Goal: Task Accomplishment & Management: Complete application form

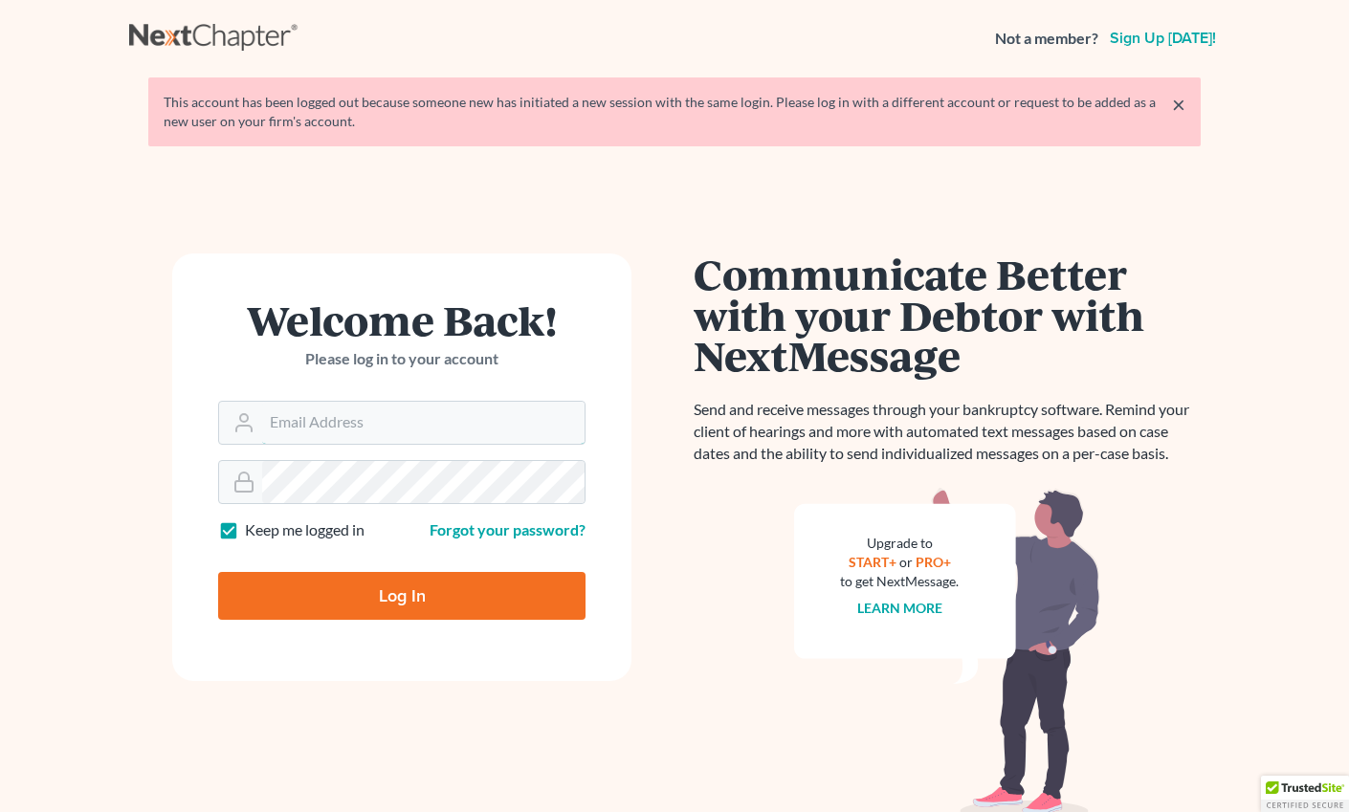
type input "salvarado@wellerlegalgroup.com"
click at [392, 563] on div "Log In" at bounding box center [401, 588] width 367 height 63
click at [403, 614] on input "Log In" at bounding box center [401, 596] width 367 height 48
type input "Thinking..."
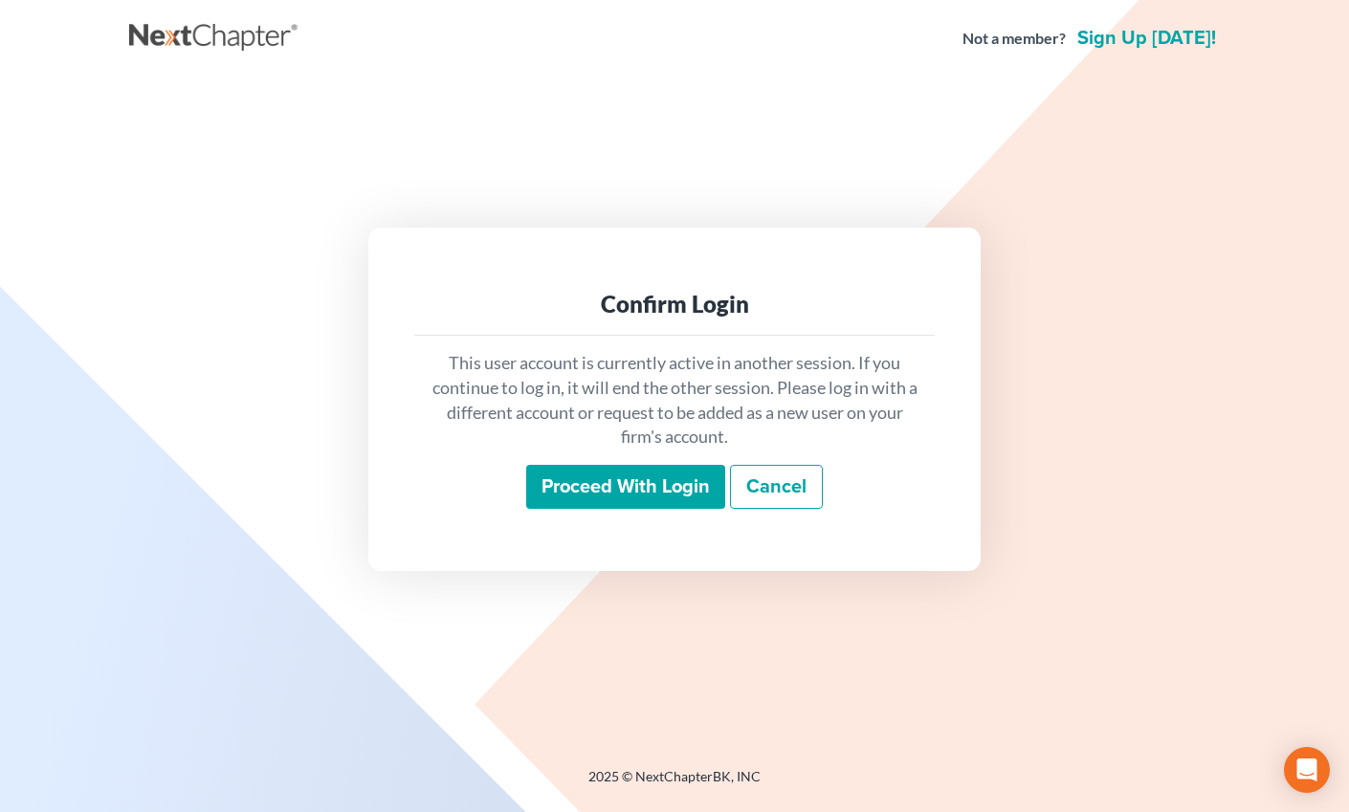
click at [623, 497] on input "Proceed with login" at bounding box center [625, 487] width 199 height 44
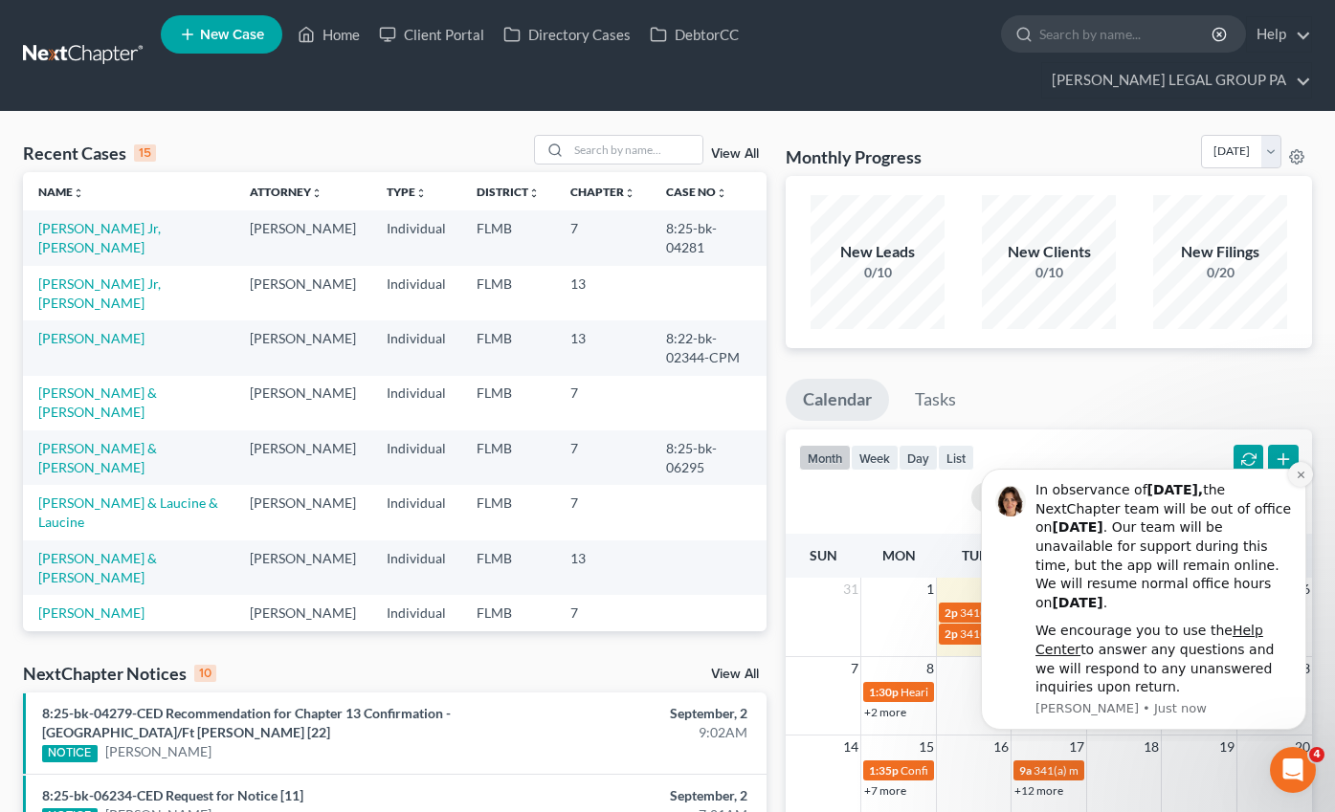
click at [1297, 473] on icon "Dismiss notification" at bounding box center [1299, 475] width 7 height 7
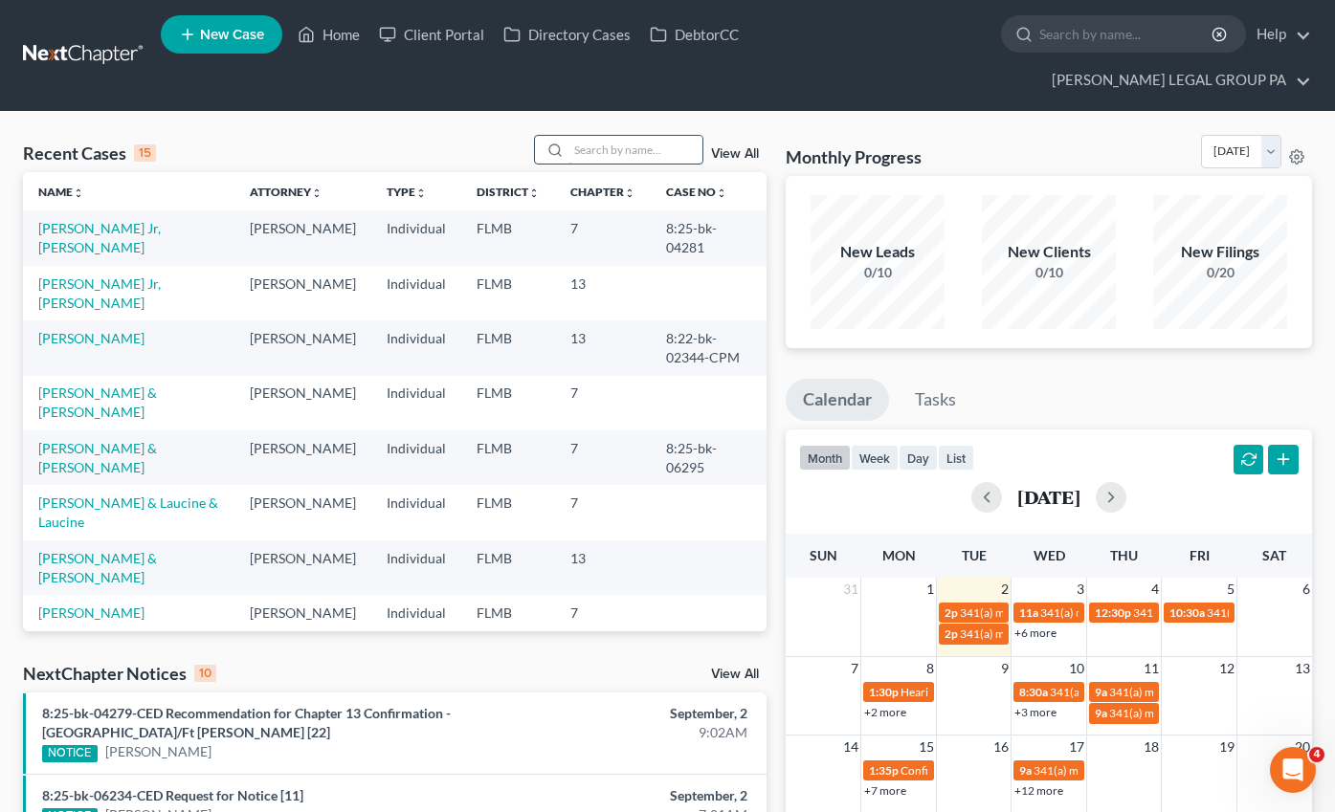
click at [654, 136] on input "search" at bounding box center [635, 150] width 134 height 28
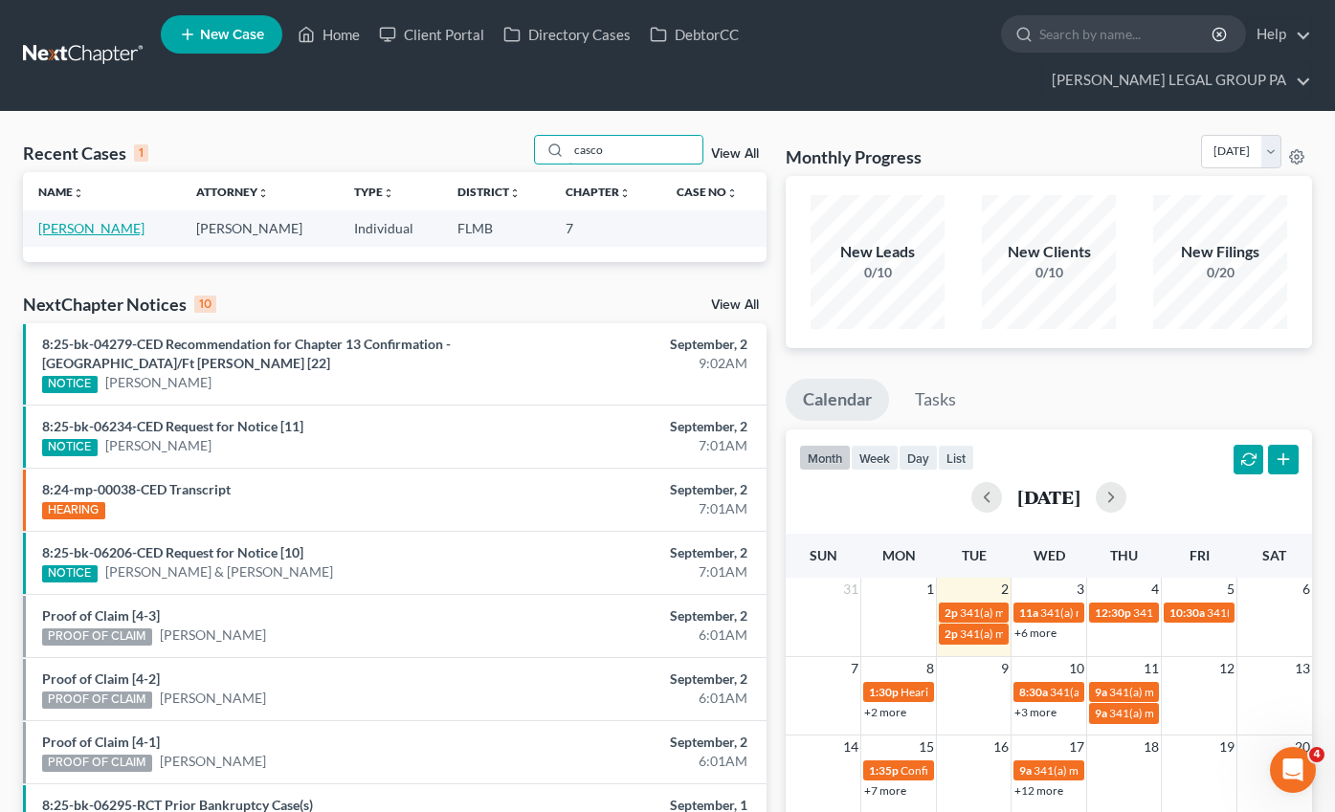
type input "casco"
click at [120, 220] on link "Cascone, Samantha" at bounding box center [91, 228] width 106 height 16
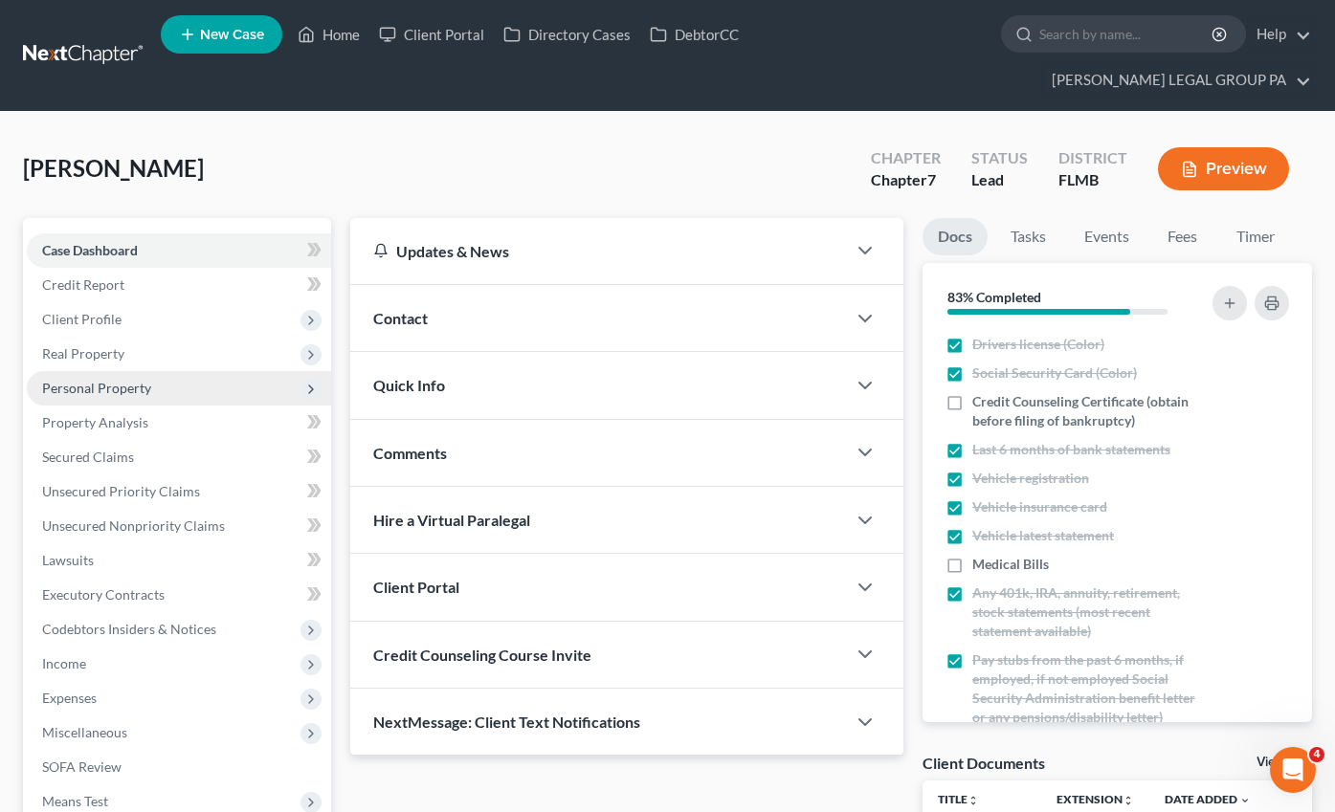
click at [100, 380] on span "Personal Property" at bounding box center [96, 388] width 109 height 16
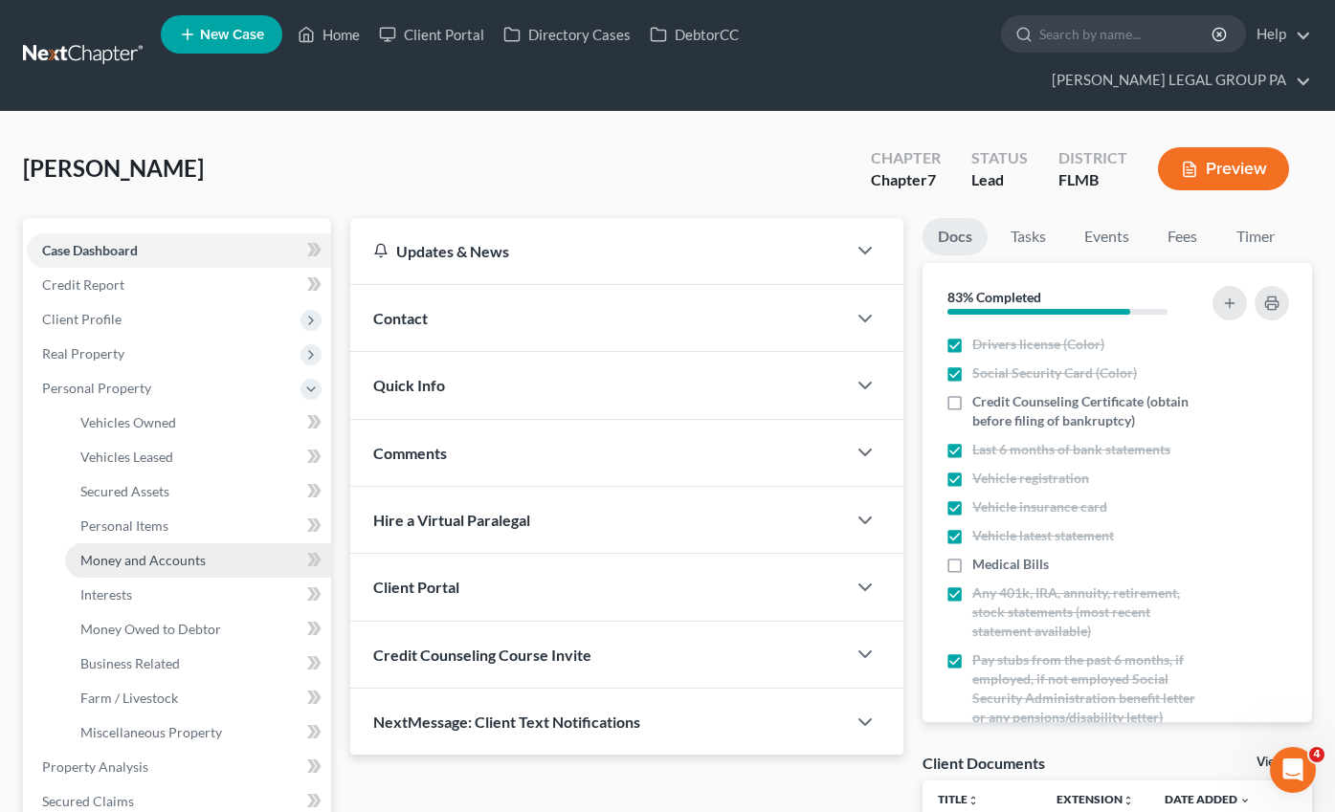
click at [158, 552] on span "Money and Accounts" at bounding box center [142, 560] width 125 height 16
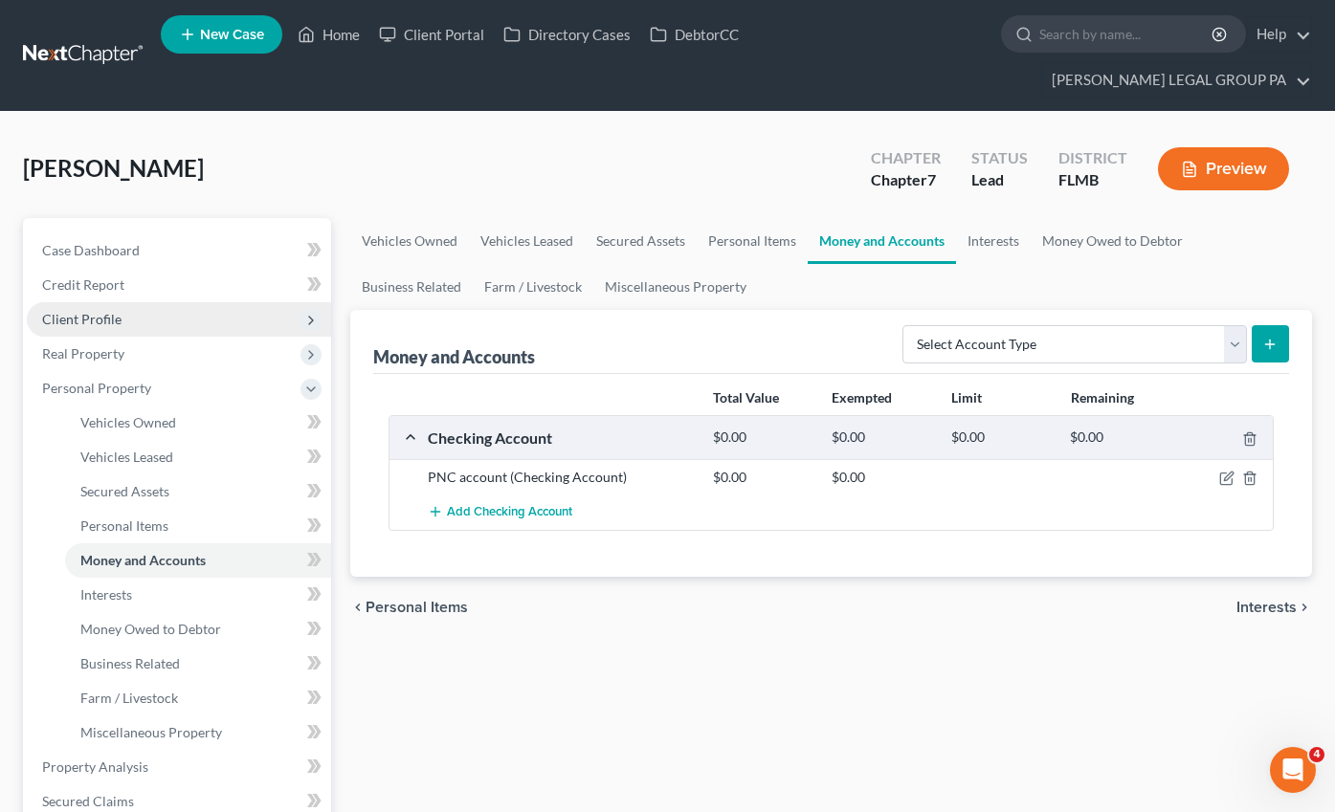
click at [158, 302] on span "Client Profile" at bounding box center [179, 319] width 304 height 34
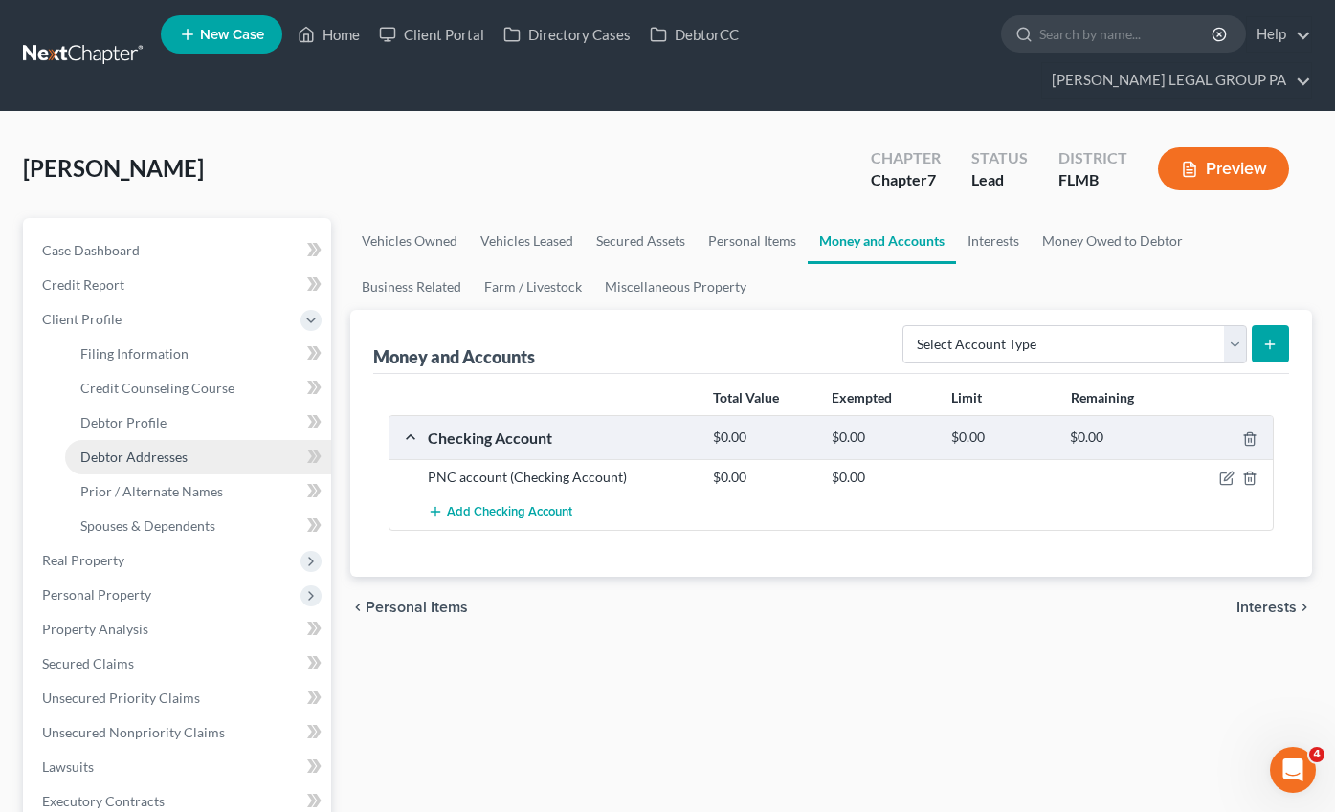
drag, startPoint x: 146, startPoint y: 431, endPoint x: 168, endPoint y: 430, distance: 22.0
click at [146, 440] on link "Debtor Addresses" at bounding box center [198, 457] width 266 height 34
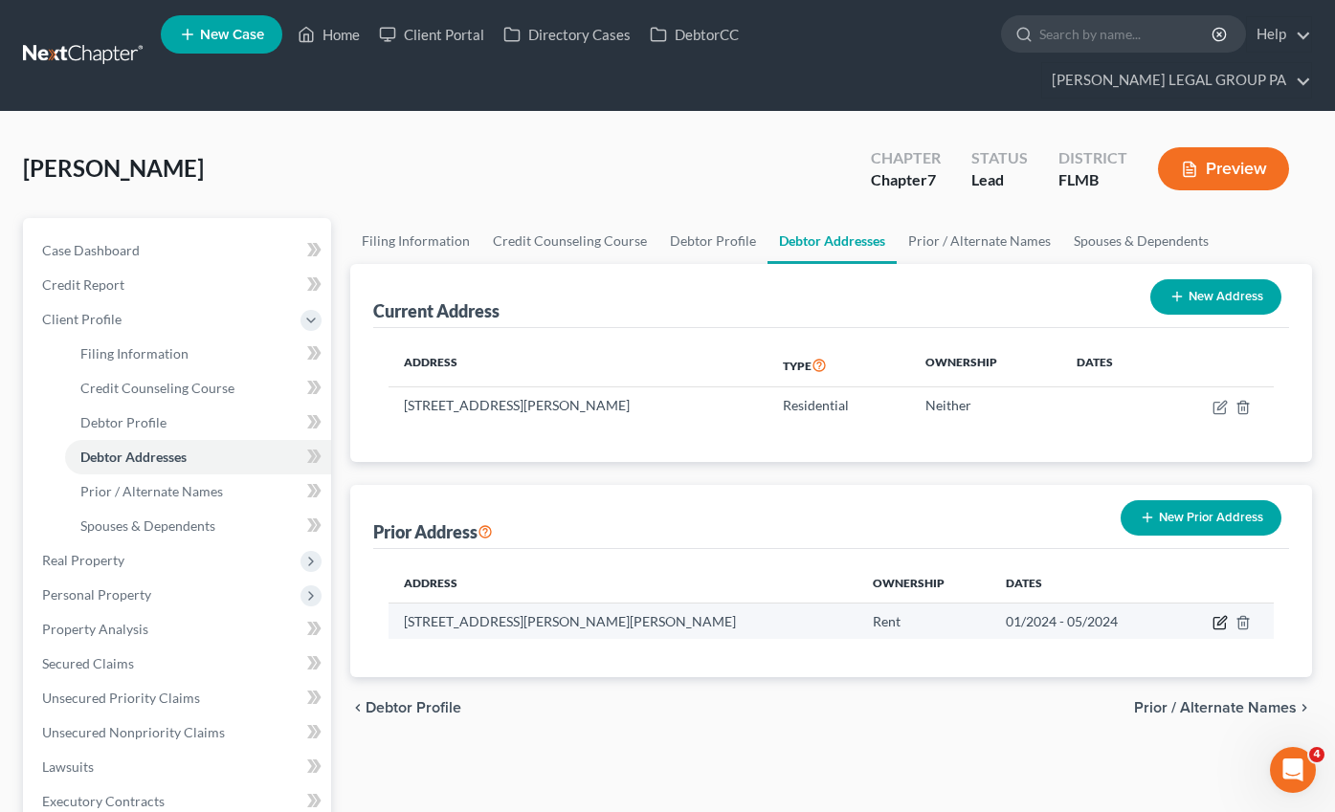
click at [1220, 615] on icon "button" at bounding box center [1219, 622] width 15 height 15
select select "9"
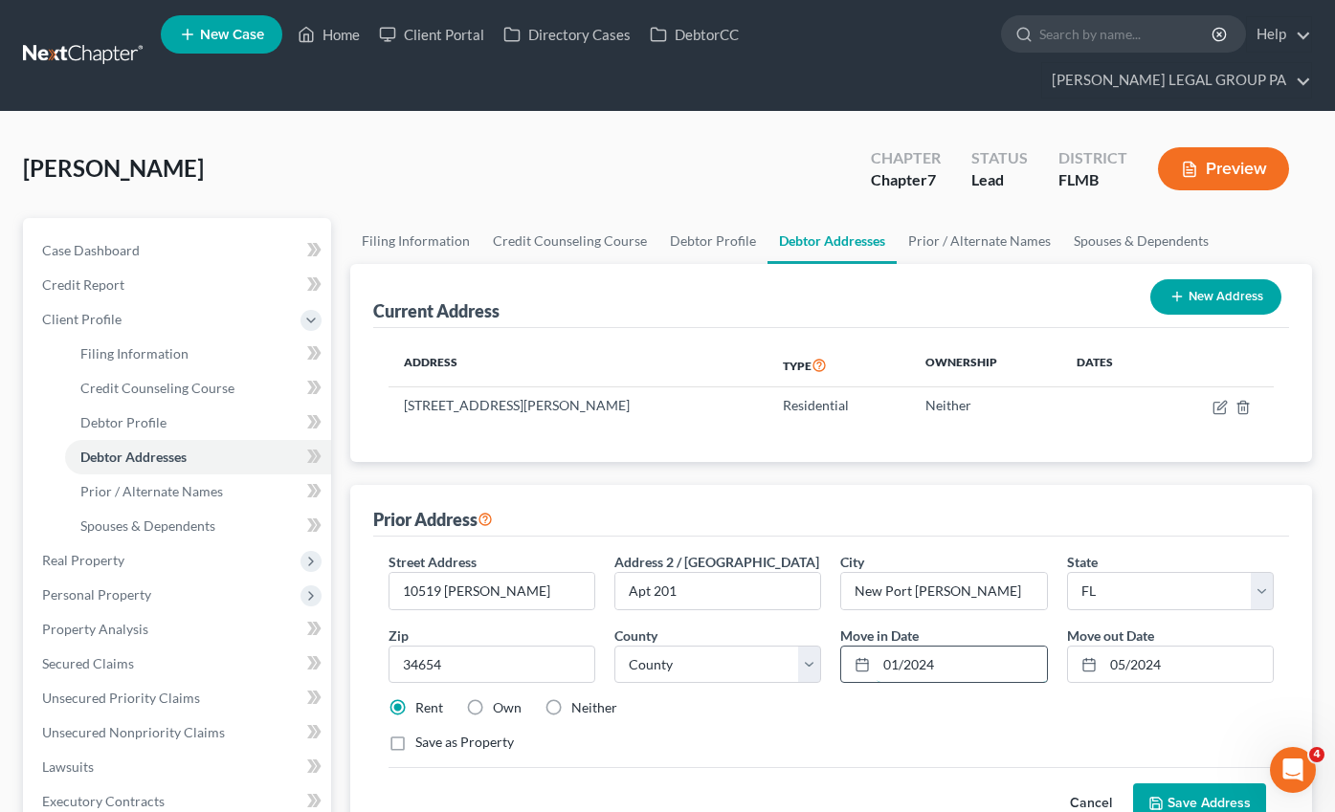
drag, startPoint x: 977, startPoint y: 633, endPoint x: 987, endPoint y: 635, distance: 10.7
click at [976, 647] on input "01/2024" at bounding box center [960, 665] width 169 height 36
drag, startPoint x: 953, startPoint y: 632, endPoint x: 763, endPoint y: 616, distance: 191.1
click at [782, 618] on div "Street Address * 10519 Penelope Pl Address 2 / PO Box Apt 201 City * New Port R…" at bounding box center [831, 660] width 904 height 216
type input "12/2023"
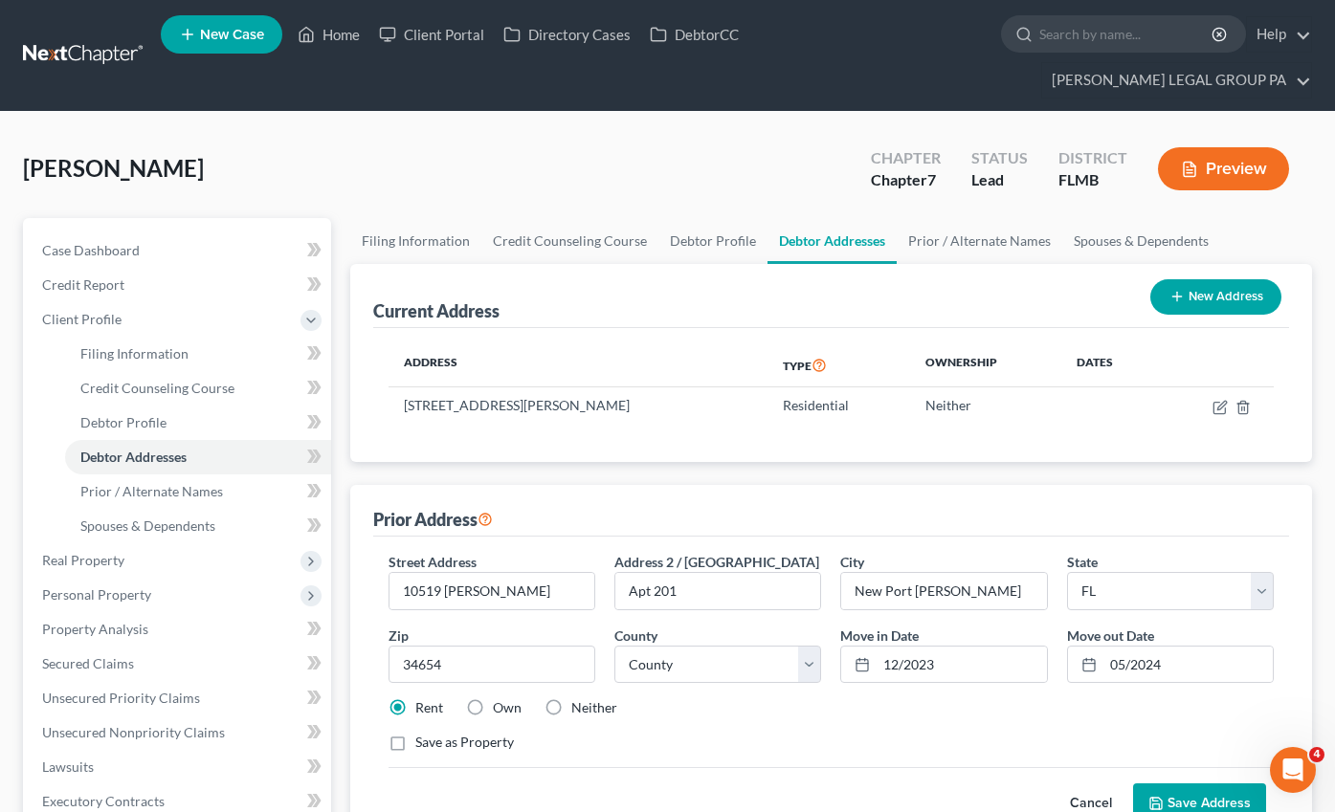
click at [1203, 784] on button "Save Address" at bounding box center [1199, 804] width 133 height 40
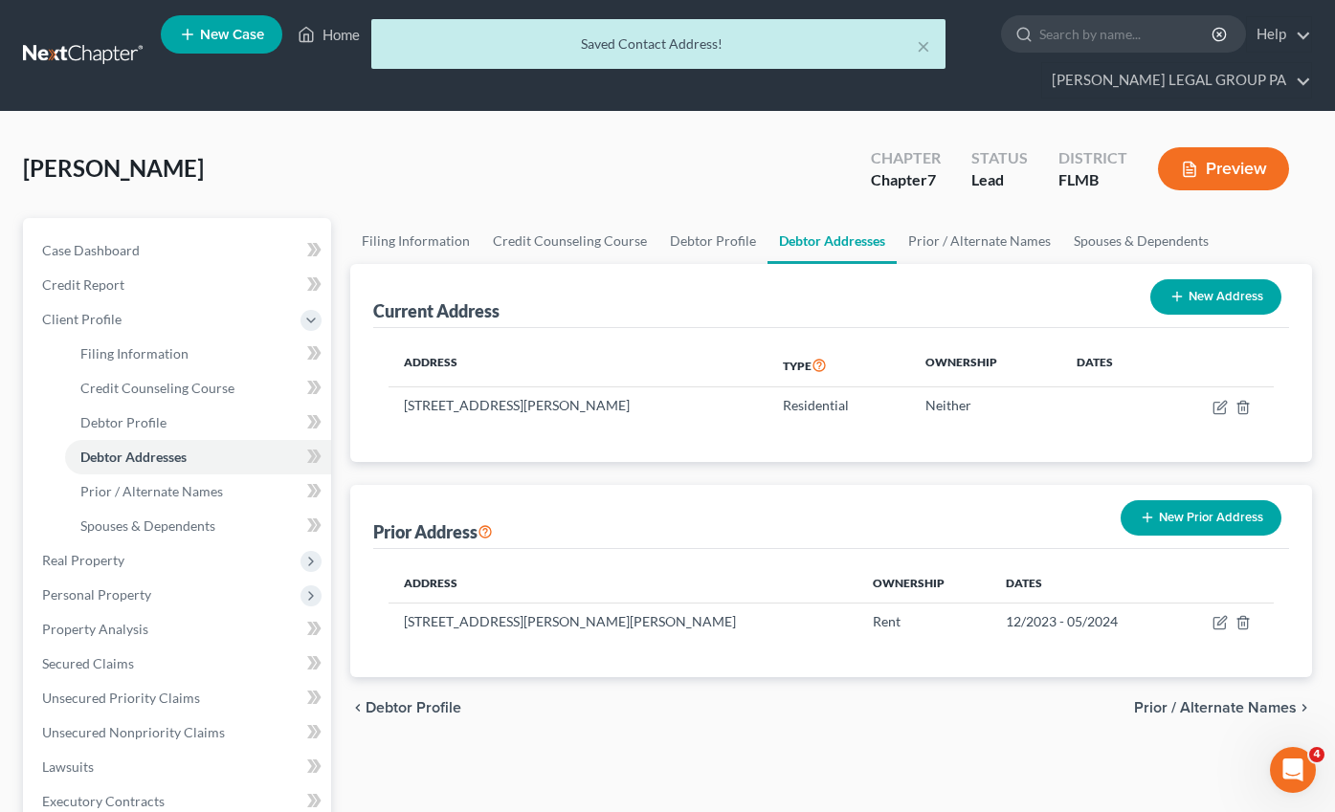
click at [1201, 500] on button "New Prior Address" at bounding box center [1200, 517] width 161 height 35
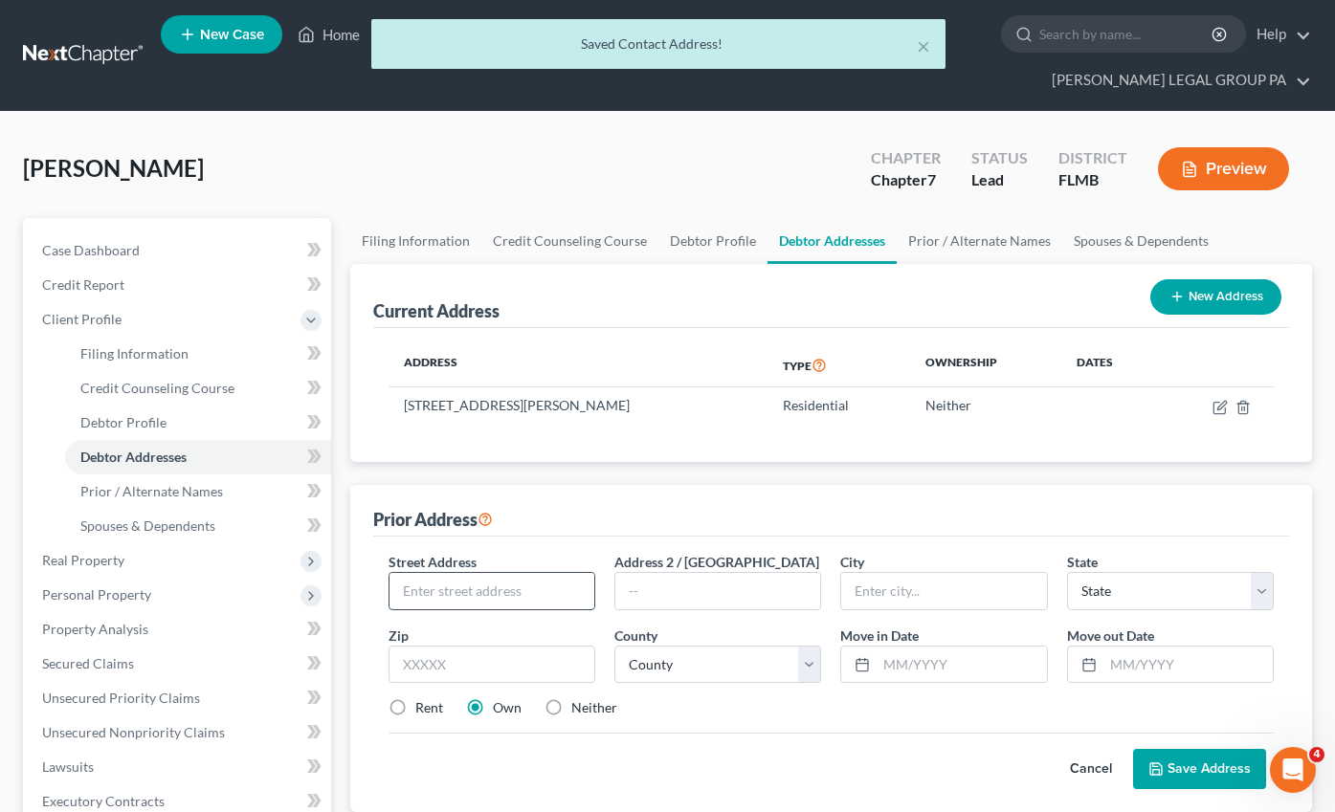
click at [455, 573] on input "text" at bounding box center [491, 591] width 205 height 36
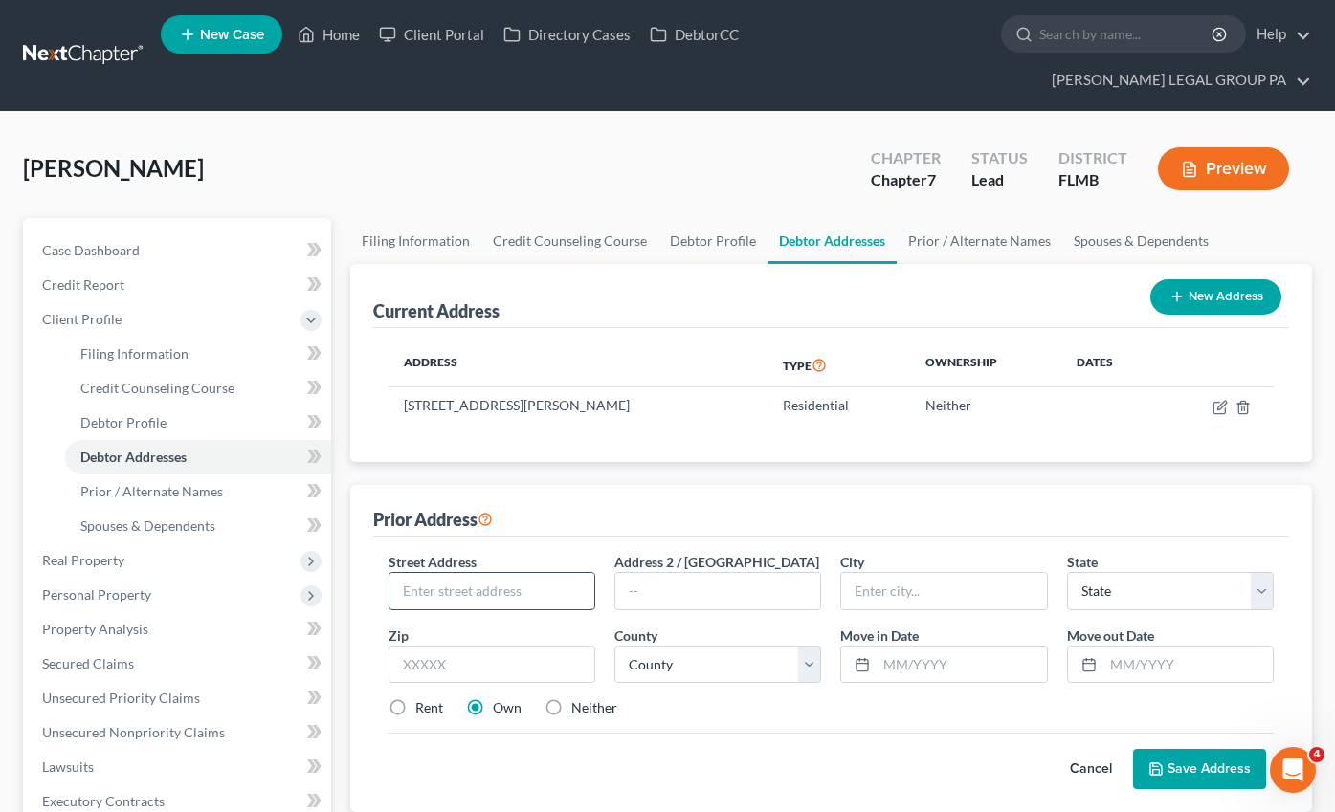
click at [454, 573] on input "text" at bounding box center [491, 591] width 205 height 36
type input "1719 Azalea Dr"
click at [466, 646] on input "text" at bounding box center [491, 665] width 207 height 38
type input "34667"
click at [762, 733] on div "Cancel Save Address" at bounding box center [830, 761] width 885 height 56
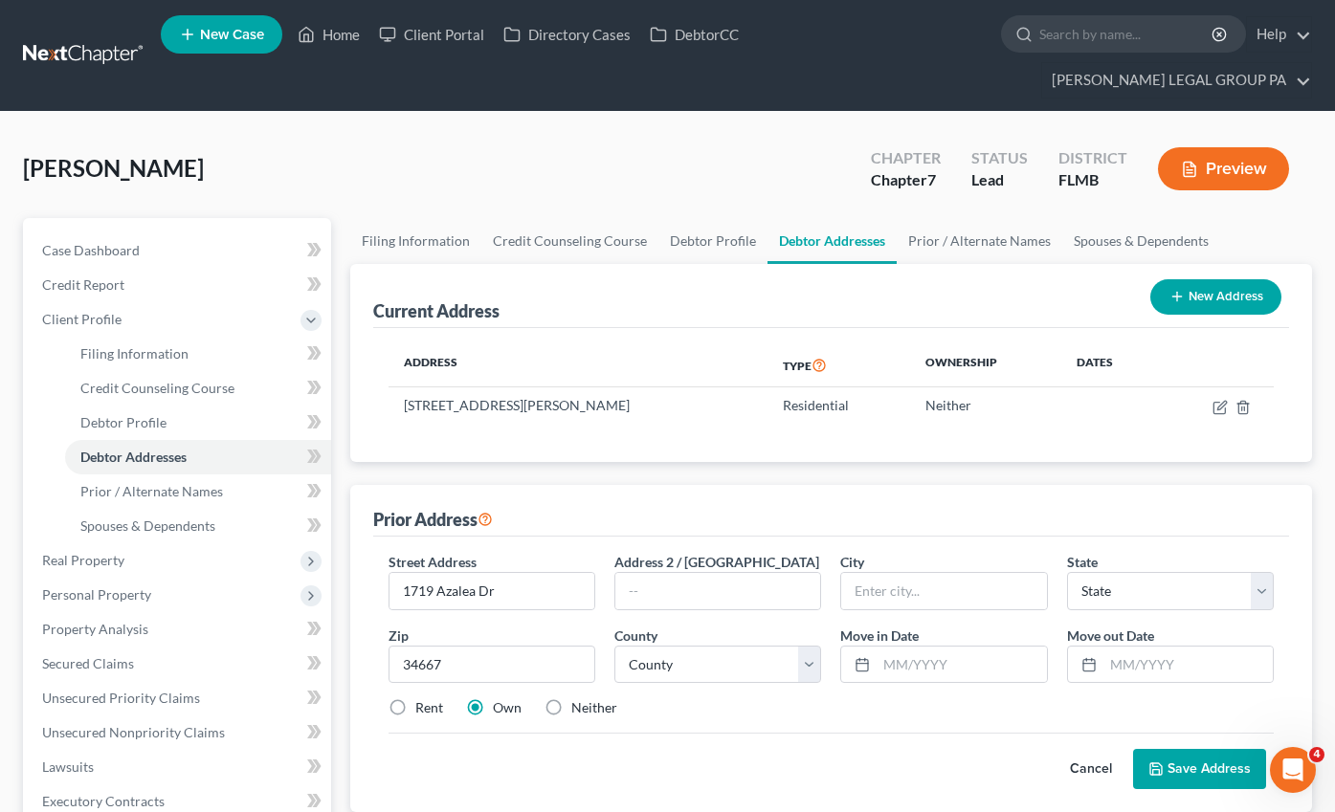
type input "Hudson"
select select "9"
click at [415, 698] on label "Rent" at bounding box center [429, 707] width 28 height 19
click at [423, 698] on input "Rent" at bounding box center [429, 704] width 12 height 12
radio input "true"
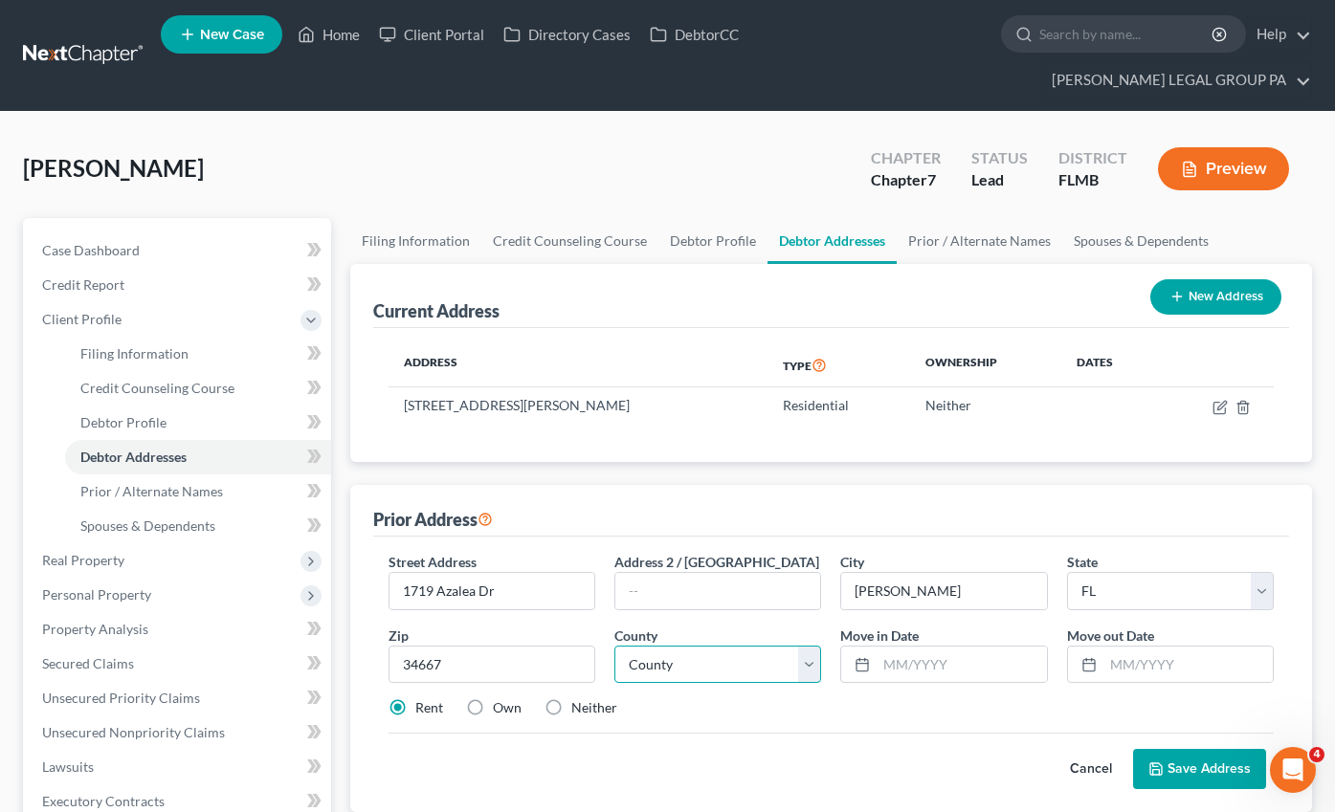
click at [745, 646] on select "County Alachua County Baker County Bay County Bradford County Brevard County Br…" at bounding box center [717, 665] width 207 height 38
click at [1153, 647] on input "text" at bounding box center [1187, 665] width 169 height 36
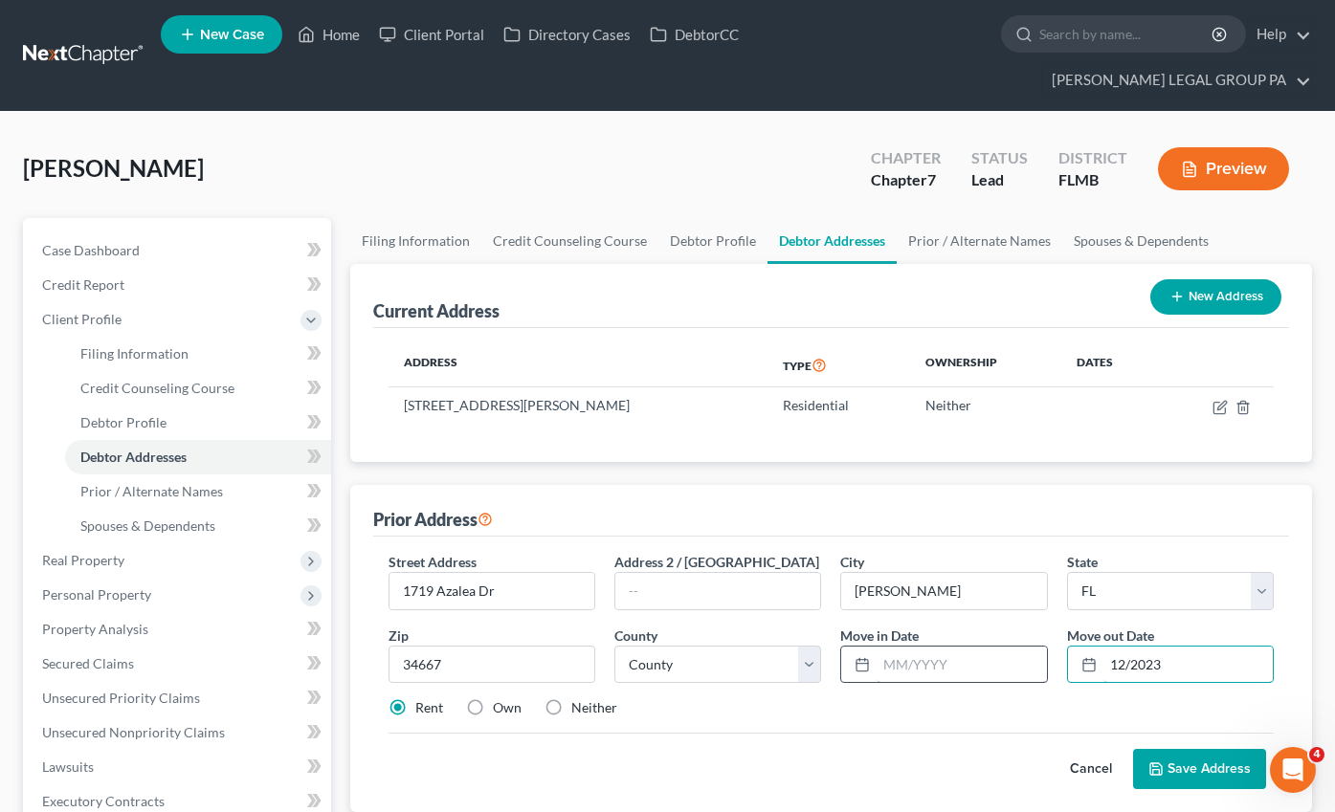
type input "12/2023"
click at [896, 647] on input "text" at bounding box center [960, 665] width 169 height 36
type input "12/2020"
click at [1198, 749] on button "Save Address" at bounding box center [1199, 769] width 133 height 40
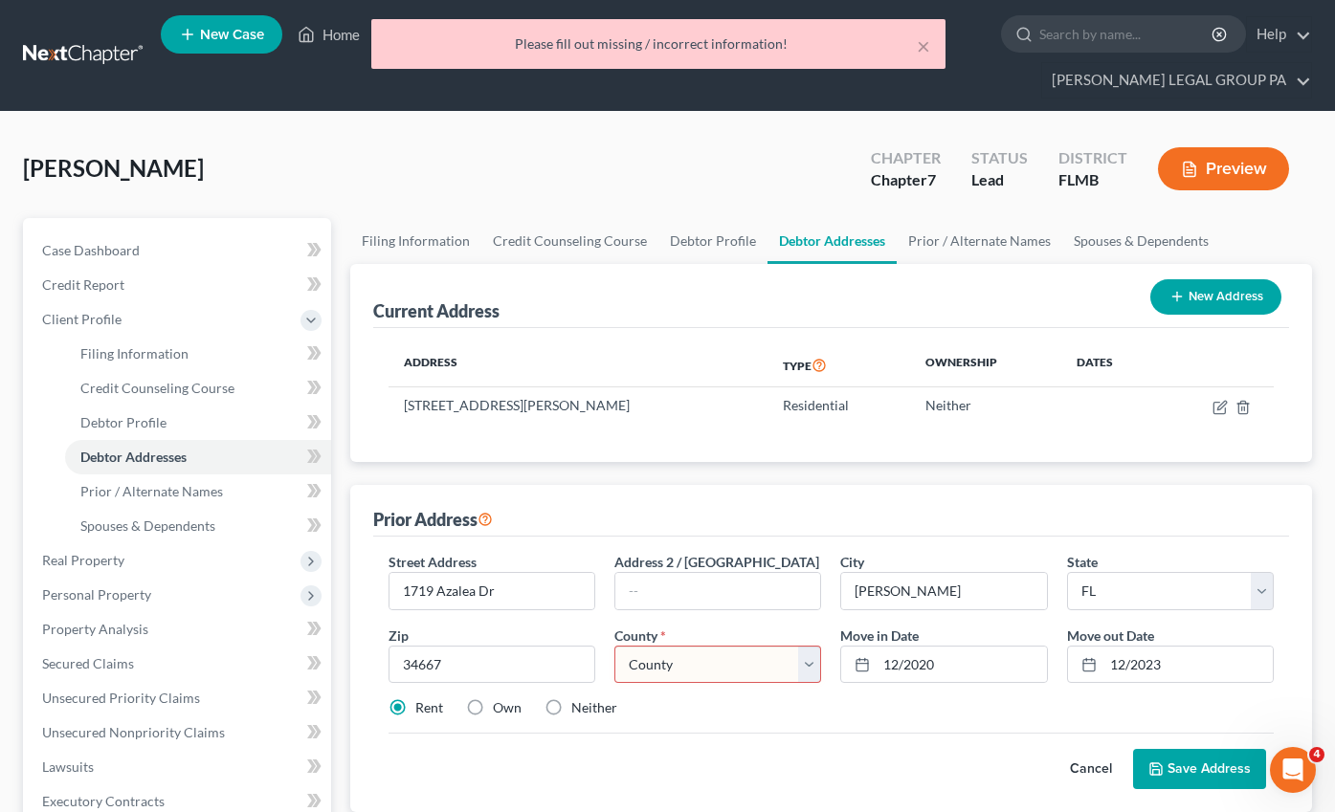
click at [675, 646] on select "County Alachua County Baker County Bay County Bradford County Brevard County Br…" at bounding box center [717, 665] width 207 height 38
drag, startPoint x: 415, startPoint y: 628, endPoint x: 315, endPoint y: 619, distance: 100.8
click at [315, 619] on div "Petition Navigation Case Dashboard Payments Invoices Payments Payments Credit R…" at bounding box center [667, 701] width 1308 height 967
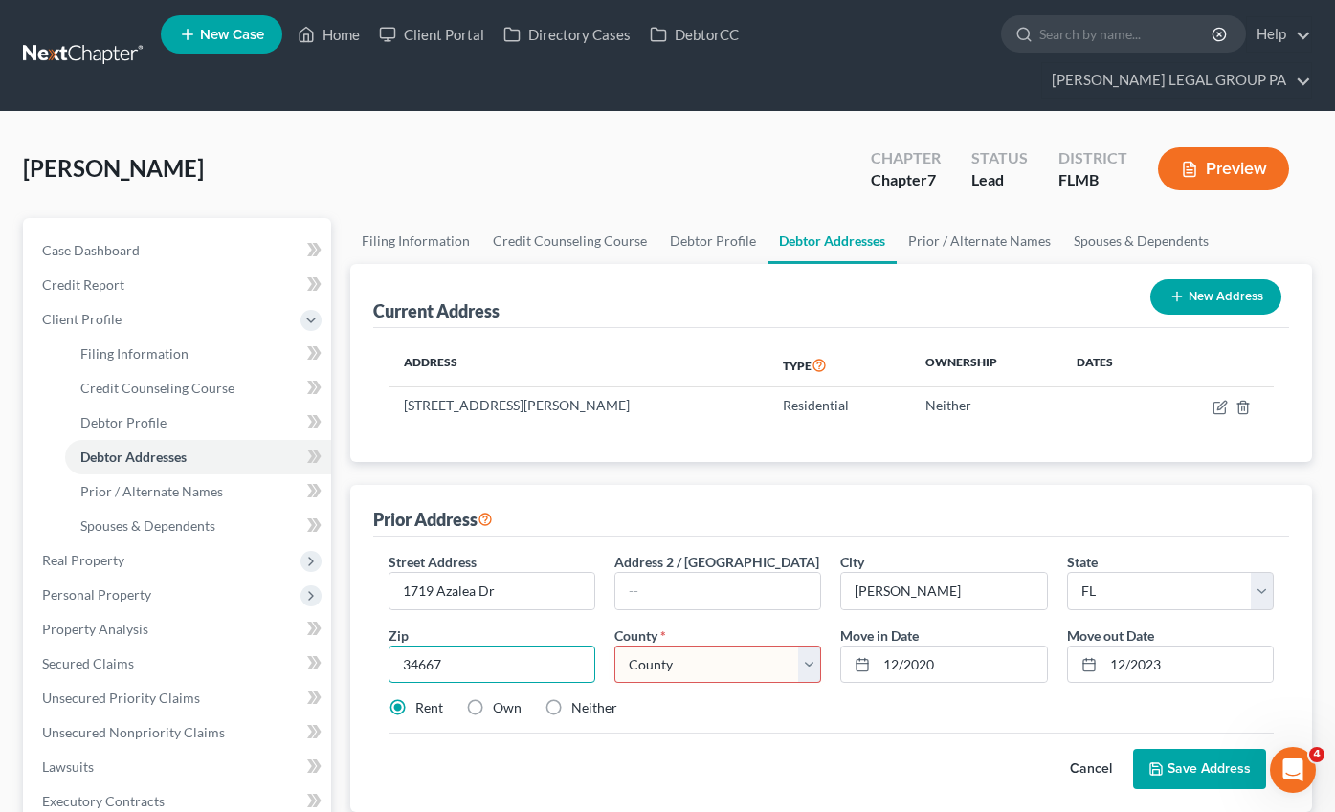
drag, startPoint x: 464, startPoint y: 633, endPoint x: 453, endPoint y: 632, distance: 11.5
click at [454, 646] on input "34667" at bounding box center [491, 665] width 207 height 38
click at [449, 646] on input "34667" at bounding box center [491, 665] width 207 height 38
drag, startPoint x: 453, startPoint y: 631, endPoint x: 341, endPoint y: 625, distance: 112.1
click at [342, 625] on div "Filing Information Credit Counseling Course Debtor Profile Debtor Addresses Pri…" at bounding box center [831, 701] width 981 height 967
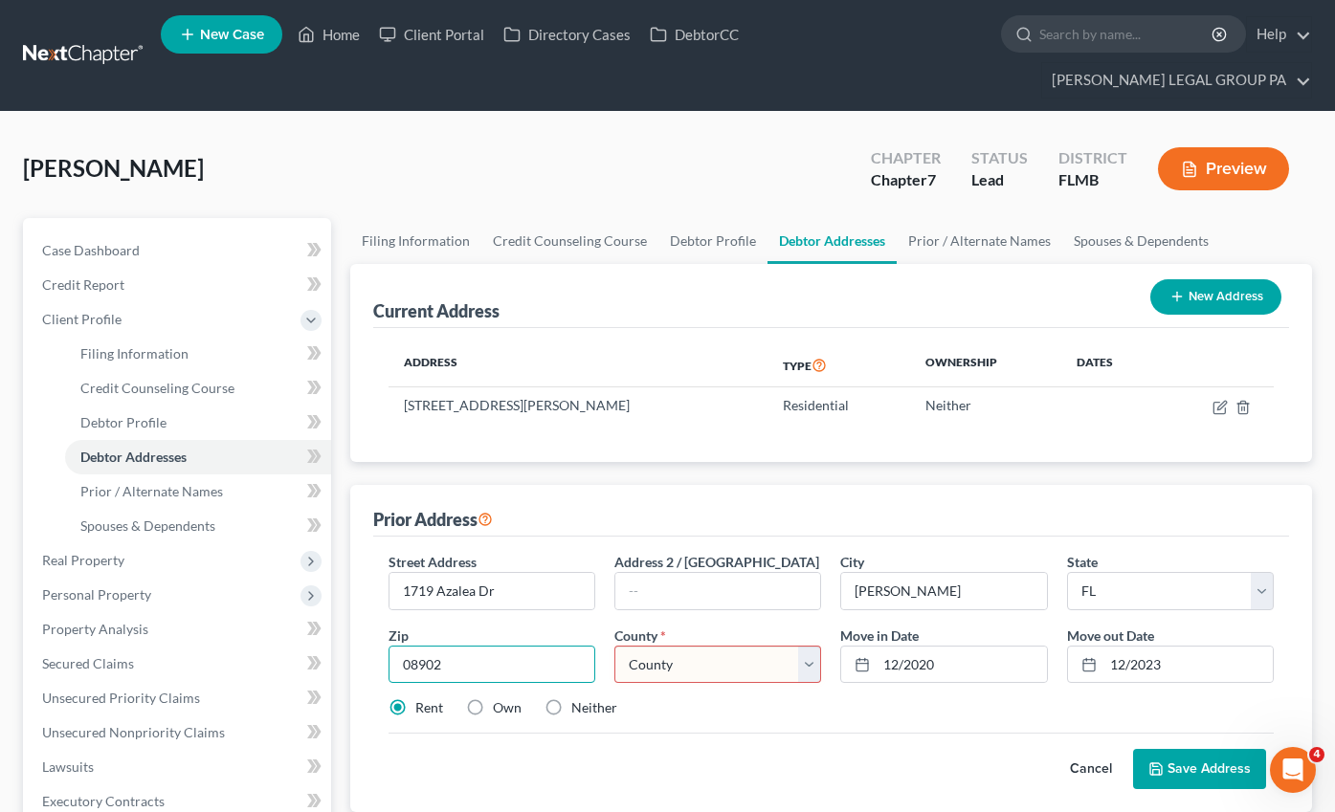
type input "08902"
type input "North Brunswick"
select select "33"
click at [789, 733] on div "Cancel Save Address" at bounding box center [830, 761] width 885 height 56
drag, startPoint x: 953, startPoint y: 561, endPoint x: 838, endPoint y: 560, distance: 114.8
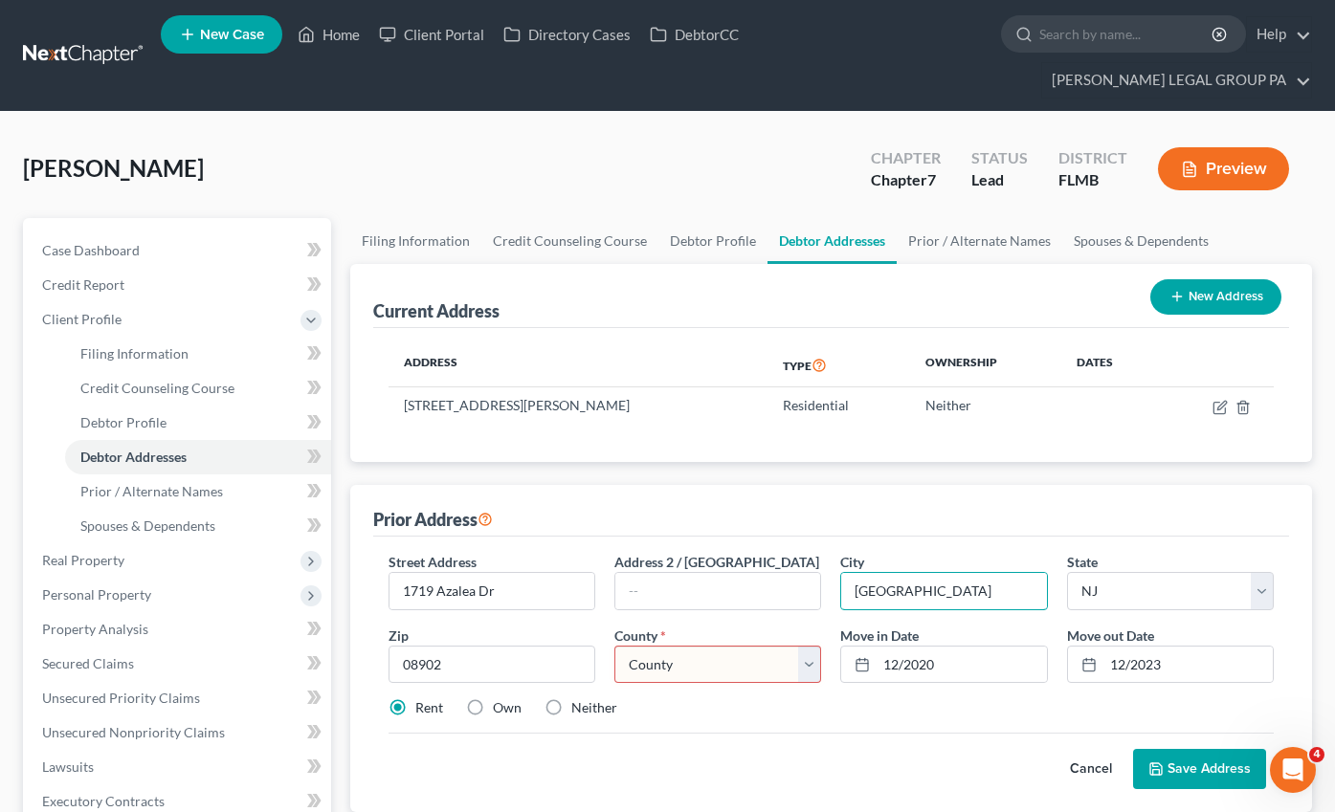
click at [838, 560] on div "City * North Brunswick" at bounding box center [943, 581] width 226 height 58
click at [723, 646] on select "County Atlantic County Bergen County Burlington County Camden County Cape May C…" at bounding box center [717, 665] width 207 height 38
select select "11"
click at [614, 646] on select "County Atlantic County Bergen County Burlington County Camden County Cape May C…" at bounding box center [717, 665] width 207 height 38
click at [1202, 749] on button "Save Address" at bounding box center [1199, 769] width 133 height 40
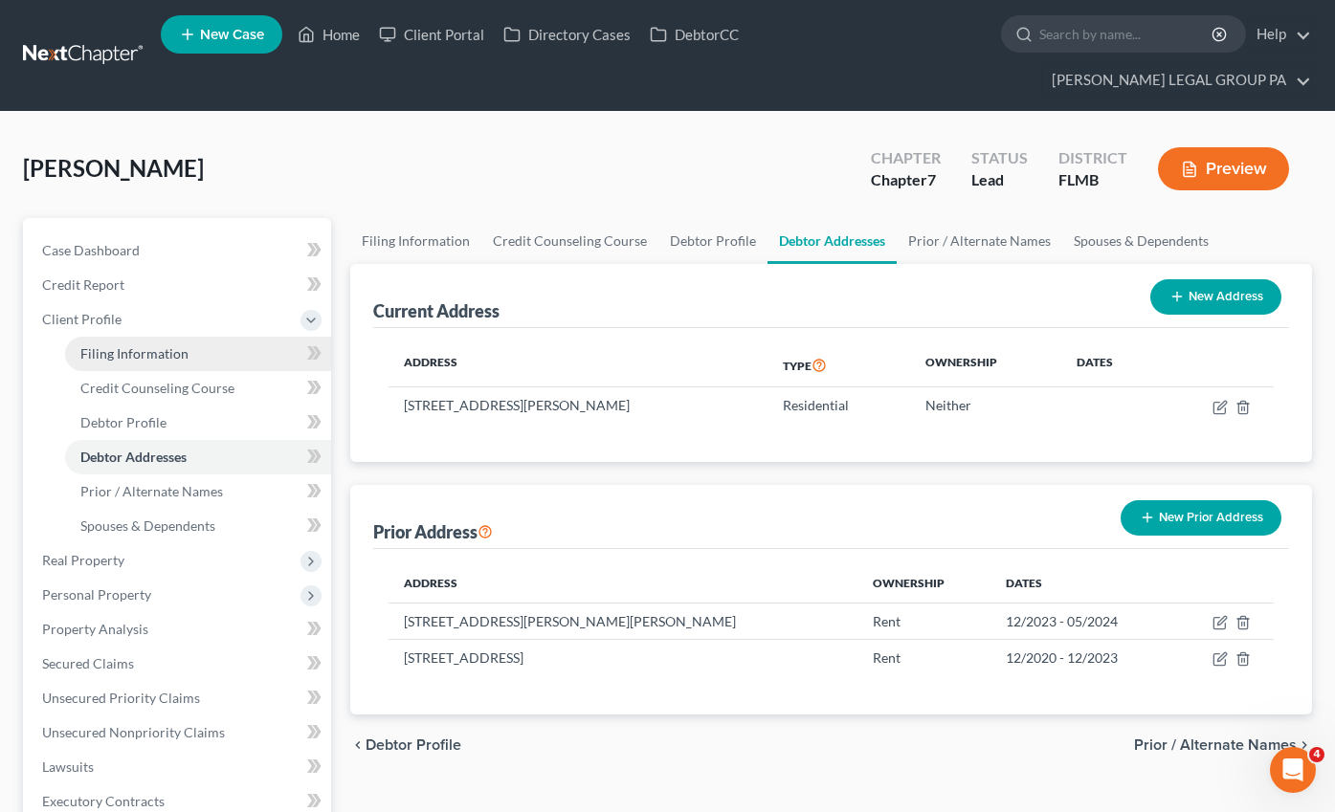
click at [127, 337] on link "Filing Information" at bounding box center [198, 354] width 266 height 34
select select "1"
select select "0"
select select "9"
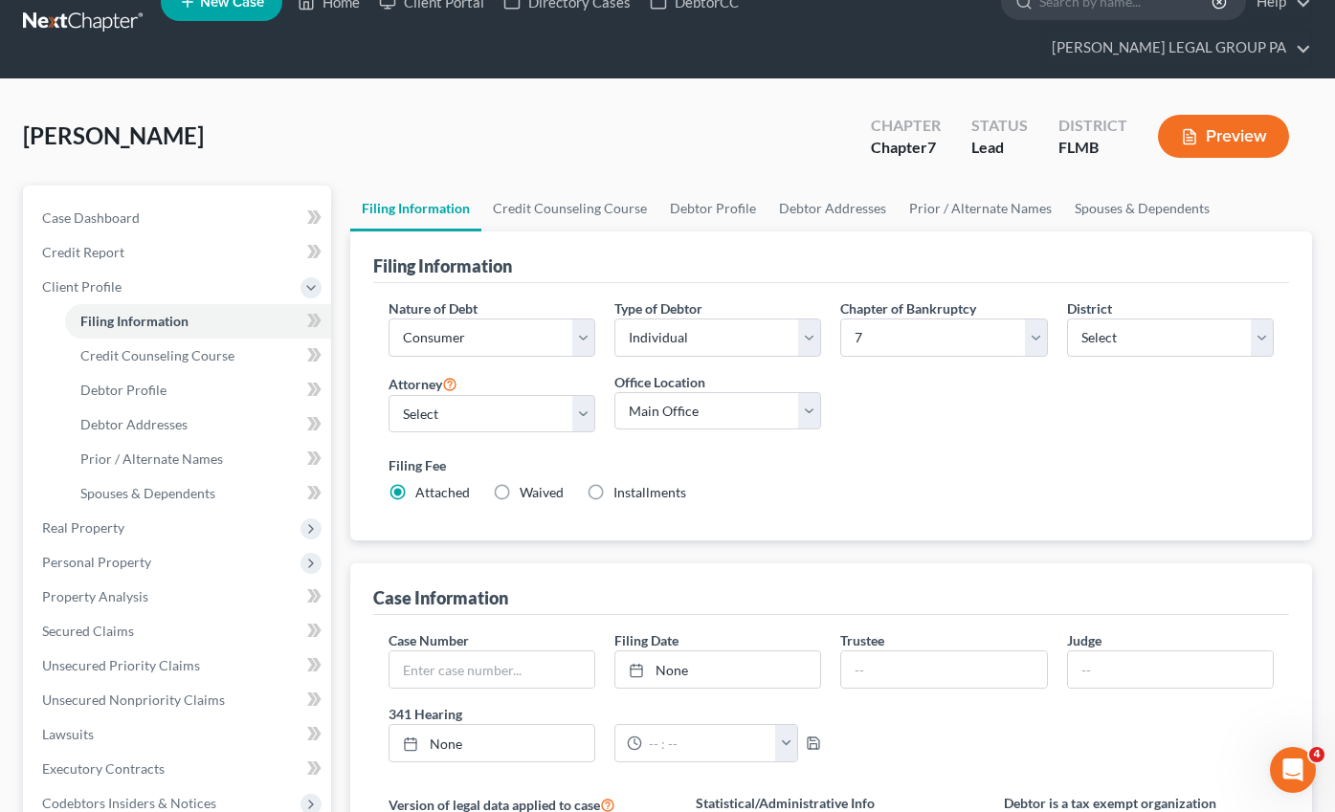
scroll to position [407, 0]
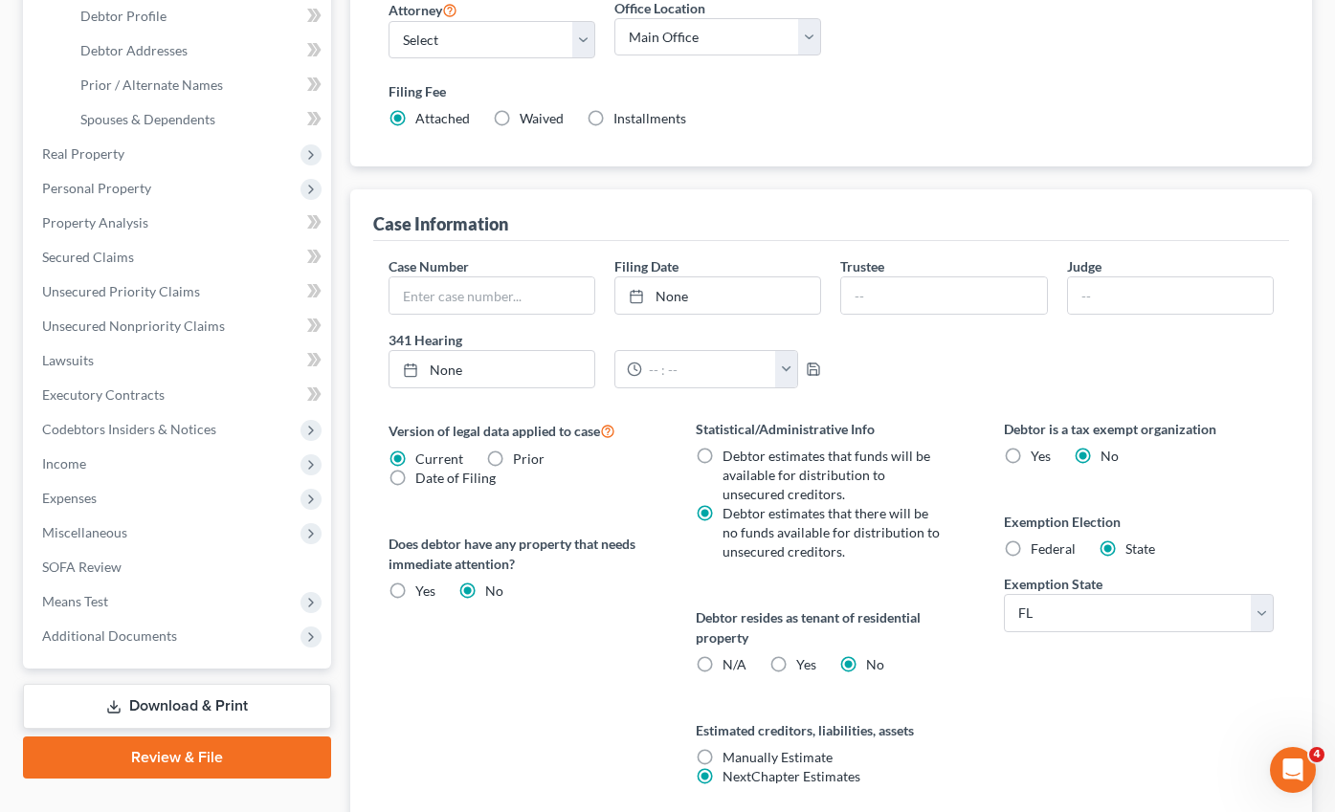
click at [1030, 540] on label "Federal" at bounding box center [1052, 549] width 45 height 19
click at [1038, 540] on input "Federal" at bounding box center [1044, 546] width 12 height 12
radio input "true"
radio input "false"
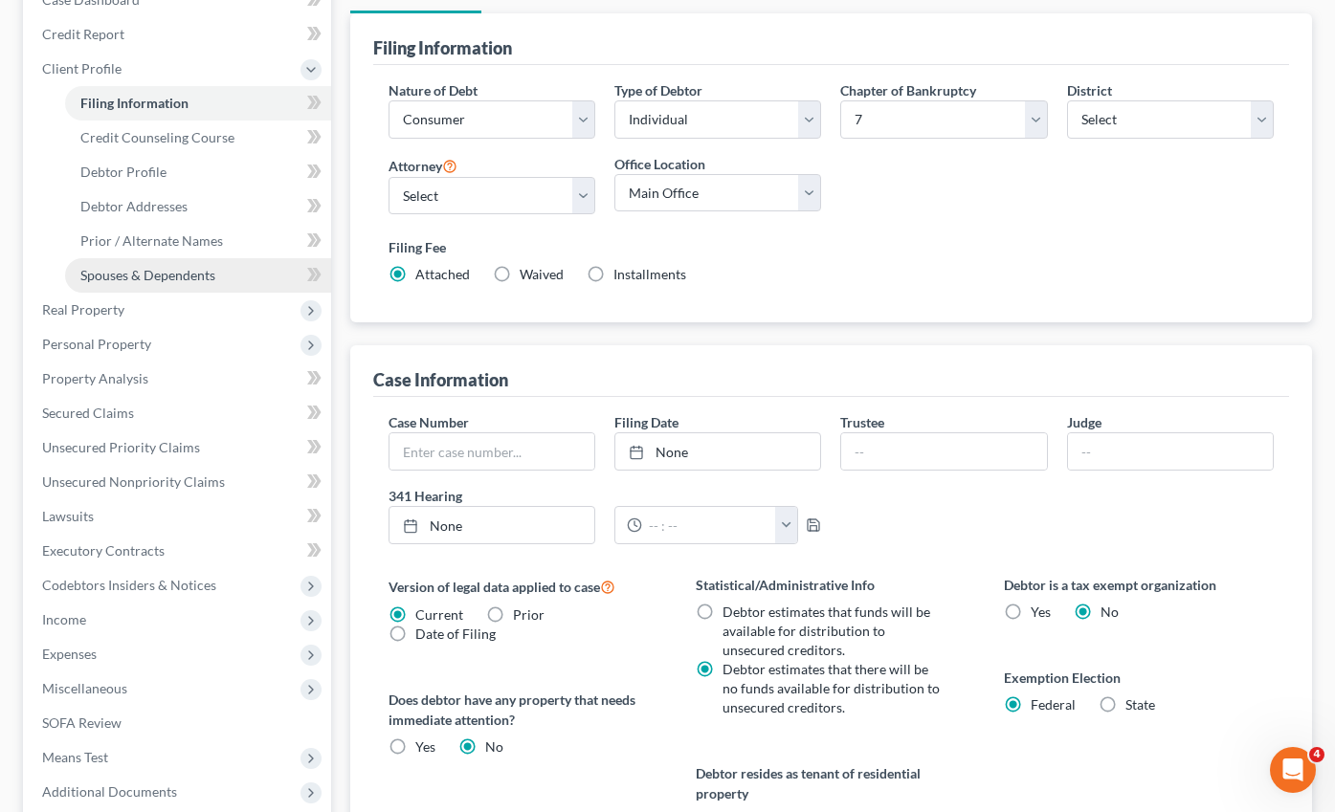
scroll to position [246, 0]
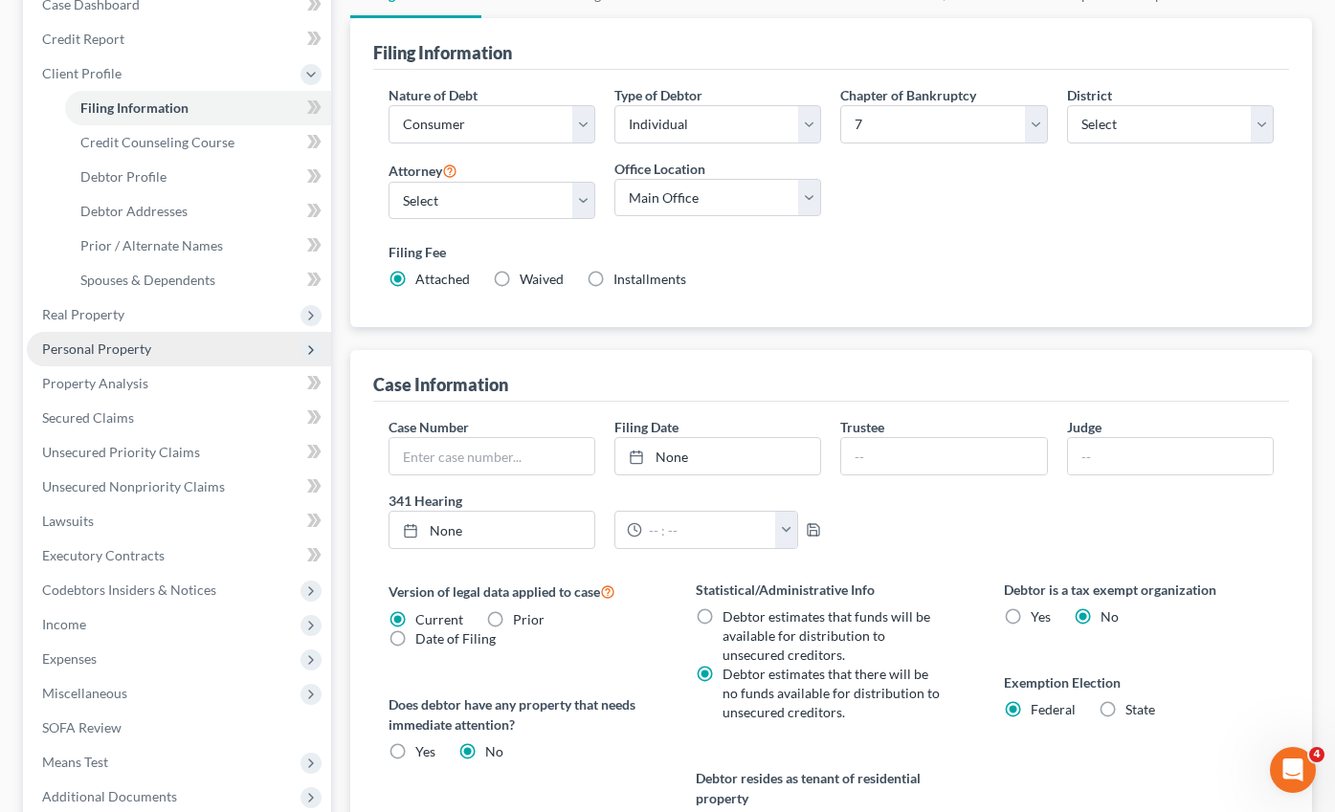
click at [92, 341] on span "Personal Property" at bounding box center [96, 349] width 109 height 16
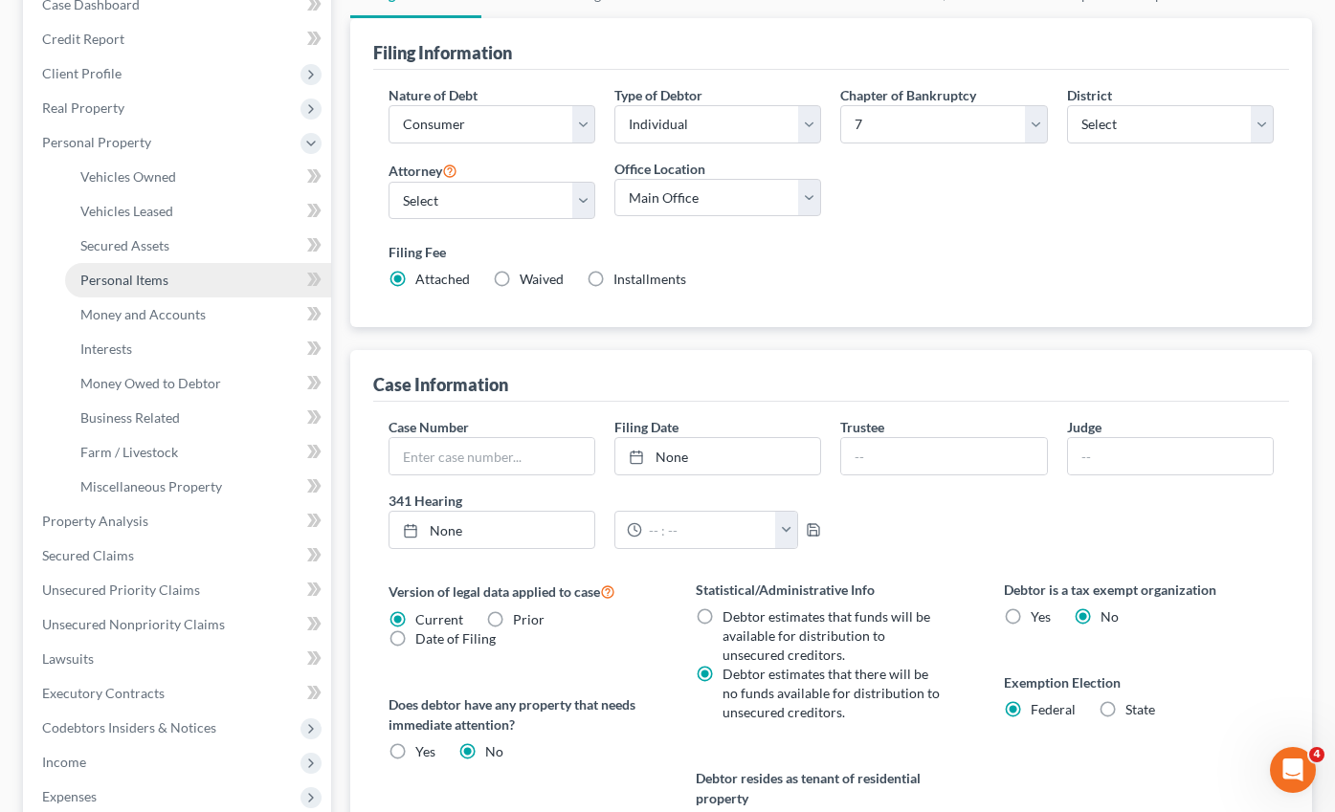
click at [132, 272] on span "Personal Items" at bounding box center [124, 280] width 88 height 16
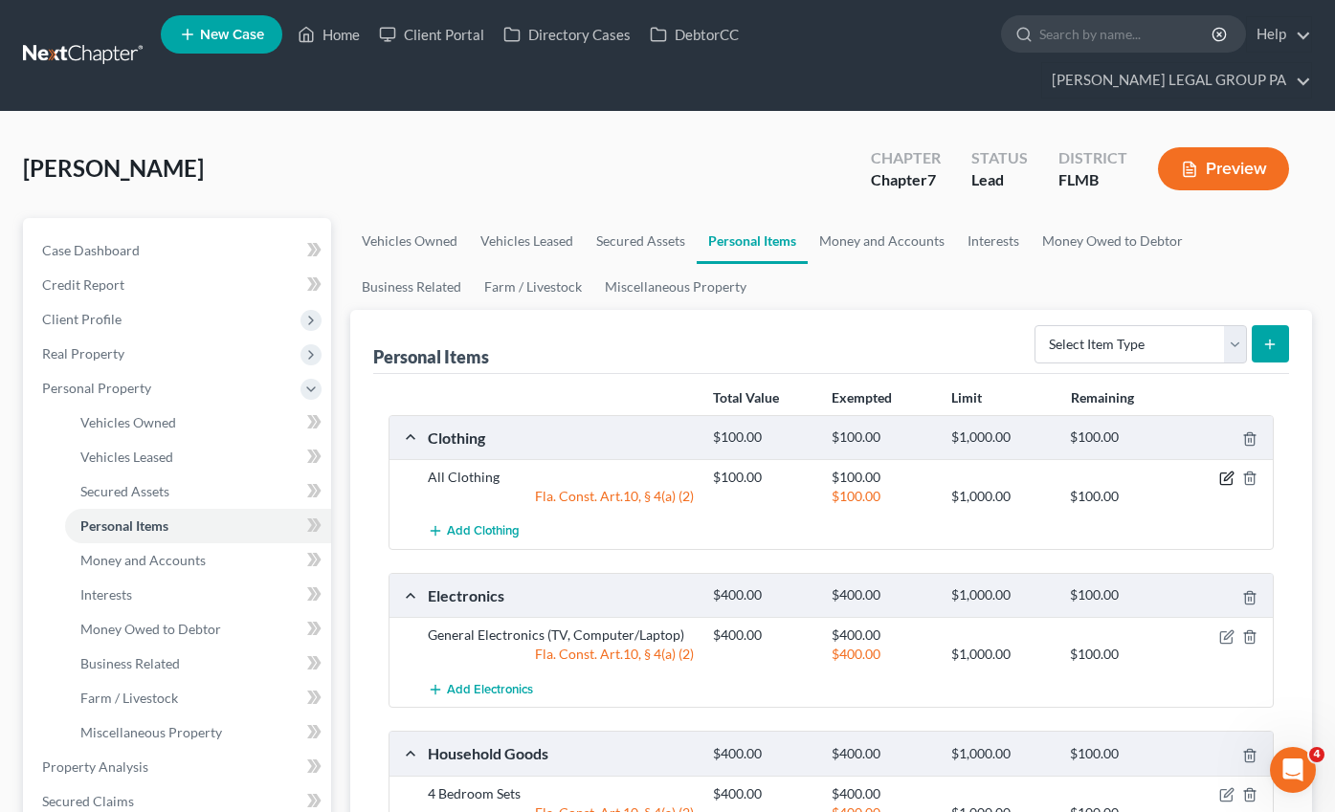
click at [1221, 471] on icon "button" at bounding box center [1226, 478] width 15 height 15
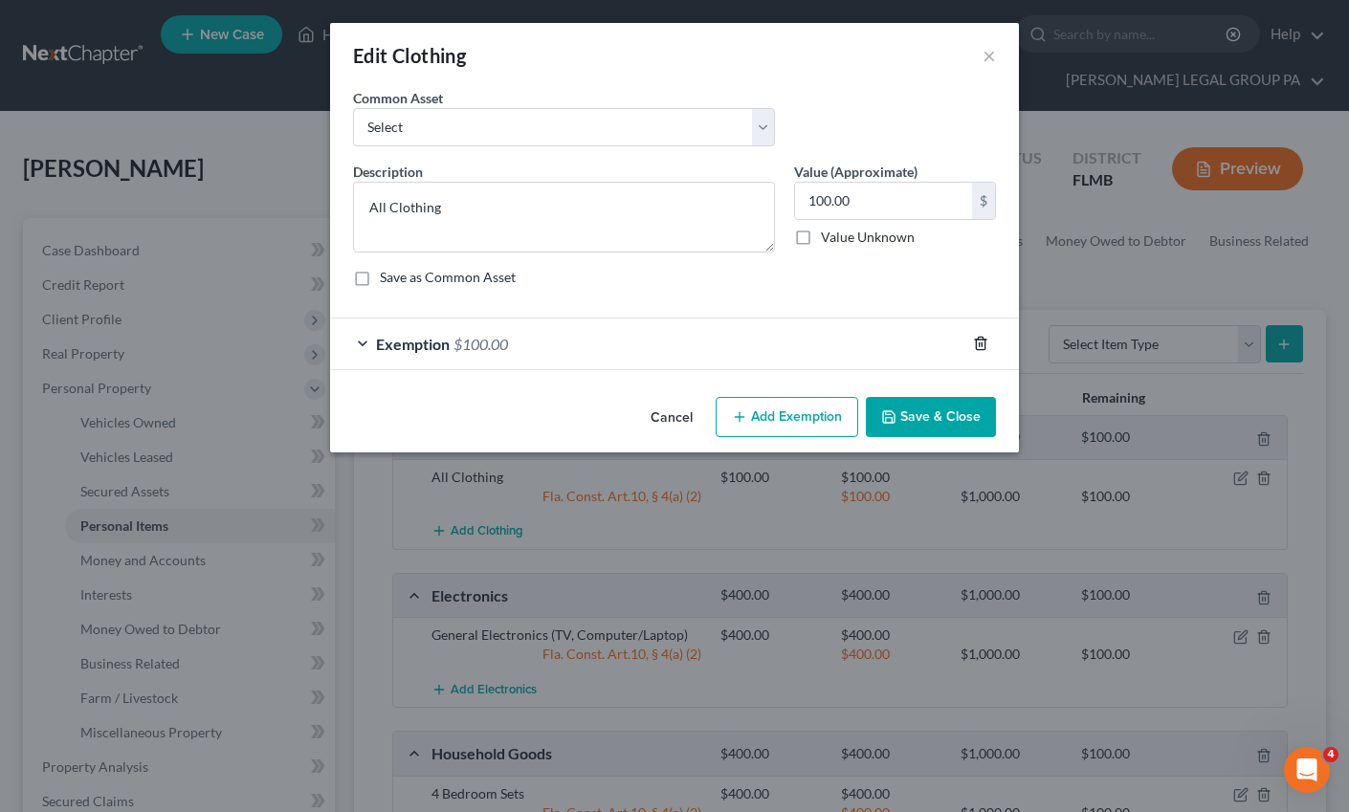
click at [984, 338] on icon "button" at bounding box center [980, 343] width 15 height 15
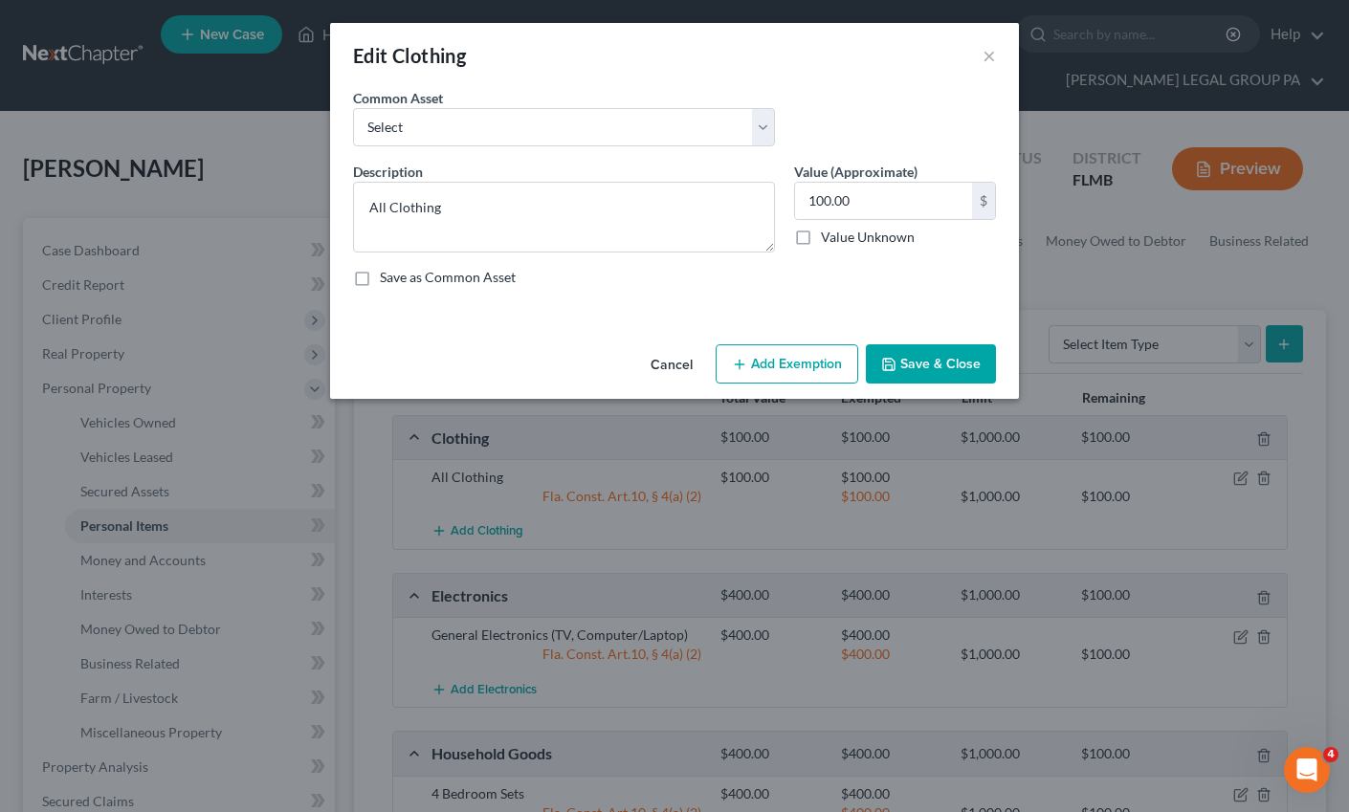
click at [917, 378] on button "Save & Close" at bounding box center [931, 364] width 130 height 40
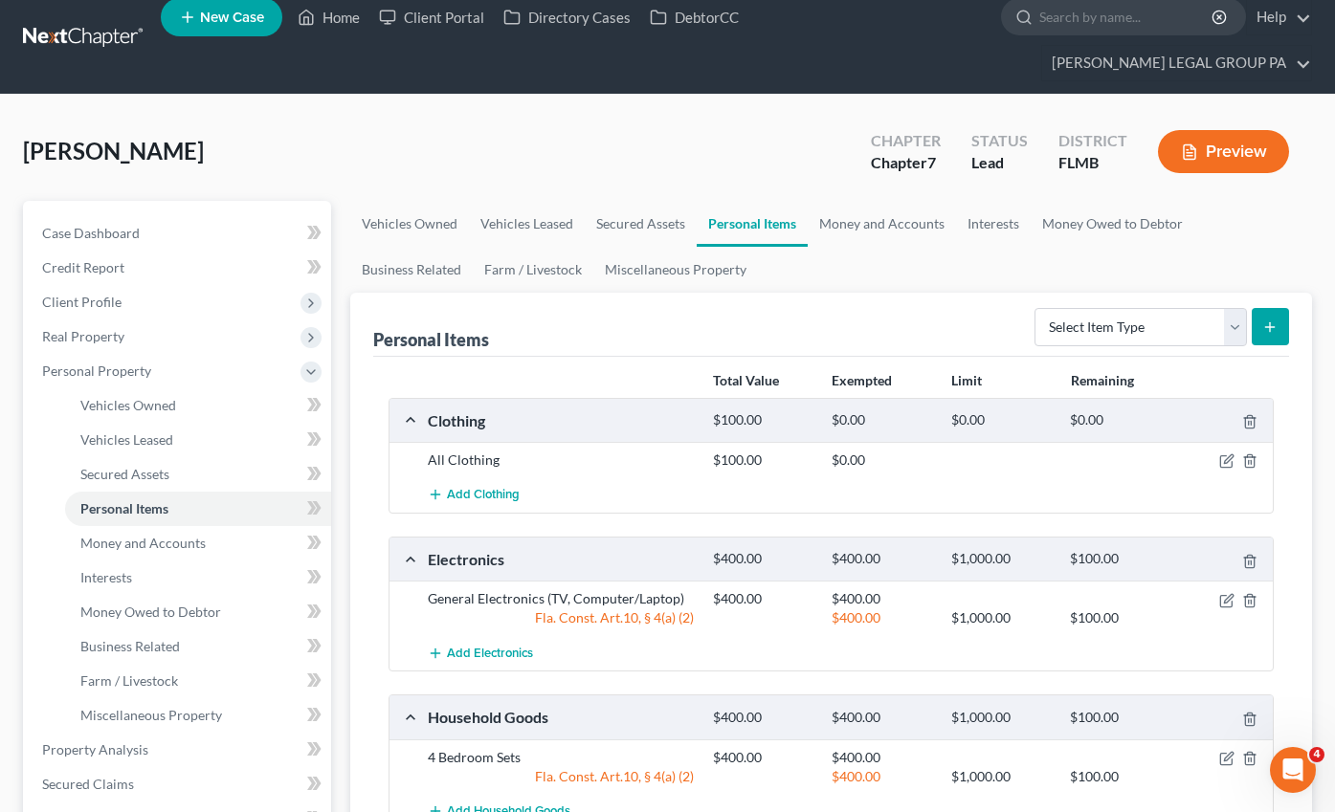
scroll to position [19, 0]
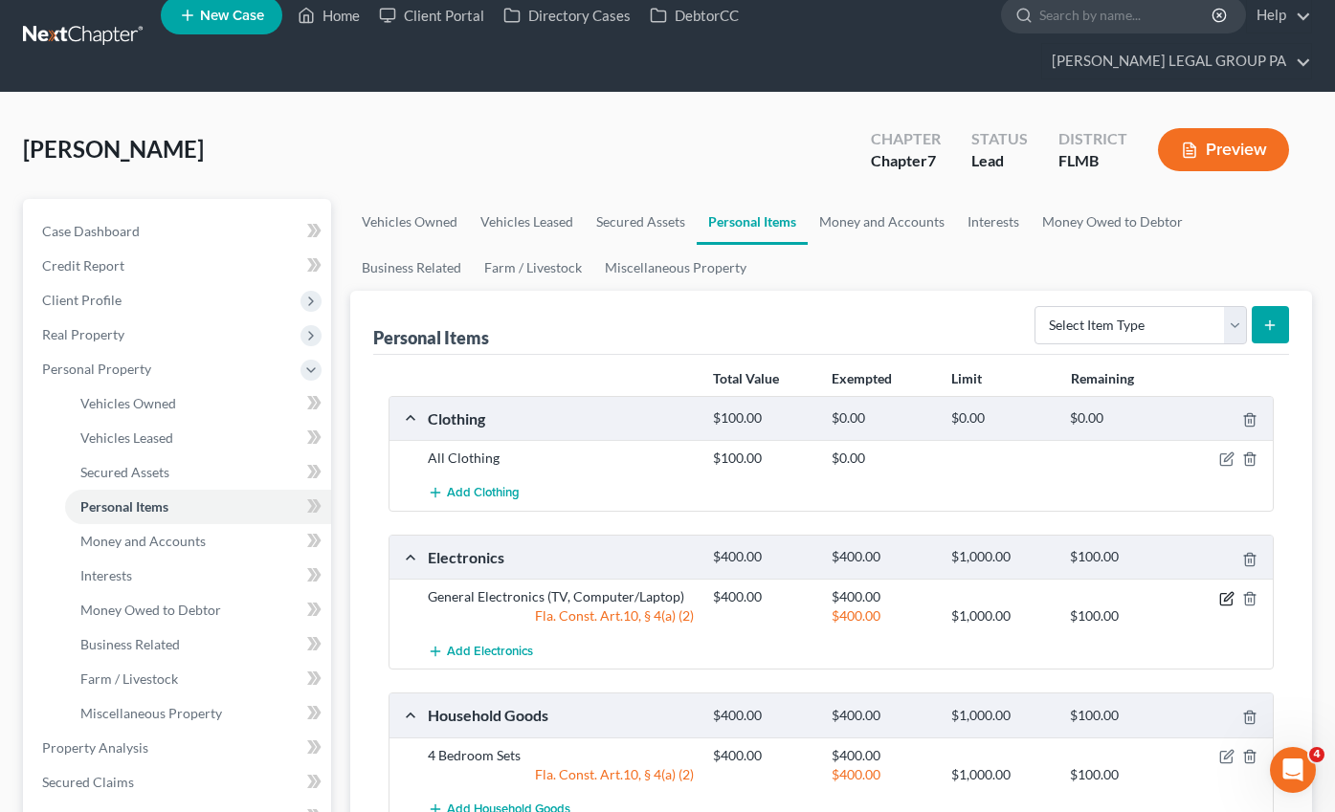
click at [1222, 591] on icon "button" at bounding box center [1226, 598] width 15 height 15
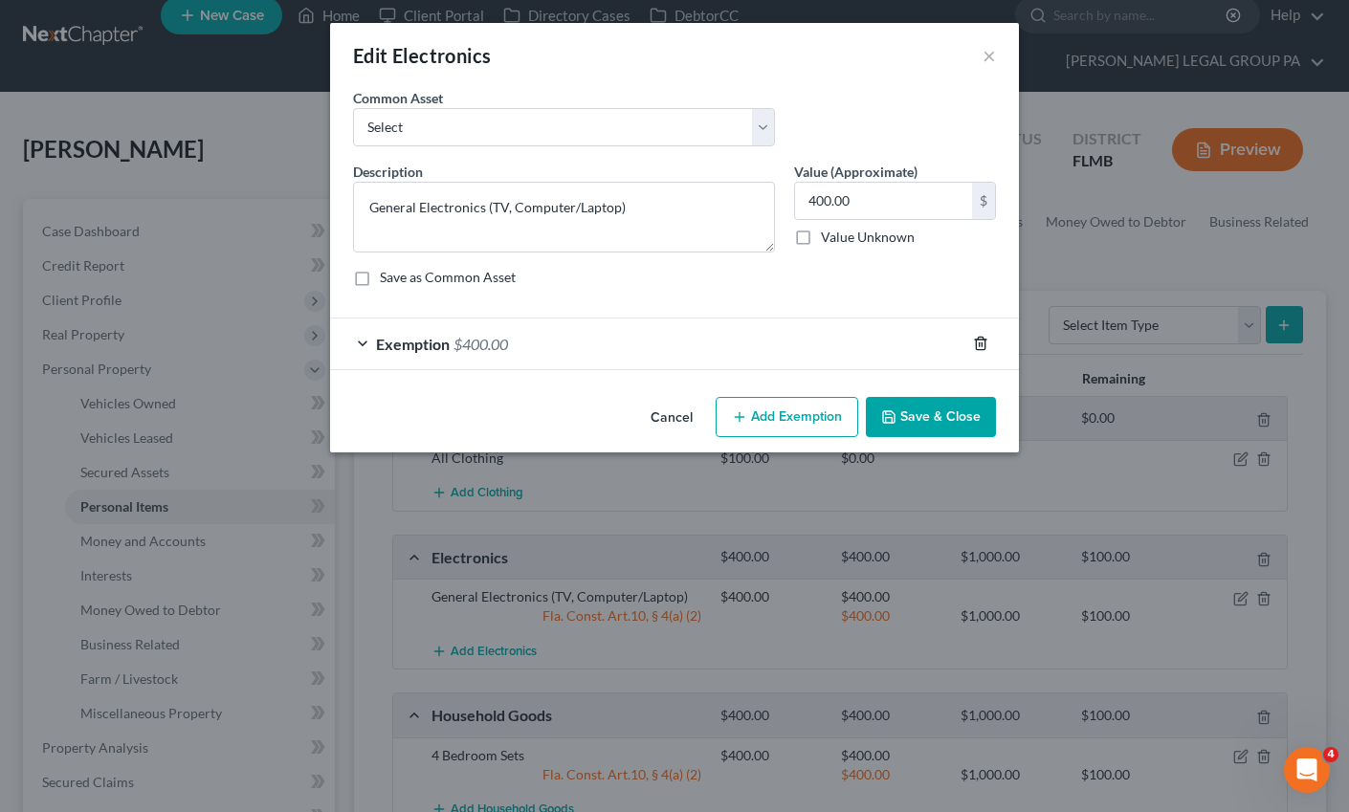
click at [984, 344] on icon "button" at bounding box center [980, 343] width 15 height 15
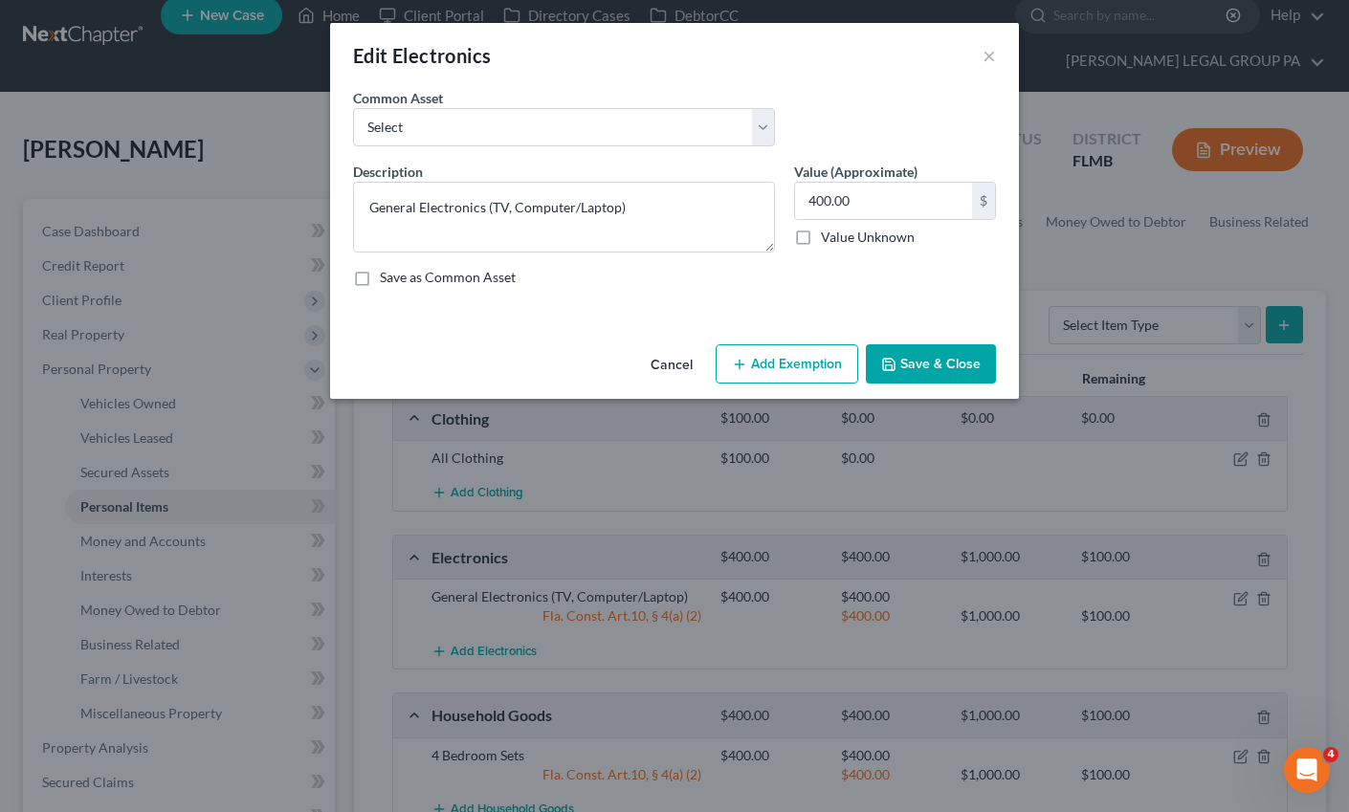
click at [898, 373] on button "Save & Close" at bounding box center [931, 364] width 130 height 40
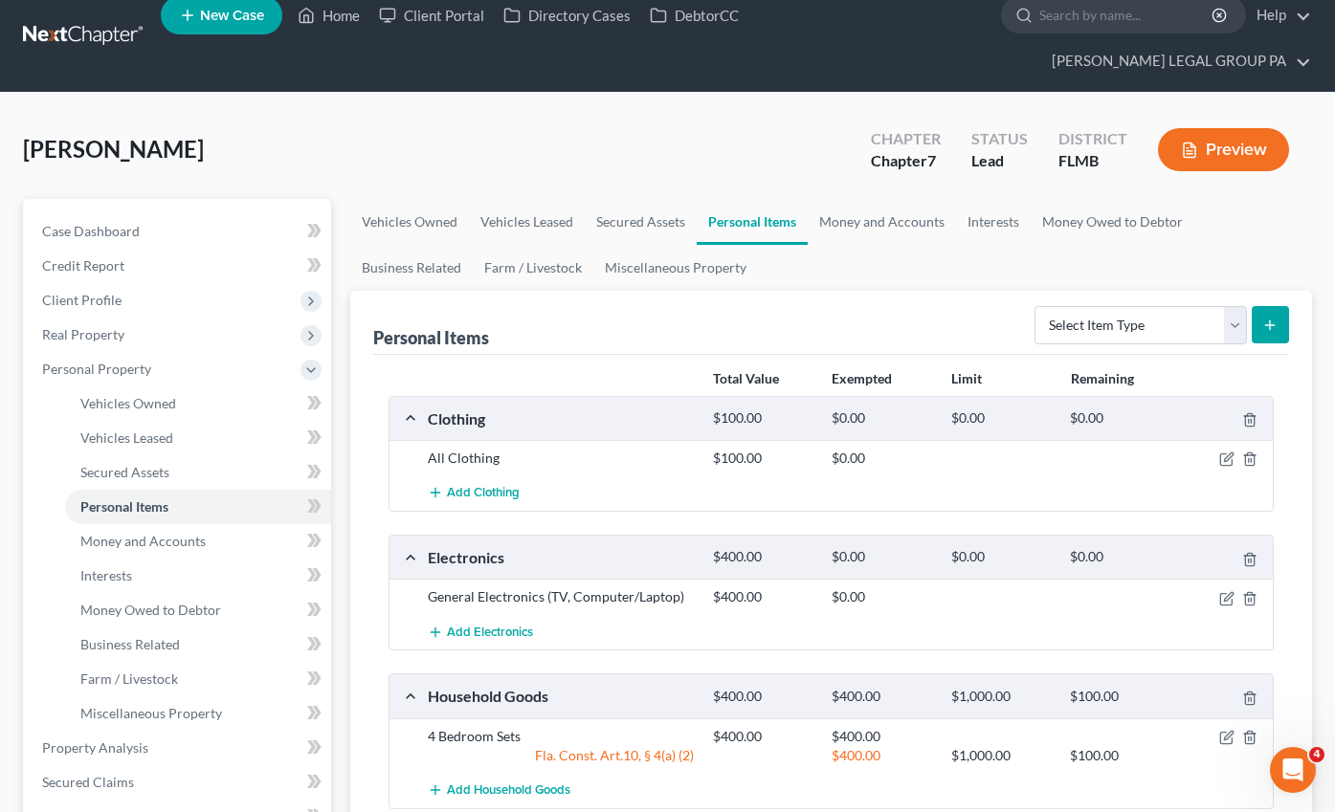
scroll to position [188, 0]
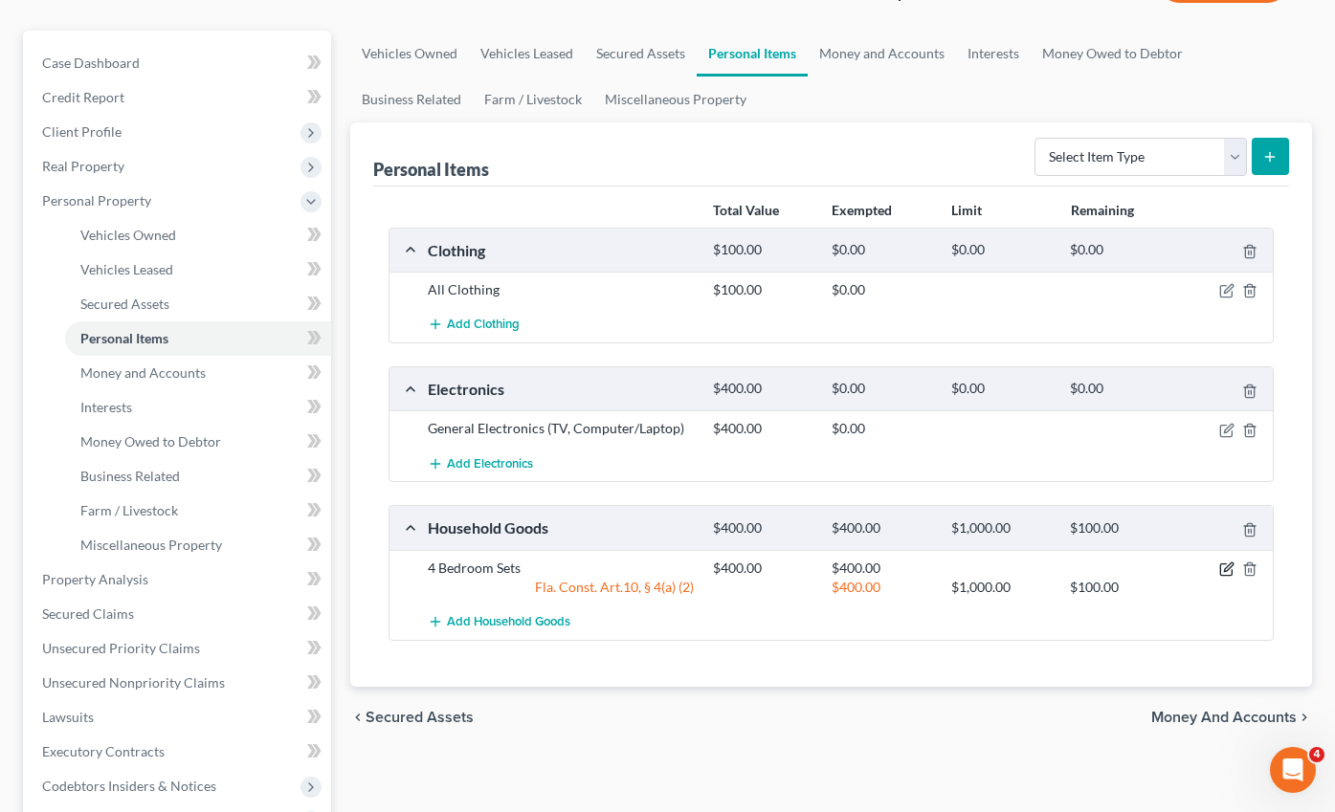
click at [1225, 562] on icon "button" at bounding box center [1226, 569] width 15 height 15
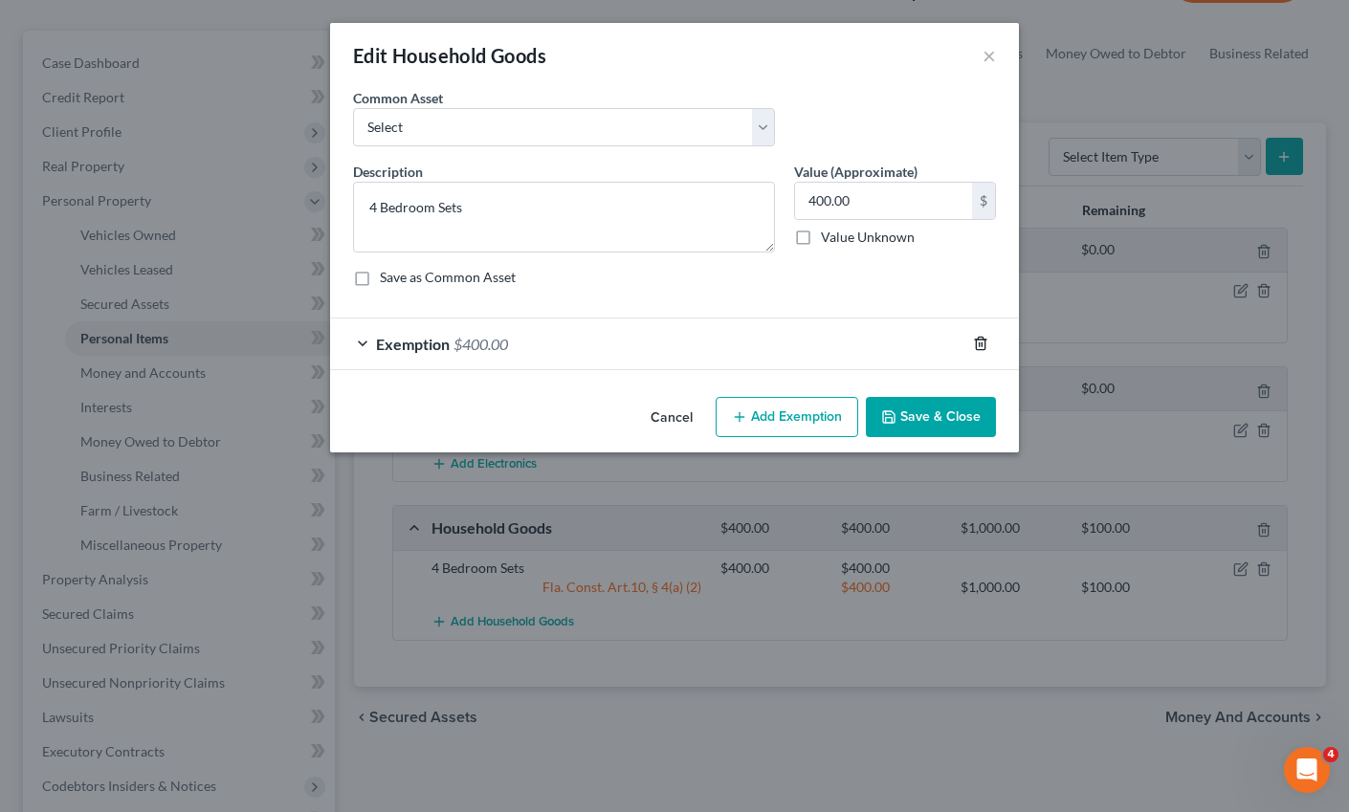
click at [985, 342] on icon "button" at bounding box center [980, 344] width 9 height 12
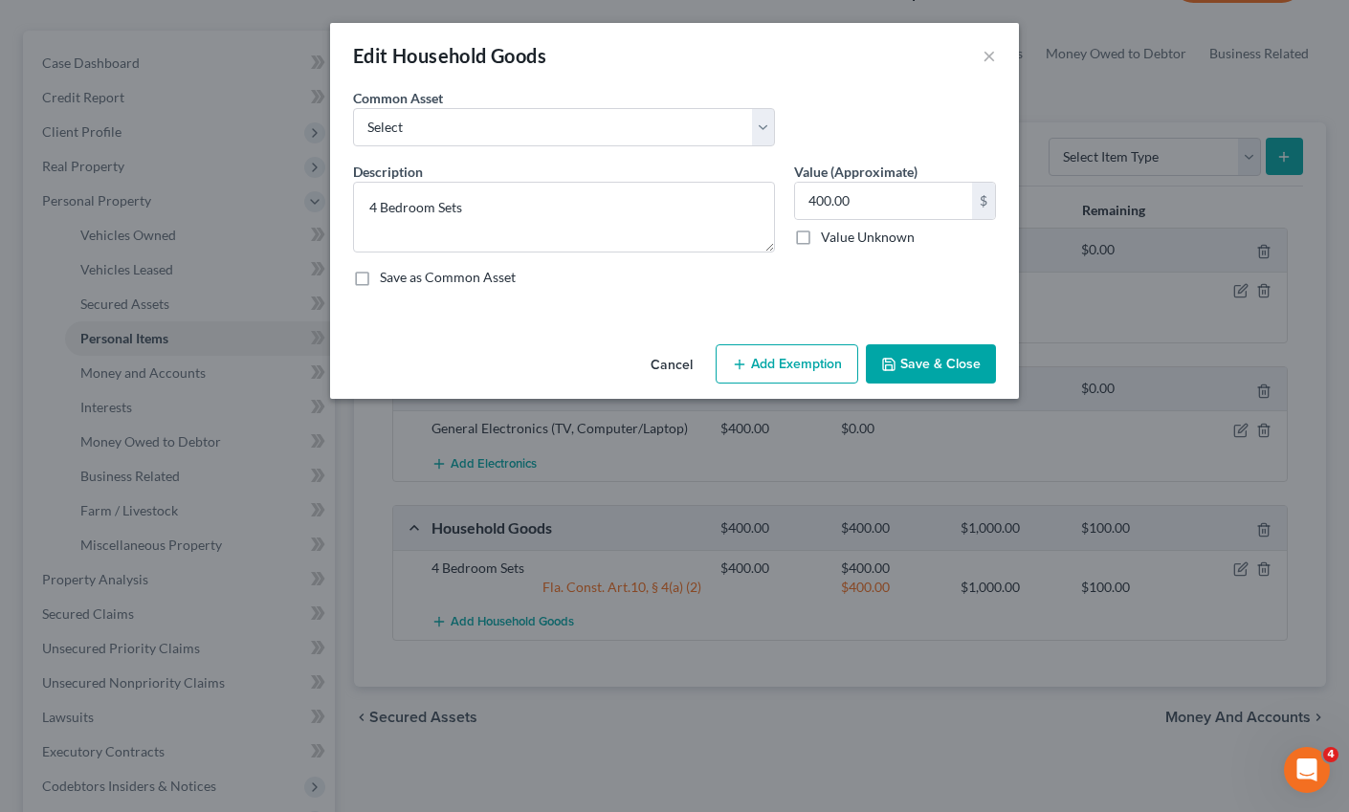
click at [894, 379] on button "Save & Close" at bounding box center [931, 364] width 130 height 40
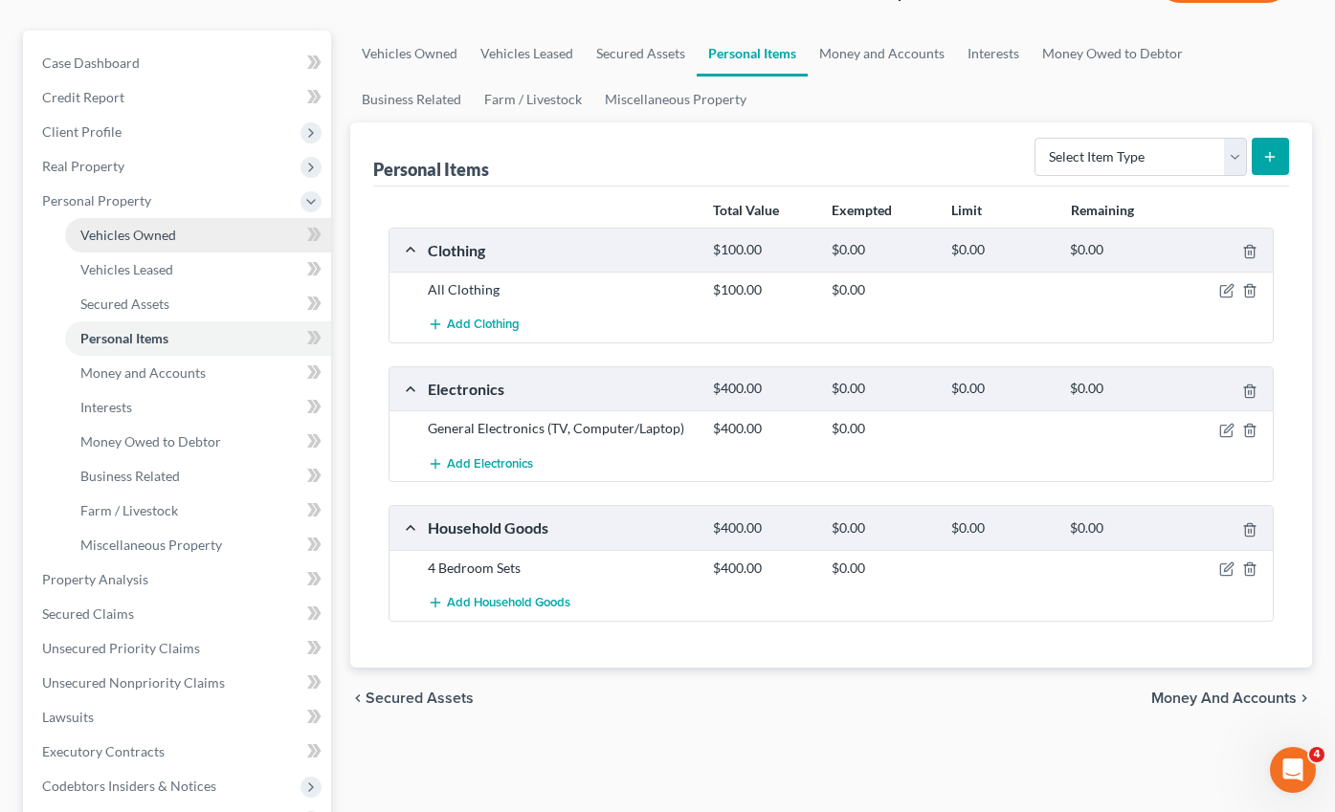
drag, startPoint x: 122, startPoint y: 196, endPoint x: 138, endPoint y: 198, distance: 16.4
click at [122, 227] on span "Vehicles Owned" at bounding box center [128, 235] width 96 height 16
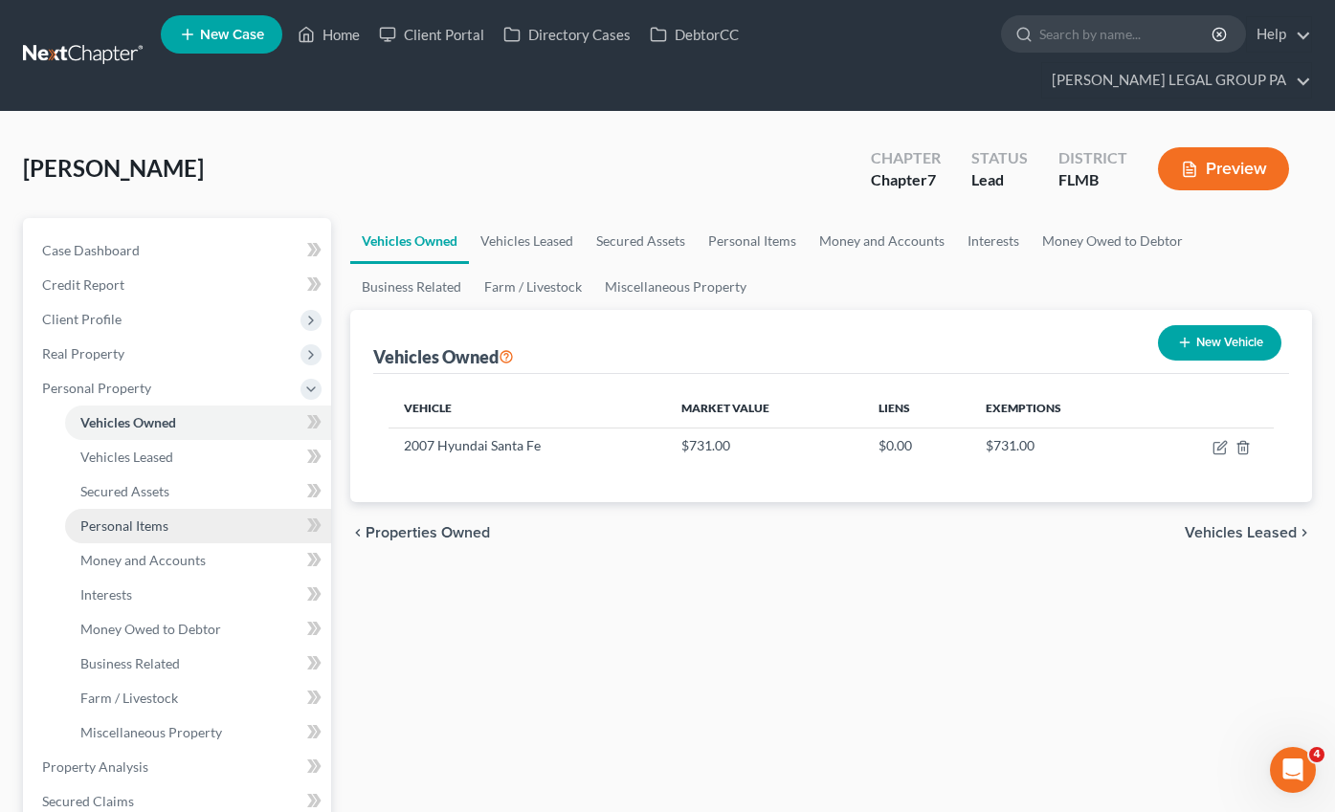
click at [91, 518] on span "Personal Items" at bounding box center [124, 526] width 88 height 16
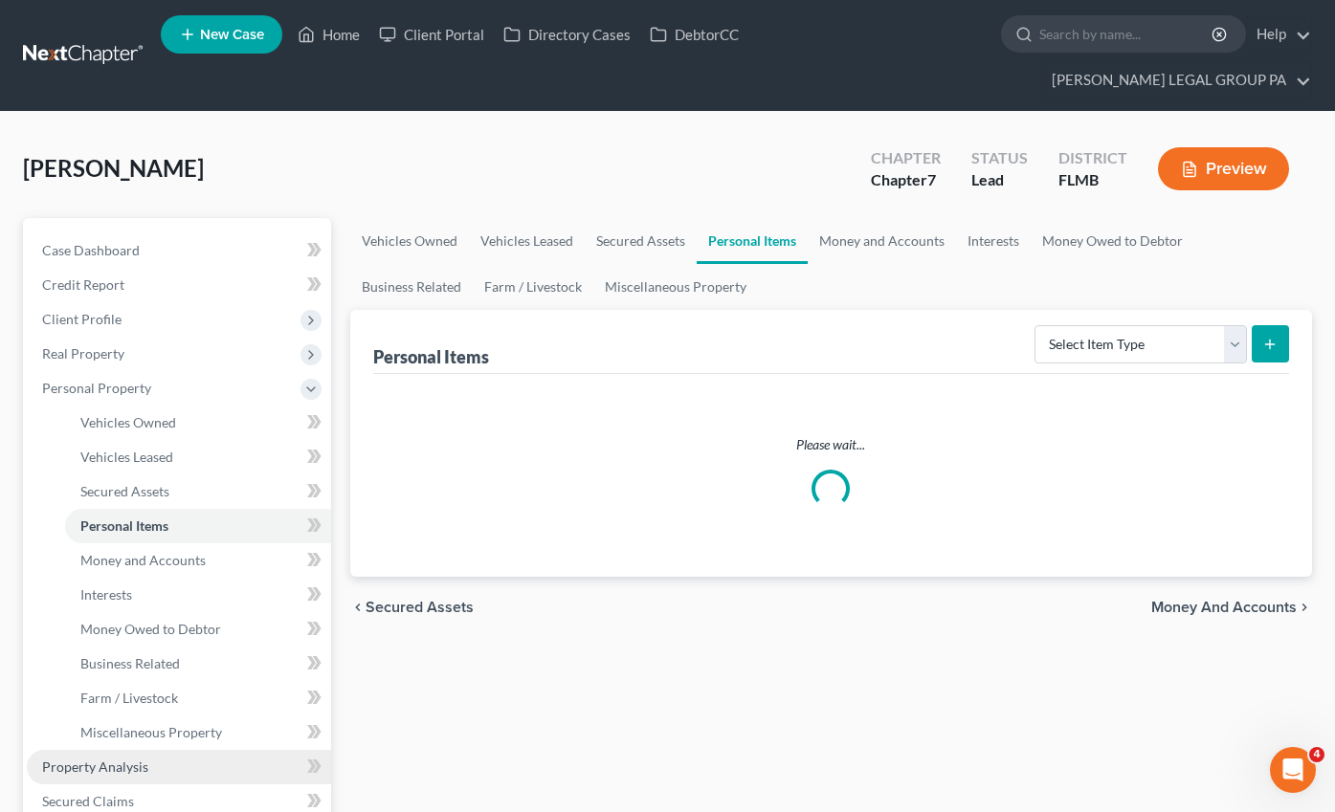
click at [116, 759] on span "Property Analysis" at bounding box center [95, 767] width 106 height 16
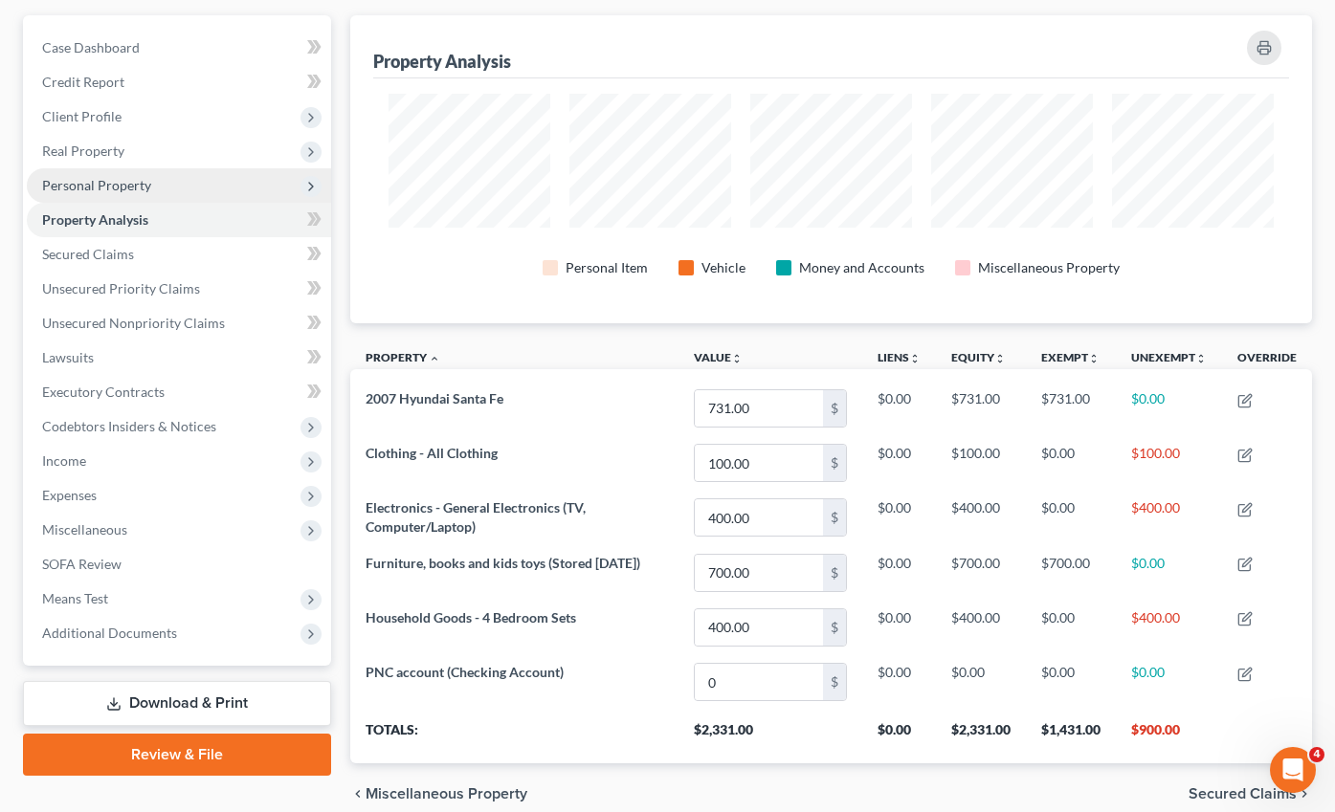
scroll to position [174, 0]
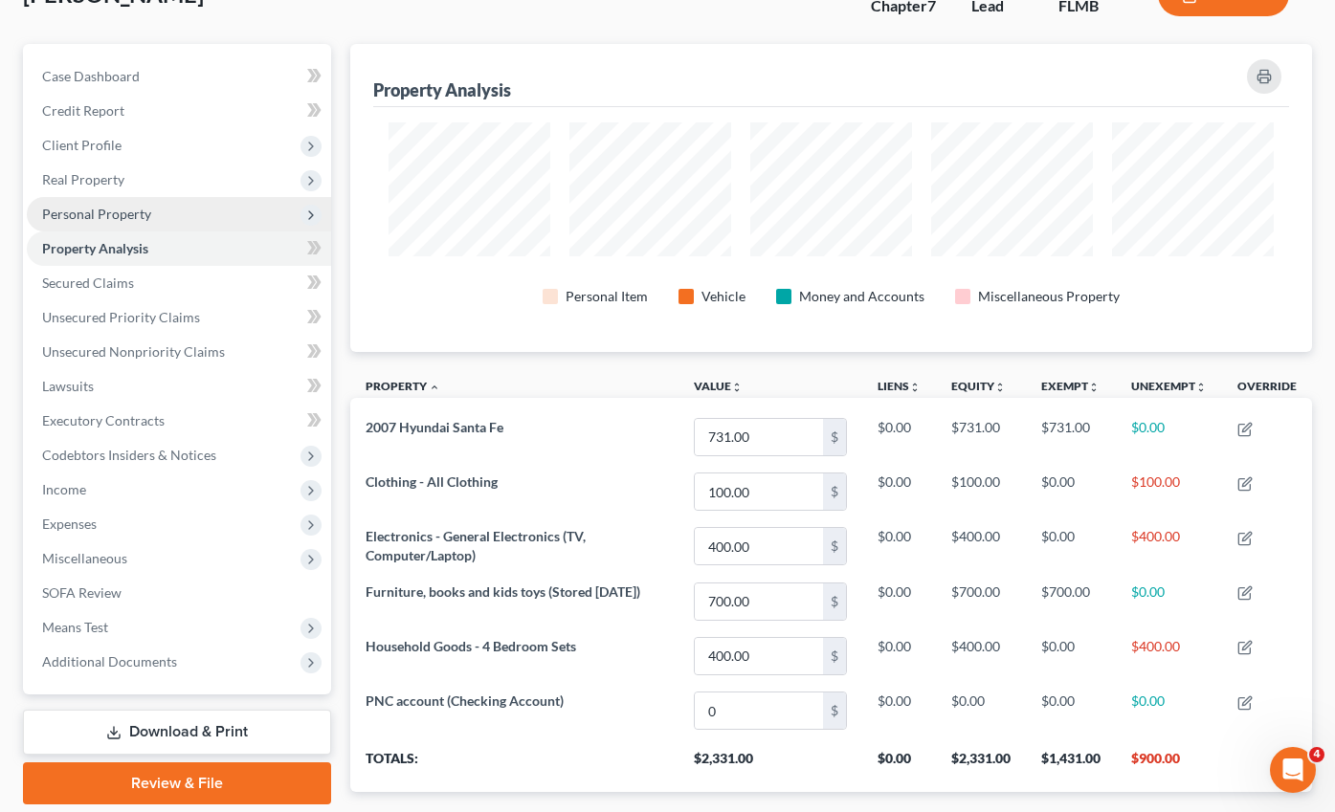
click at [77, 206] on span "Personal Property" at bounding box center [96, 214] width 109 height 16
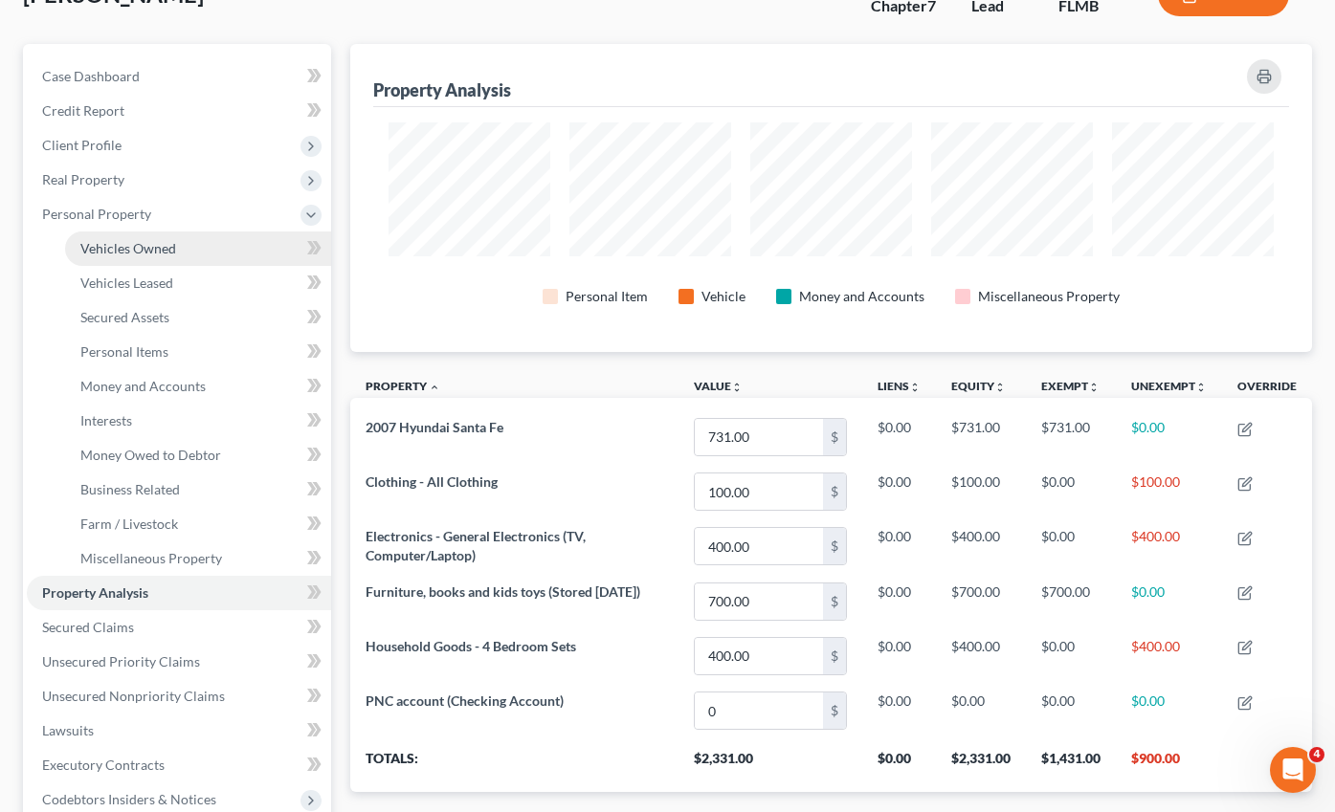
drag, startPoint x: 119, startPoint y: 217, endPoint x: 140, endPoint y: 221, distance: 21.4
click at [119, 240] on span "Vehicles Owned" at bounding box center [128, 248] width 96 height 16
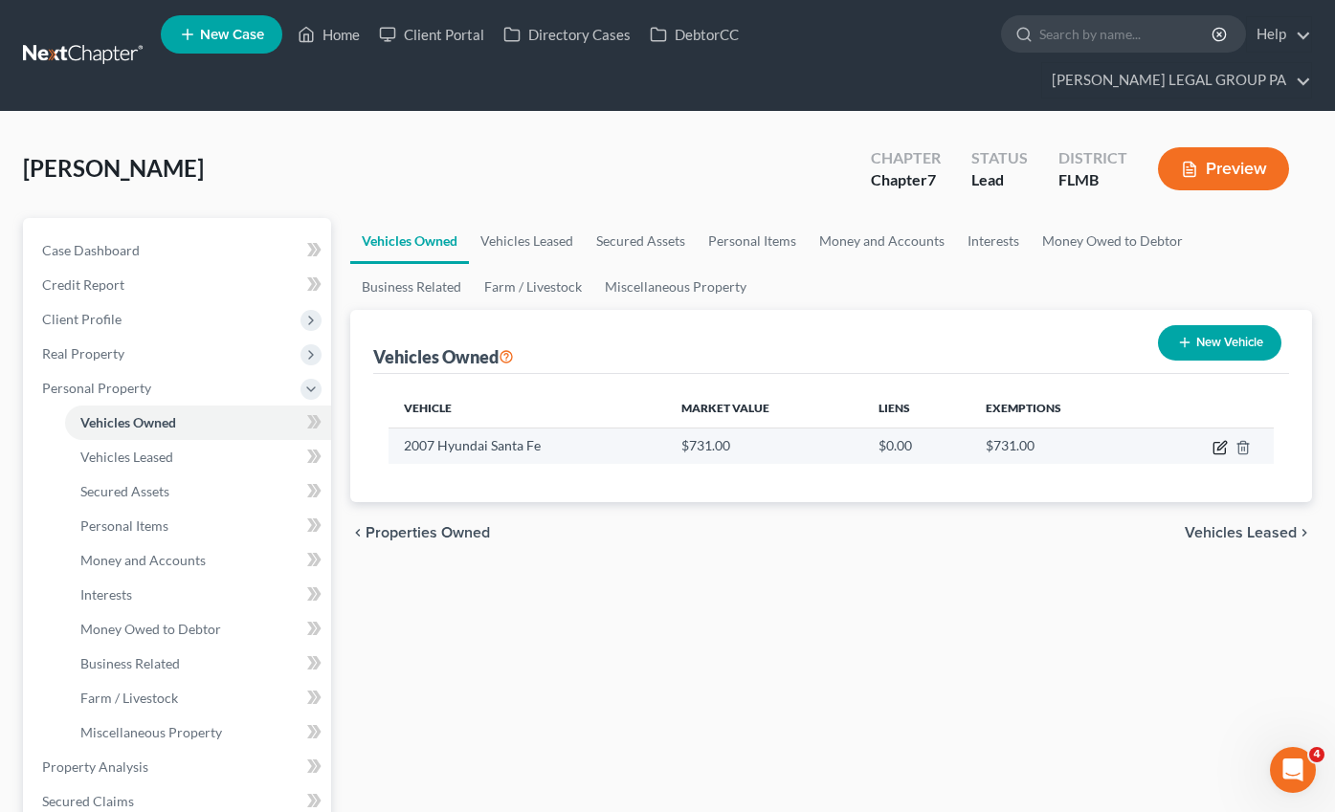
click at [1222, 440] on icon "button" at bounding box center [1219, 447] width 15 height 15
select select "0"
select select "19"
select select "2"
select select "0"
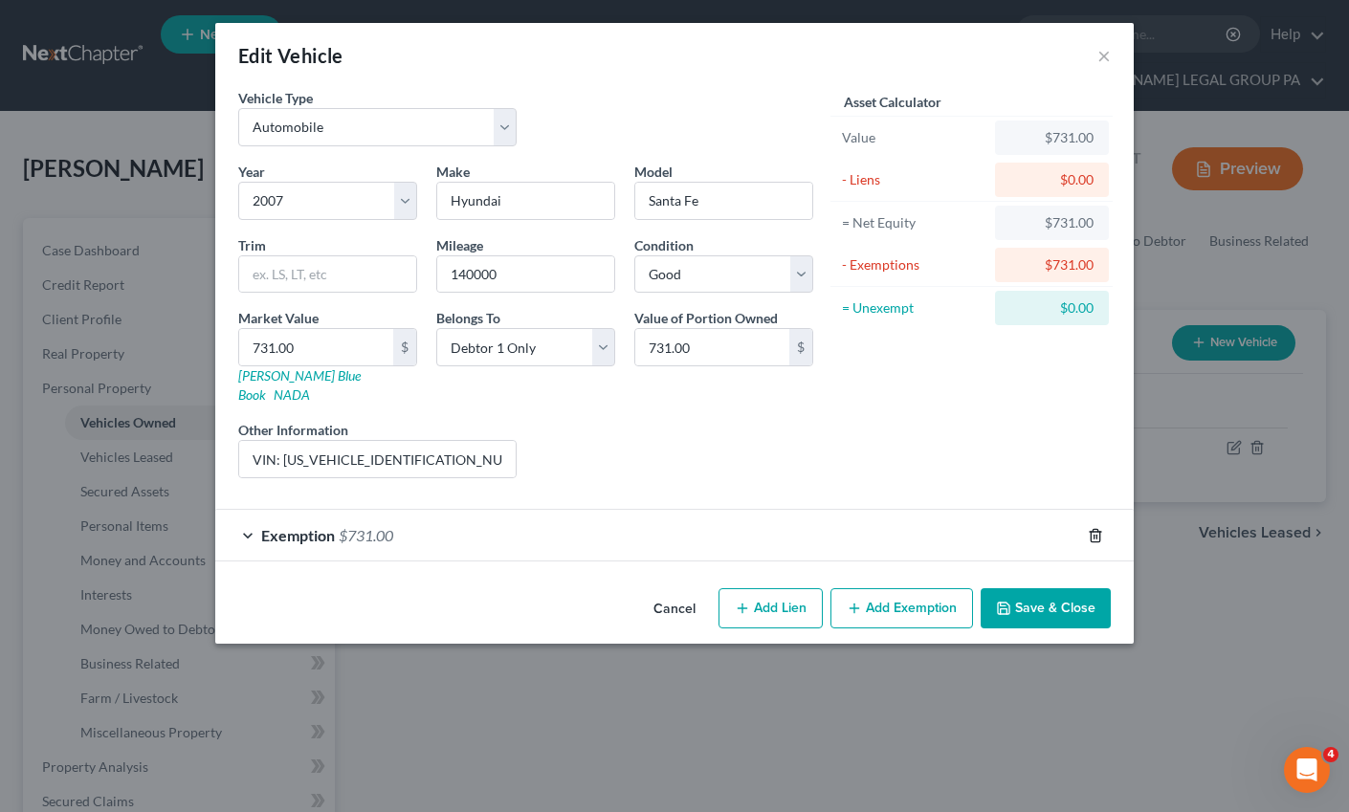
click at [1095, 535] on line "button" at bounding box center [1095, 537] width 0 height 4
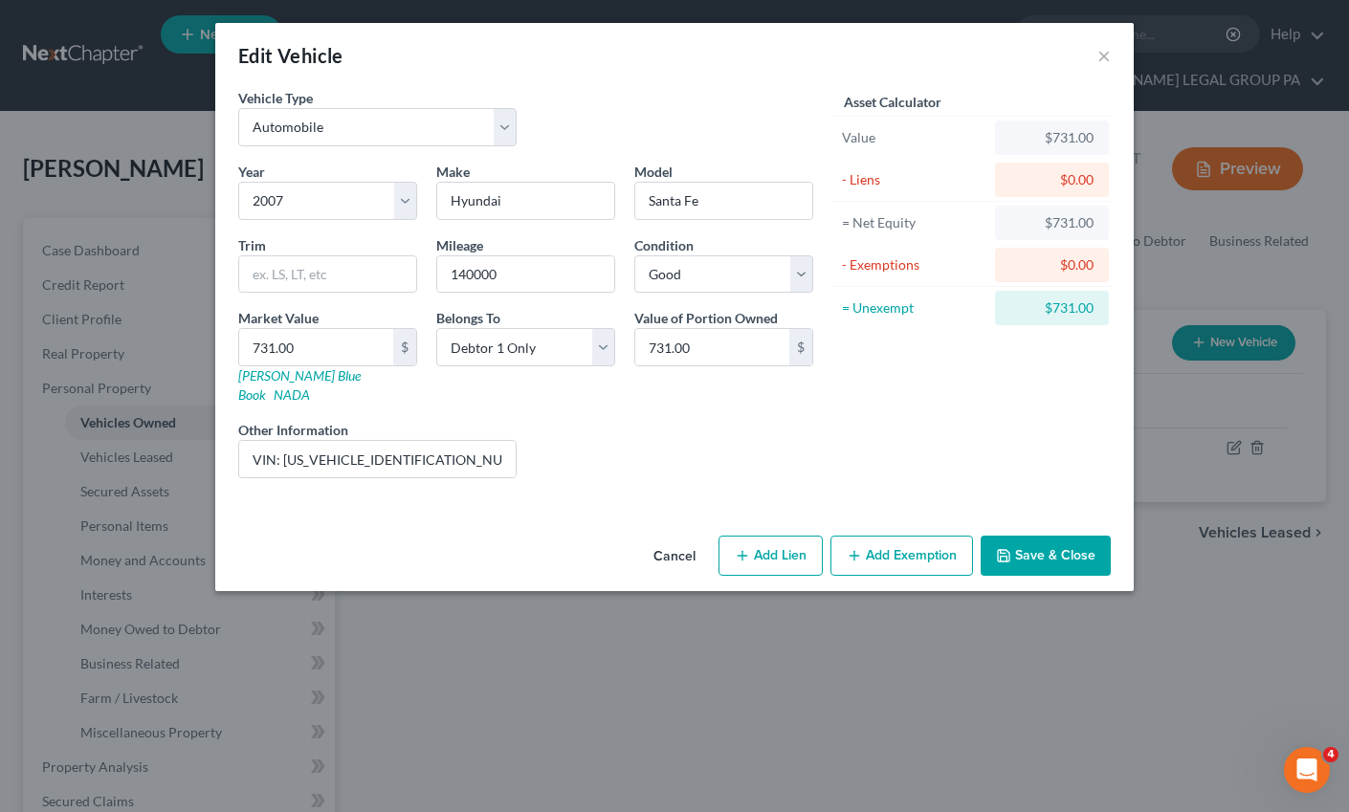
click at [1033, 536] on button "Save & Close" at bounding box center [1046, 556] width 130 height 40
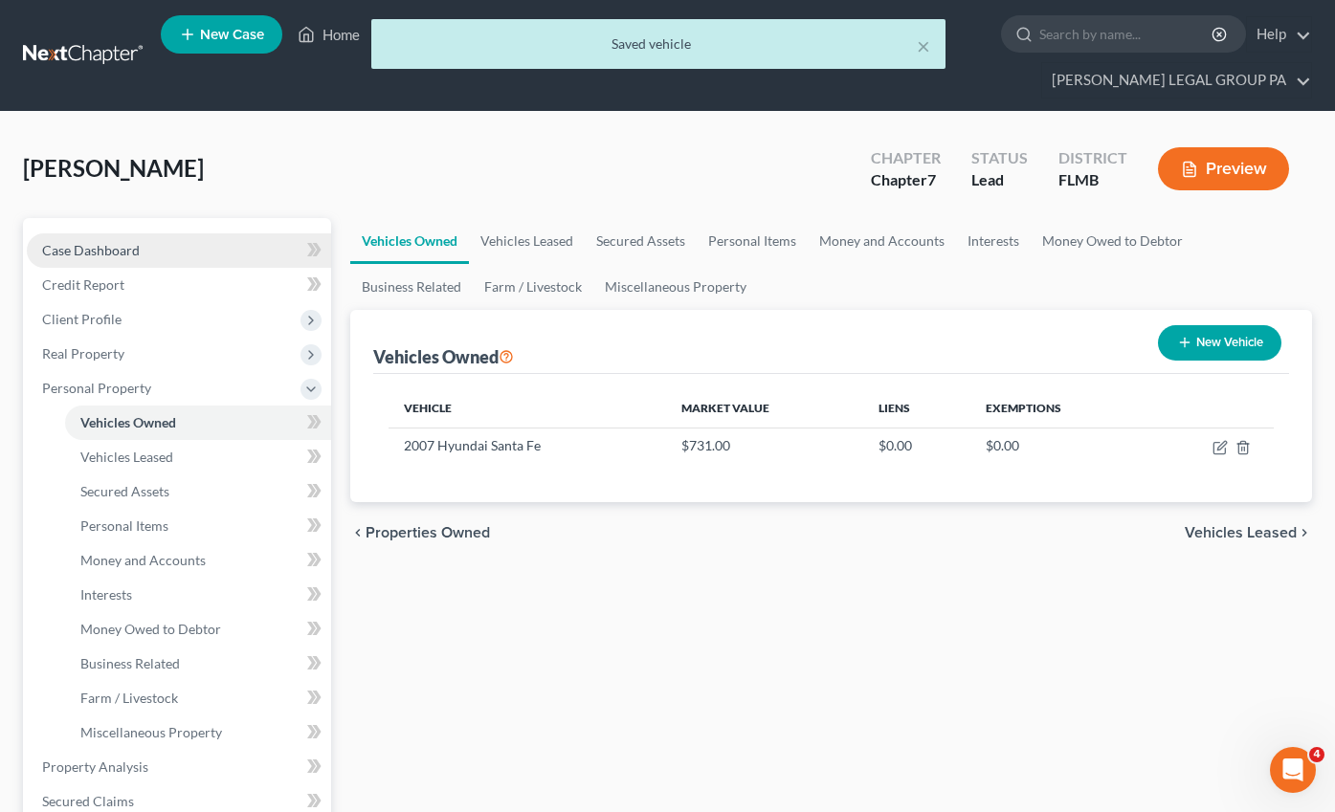
click at [103, 233] on link "Case Dashboard" at bounding box center [179, 250] width 304 height 34
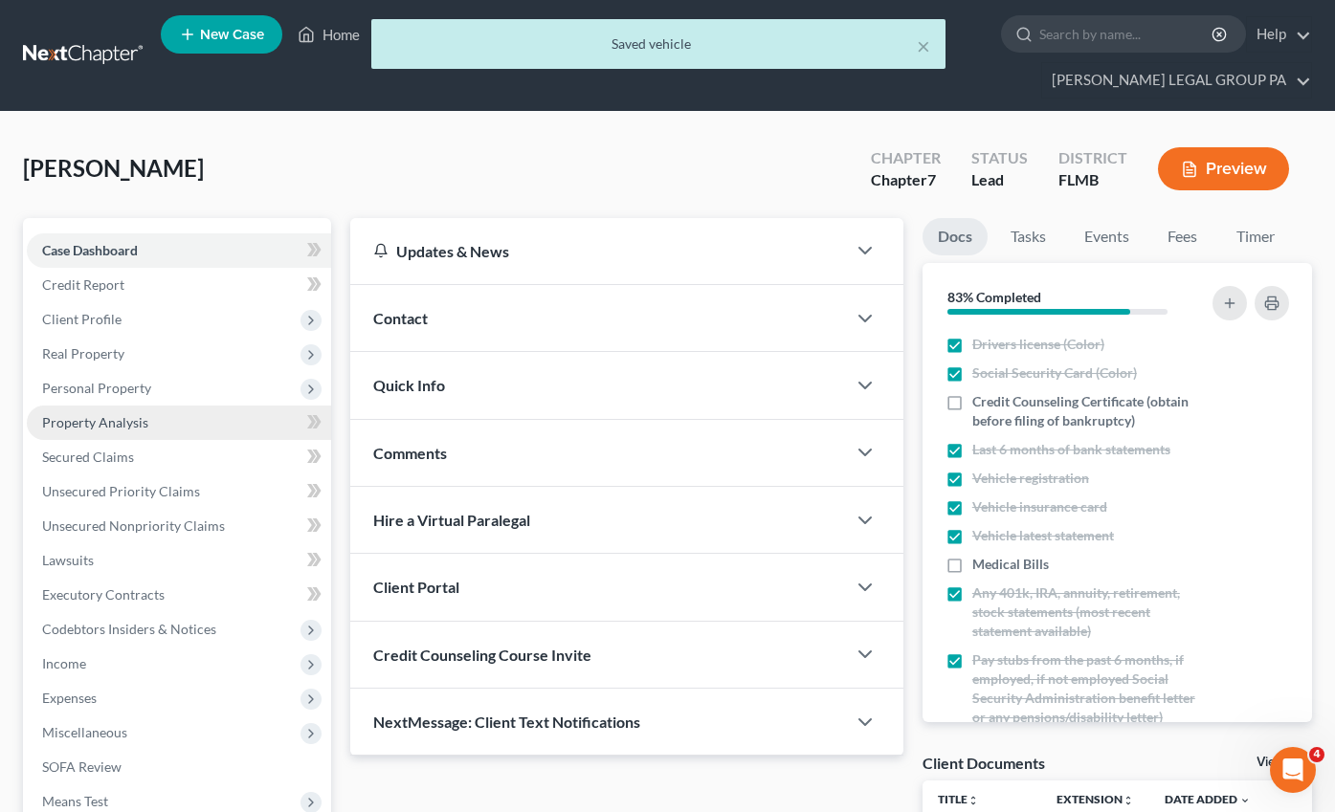
click at [115, 414] on span "Property Analysis" at bounding box center [95, 422] width 106 height 16
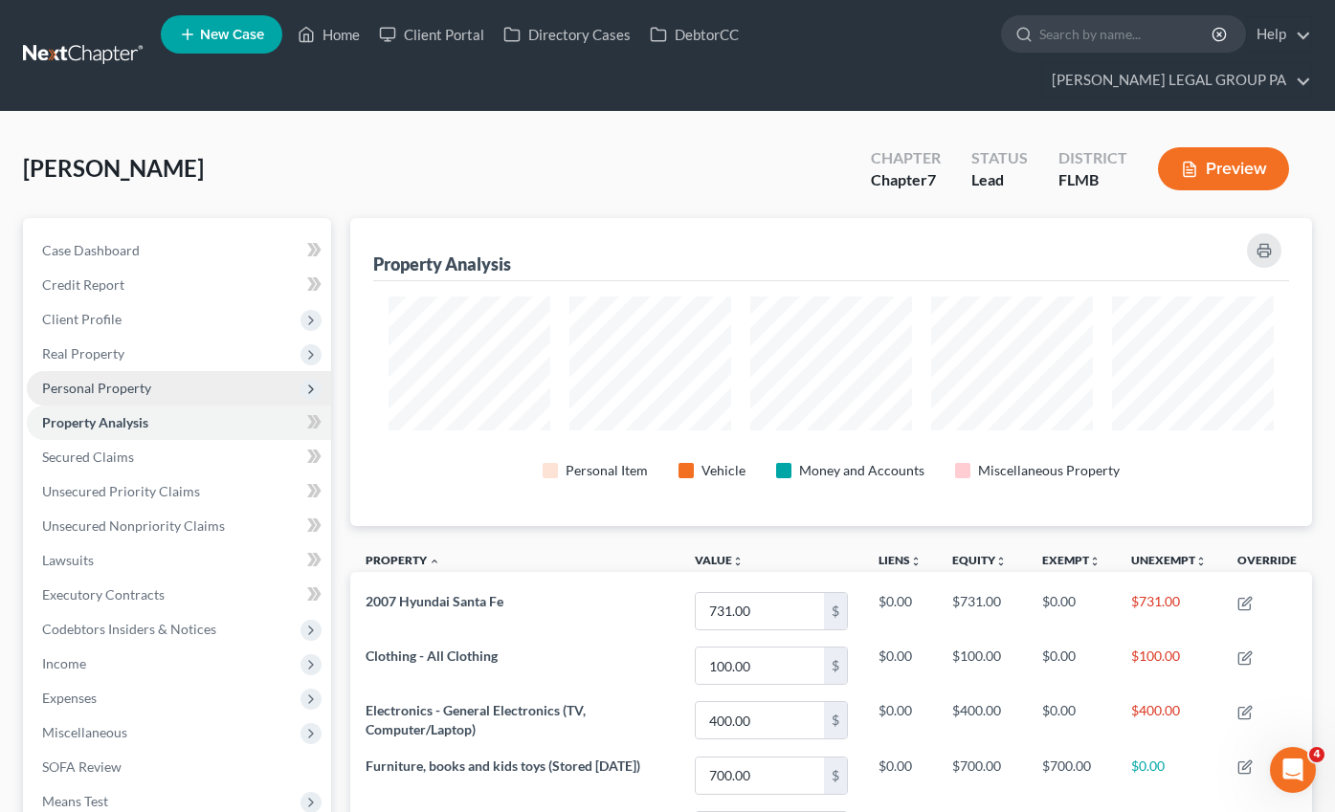
scroll to position [308, 963]
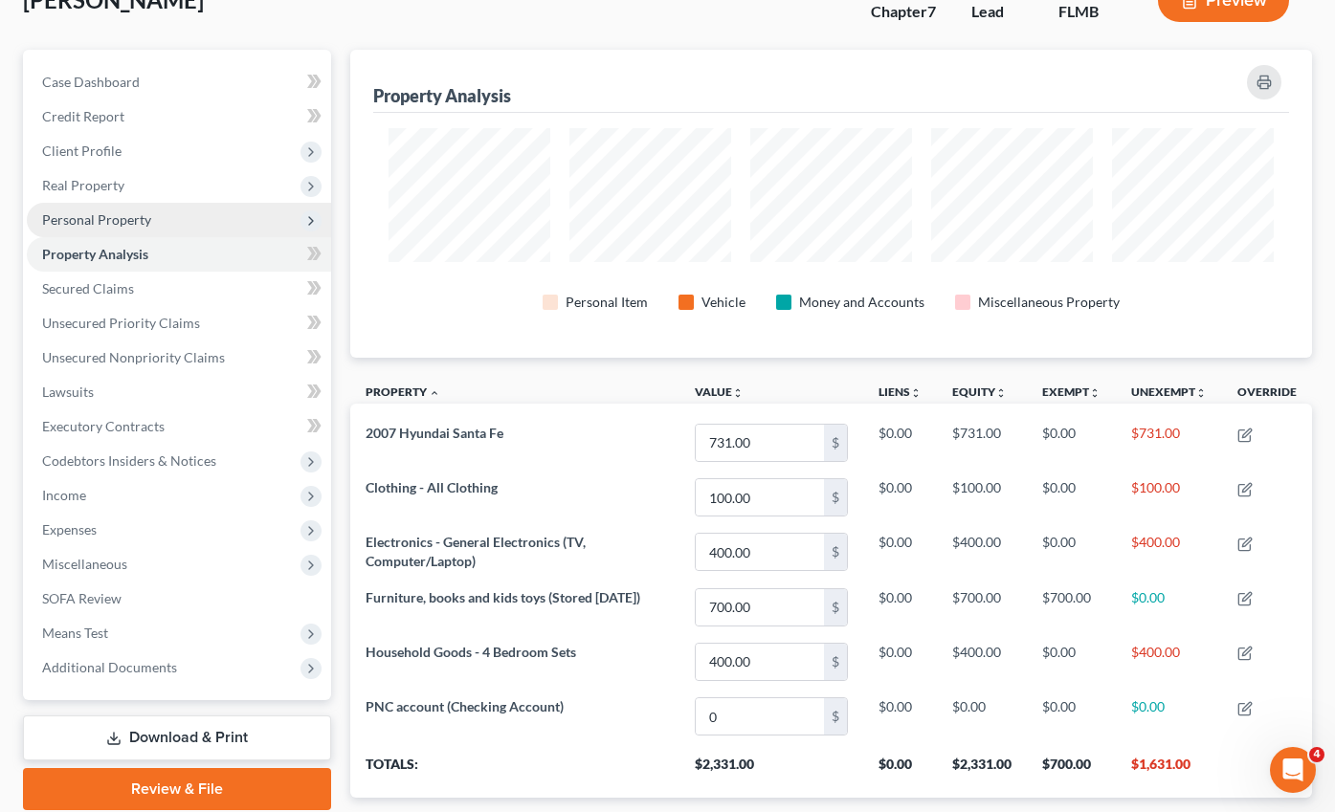
click at [101, 211] on span "Personal Property" at bounding box center [96, 219] width 109 height 16
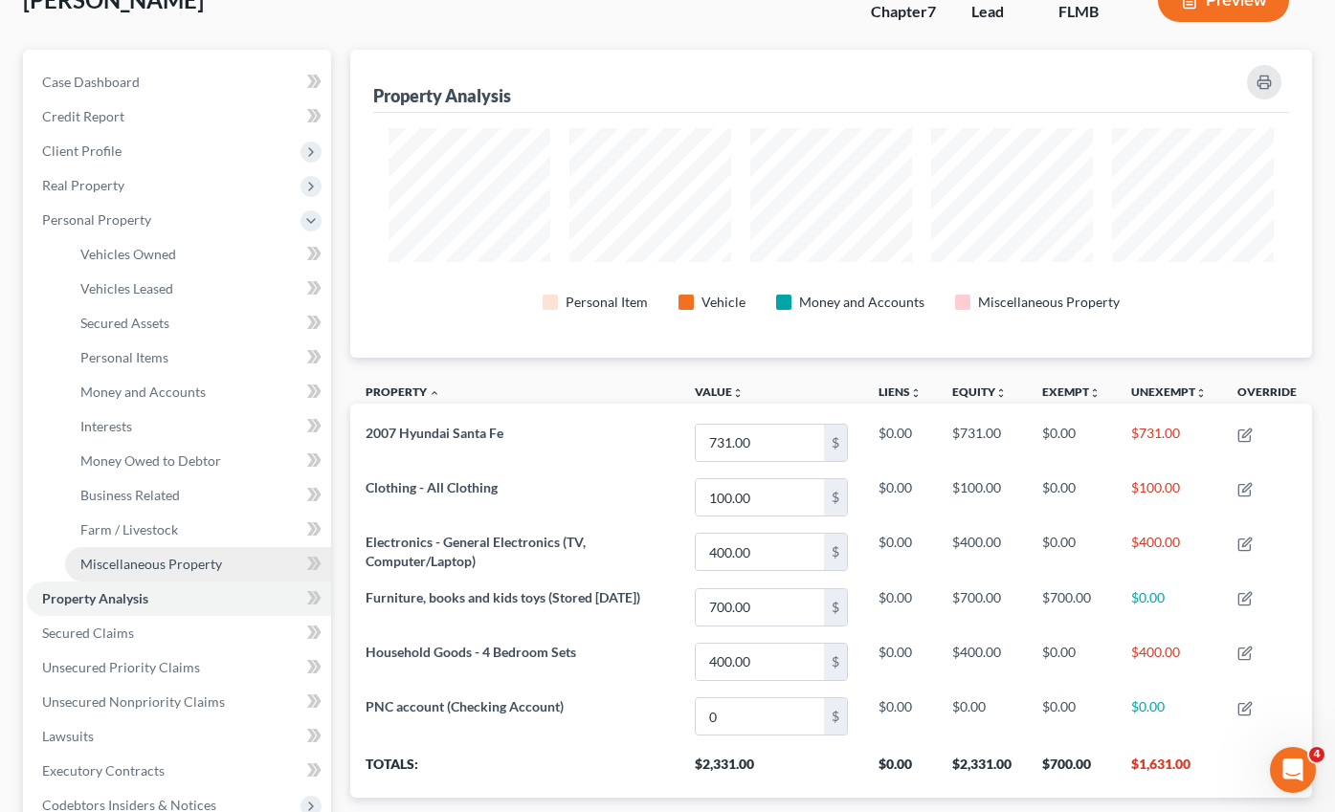
click at [150, 556] on span "Miscellaneous Property" at bounding box center [151, 564] width 142 height 16
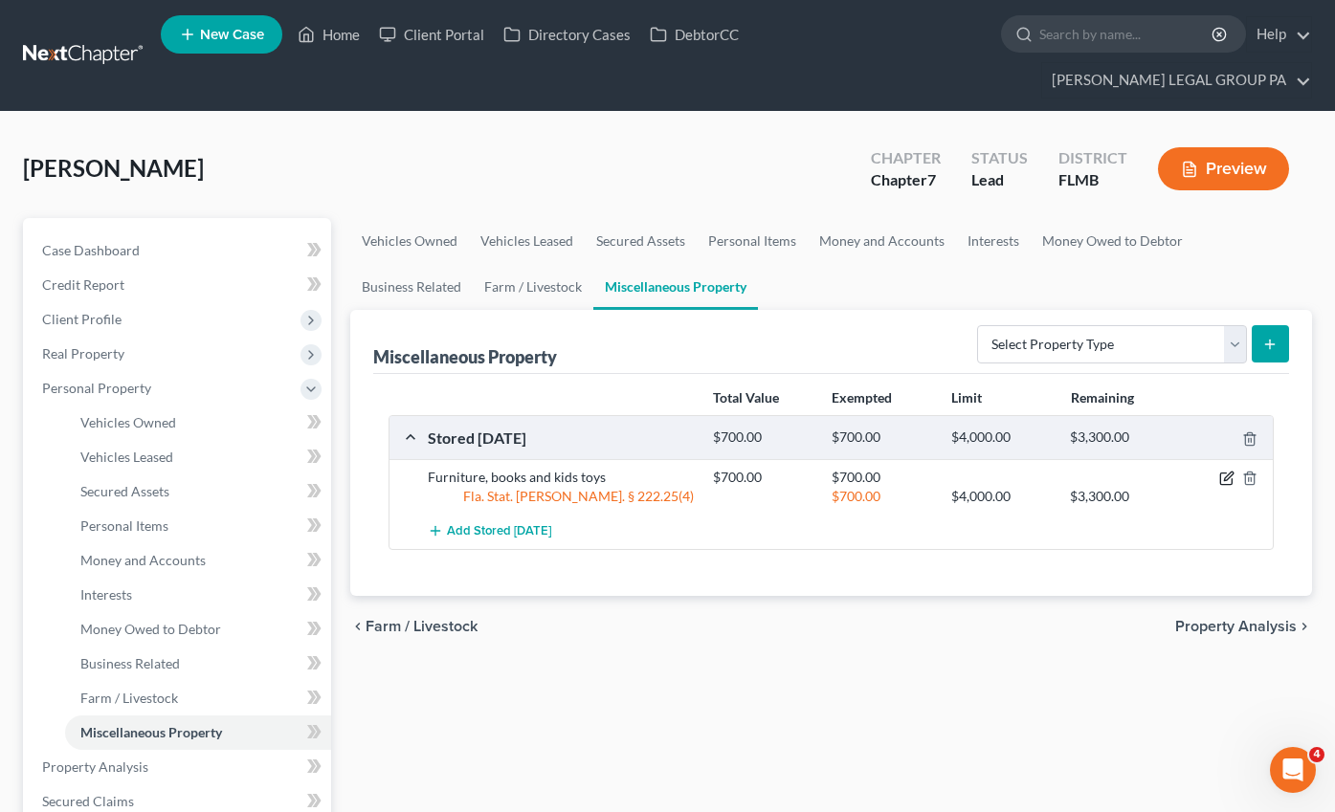
click at [1230, 471] on icon "button" at bounding box center [1226, 478] width 15 height 15
select select "9"
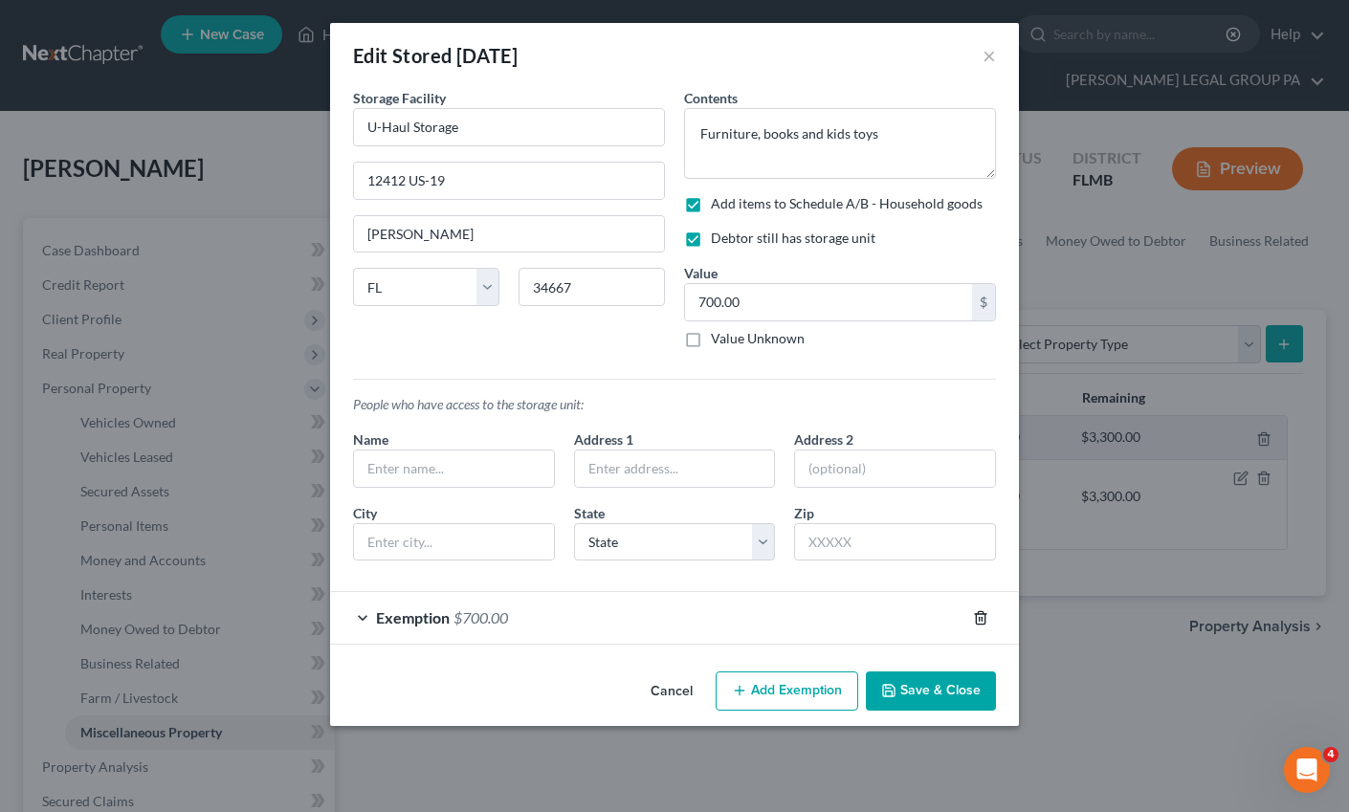
click at [985, 617] on icon "button" at bounding box center [980, 617] width 9 height 12
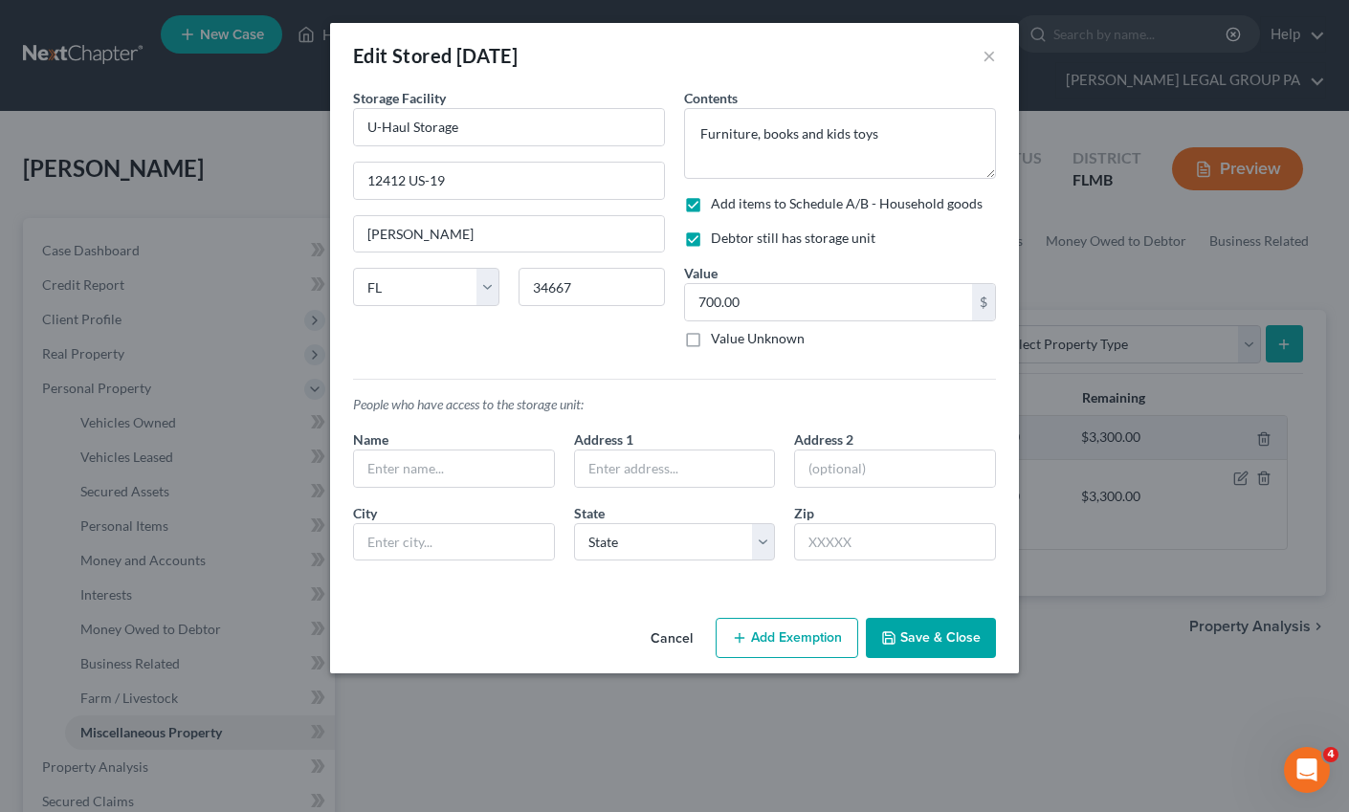
click at [941, 637] on button "Save & Close" at bounding box center [931, 638] width 130 height 40
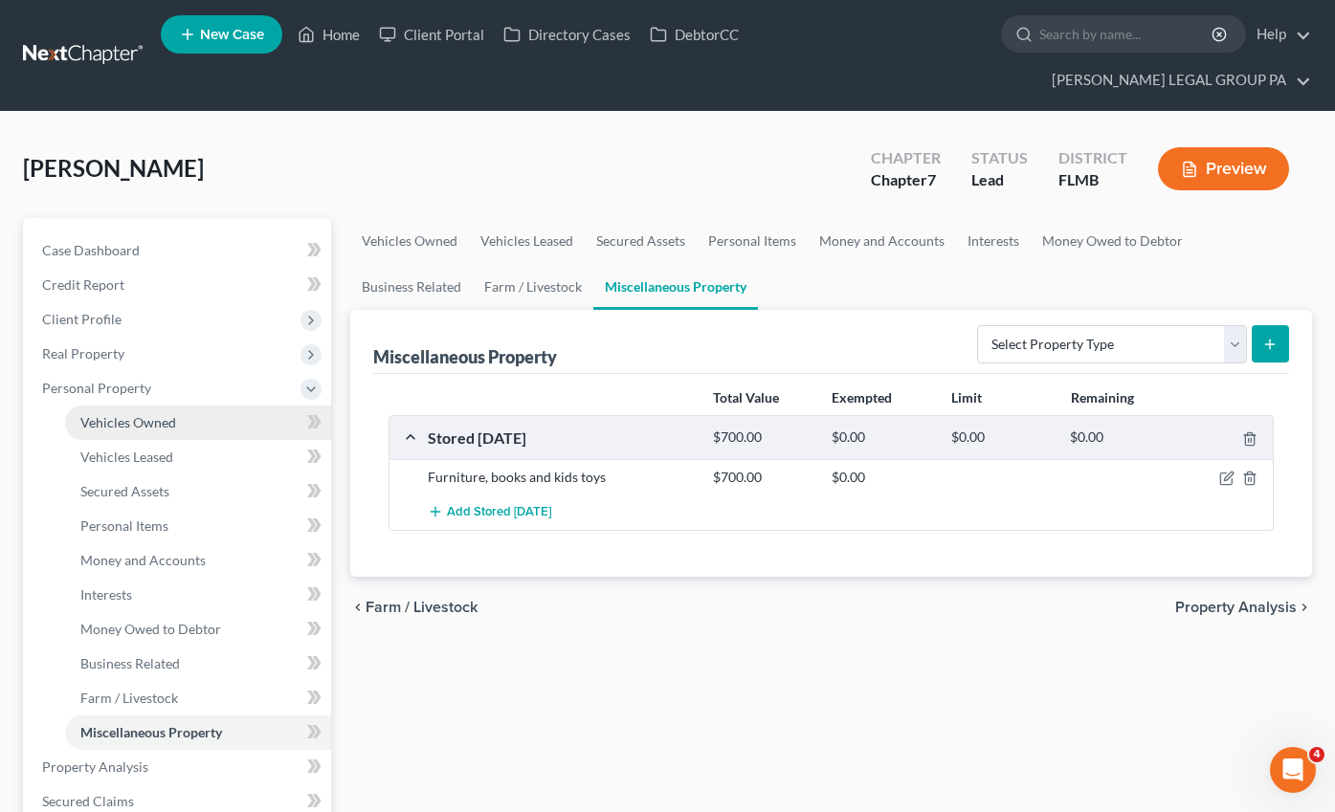
click at [112, 414] on span "Vehicles Owned" at bounding box center [128, 422] width 96 height 16
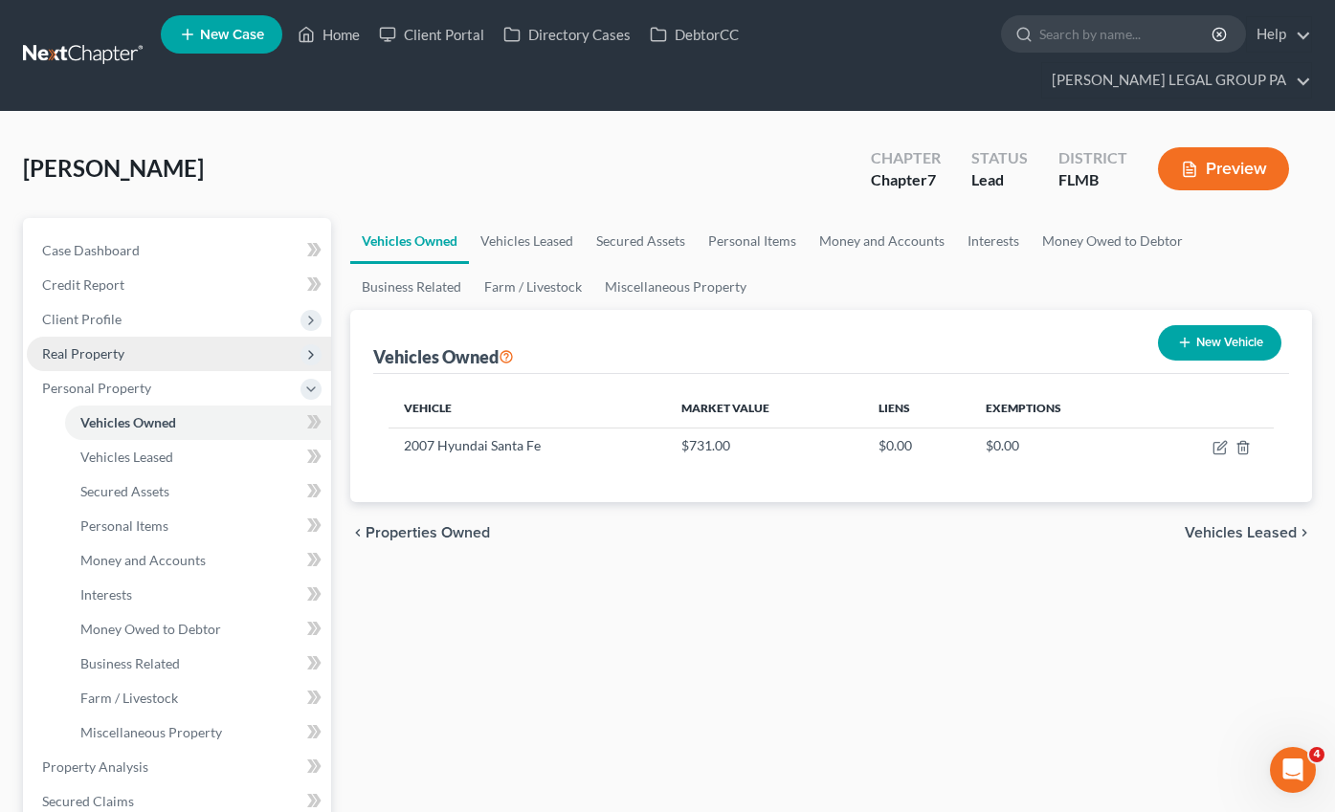
click at [63, 345] on span "Real Property" at bounding box center [83, 353] width 82 height 16
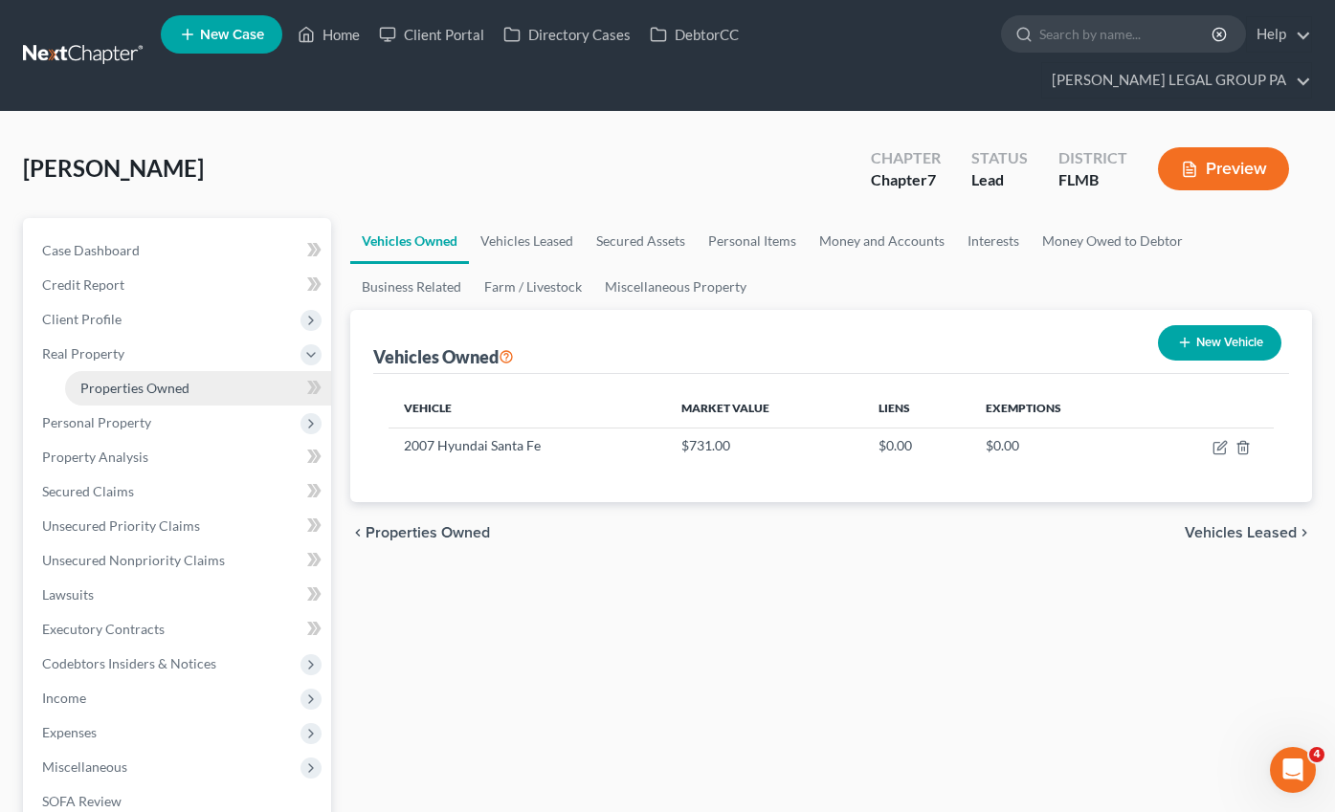
click at [111, 371] on link "Properties Owned" at bounding box center [198, 388] width 266 height 34
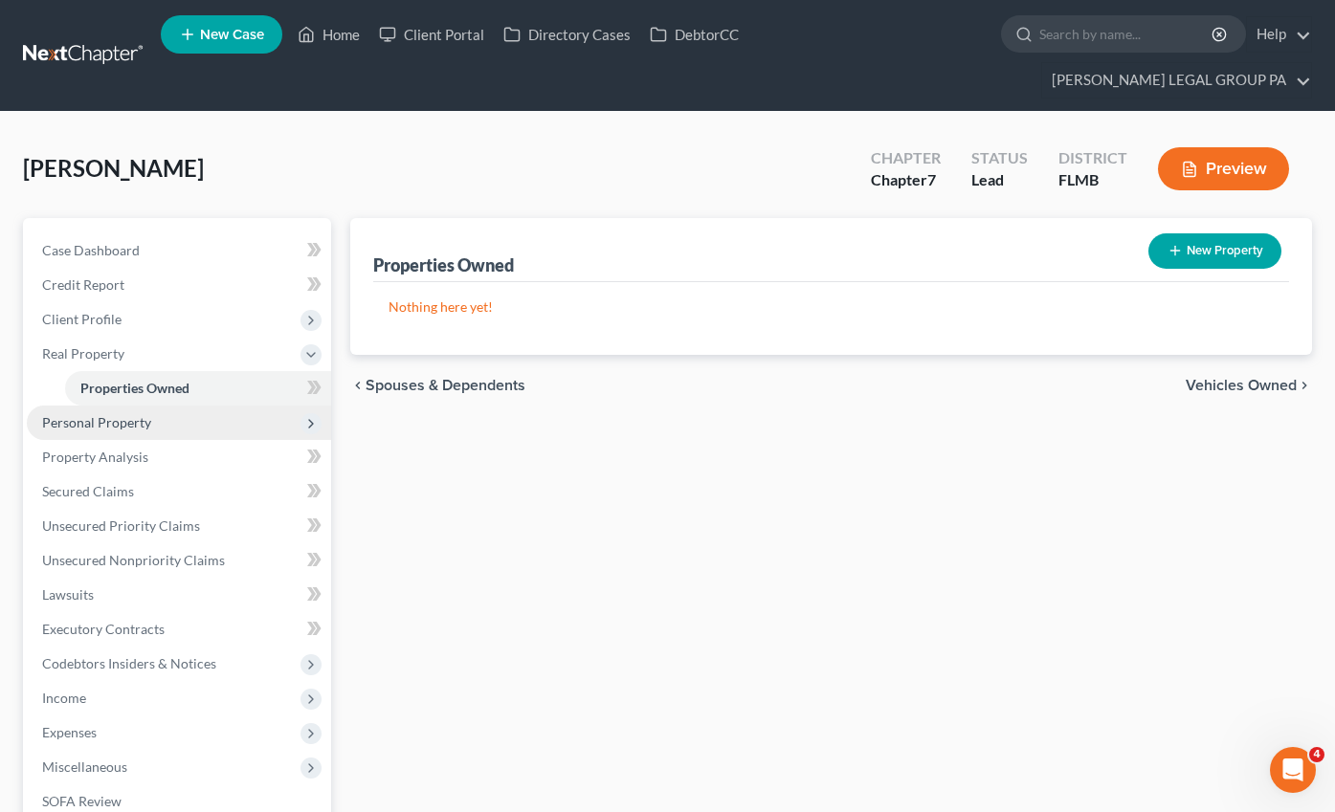
click at [116, 414] on span "Personal Property" at bounding box center [96, 422] width 109 height 16
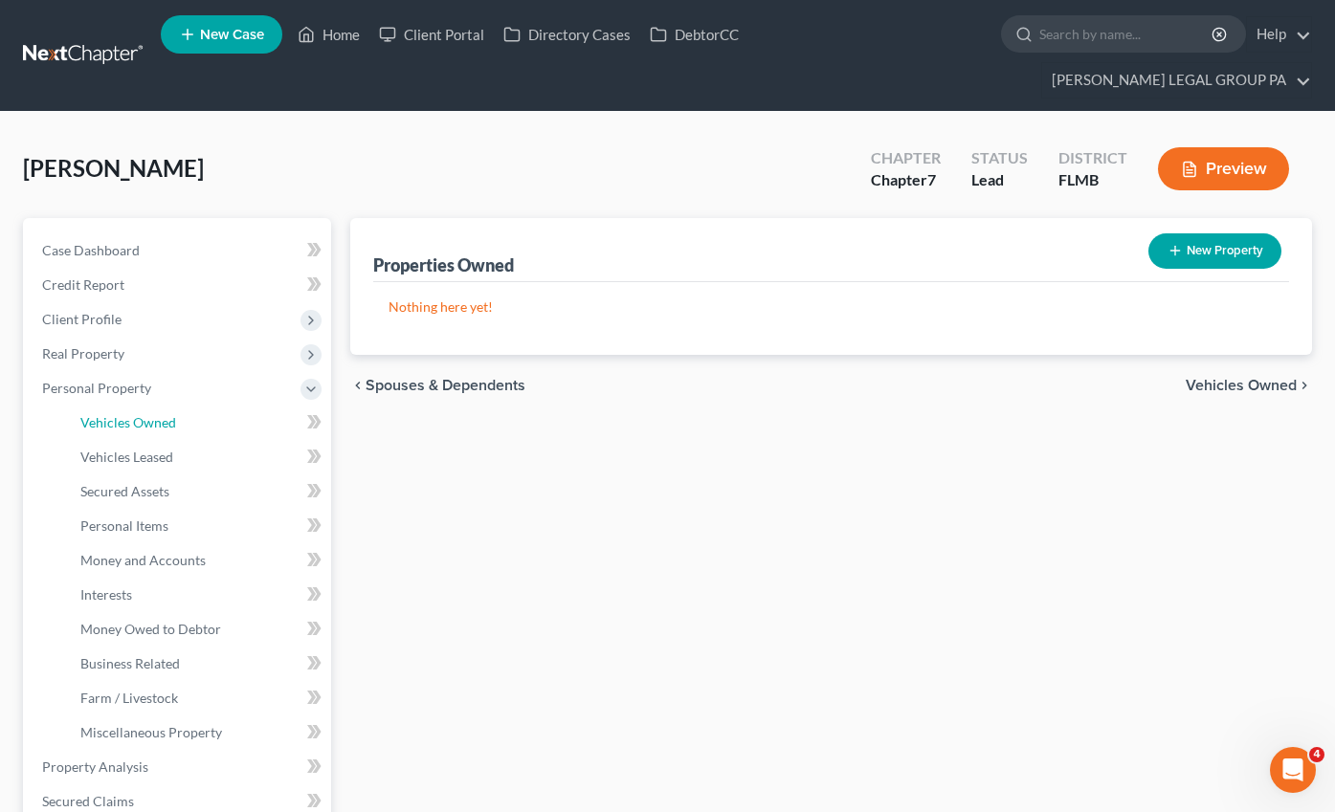
click at [125, 406] on link "Vehicles Owned" at bounding box center [198, 423] width 266 height 34
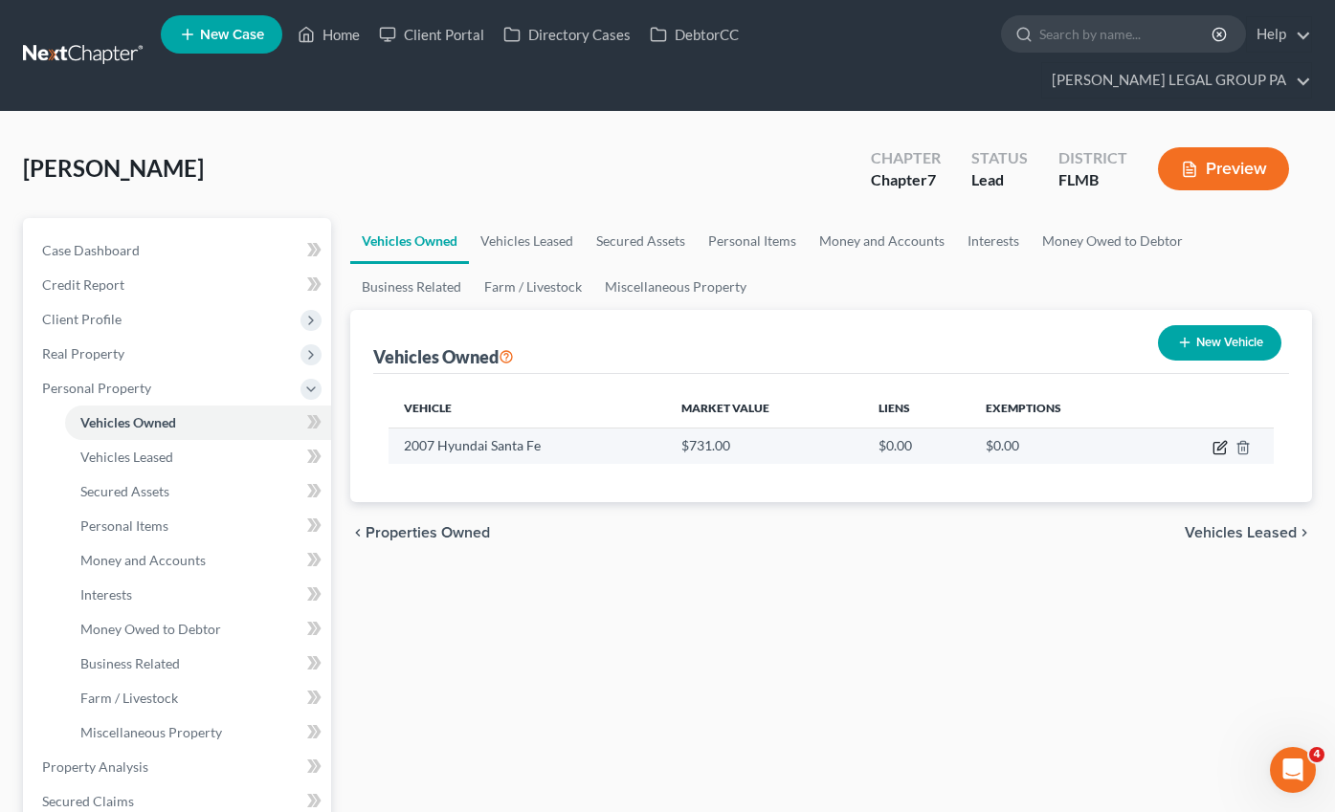
click at [1221, 441] on icon "button" at bounding box center [1221, 445] width 9 height 9
select select "0"
select select "19"
select select "2"
select select "0"
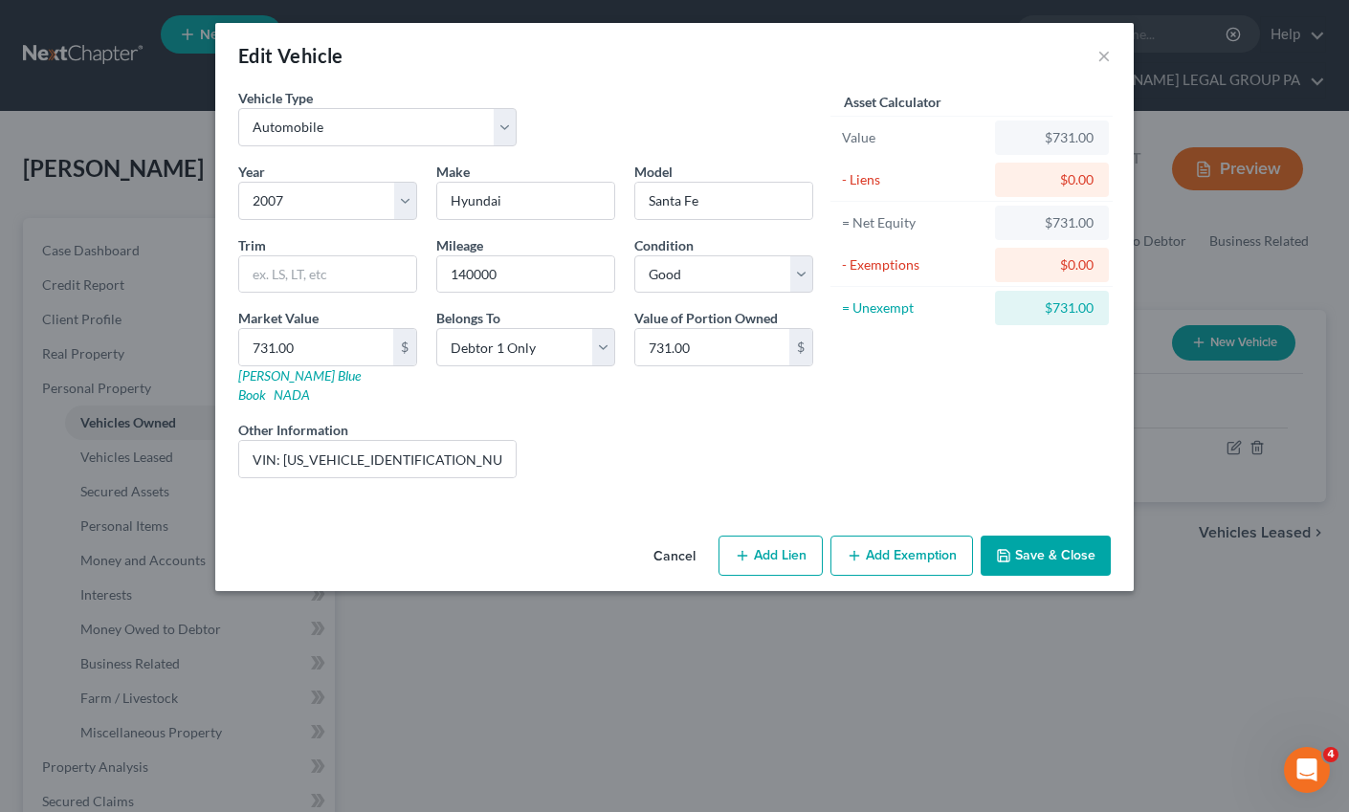
click at [876, 536] on button "Add Exemption" at bounding box center [901, 556] width 143 height 40
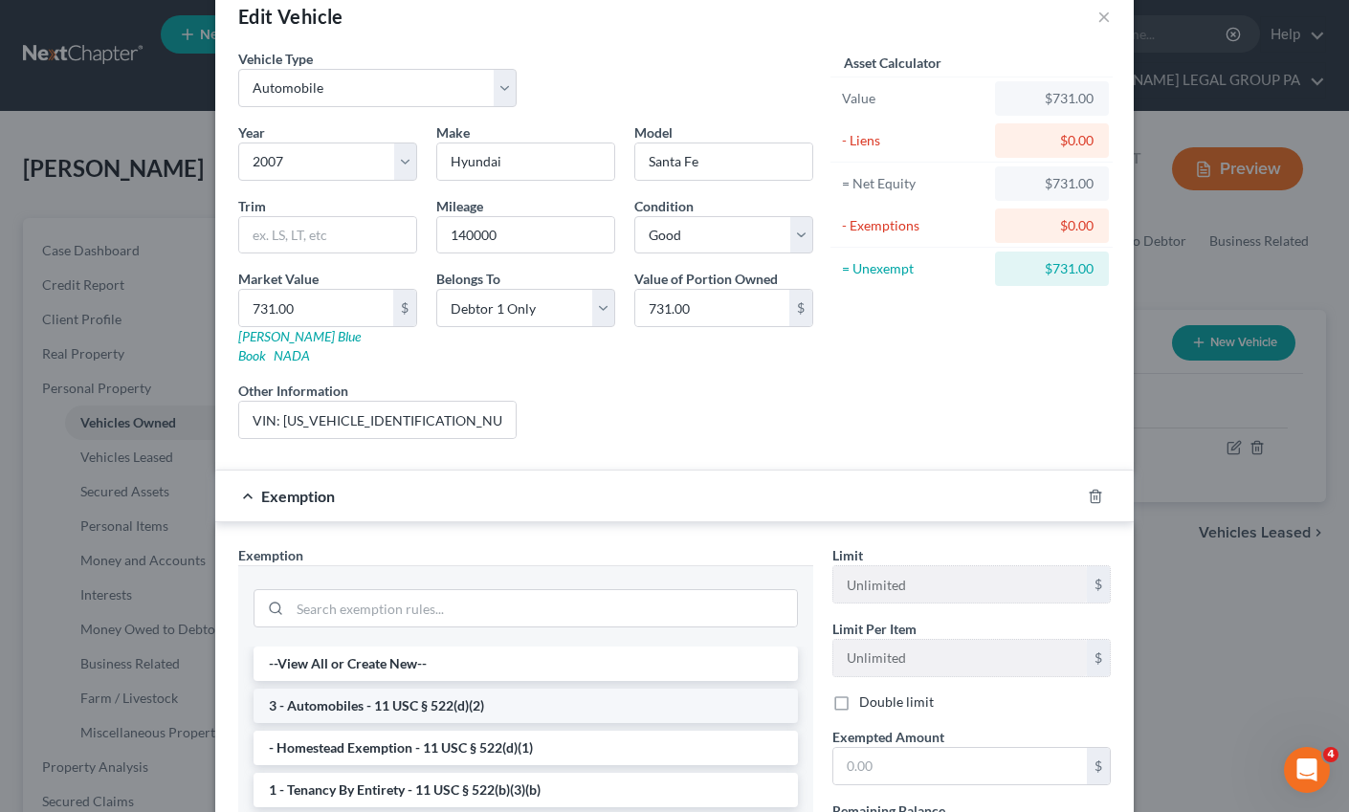
click at [343, 689] on li "3 - Automobiles - 11 USC § 522(d)(2)" at bounding box center [526, 706] width 544 height 34
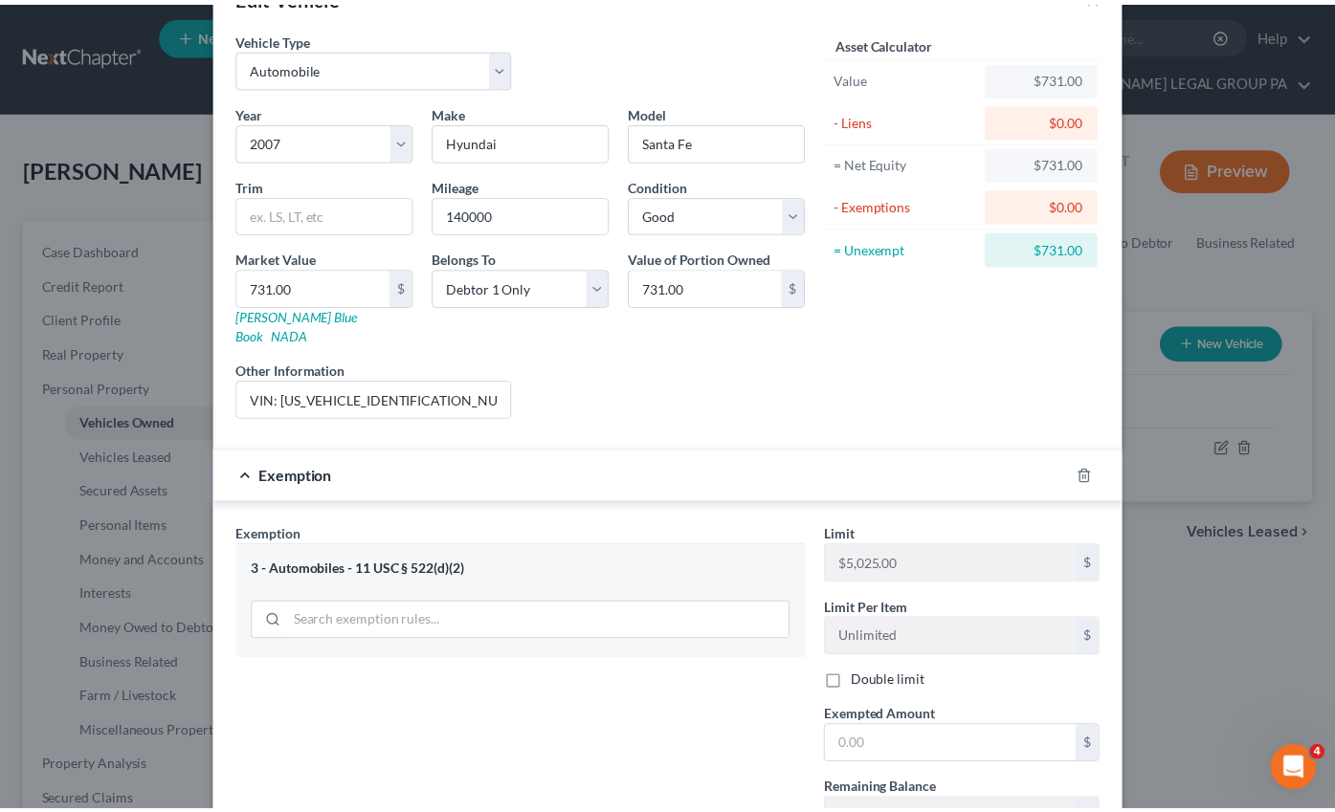
scroll to position [156, 0]
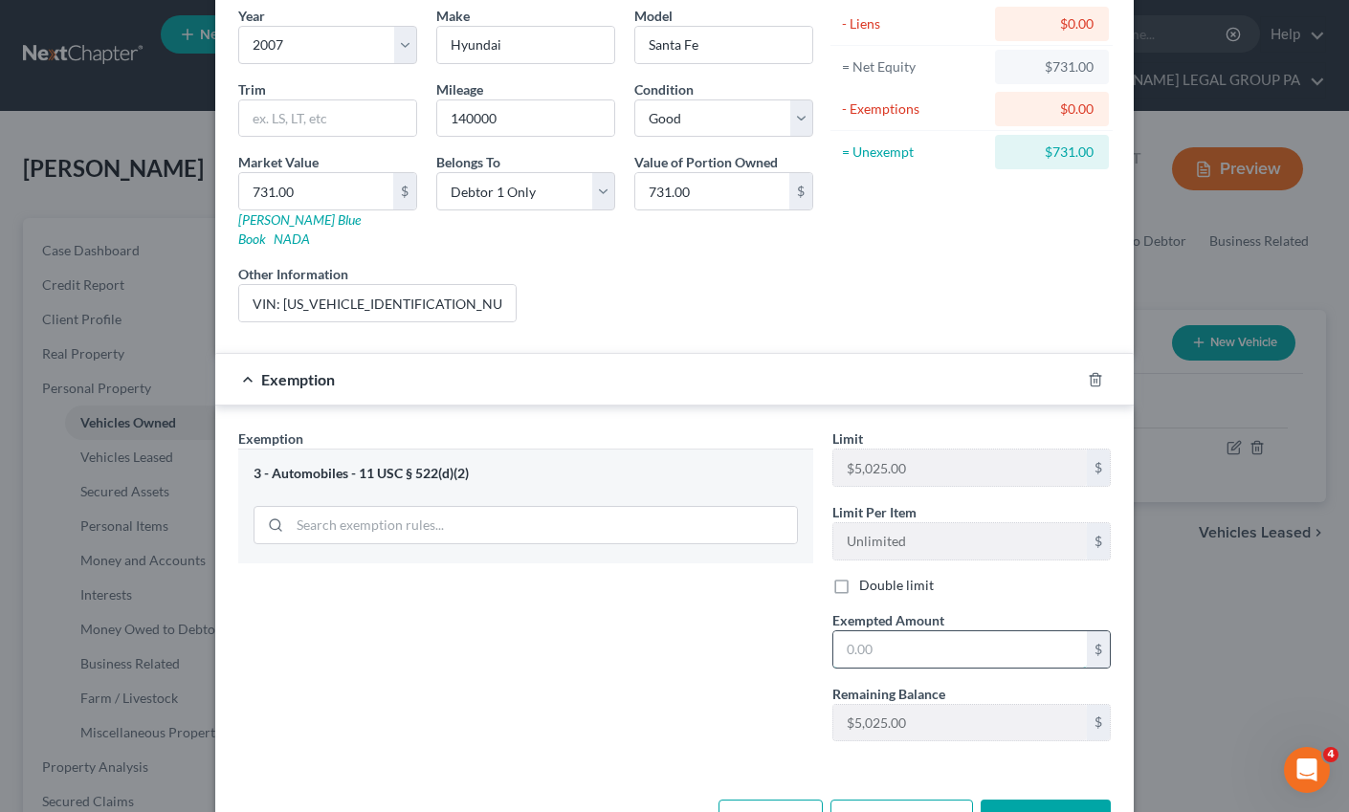
click at [897, 631] on input "text" at bounding box center [960, 649] width 254 height 36
type input "731.00"
click at [1055, 802] on button "Save & Close" at bounding box center [1046, 820] width 130 height 40
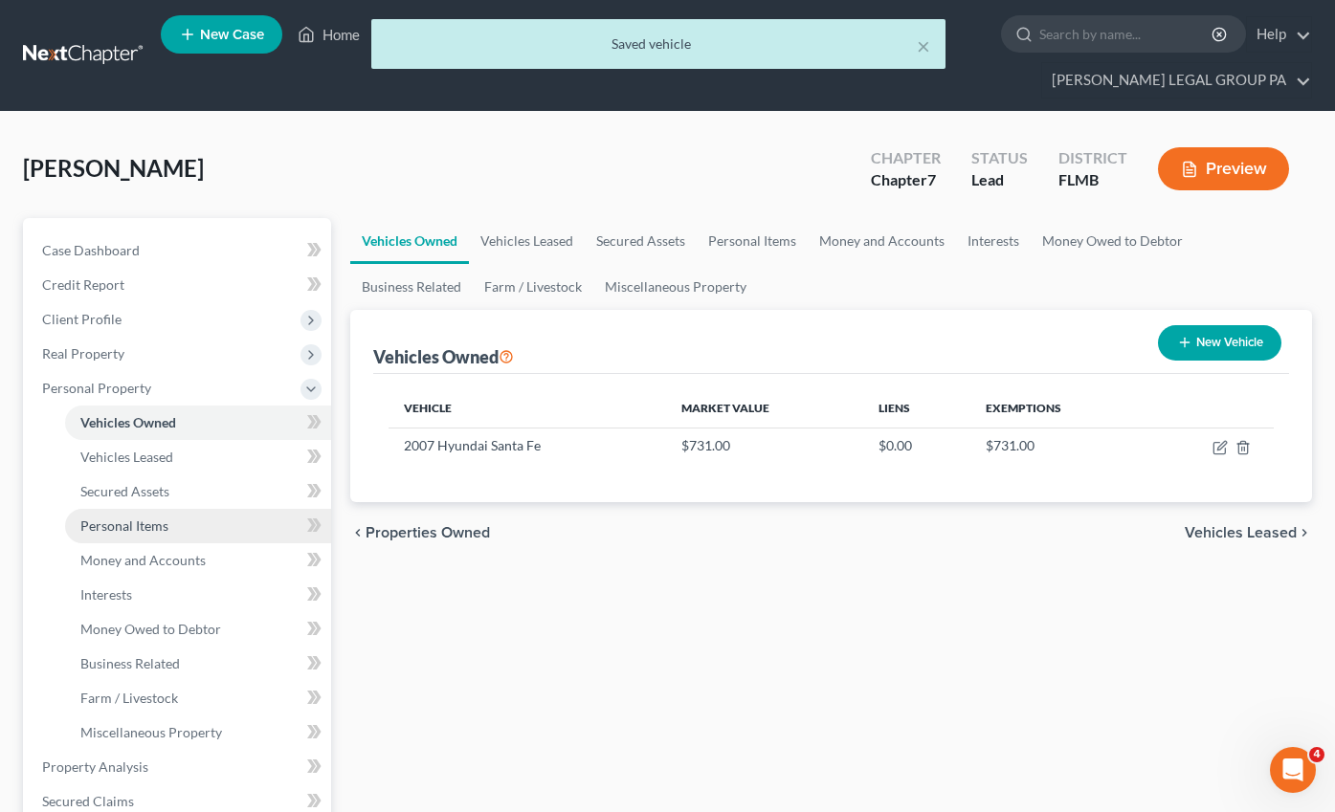
click at [112, 518] on span "Personal Items" at bounding box center [124, 526] width 88 height 16
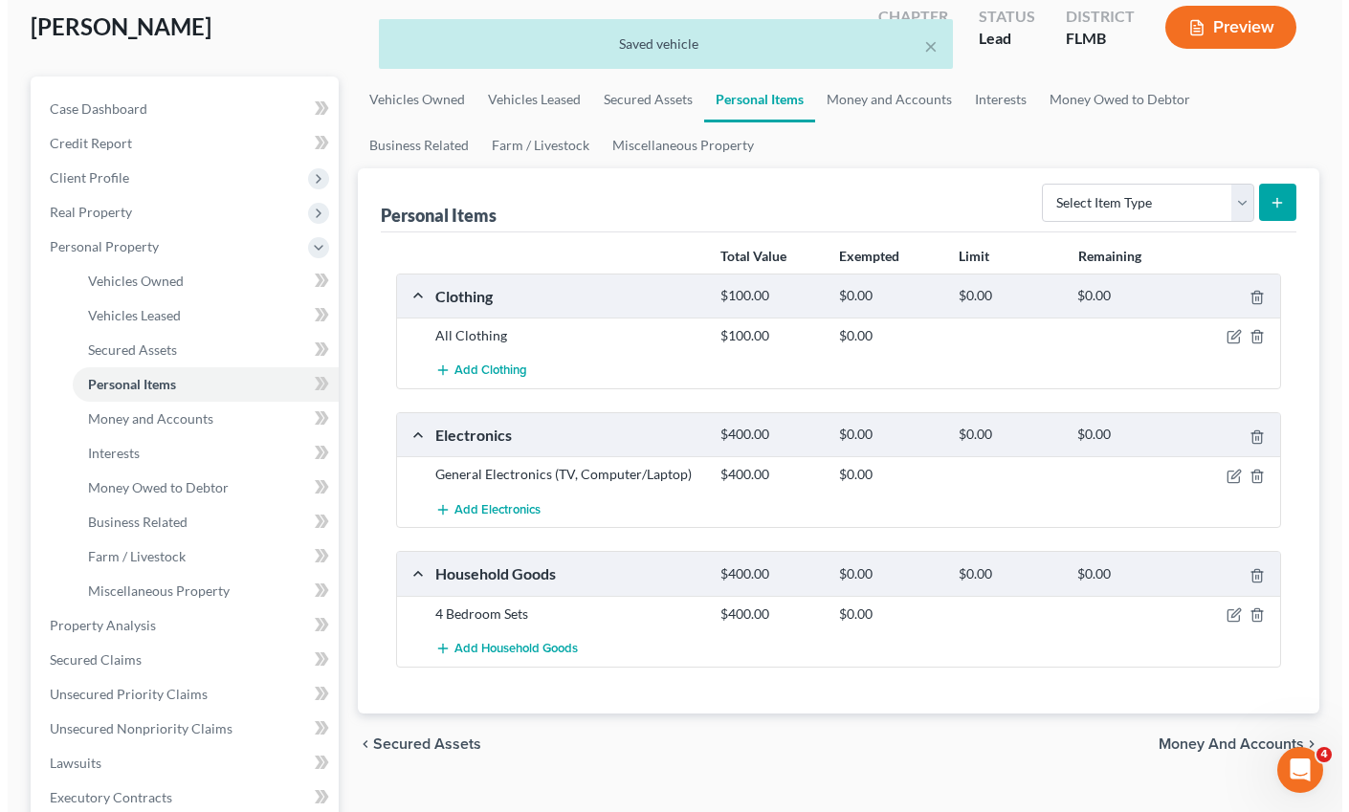
scroll to position [154, 0]
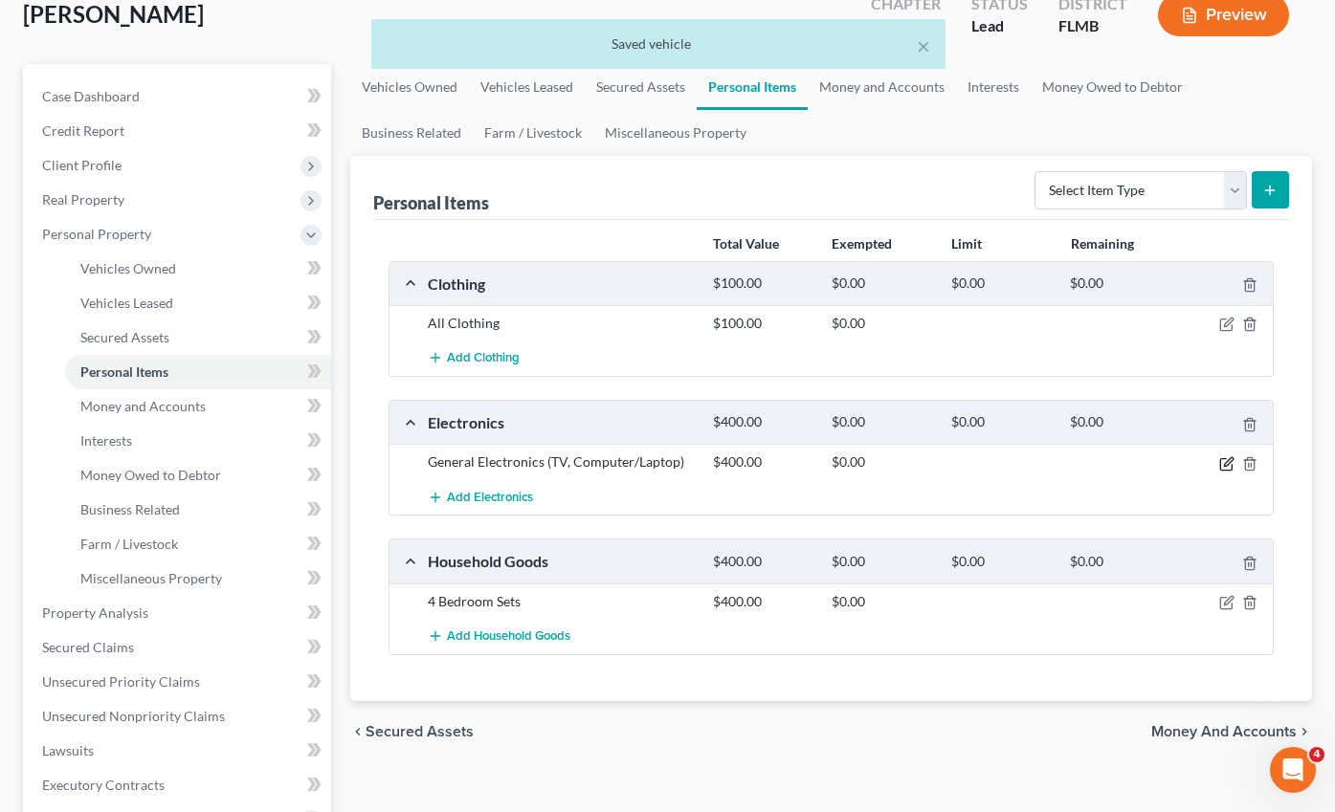
click at [1229, 457] on icon "button" at bounding box center [1228, 461] width 9 height 9
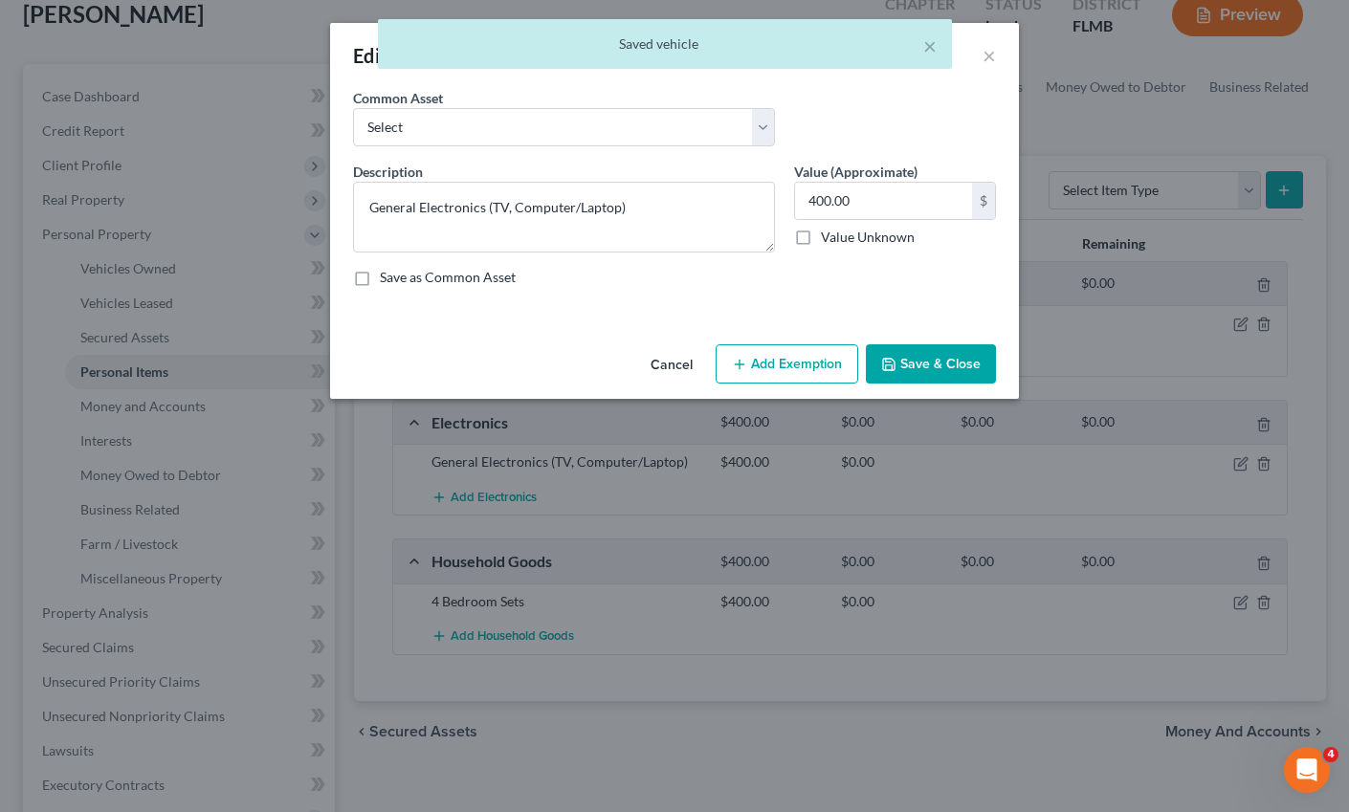
click at [790, 365] on button "Add Exemption" at bounding box center [787, 364] width 143 height 40
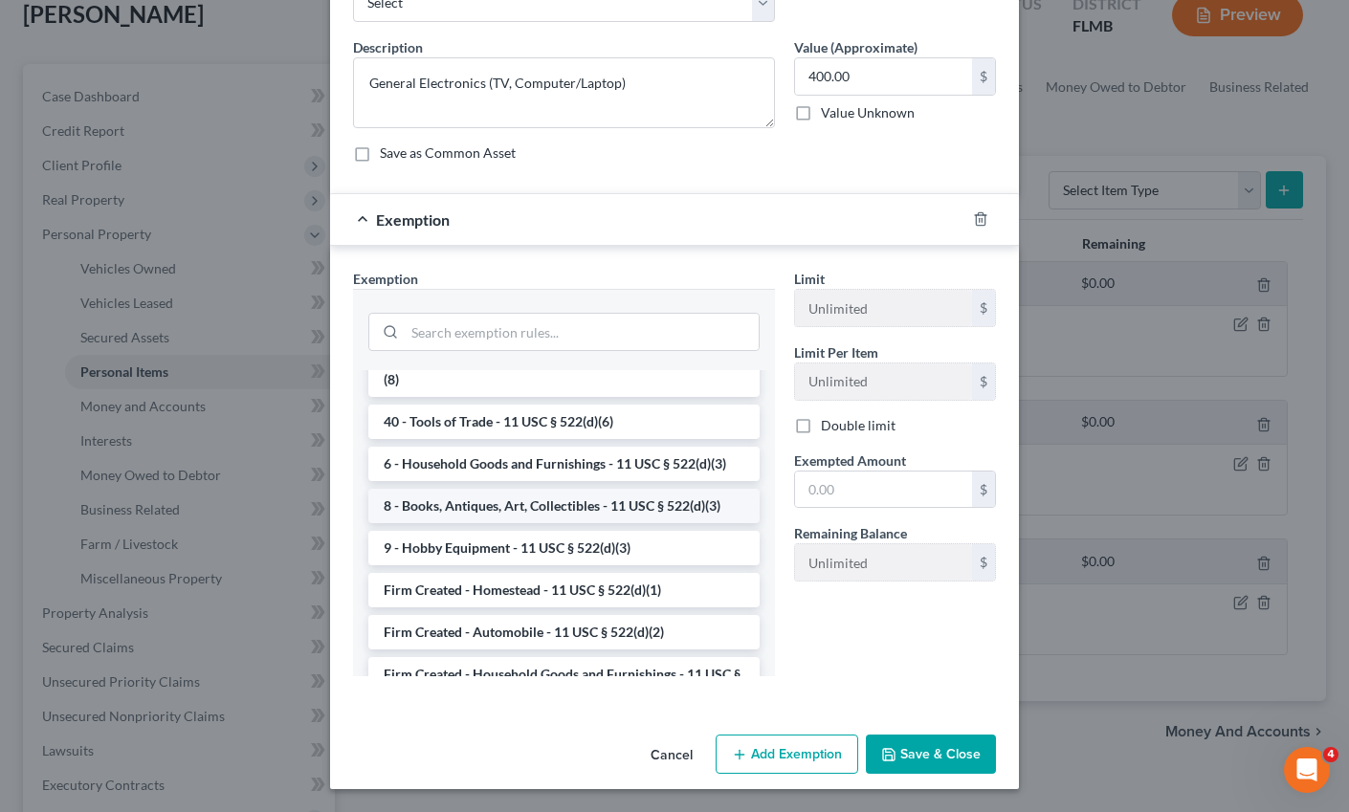
scroll to position [1597, 0]
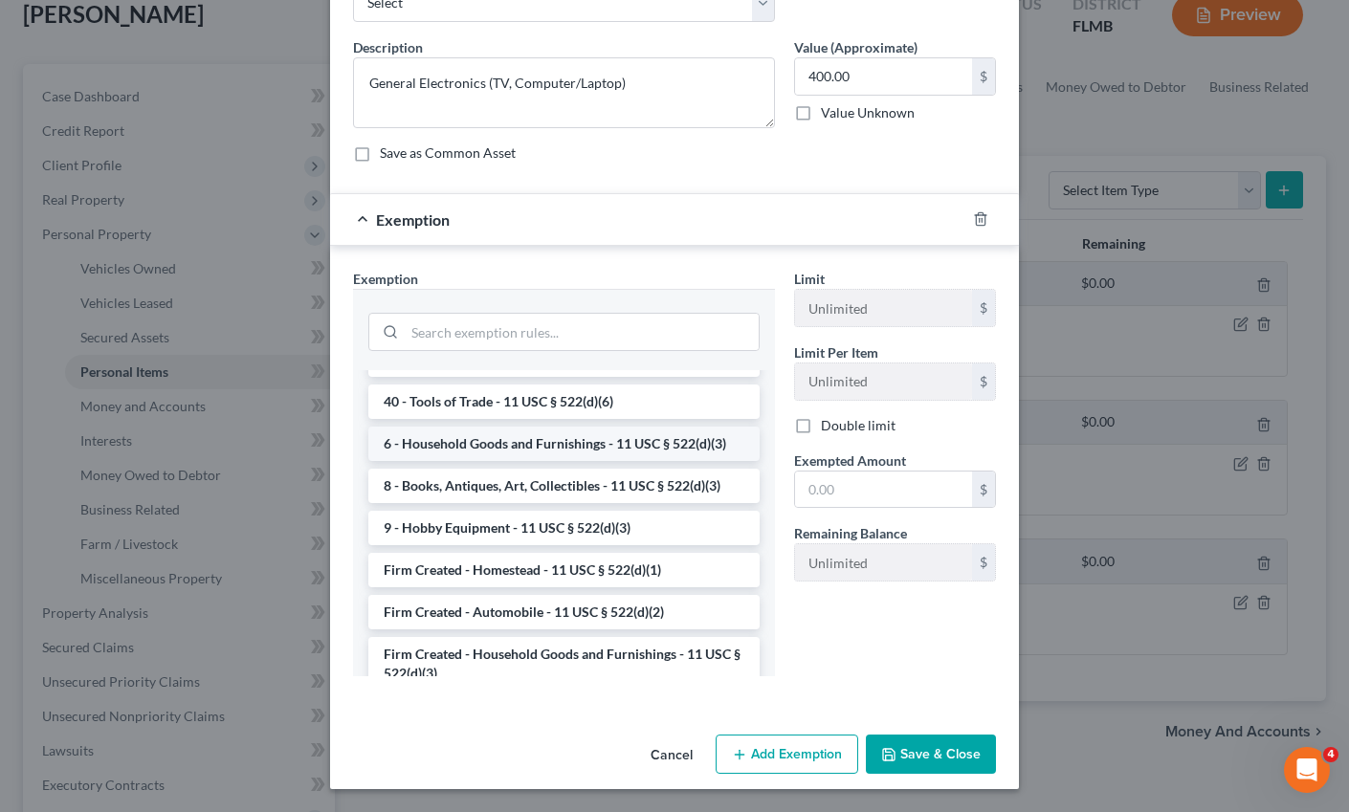
click at [515, 461] on li "6 - Household Goods and Furnishings - 11 USC § 522(d)(3)" at bounding box center [563, 444] width 391 height 34
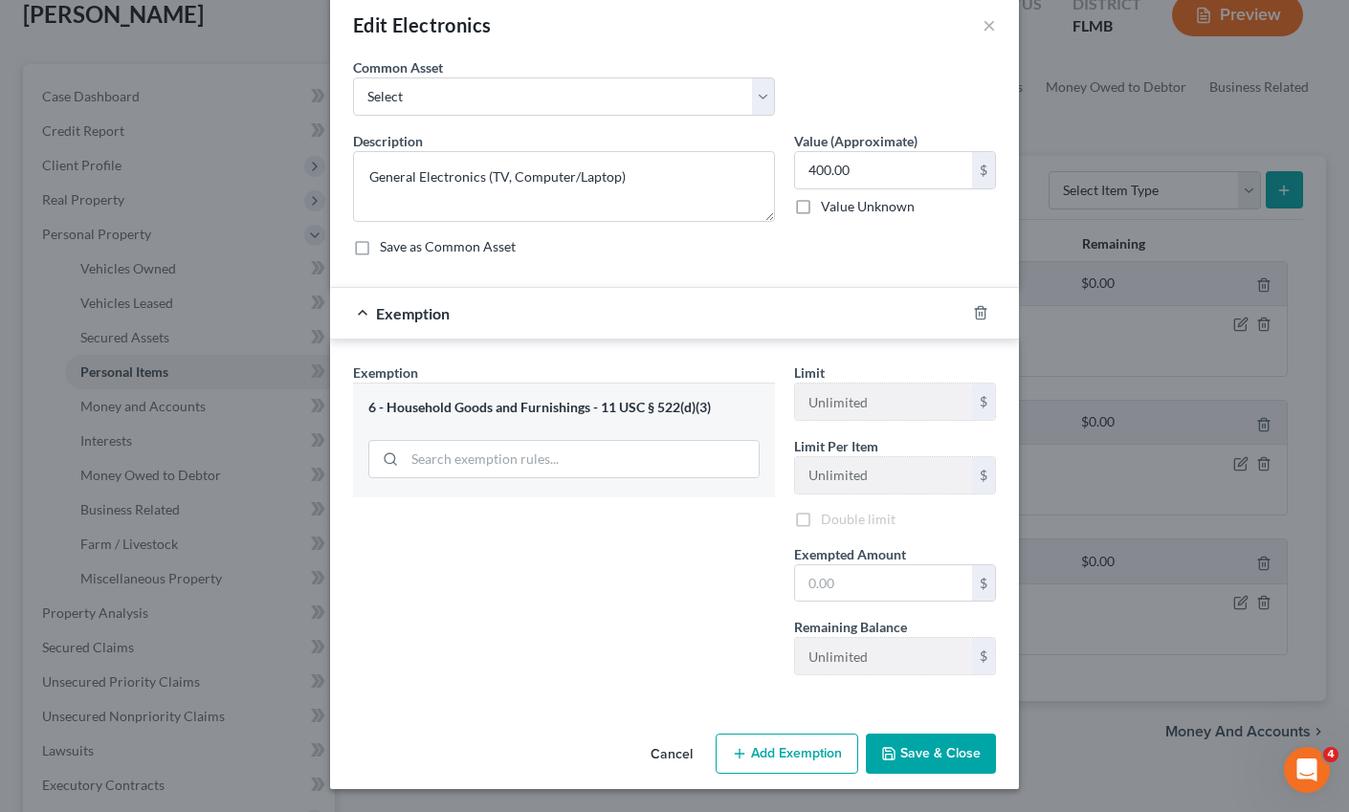
scroll to position [31, 0]
click at [815, 575] on input "text" at bounding box center [883, 583] width 177 height 36
type input "400.00"
click at [922, 754] on button "Save & Close" at bounding box center [931, 754] width 130 height 40
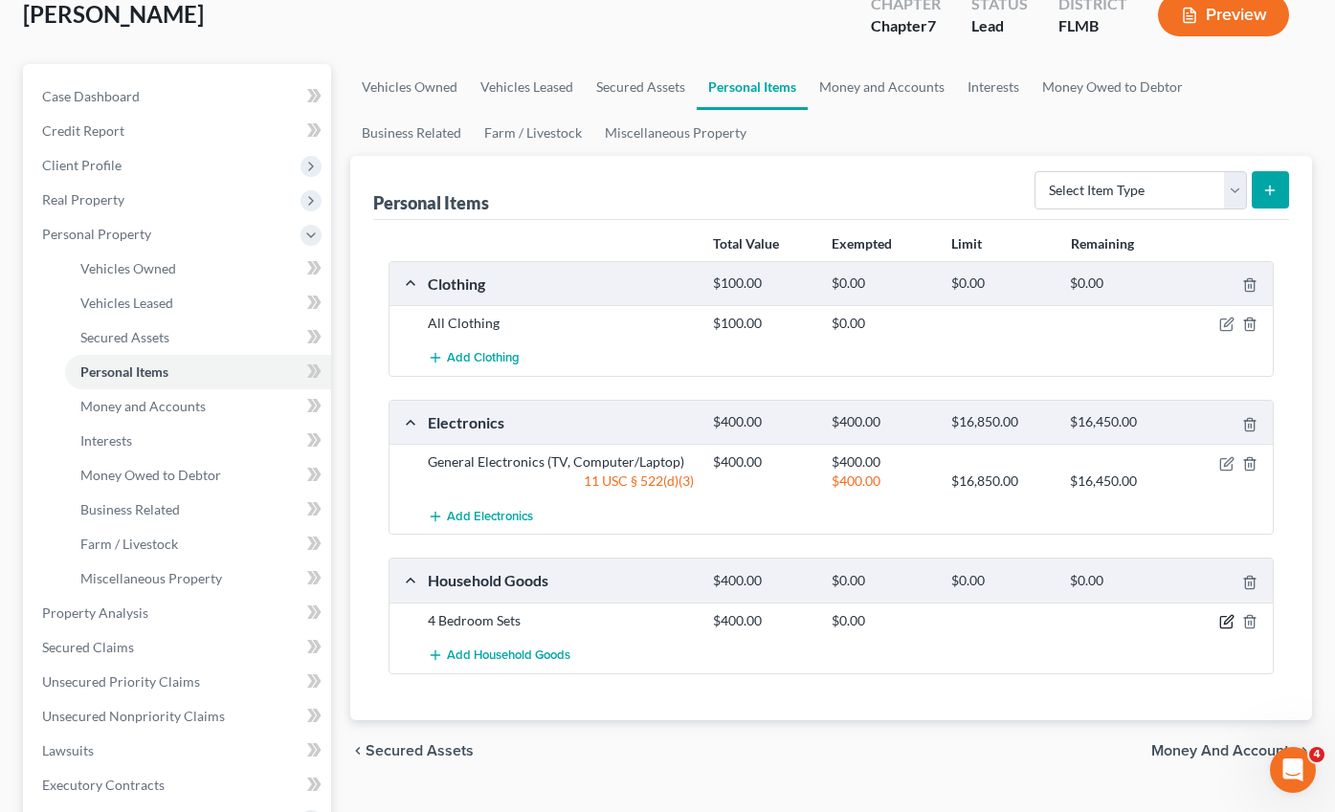
click at [1229, 615] on icon "button" at bounding box center [1228, 619] width 9 height 9
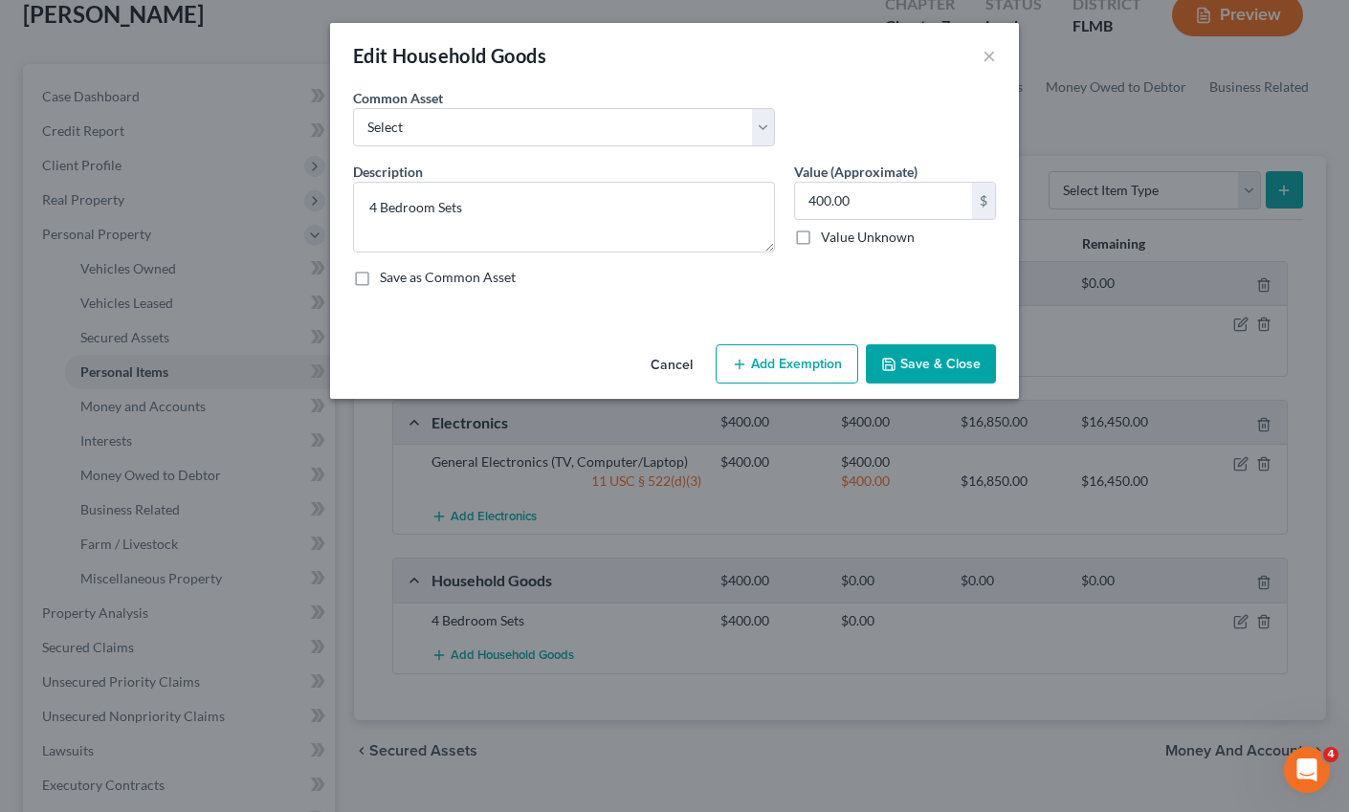
click at [792, 363] on button "Add Exemption" at bounding box center [787, 364] width 143 height 40
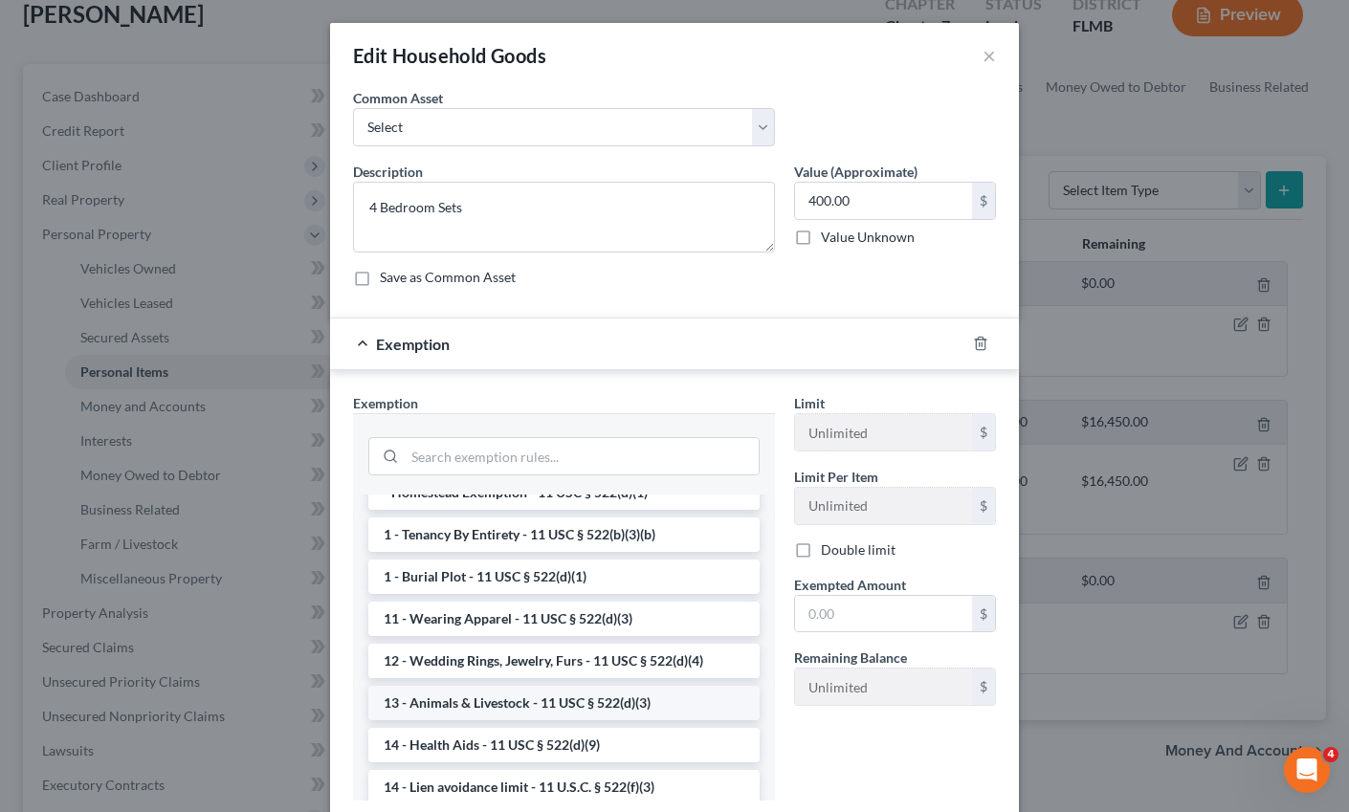
scroll to position [307, 0]
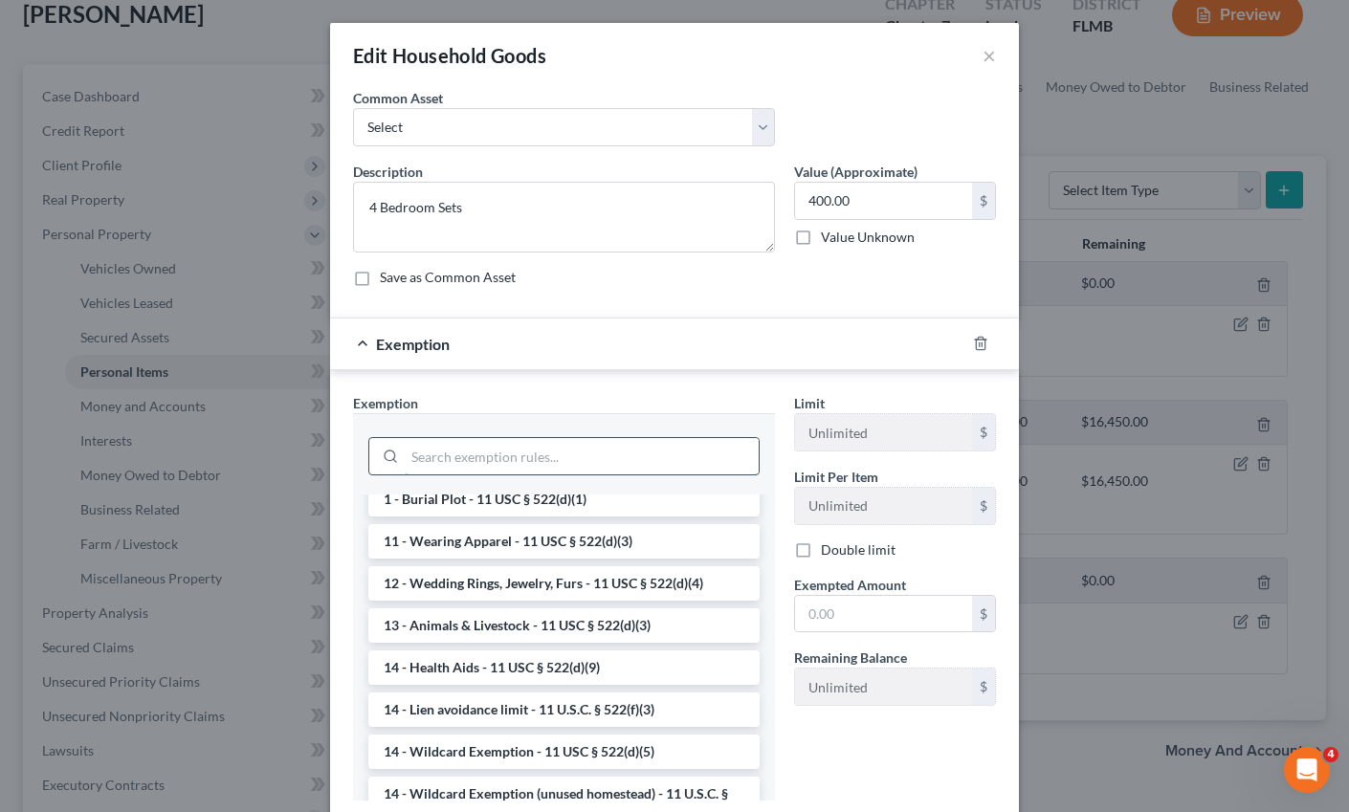
click at [463, 461] on input "search" at bounding box center [582, 456] width 354 height 36
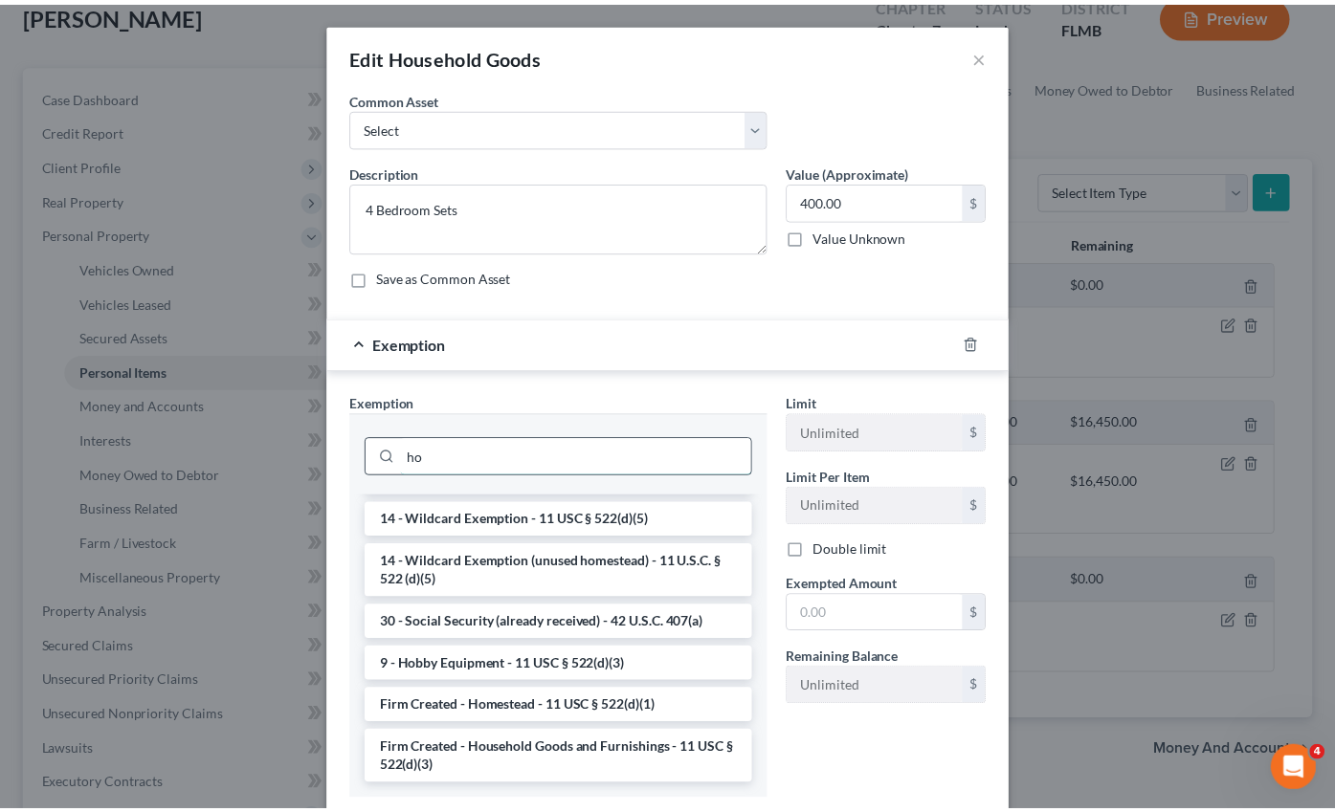
scroll to position [0, 0]
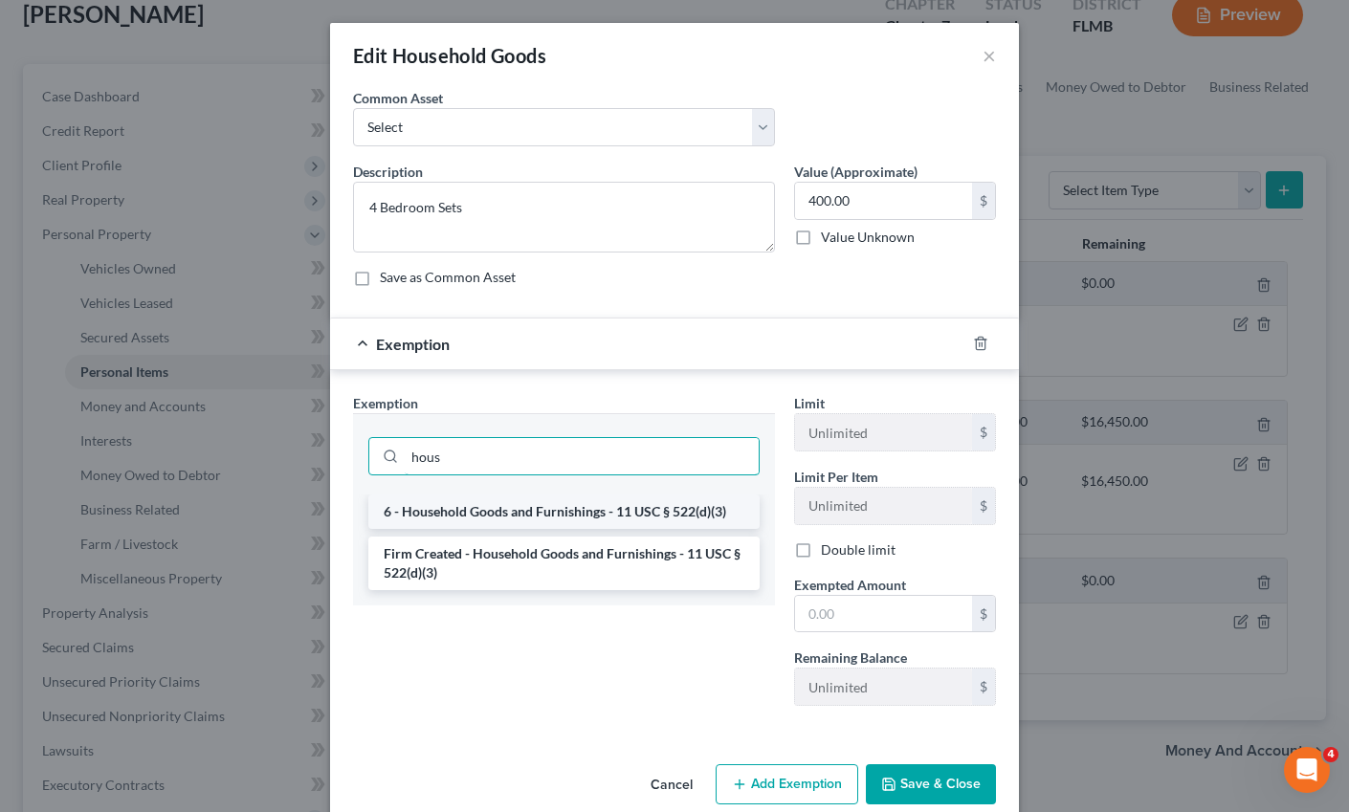
type input "hous"
click at [511, 511] on li "6 - Household Goods and Furnishings - 11 USC § 522(d)(3)" at bounding box center [563, 512] width 391 height 34
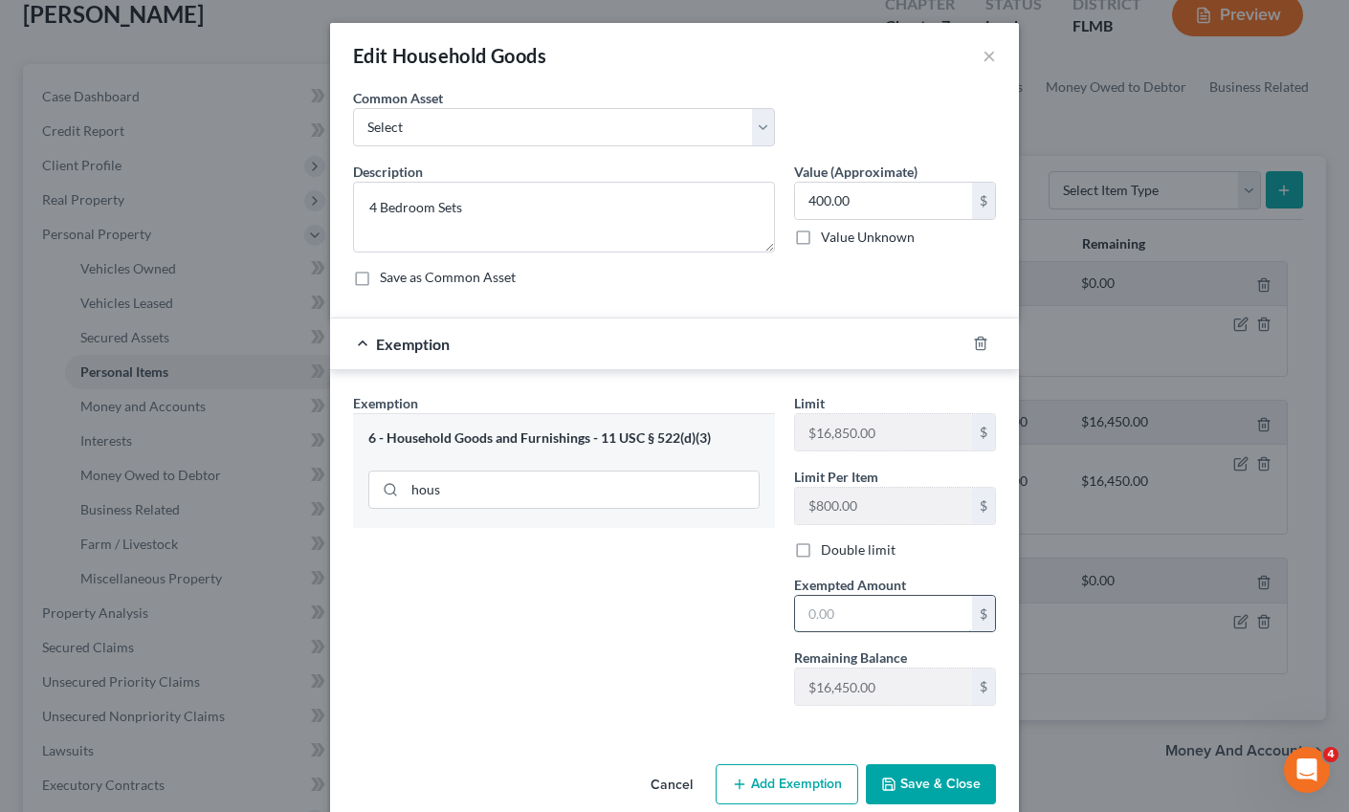
click at [870, 621] on input "text" at bounding box center [883, 614] width 177 height 36
type input "4"
type input "600.00"
click at [864, 205] on input "400.00" at bounding box center [883, 201] width 177 height 36
type input "600.00"
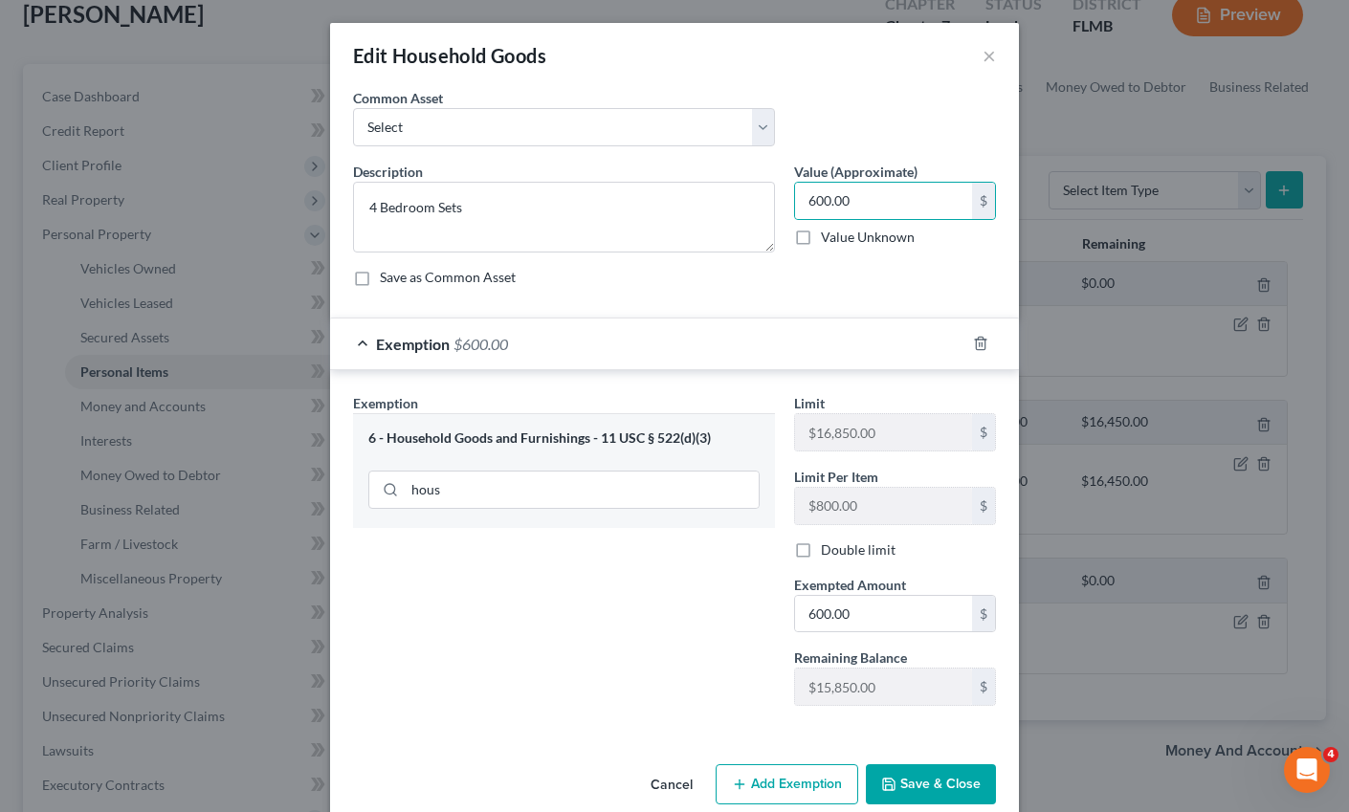
drag, startPoint x: 917, startPoint y: 779, endPoint x: 930, endPoint y: 771, distance: 15.4
click at [917, 780] on button "Save & Close" at bounding box center [931, 784] width 130 height 40
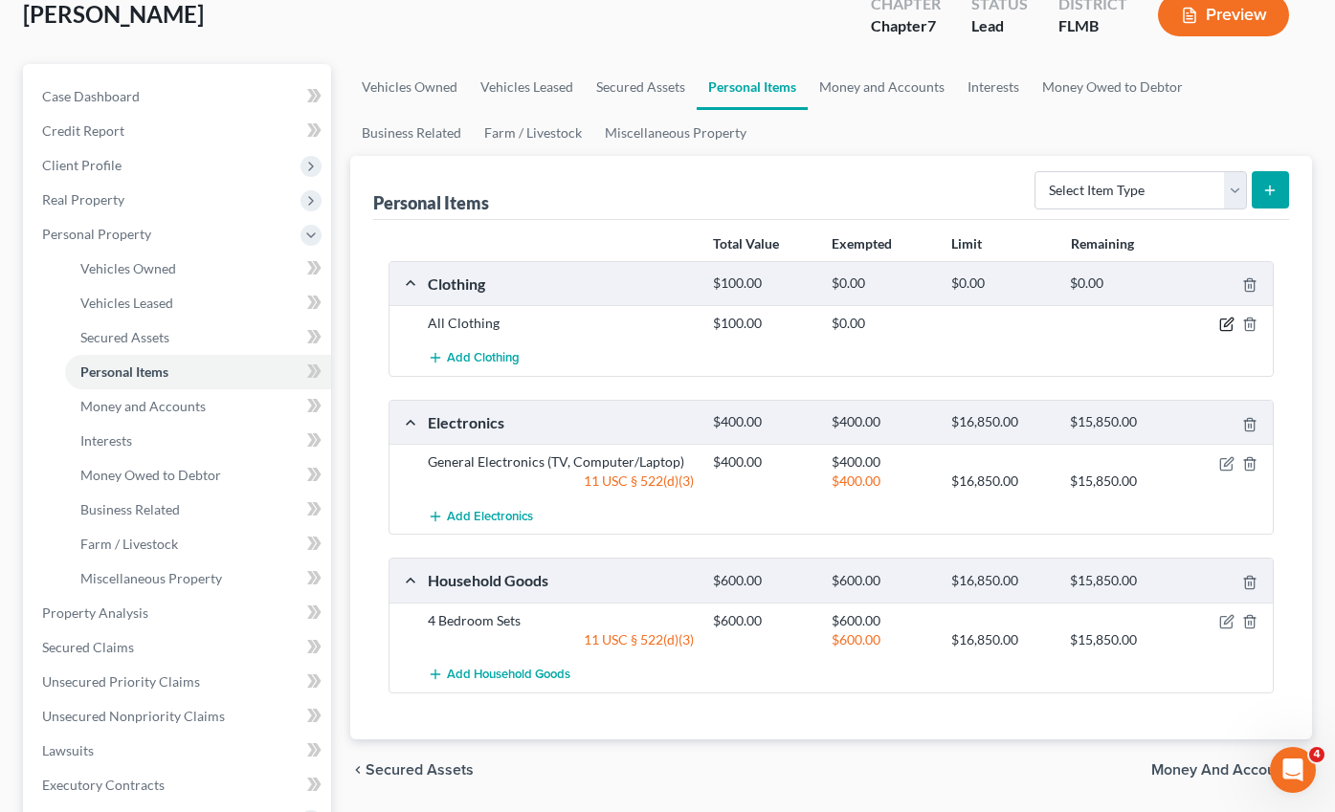
click at [1226, 319] on icon "button" at bounding box center [1228, 323] width 9 height 9
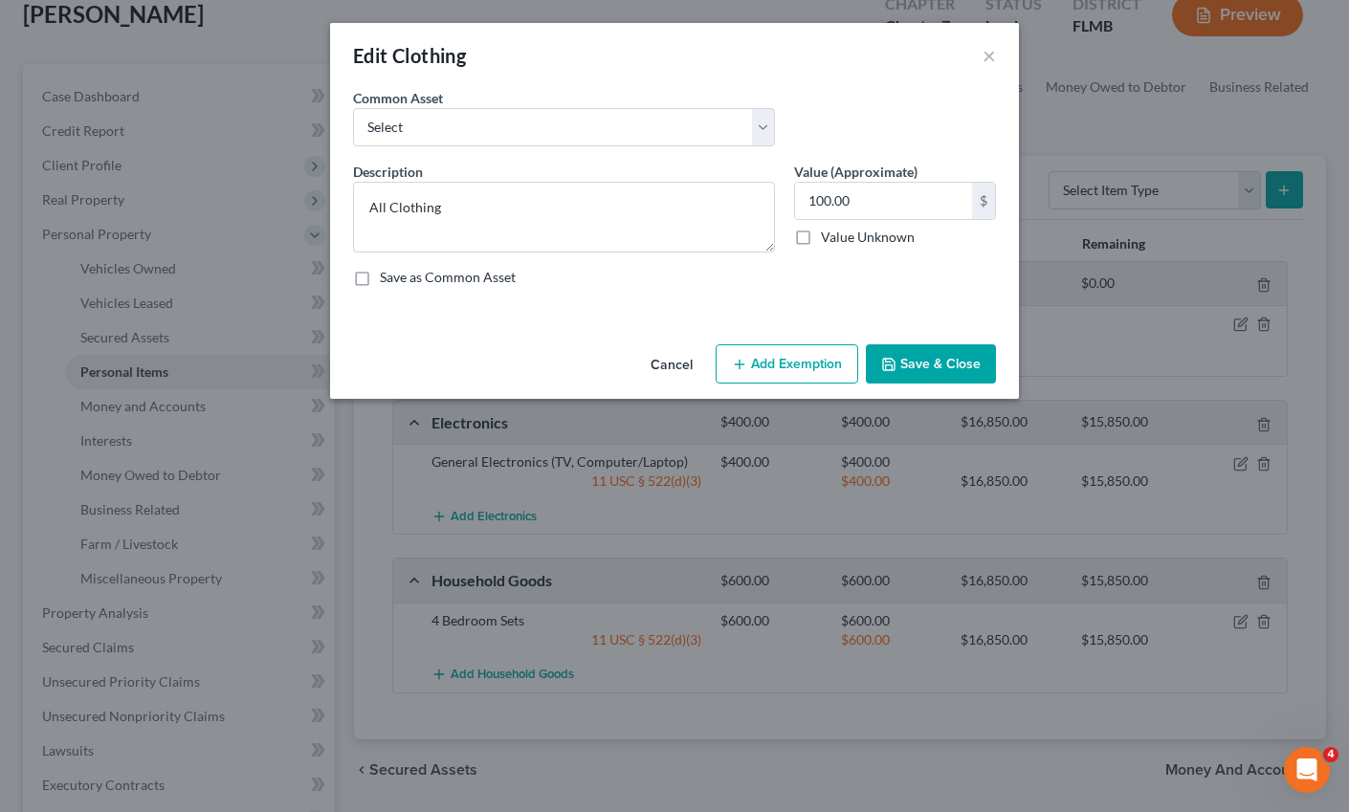
click at [772, 359] on button "Add Exemption" at bounding box center [787, 364] width 143 height 40
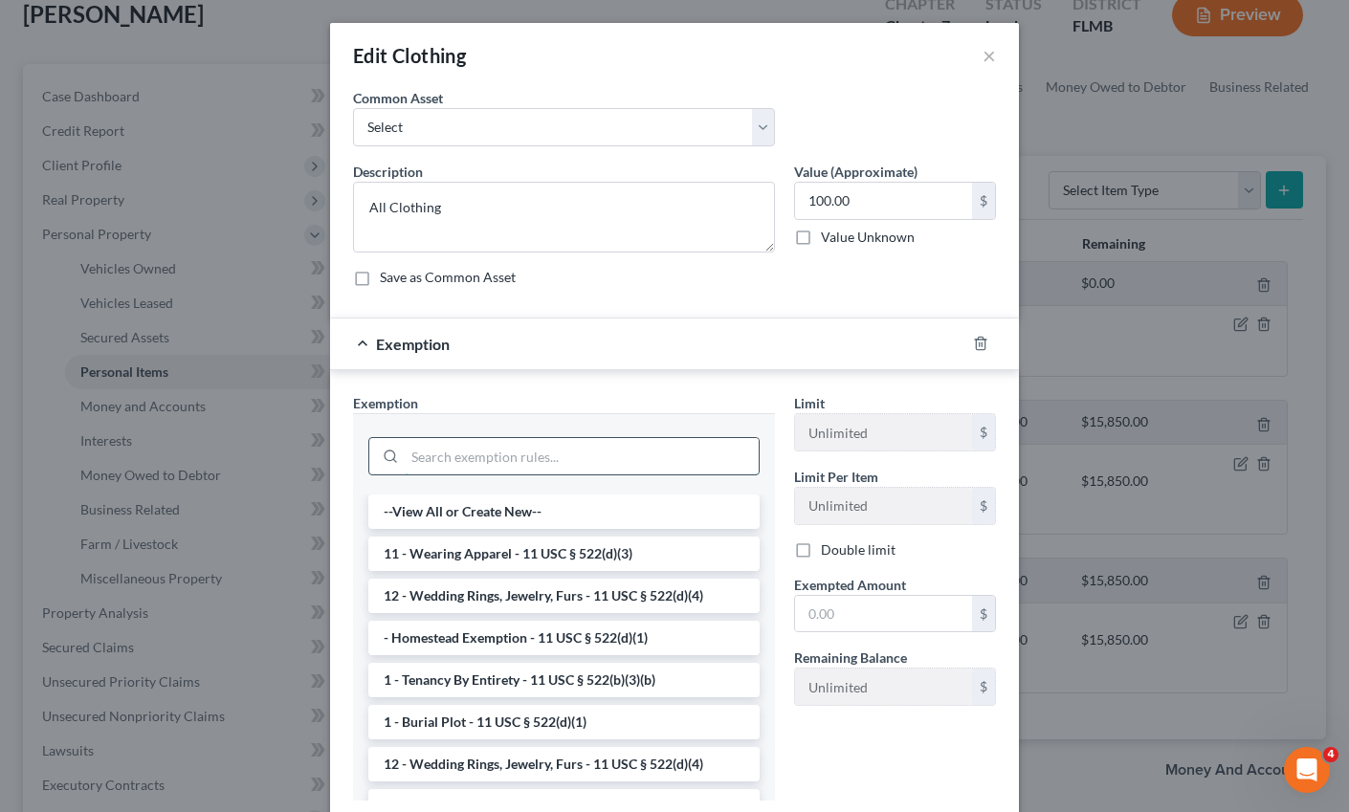
click at [475, 462] on input "search" at bounding box center [582, 456] width 354 height 36
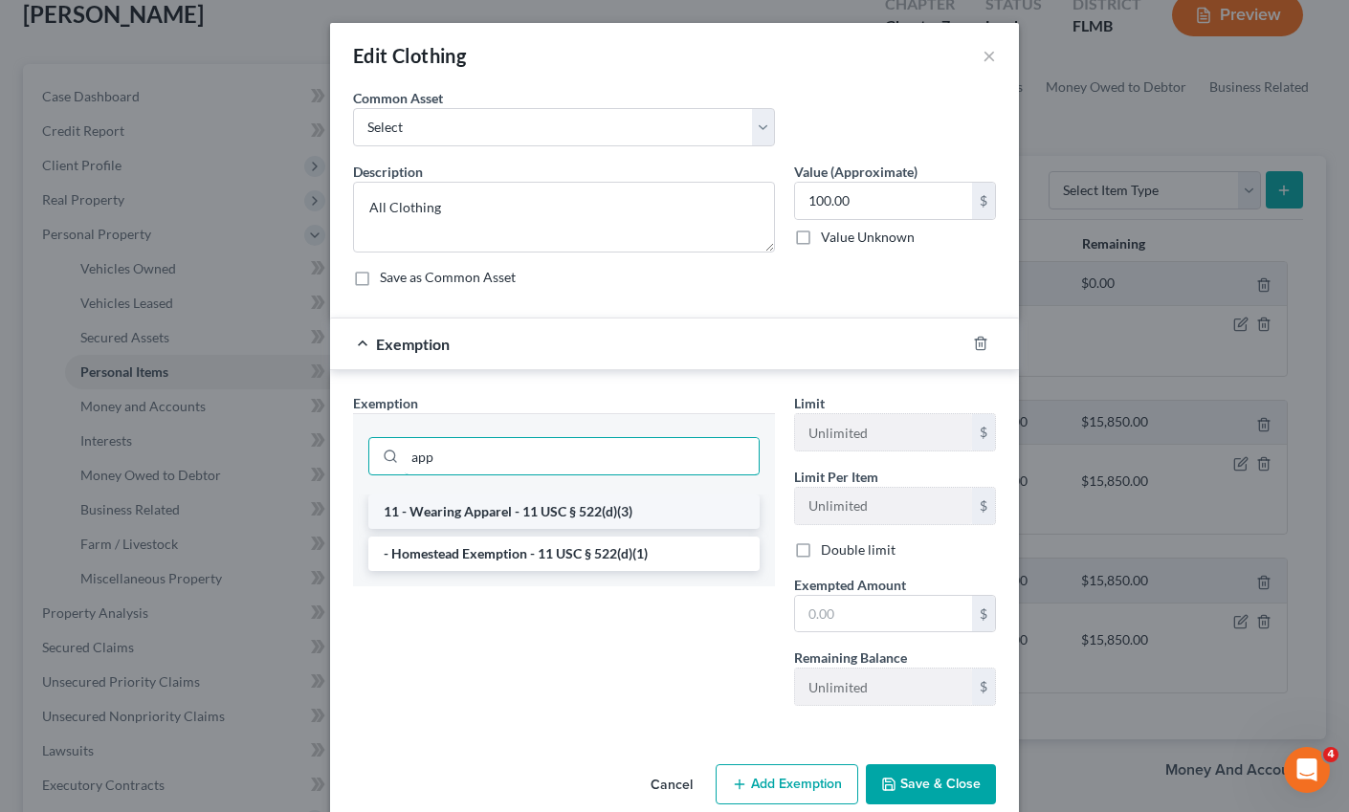
type input "app"
click at [541, 510] on li "11 - Wearing Apparel - 11 USC § 522(d)(3)" at bounding box center [563, 512] width 391 height 34
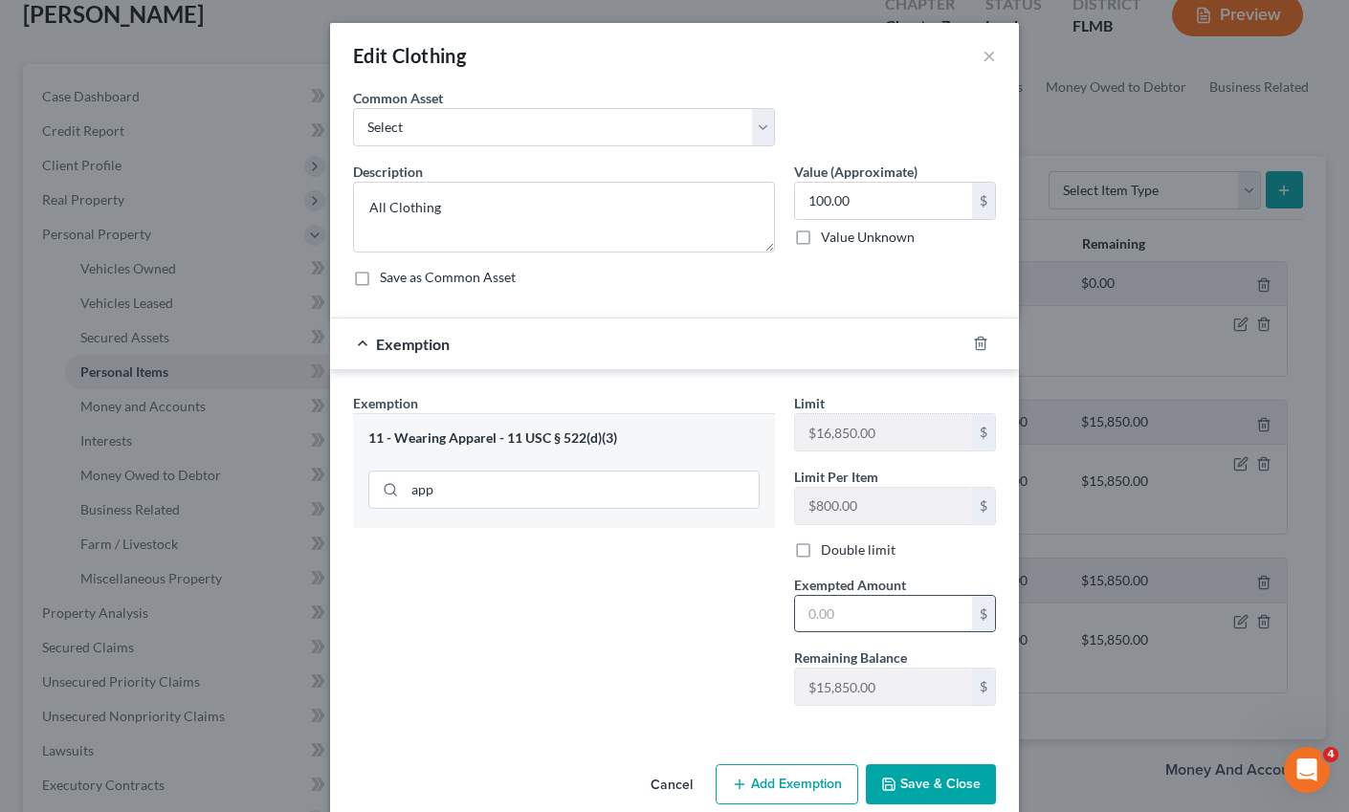
click at [845, 619] on input "text" at bounding box center [883, 614] width 177 height 36
type input "100.00"
click at [941, 773] on button "Save & Close" at bounding box center [931, 784] width 130 height 40
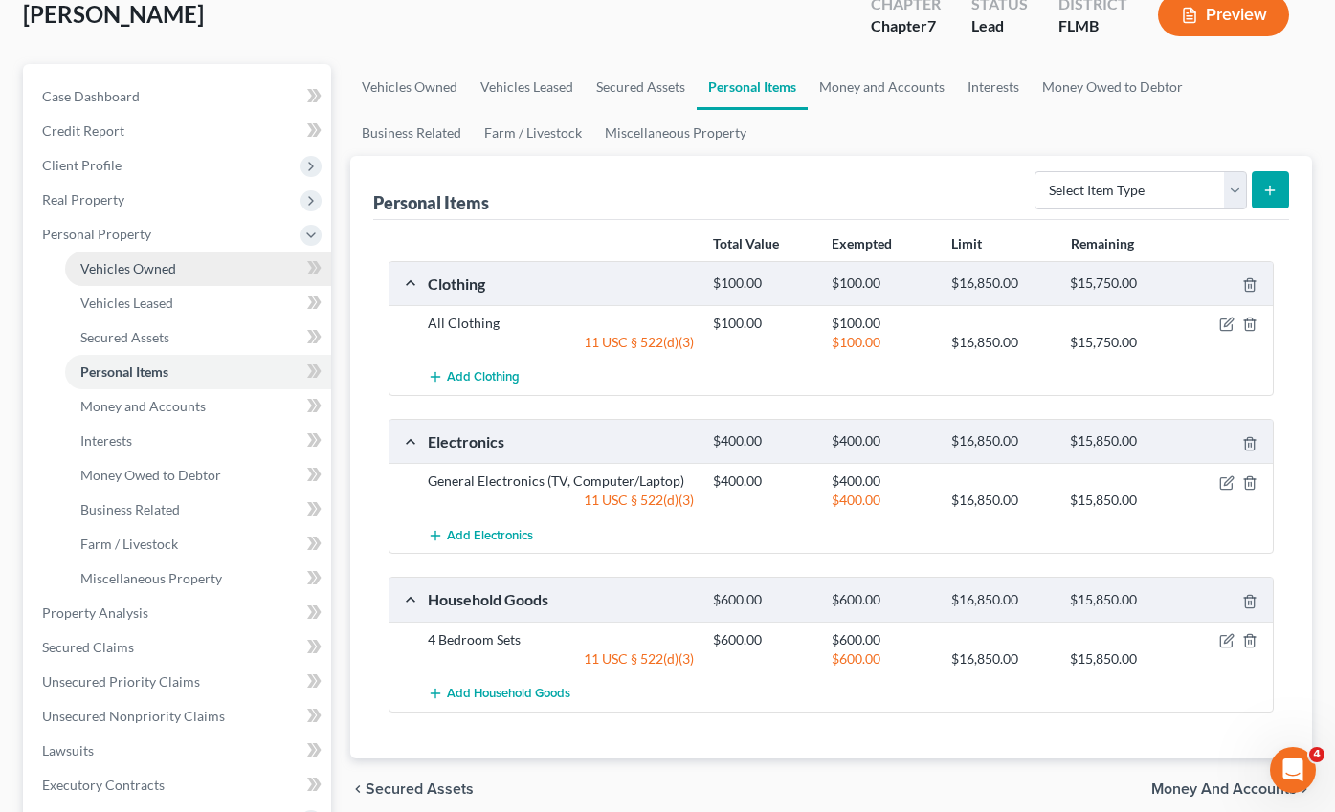
click at [128, 260] on span "Vehicles Owned" at bounding box center [128, 268] width 96 height 16
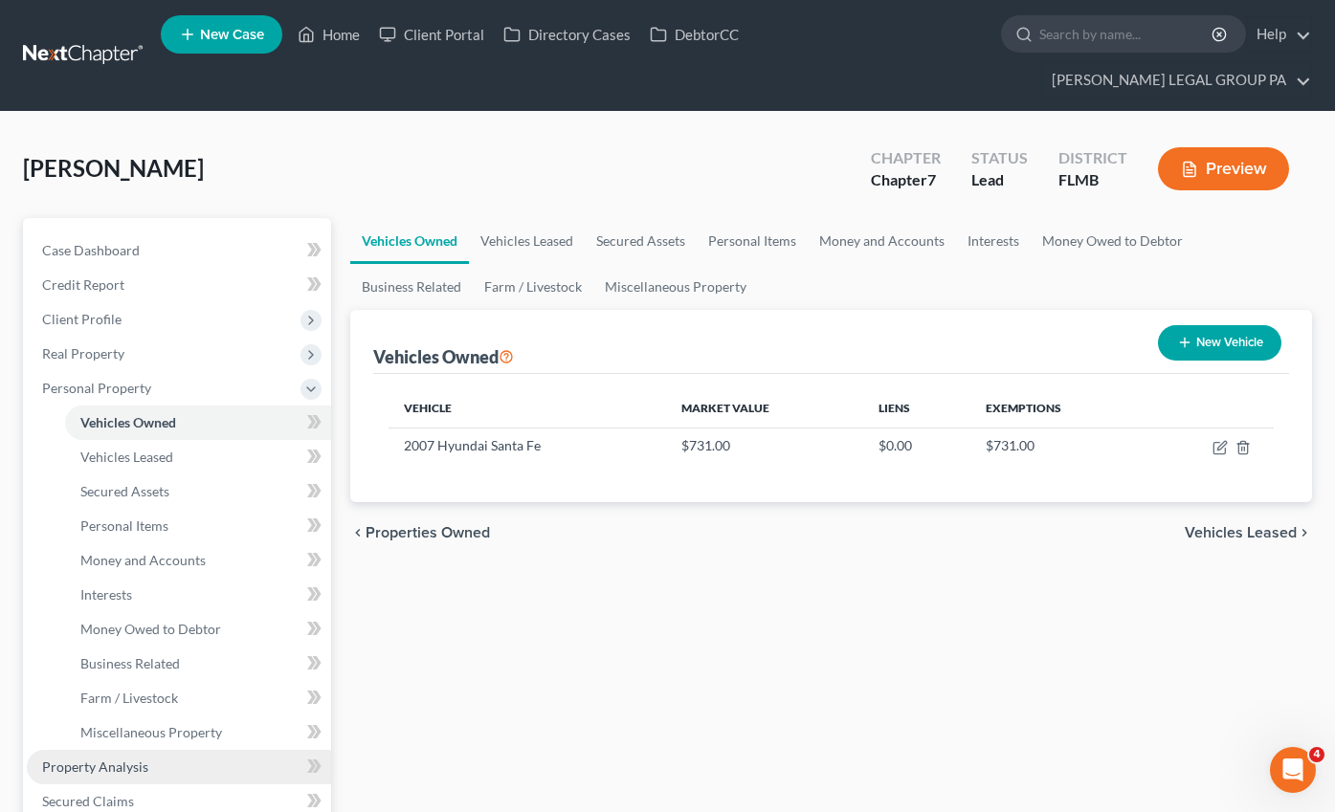
click at [123, 759] on span "Property Analysis" at bounding box center [95, 767] width 106 height 16
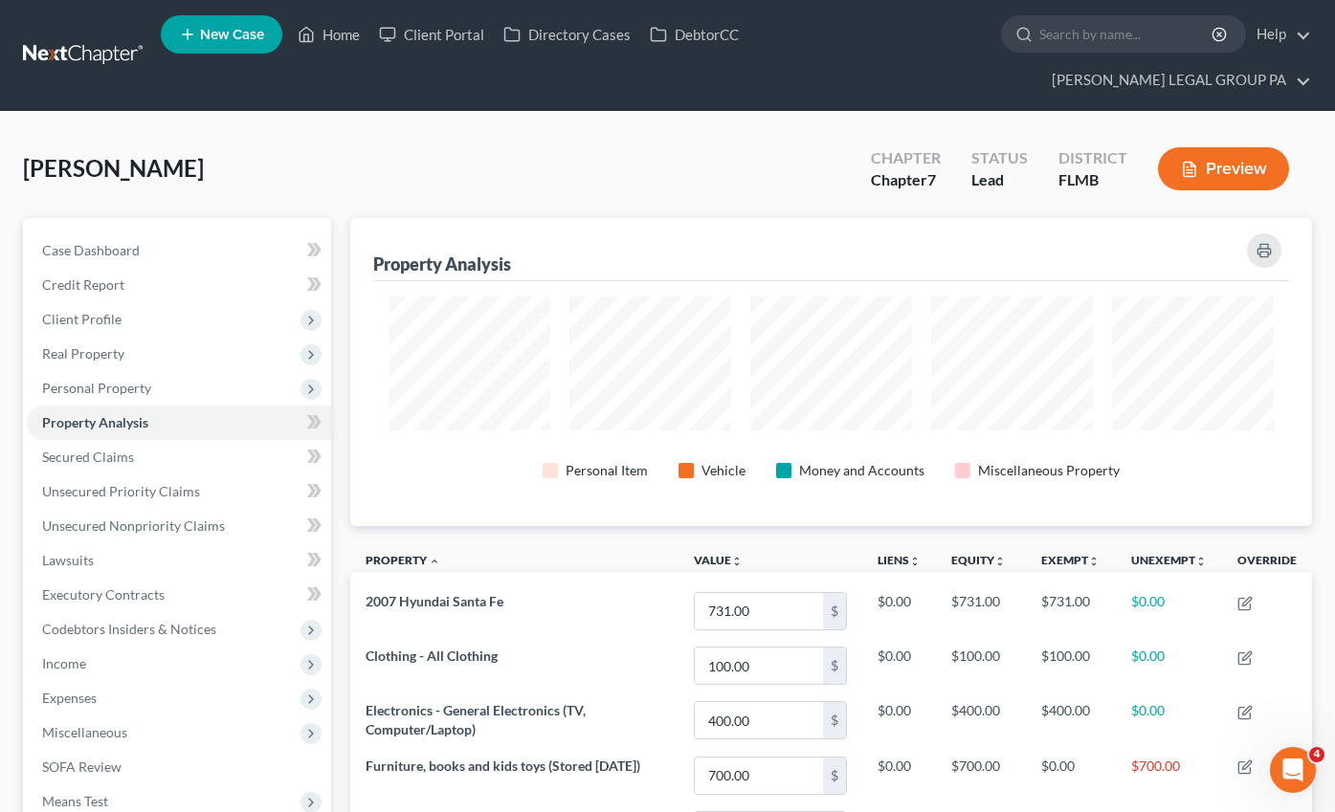
scroll to position [308, 963]
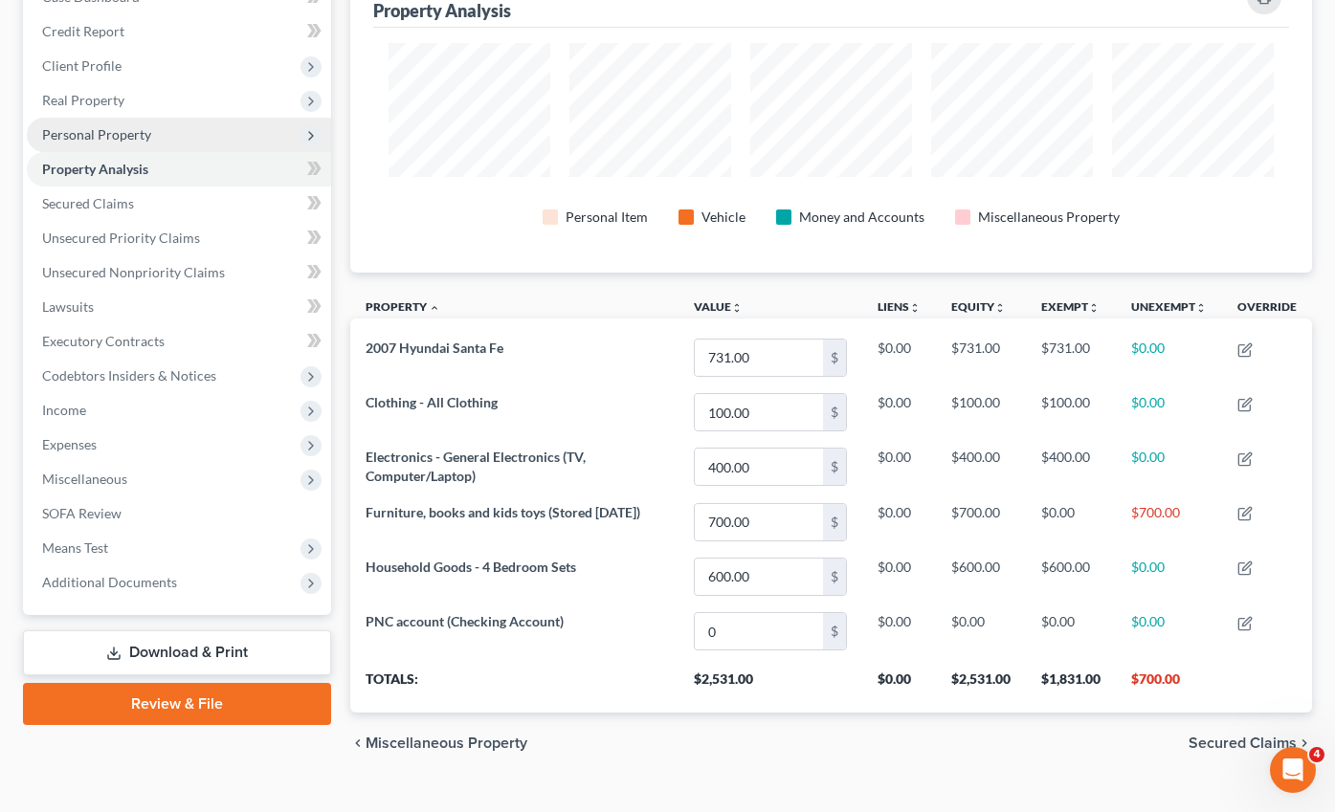
click at [90, 126] on span "Personal Property" at bounding box center [96, 134] width 109 height 16
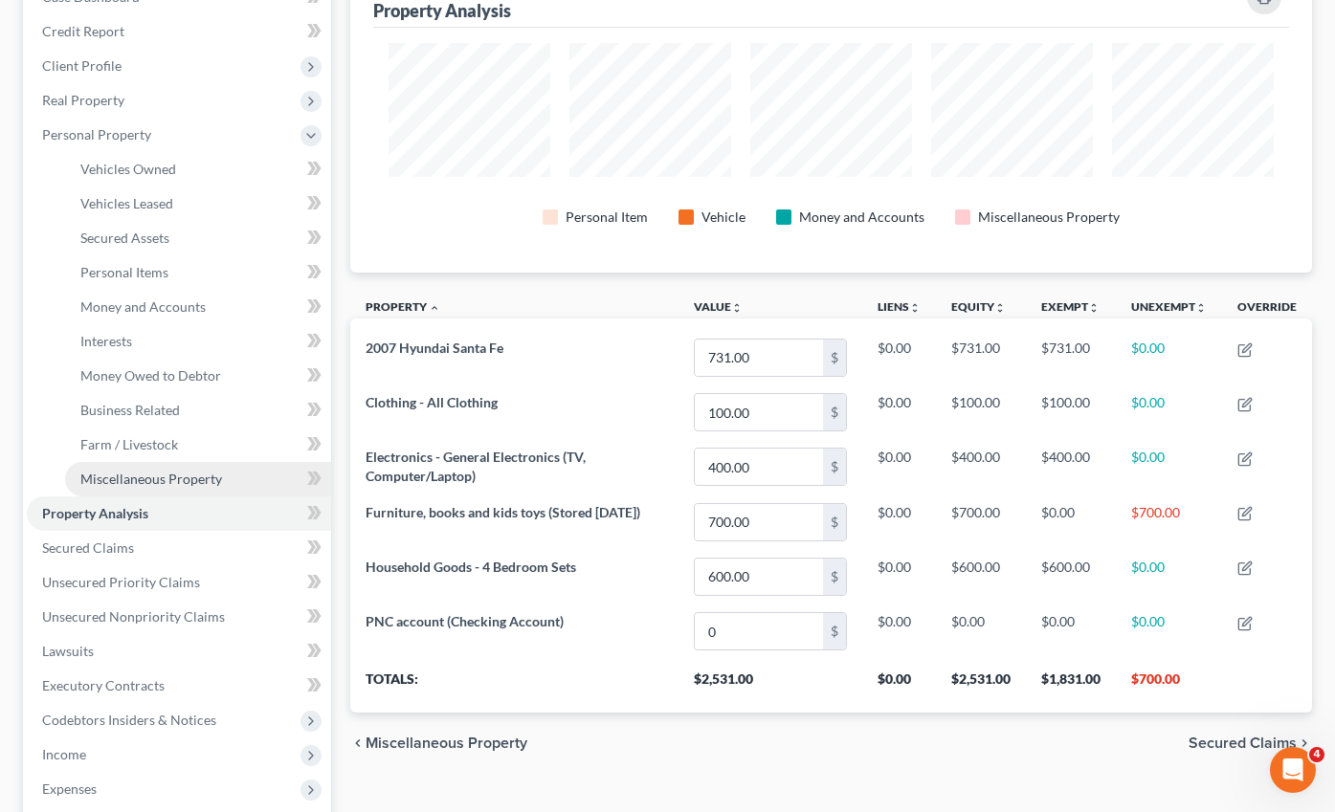
drag, startPoint x: 110, startPoint y: 432, endPoint x: 122, endPoint y: 428, distance: 12.4
click at [110, 462] on link "Miscellaneous Property" at bounding box center [198, 479] width 266 height 34
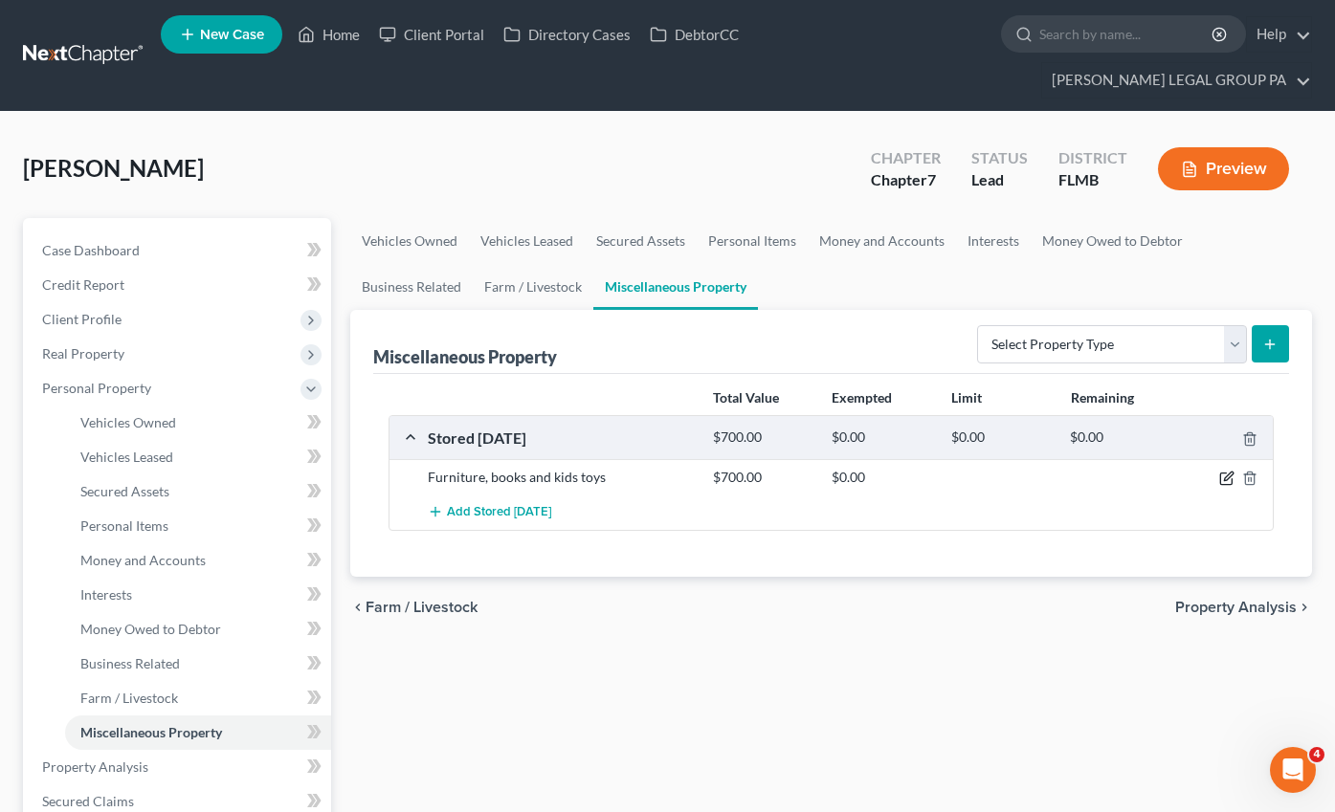
click at [1222, 471] on icon "button" at bounding box center [1226, 478] width 15 height 15
select select "9"
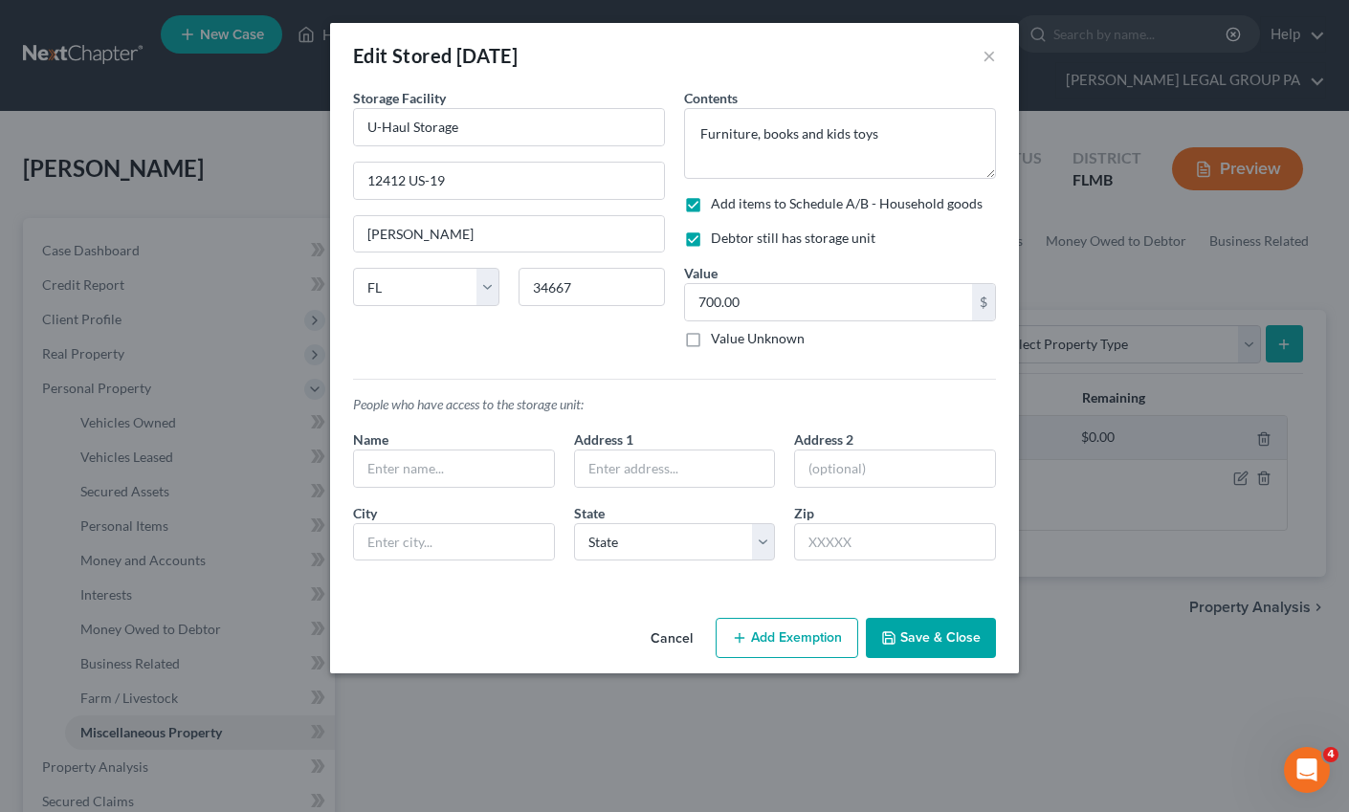
click at [793, 628] on button "Add Exemption" at bounding box center [787, 638] width 143 height 40
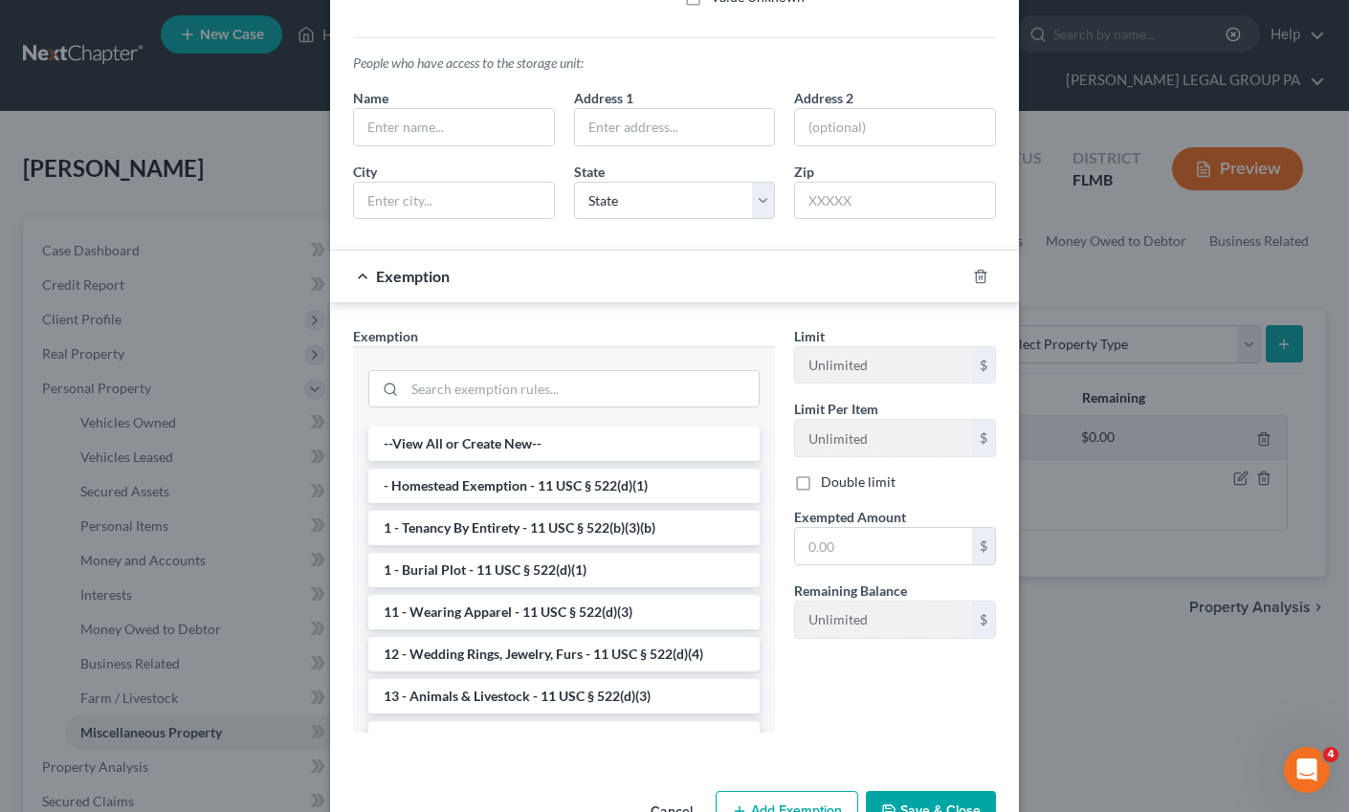
scroll to position [362, 0]
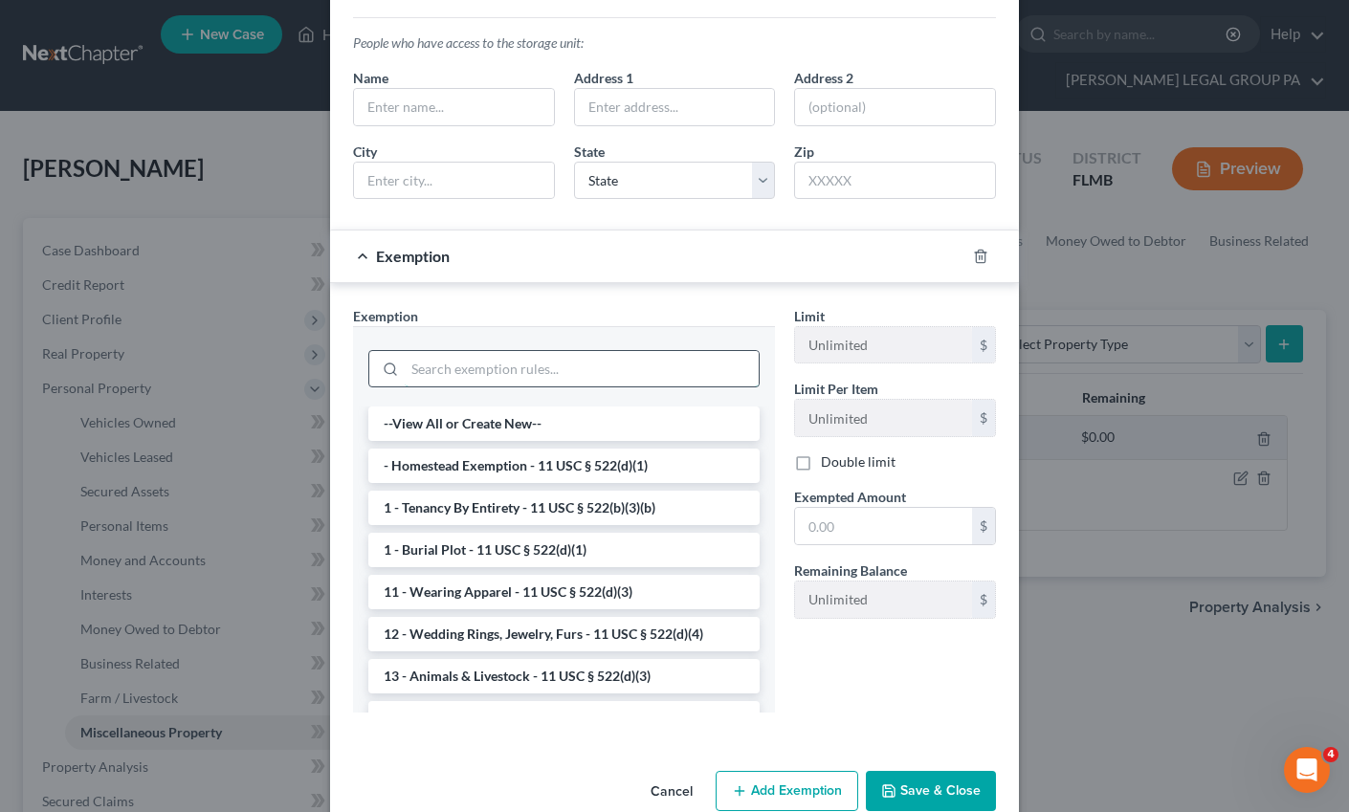
click at [468, 367] on input "search" at bounding box center [582, 369] width 354 height 36
type input "a"
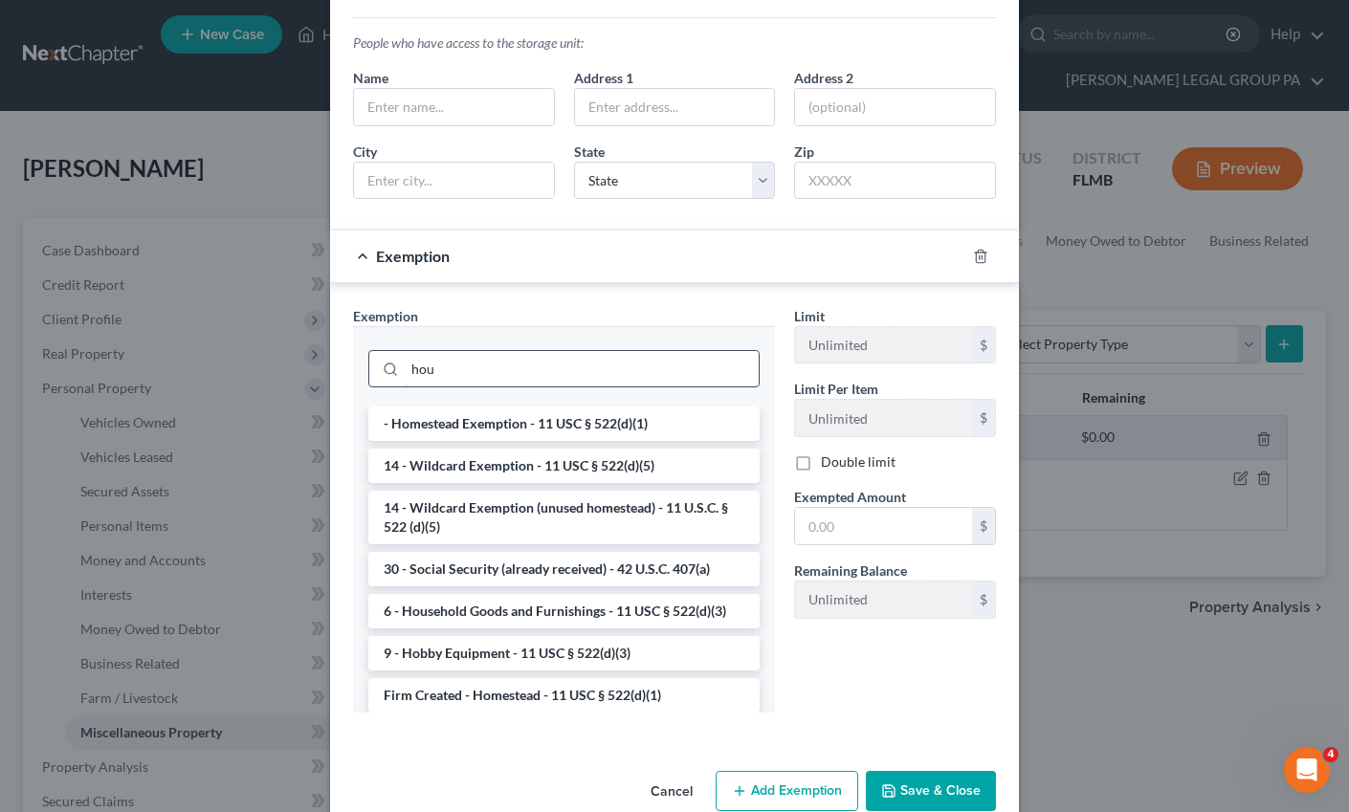
scroll to position [304, 0]
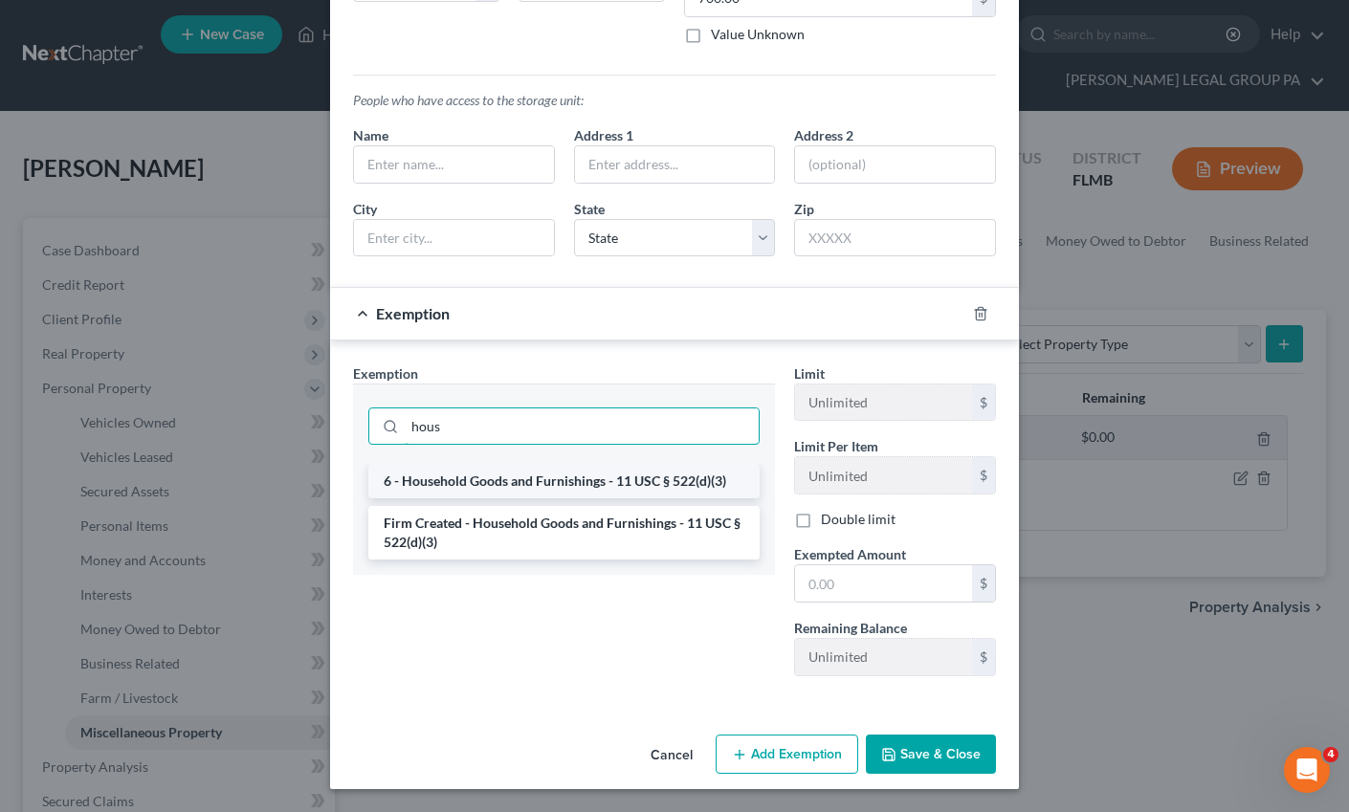
type input "hous"
click at [465, 493] on li "6 - Household Goods and Furnishings - 11 USC § 522(d)(3)" at bounding box center [563, 481] width 391 height 34
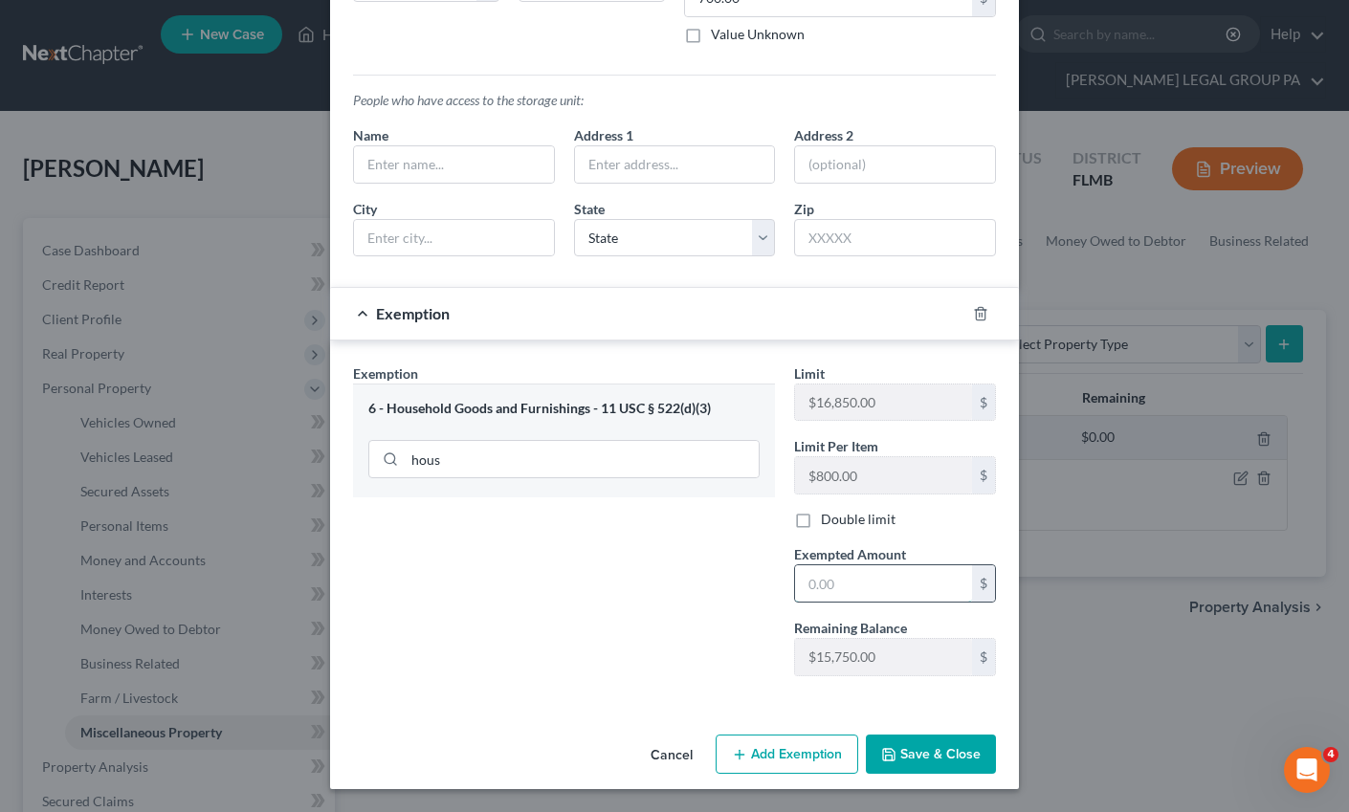
click at [818, 574] on input "text" at bounding box center [883, 583] width 177 height 36
type input "700.00"
click at [930, 755] on button "Save & Close" at bounding box center [931, 755] width 130 height 40
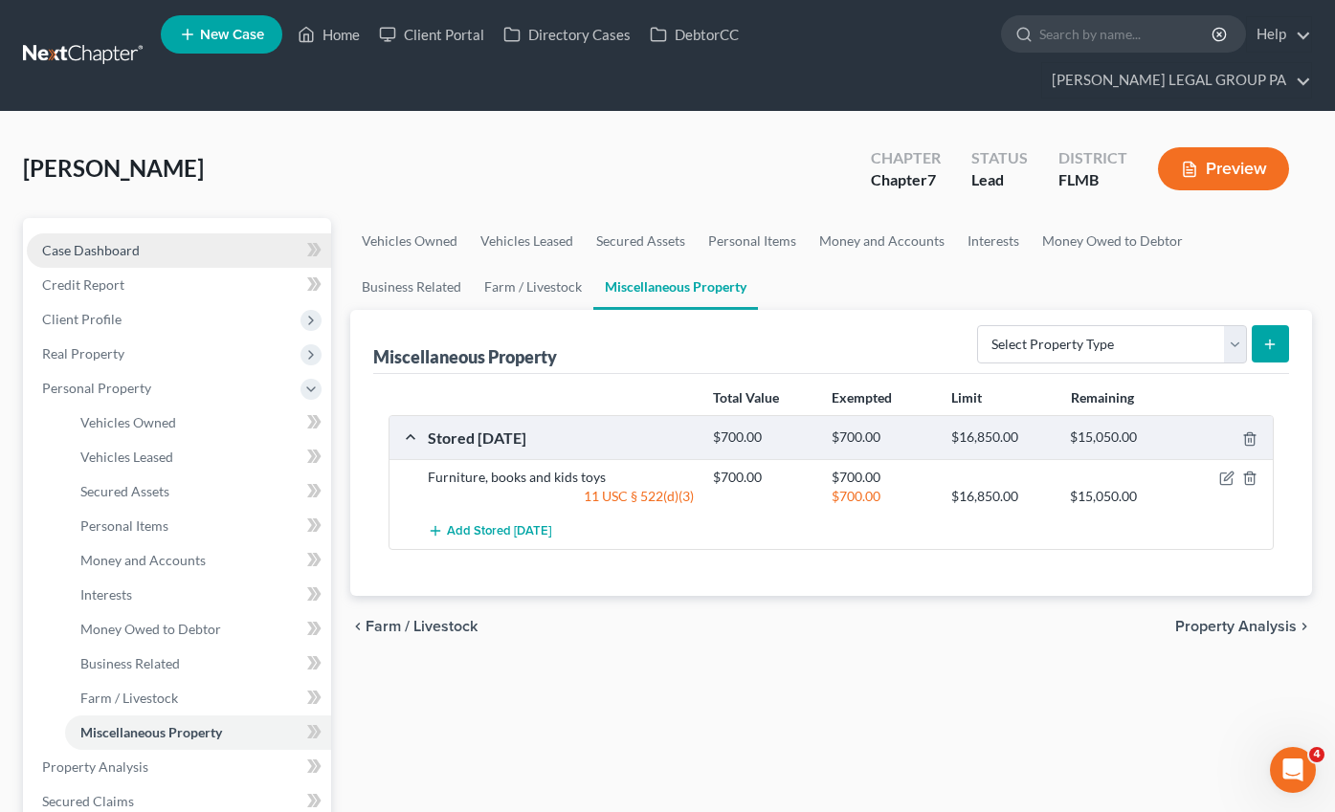
click at [78, 242] on span "Case Dashboard" at bounding box center [91, 250] width 98 height 16
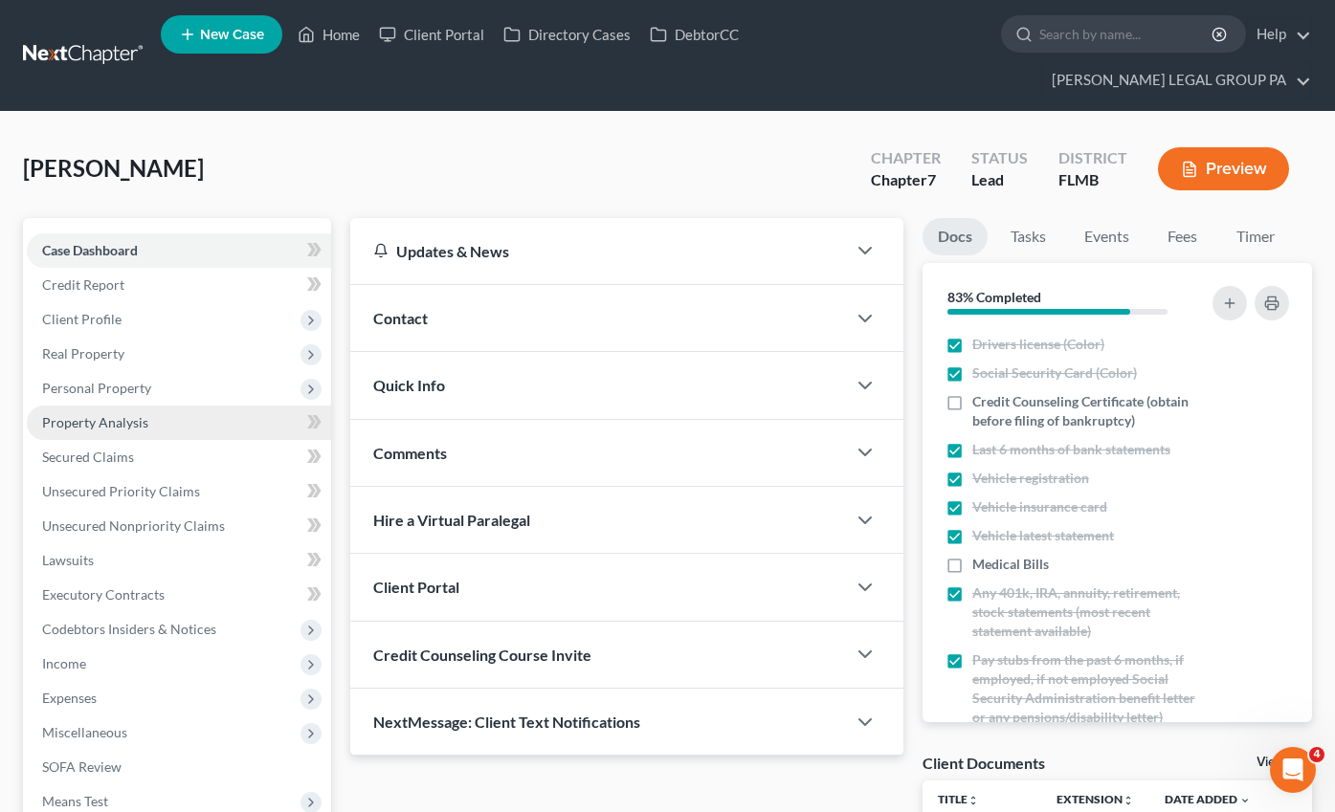
click at [114, 414] on span "Property Analysis" at bounding box center [95, 422] width 106 height 16
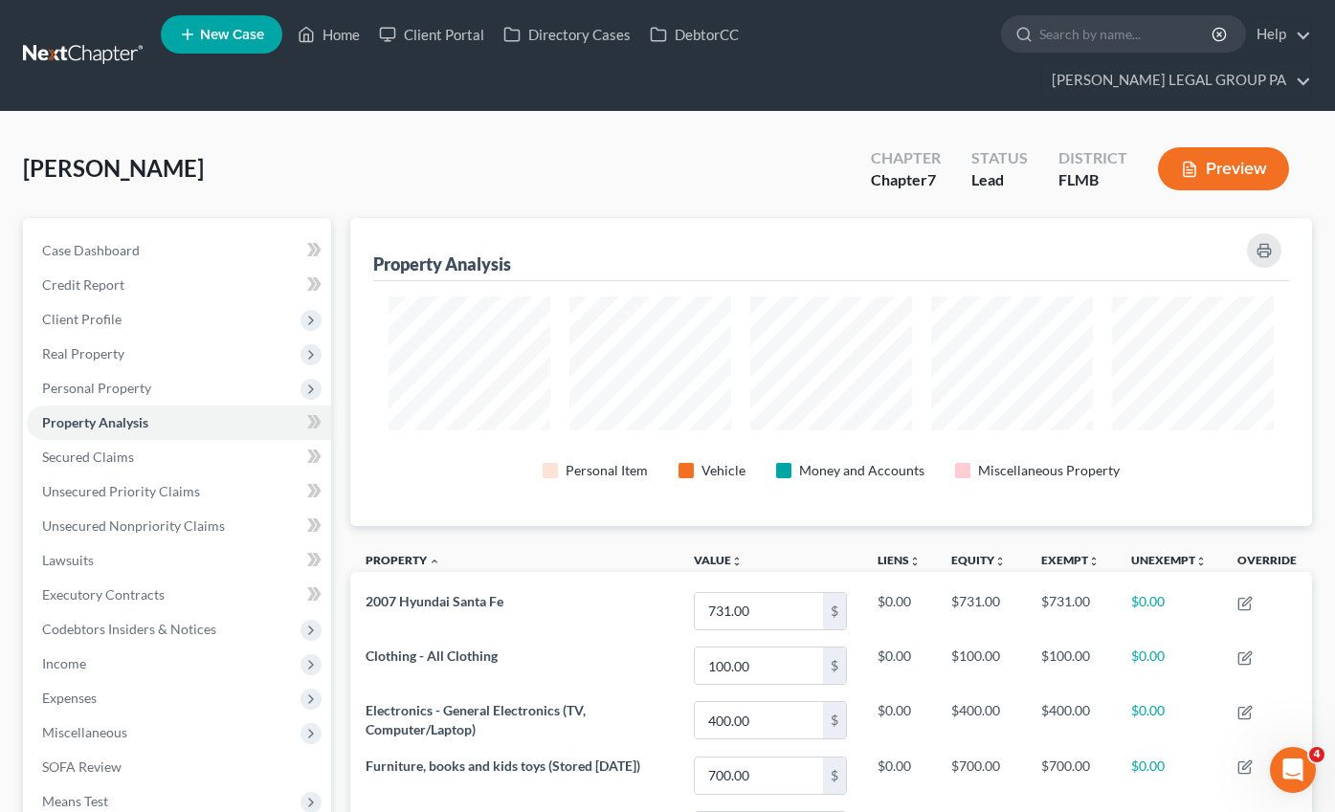
scroll to position [956481, 955827]
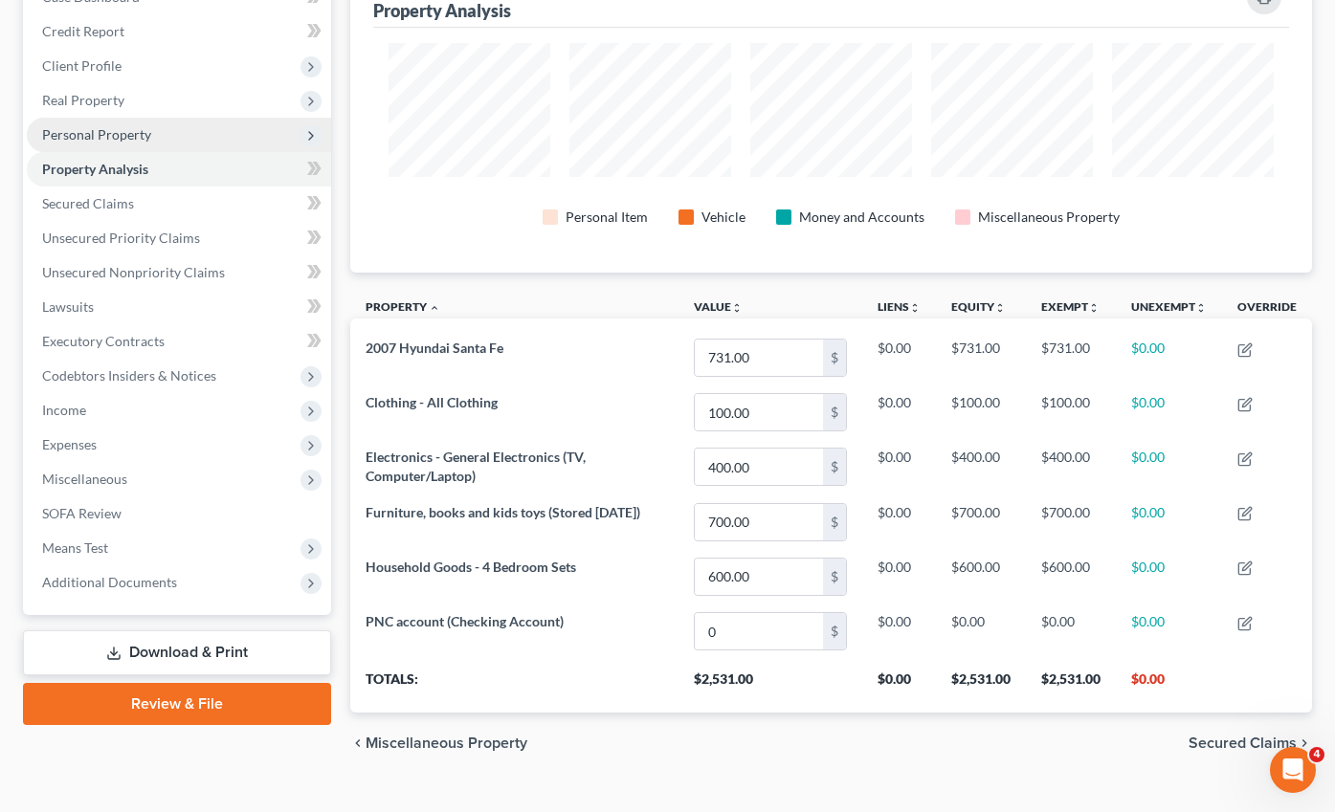
click at [73, 118] on span "Personal Property" at bounding box center [179, 135] width 304 height 34
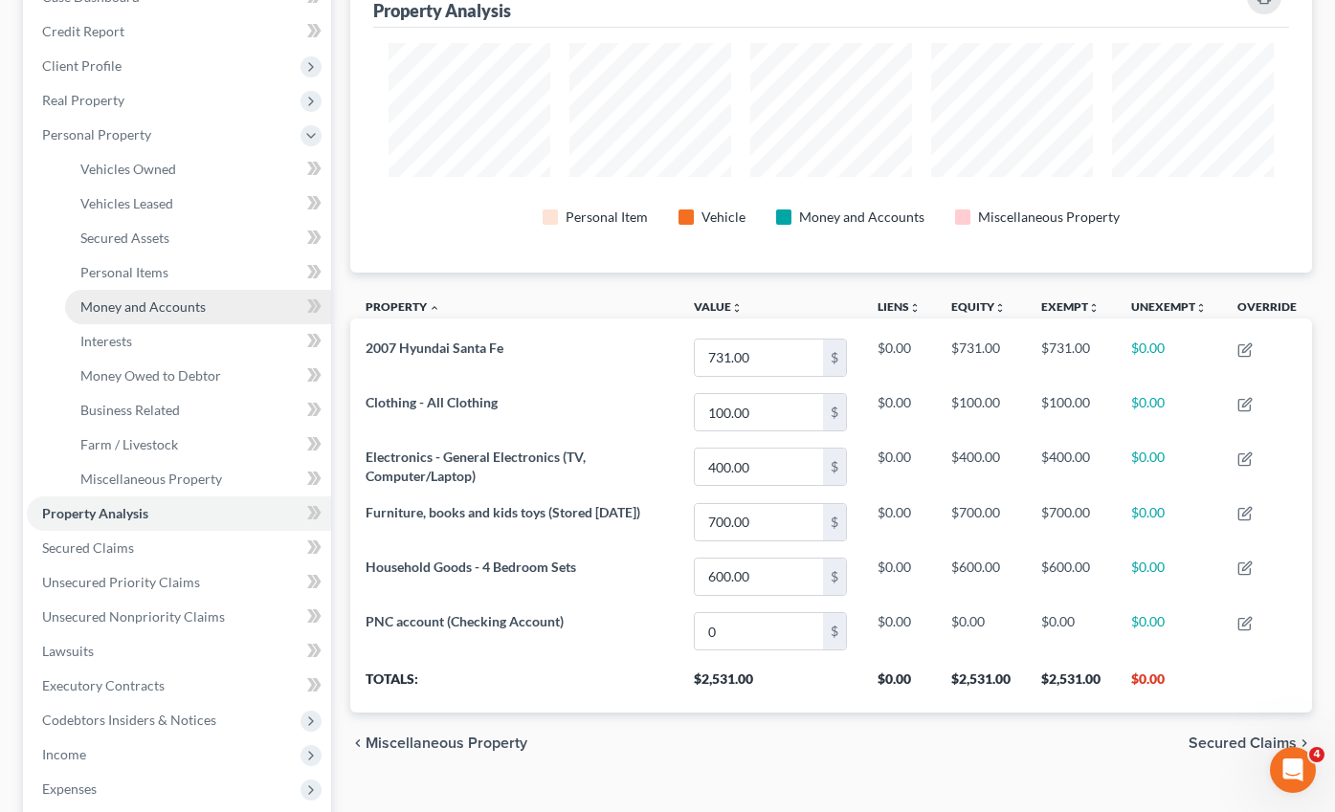
click at [119, 299] on span "Money and Accounts" at bounding box center [142, 307] width 125 height 16
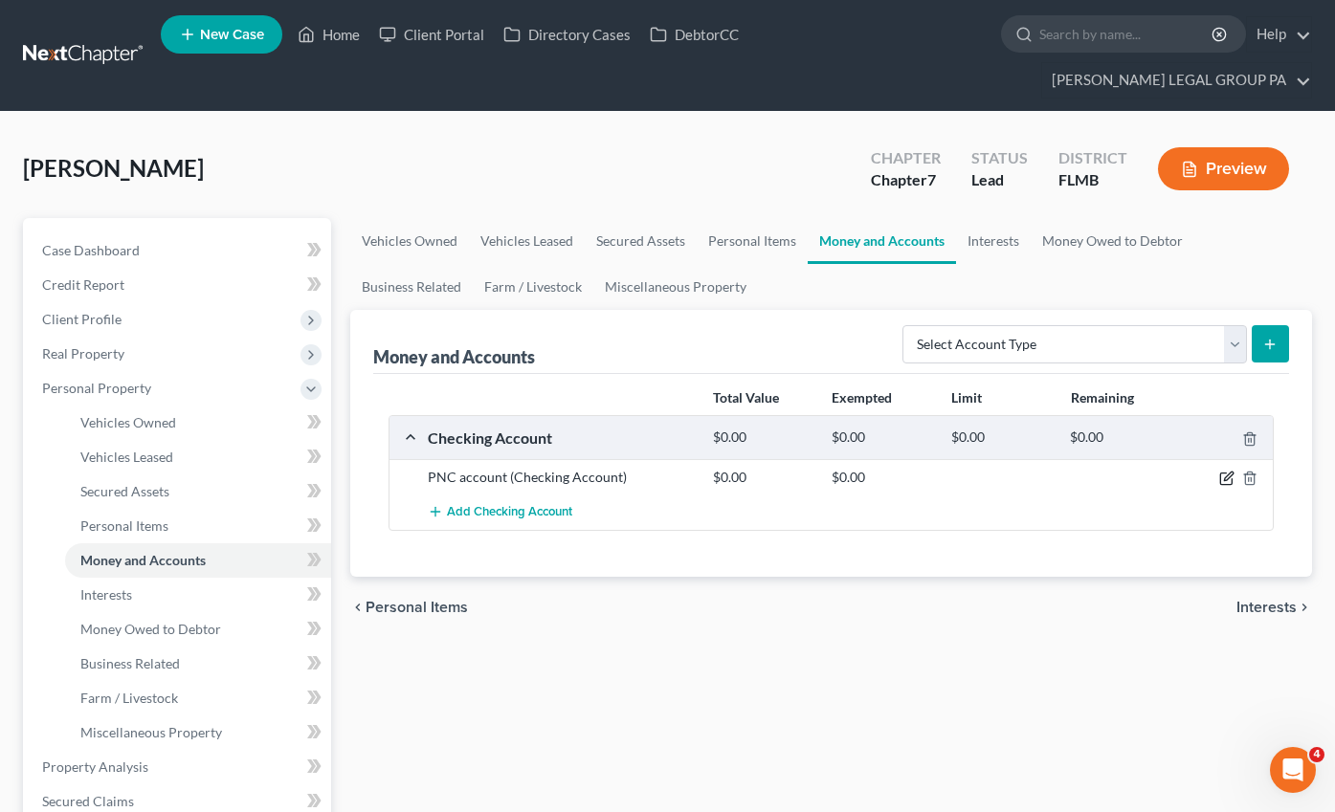
click at [1223, 471] on icon "button" at bounding box center [1226, 478] width 15 height 15
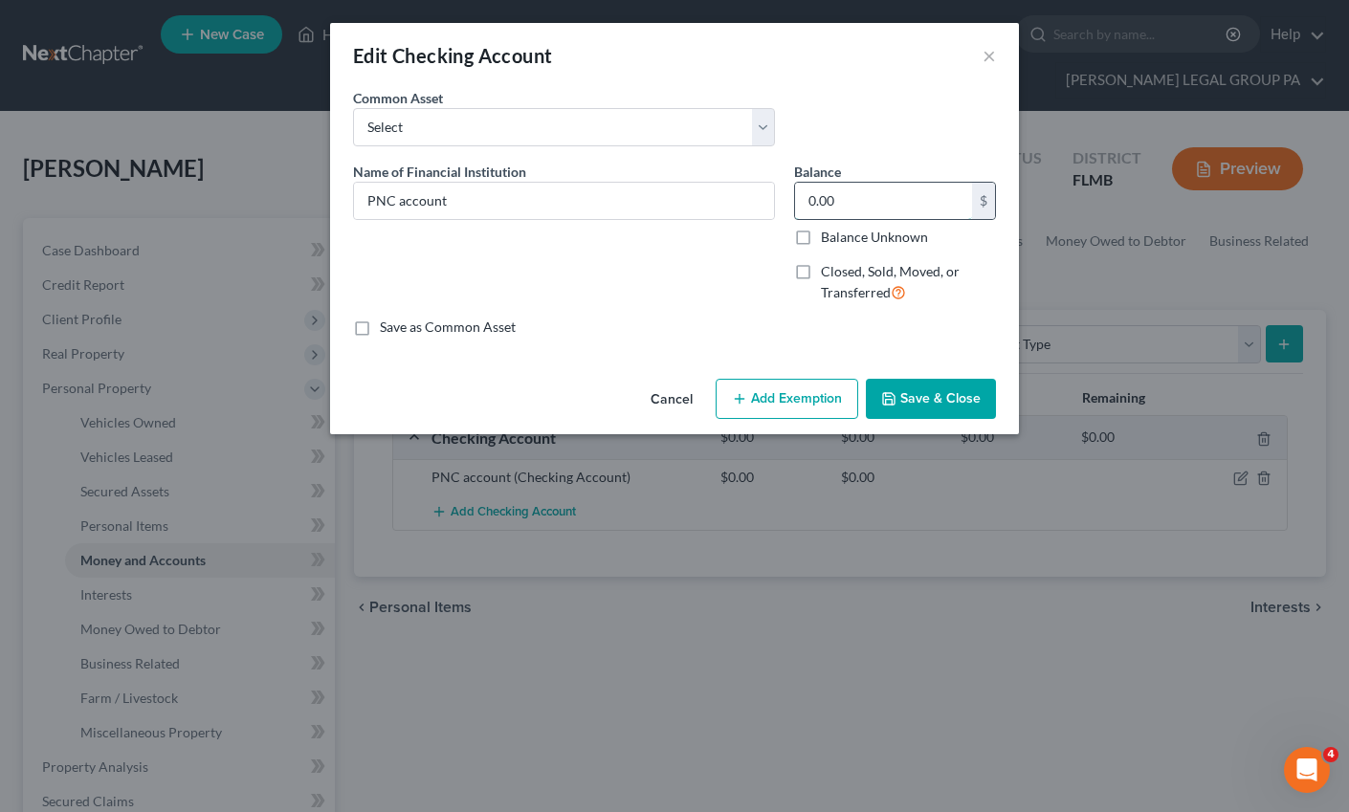
click at [856, 205] on input "0.00" at bounding box center [883, 201] width 177 height 36
type input "200.00"
click at [941, 410] on button "Save & Close" at bounding box center [931, 399] width 130 height 40
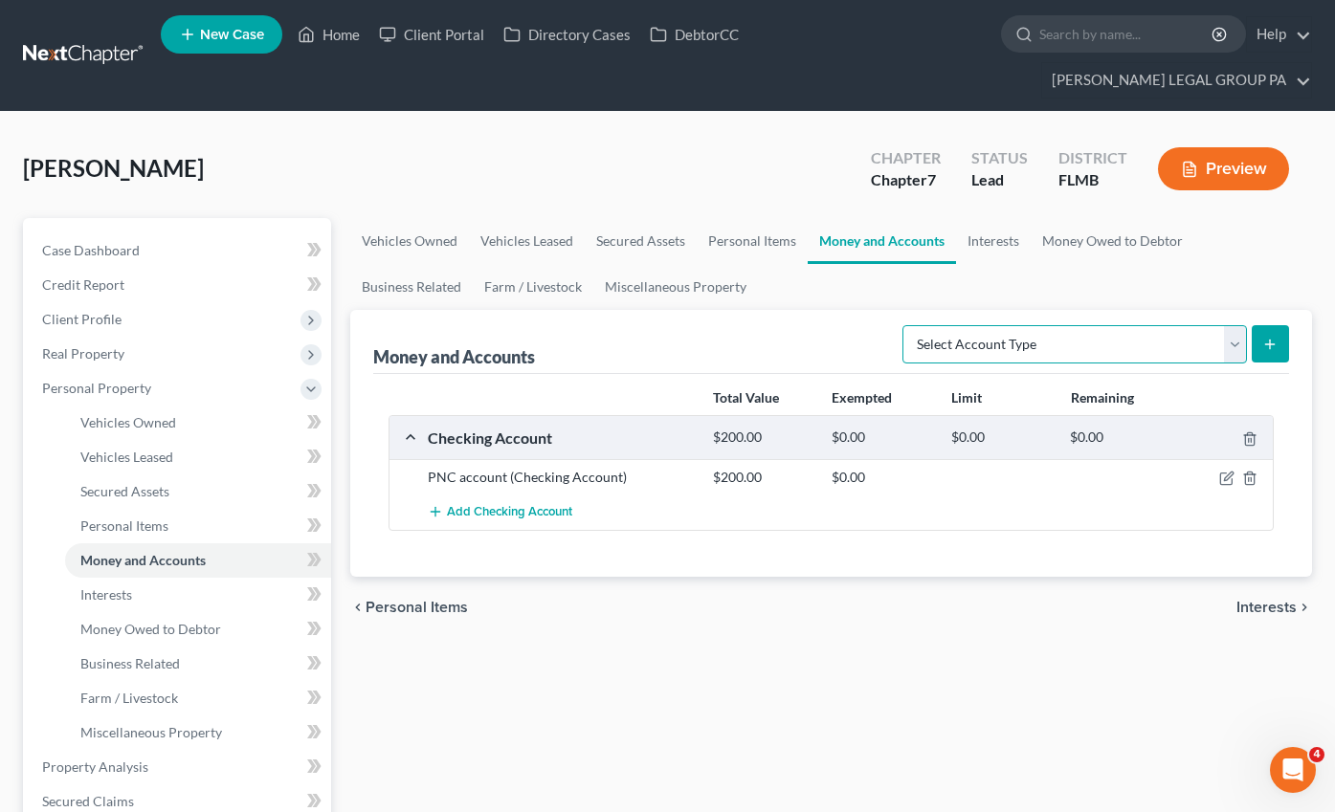
click at [1016, 325] on select "Select Account Type Brokerage Cash on Hand Certificates of Deposit Checking Acc…" at bounding box center [1074, 344] width 344 height 38
select select "savings"
click at [906, 325] on select "Select Account Type Brokerage Cash on Hand Certificates of Deposit Checking Acc…" at bounding box center [1074, 344] width 344 height 38
click at [1271, 337] on icon "submit" at bounding box center [1269, 344] width 15 height 15
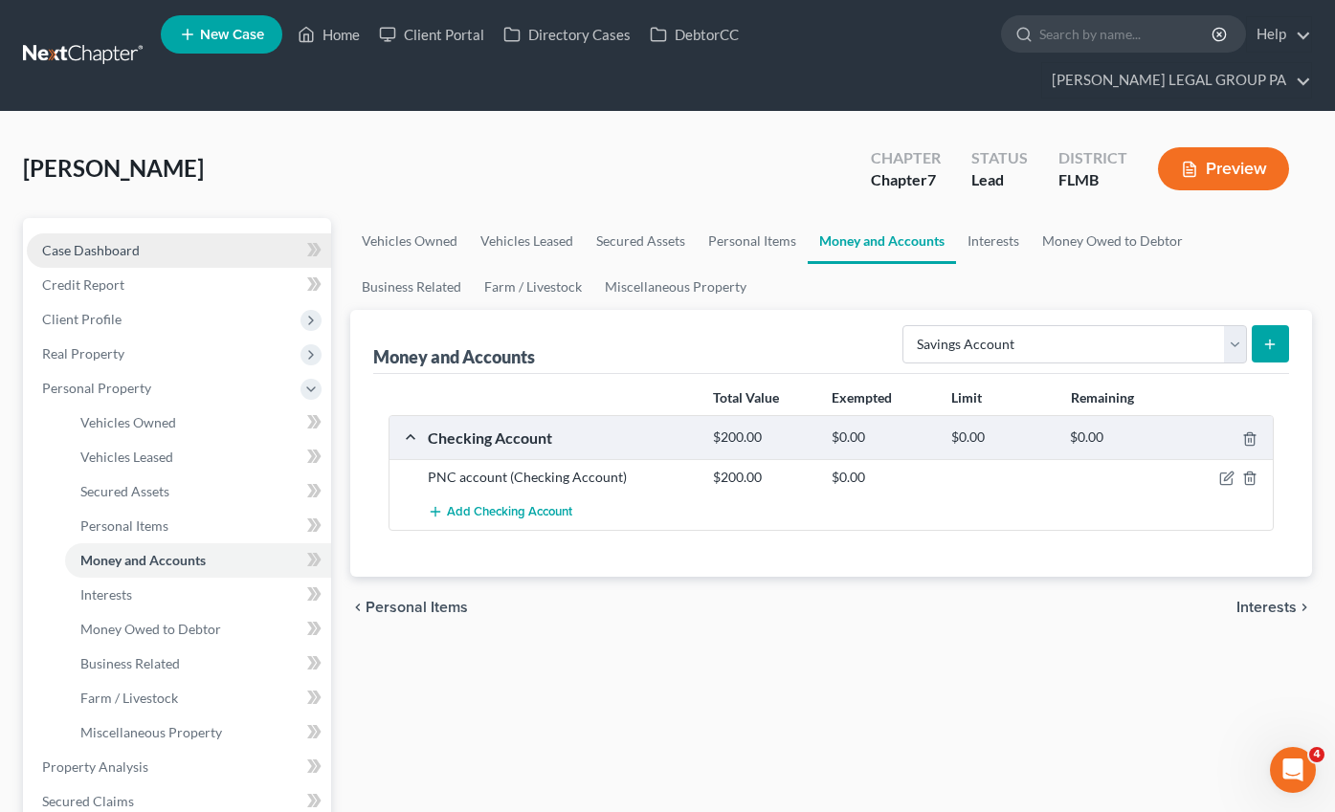
click at [144, 233] on link "Case Dashboard" at bounding box center [179, 250] width 304 height 34
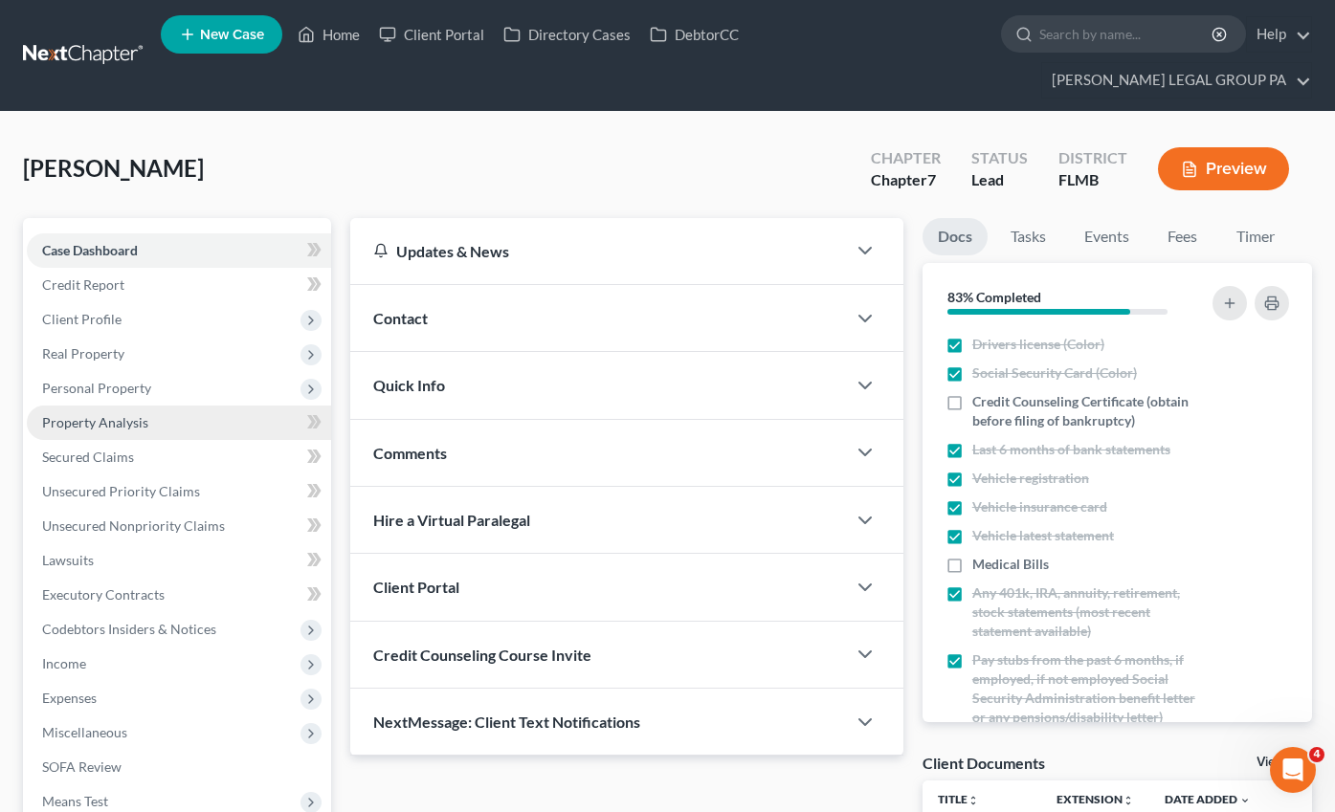
click at [109, 414] on span "Property Analysis" at bounding box center [95, 422] width 106 height 16
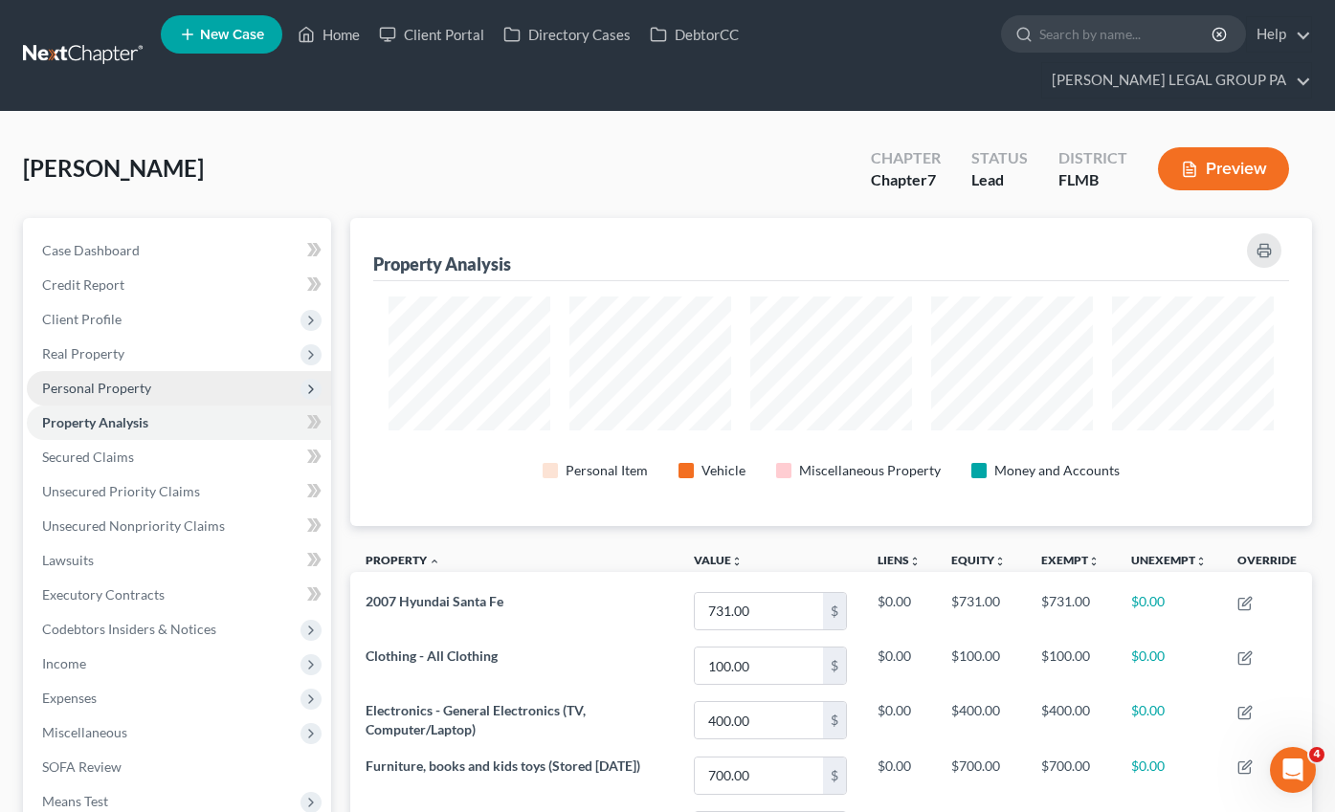
click at [100, 380] on span "Personal Property" at bounding box center [96, 388] width 109 height 16
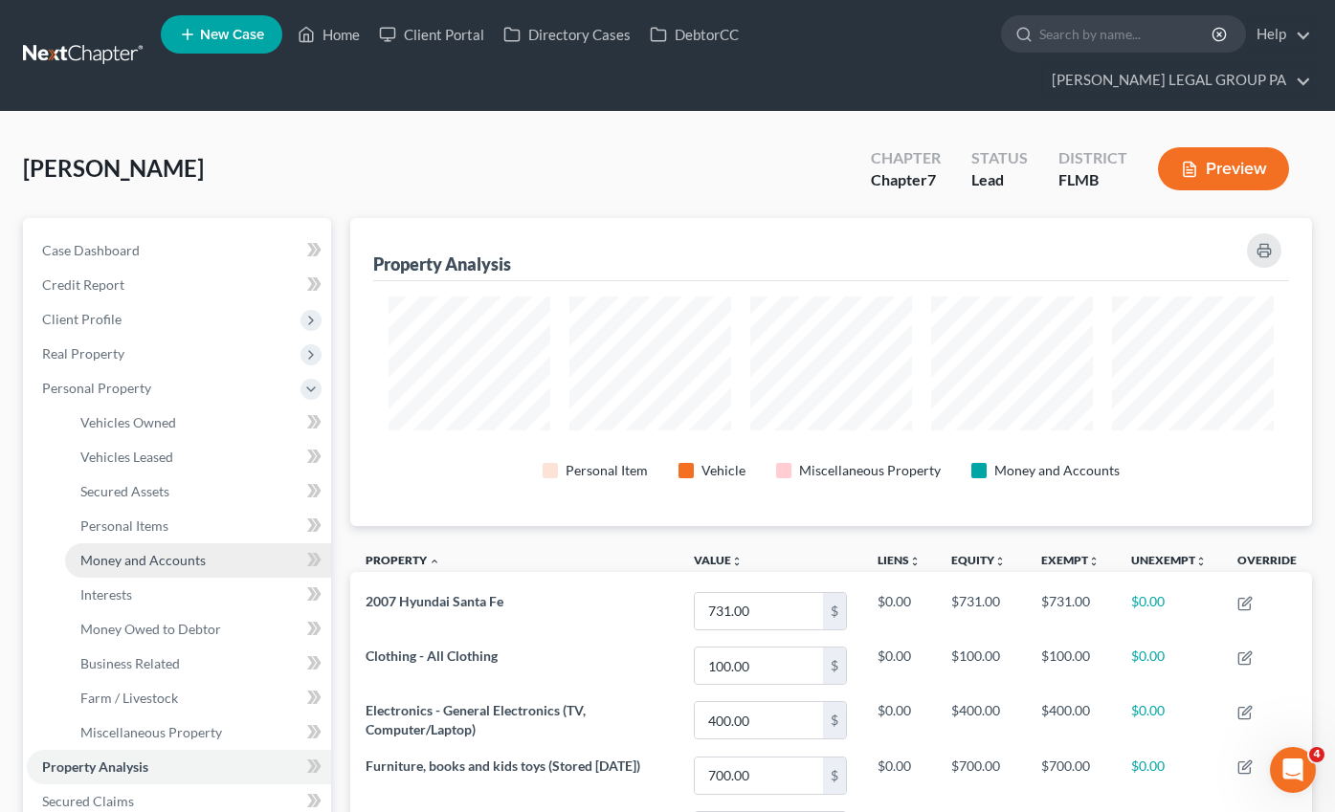
click at [114, 552] on span "Money and Accounts" at bounding box center [142, 560] width 125 height 16
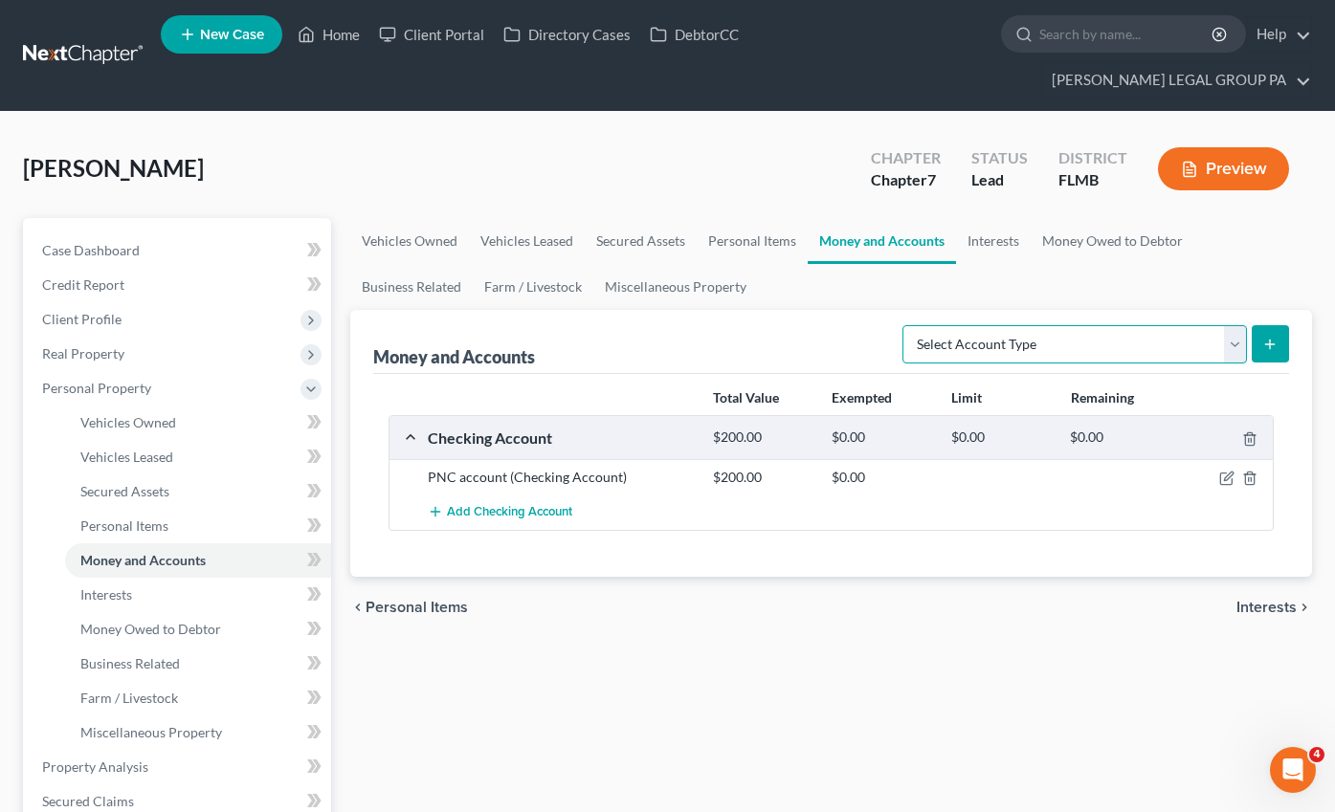
click at [1038, 325] on select "Select Account Type Brokerage Cash on Hand Certificates of Deposit Checking Acc…" at bounding box center [1074, 344] width 344 height 38
select select "savings"
click at [906, 325] on select "Select Account Type Brokerage Cash on Hand Certificates of Deposit Checking Acc…" at bounding box center [1074, 344] width 344 height 38
click at [1266, 325] on button "submit" at bounding box center [1269, 343] width 37 height 37
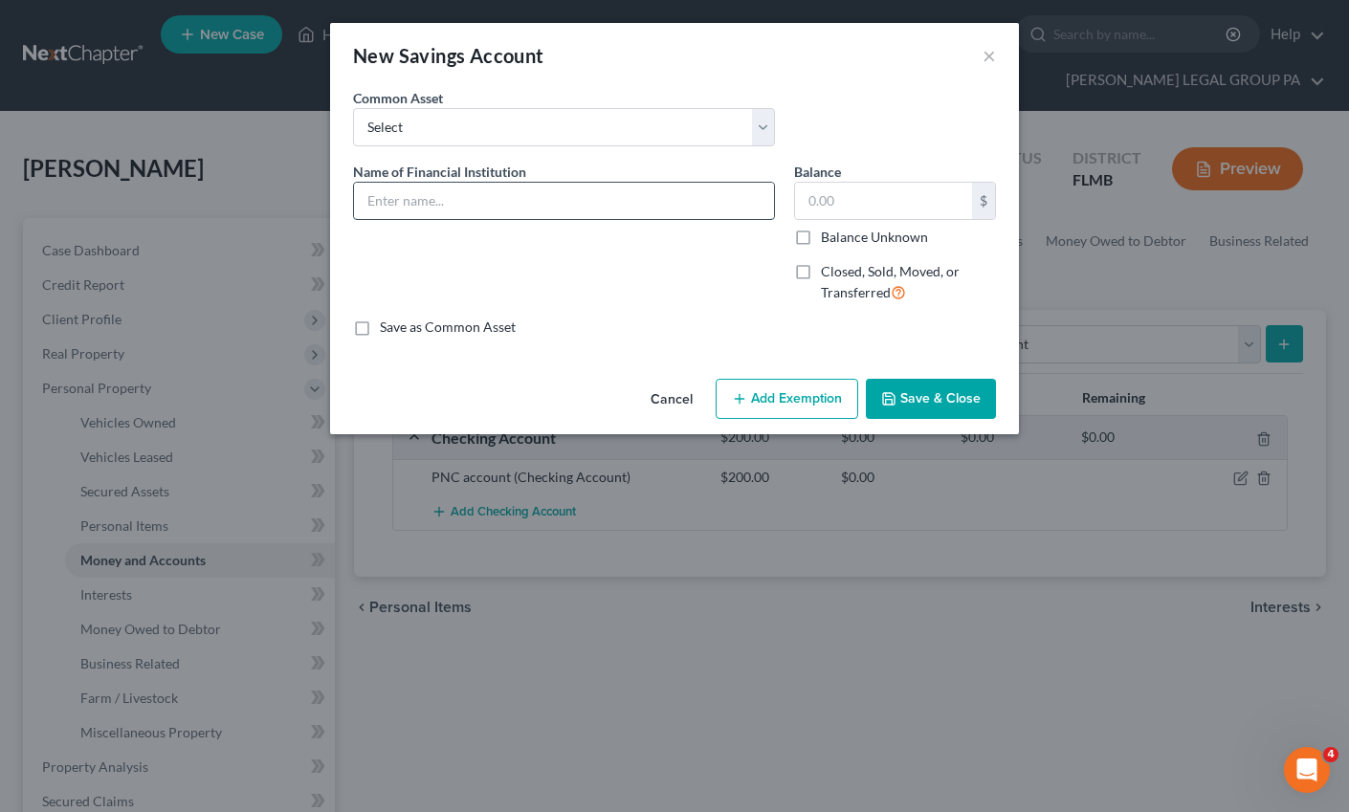
click at [464, 206] on input "text" at bounding box center [564, 201] width 420 height 36
type input "PNC Savings account"
click at [872, 201] on input "text" at bounding box center [883, 201] width 177 height 36
type input "0.00"
click at [928, 393] on button "Save & Close" at bounding box center [931, 399] width 130 height 40
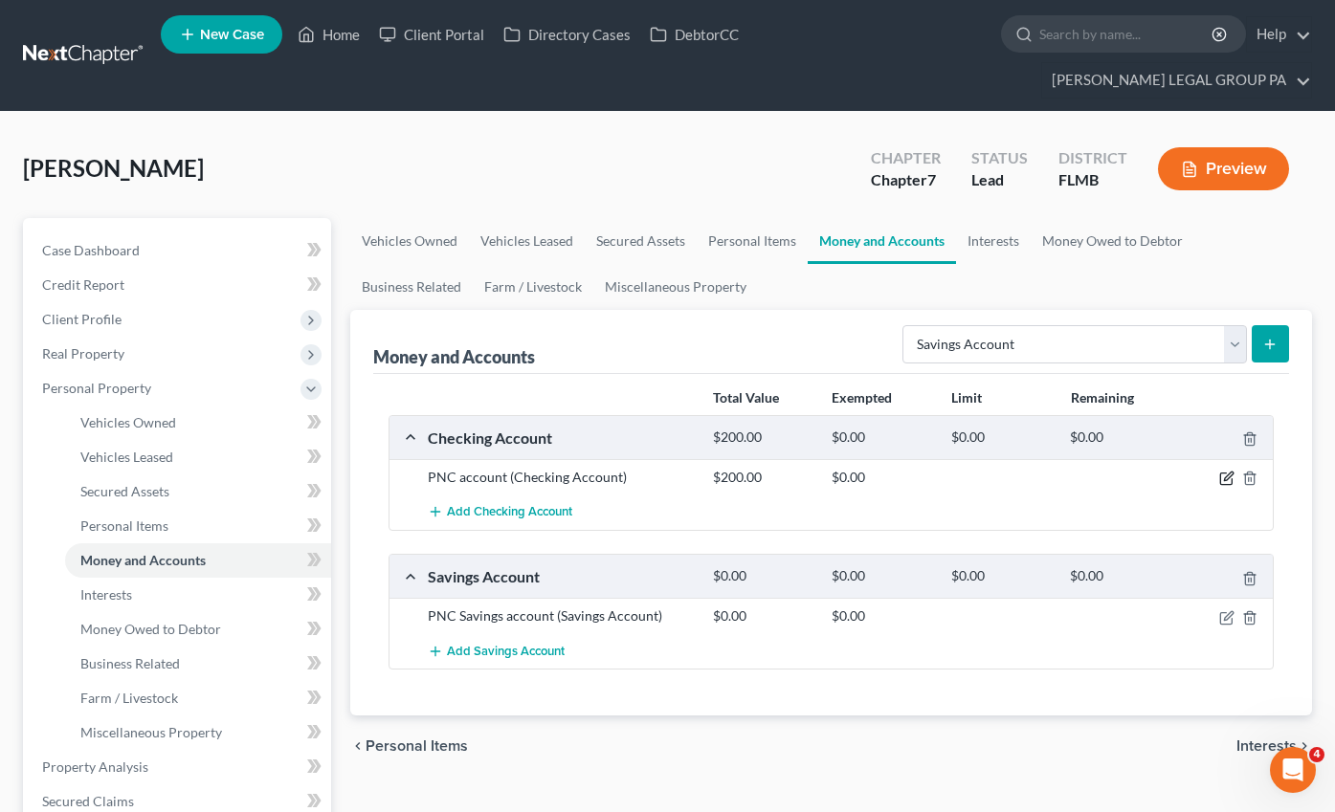
click at [1226, 471] on icon "button" at bounding box center [1226, 478] width 15 height 15
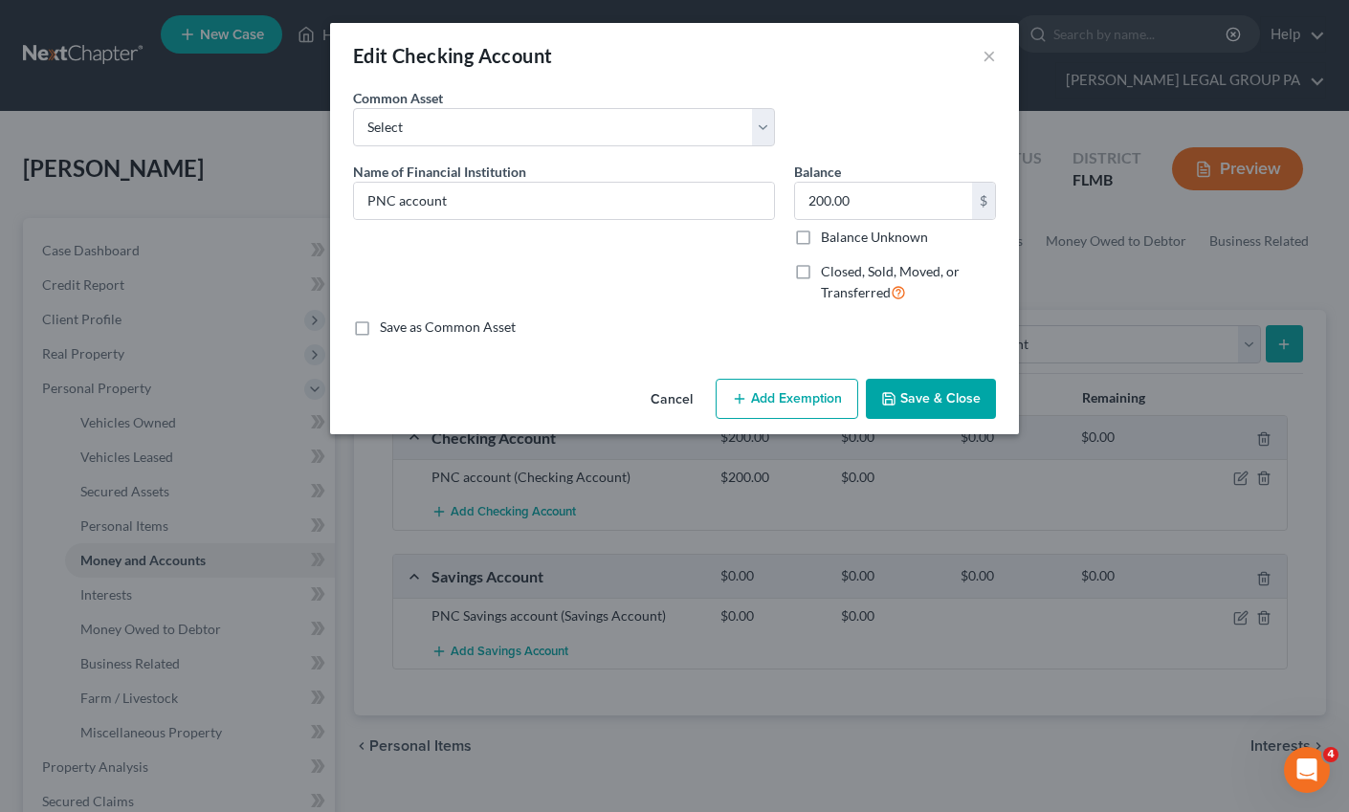
click at [793, 387] on button "Add Exemption" at bounding box center [787, 399] width 143 height 40
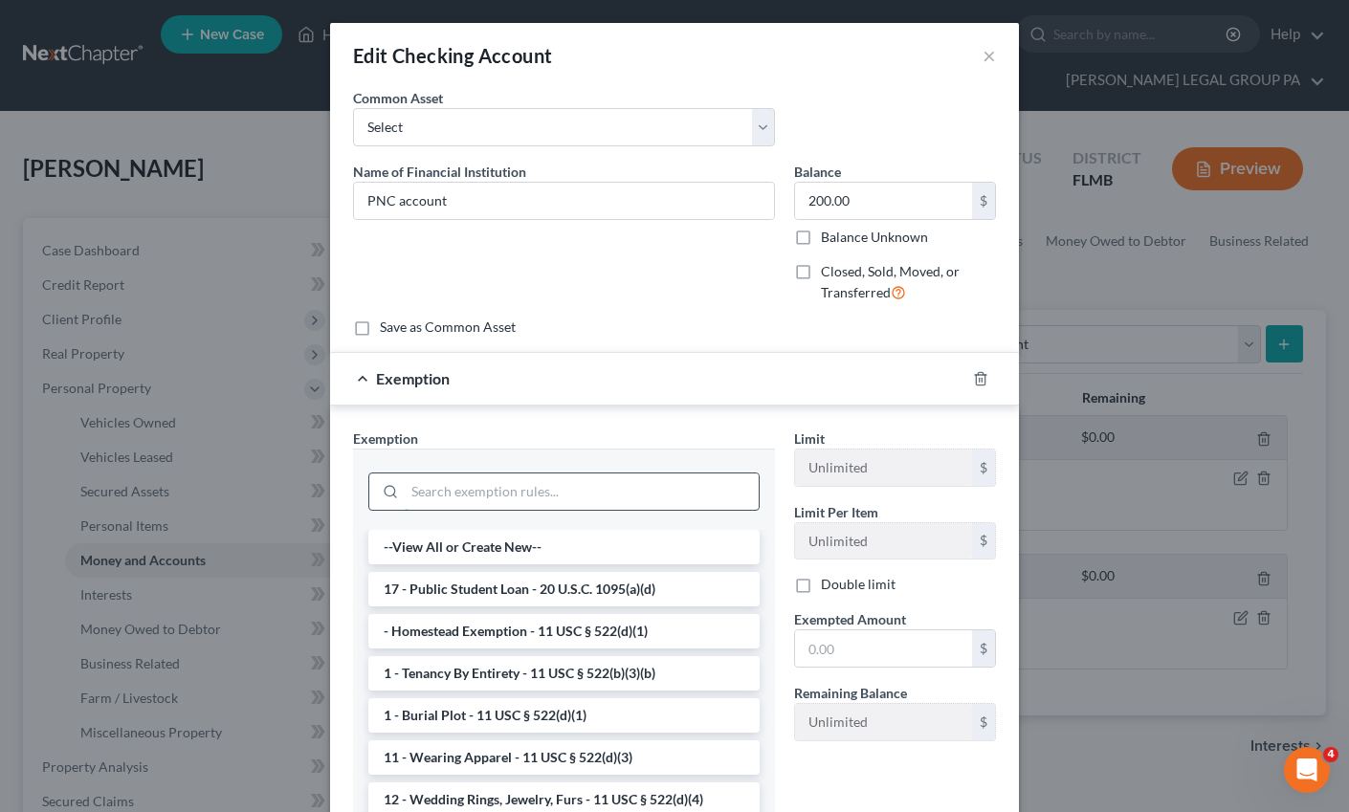
click at [473, 491] on input "search" at bounding box center [582, 492] width 354 height 36
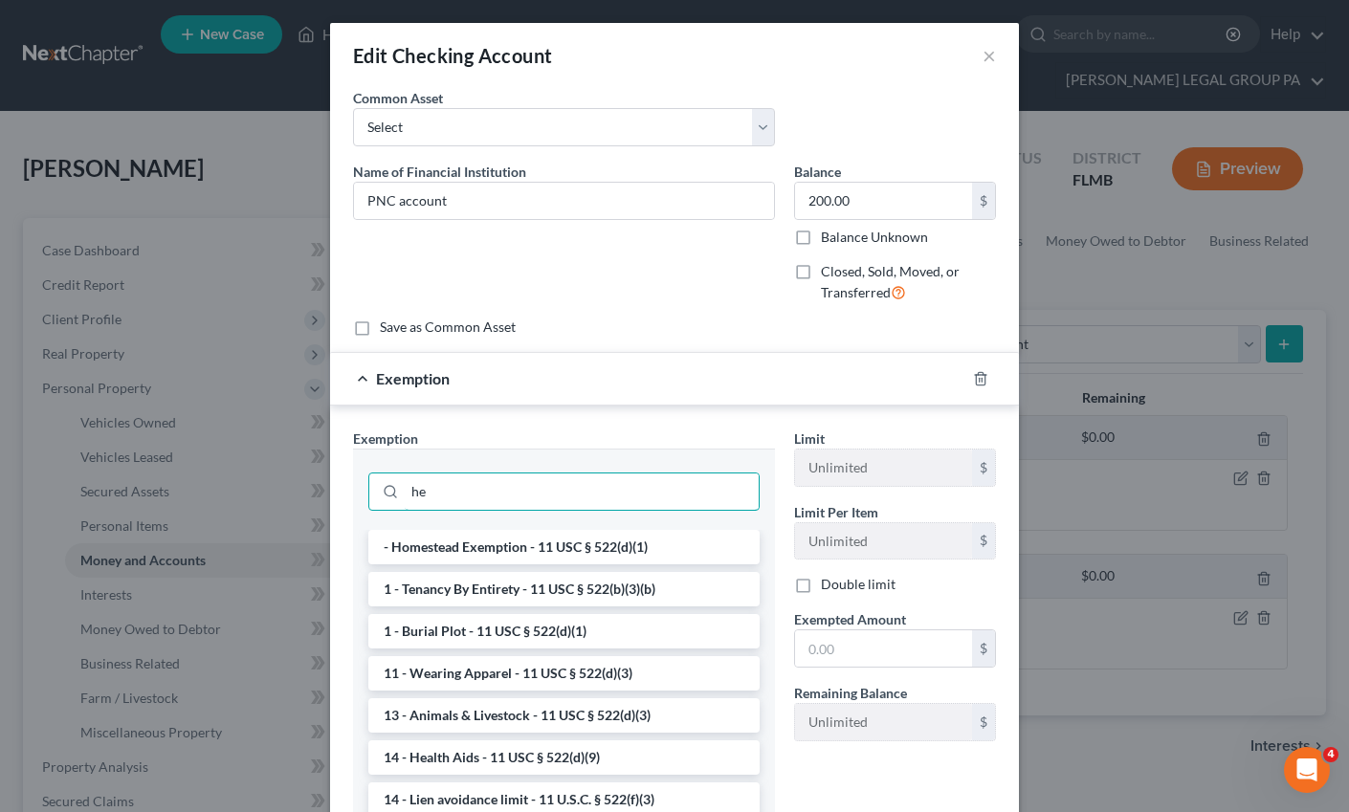
type input "h"
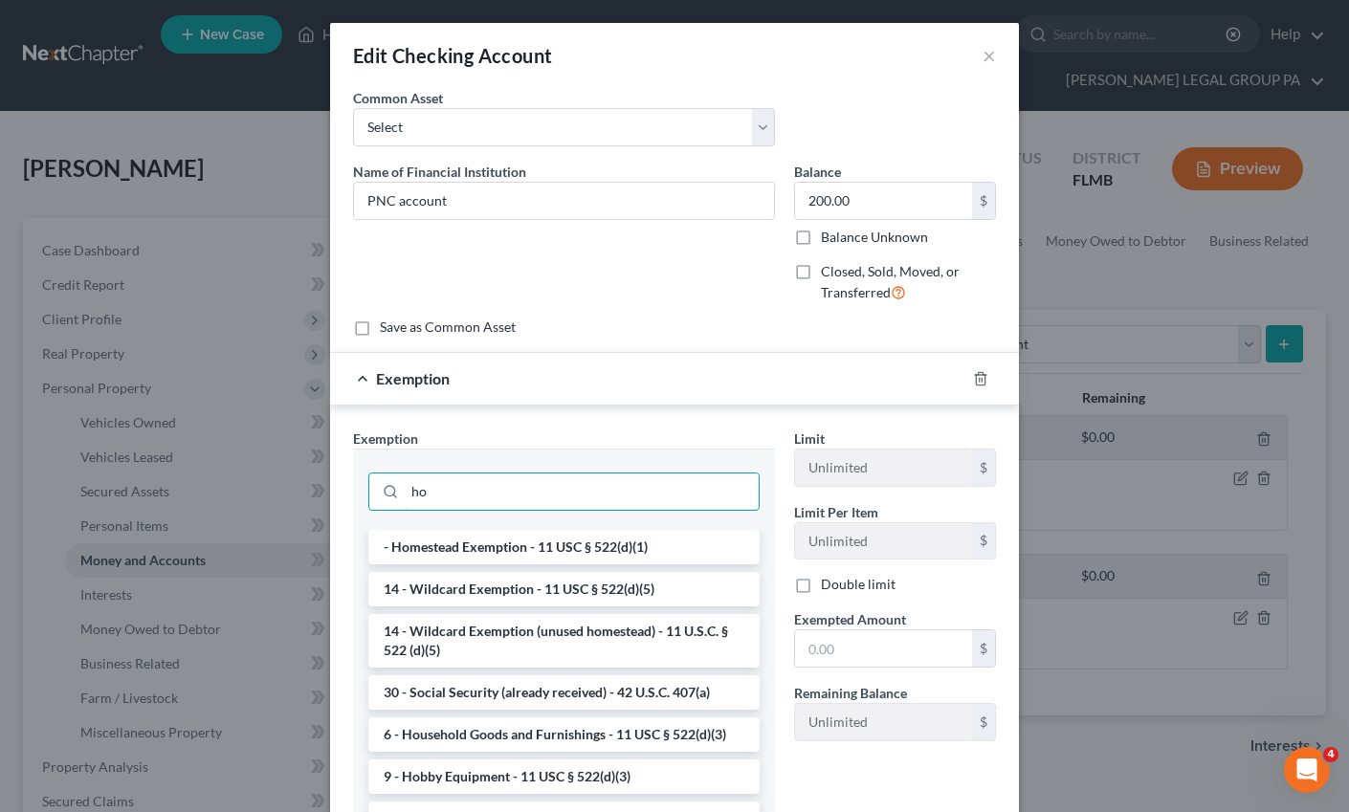
type input "h"
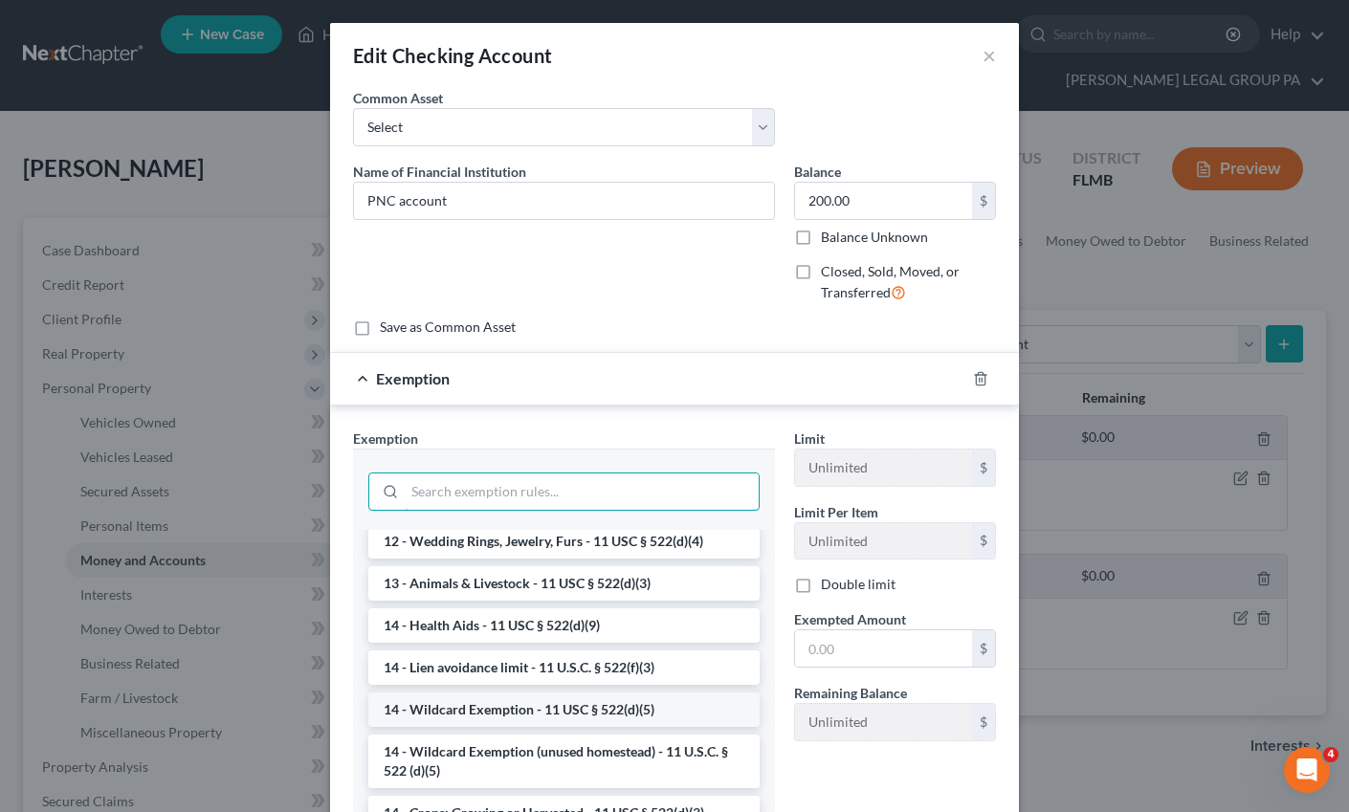
scroll to position [292, 0]
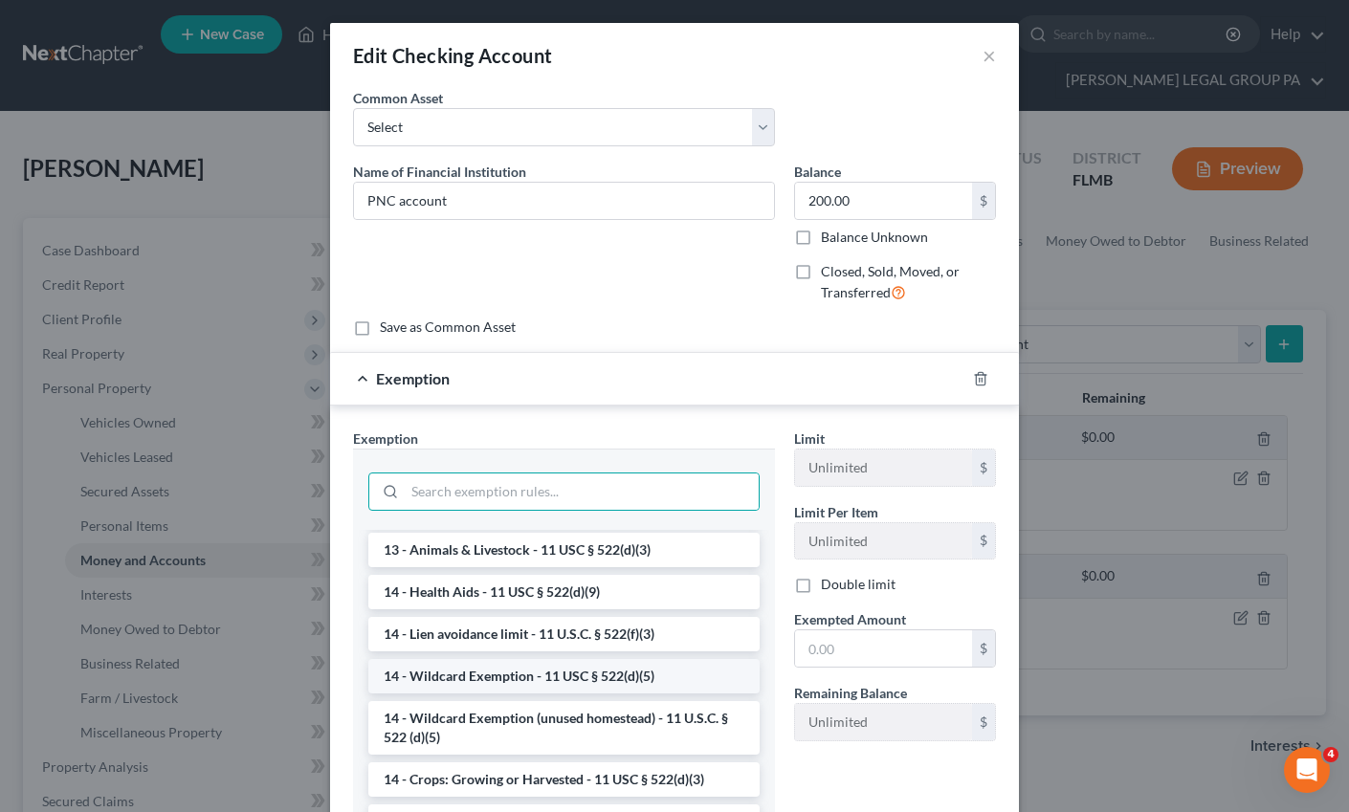
click at [453, 681] on li "14 - Wildcard Exemption - 11 USC § 522(d)(5)" at bounding box center [563, 676] width 391 height 34
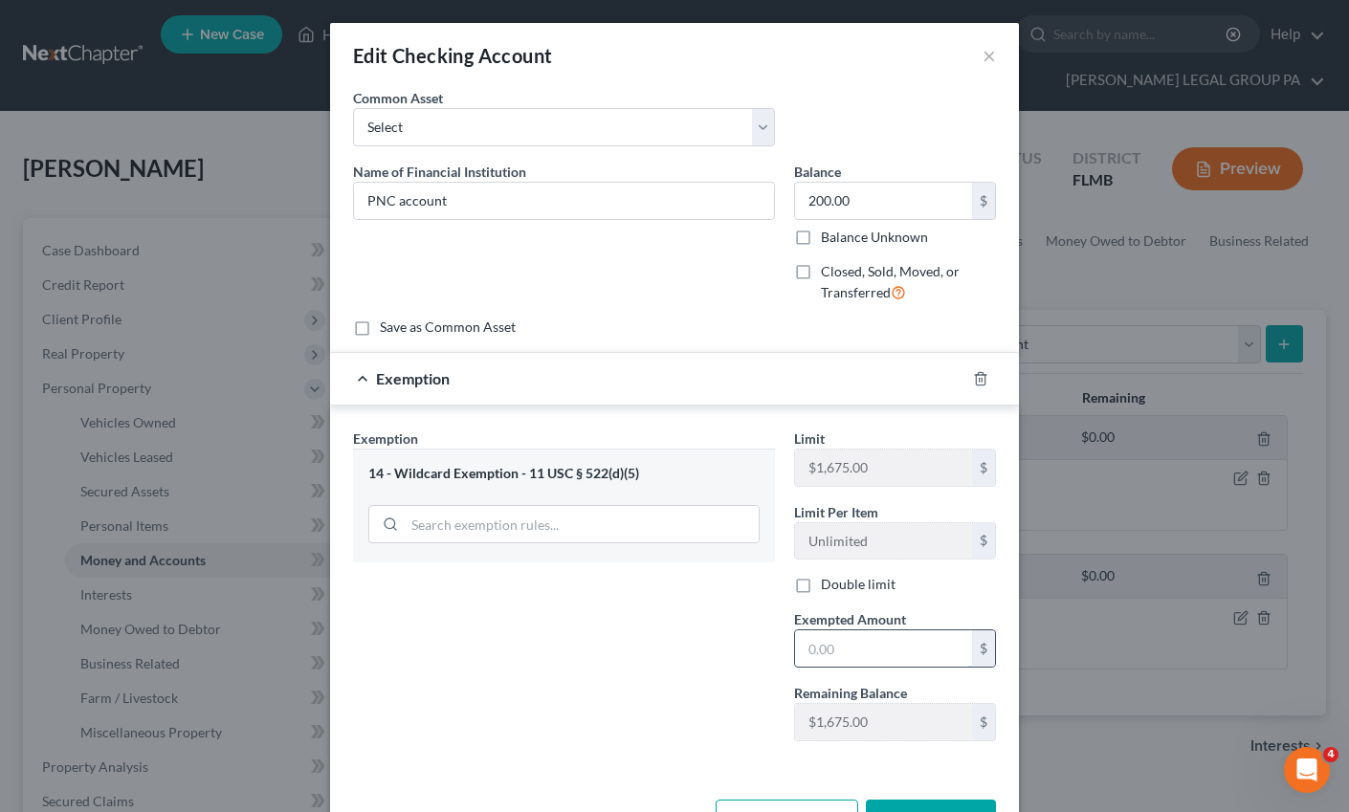
click at [856, 647] on input "text" at bounding box center [883, 649] width 177 height 36
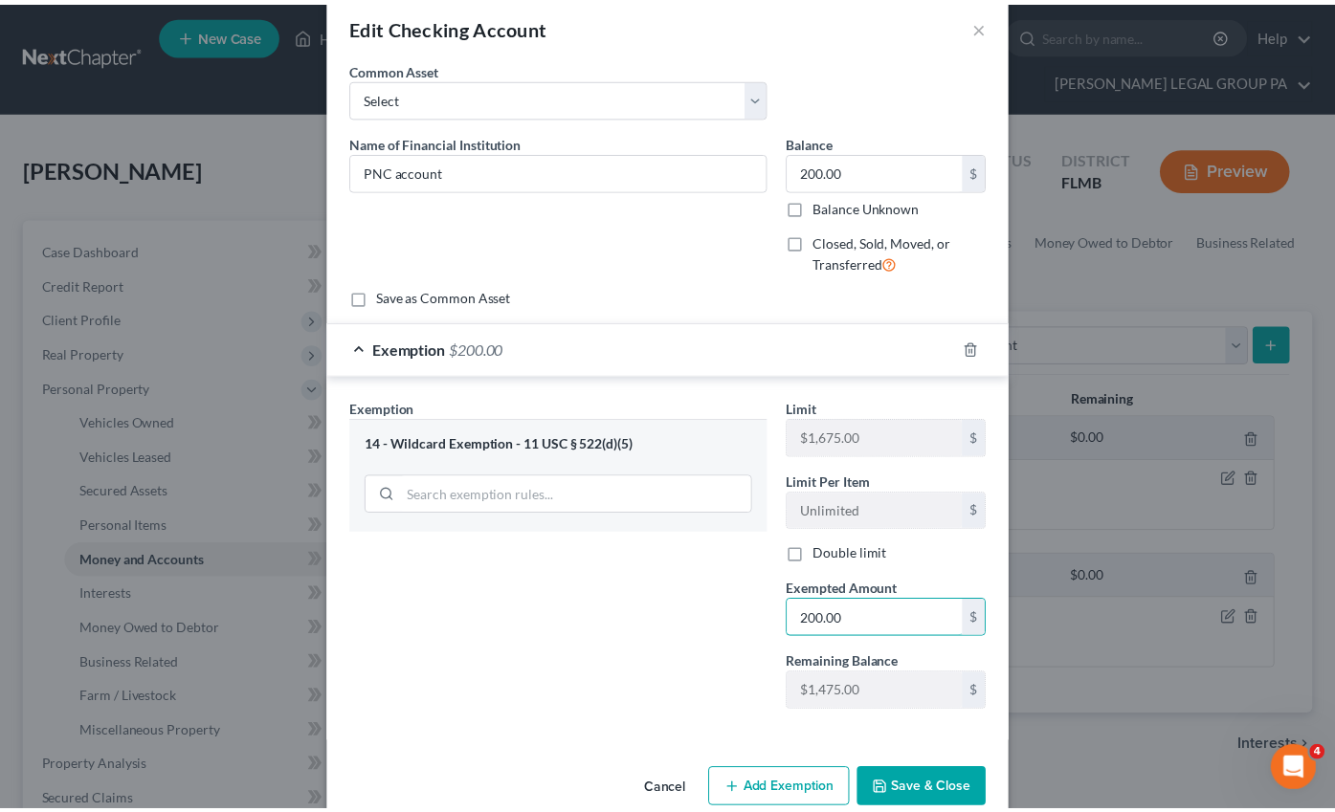
scroll to position [65, 0]
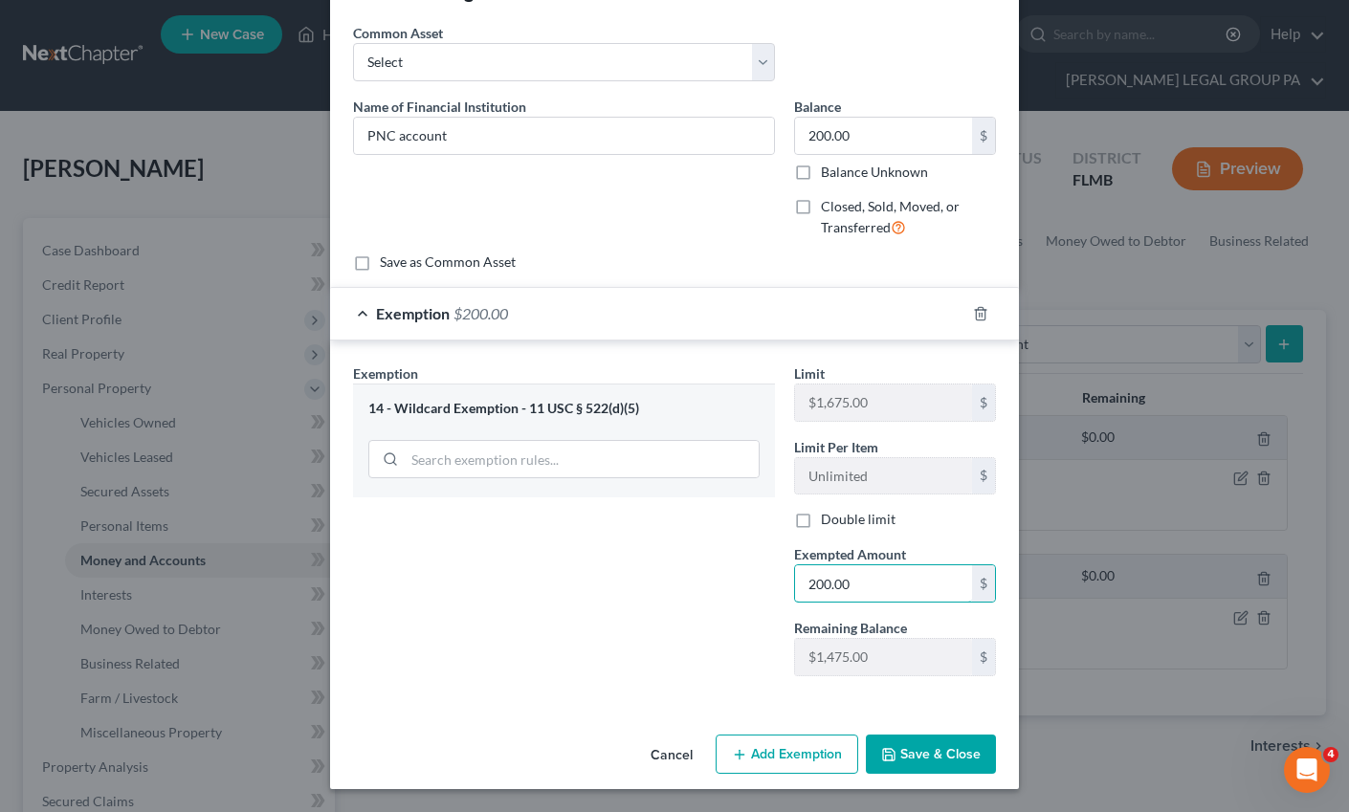
type input "200.00"
click at [919, 761] on button "Save & Close" at bounding box center [931, 755] width 130 height 40
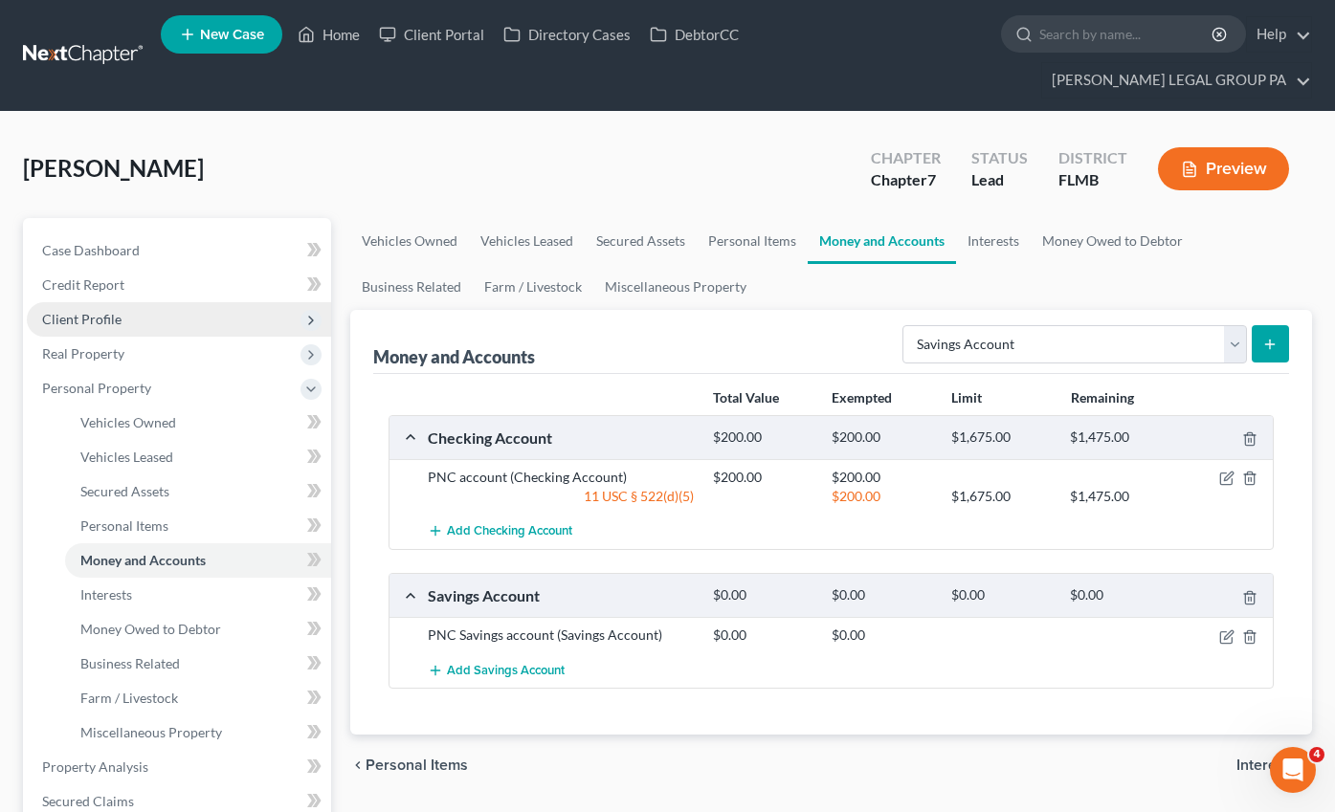
click at [91, 311] on span "Client Profile" at bounding box center [81, 319] width 79 height 16
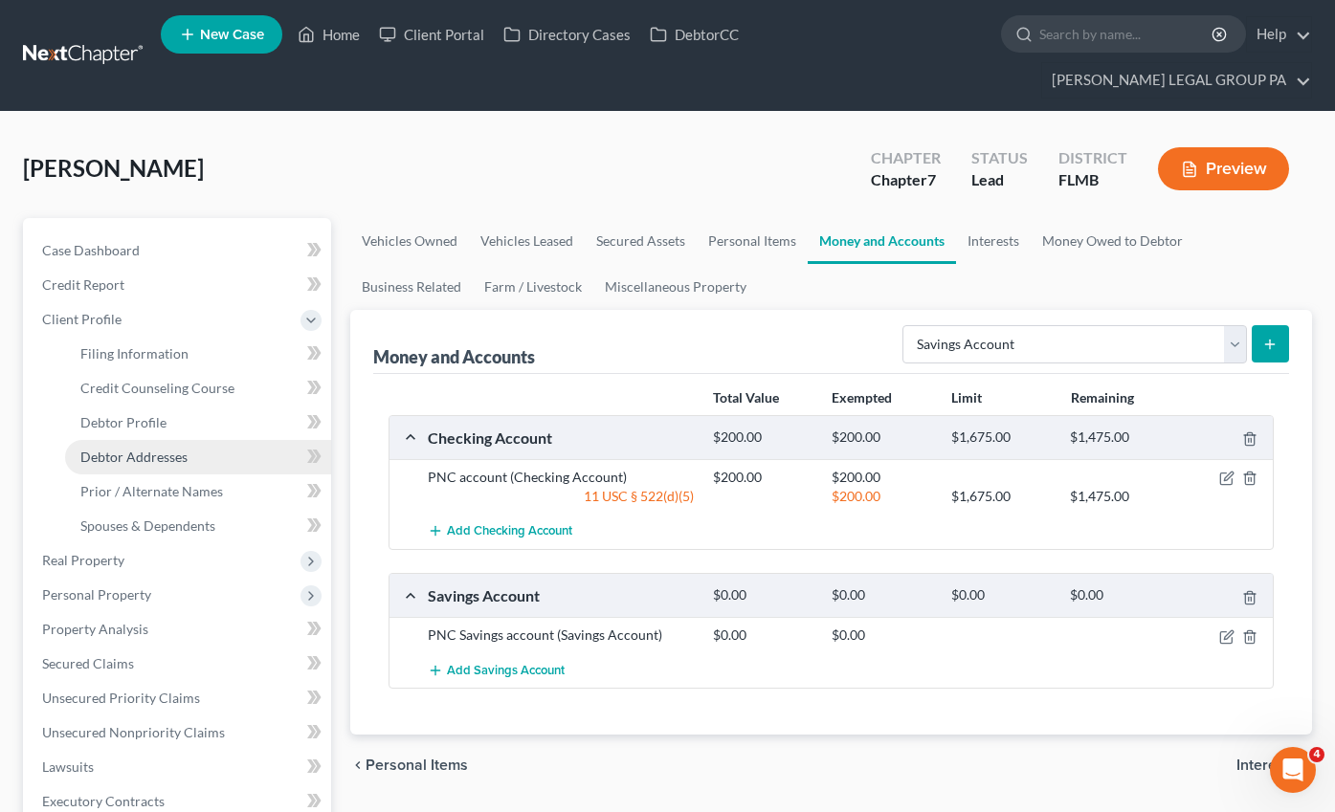
click at [117, 449] on span "Debtor Addresses" at bounding box center [133, 457] width 107 height 16
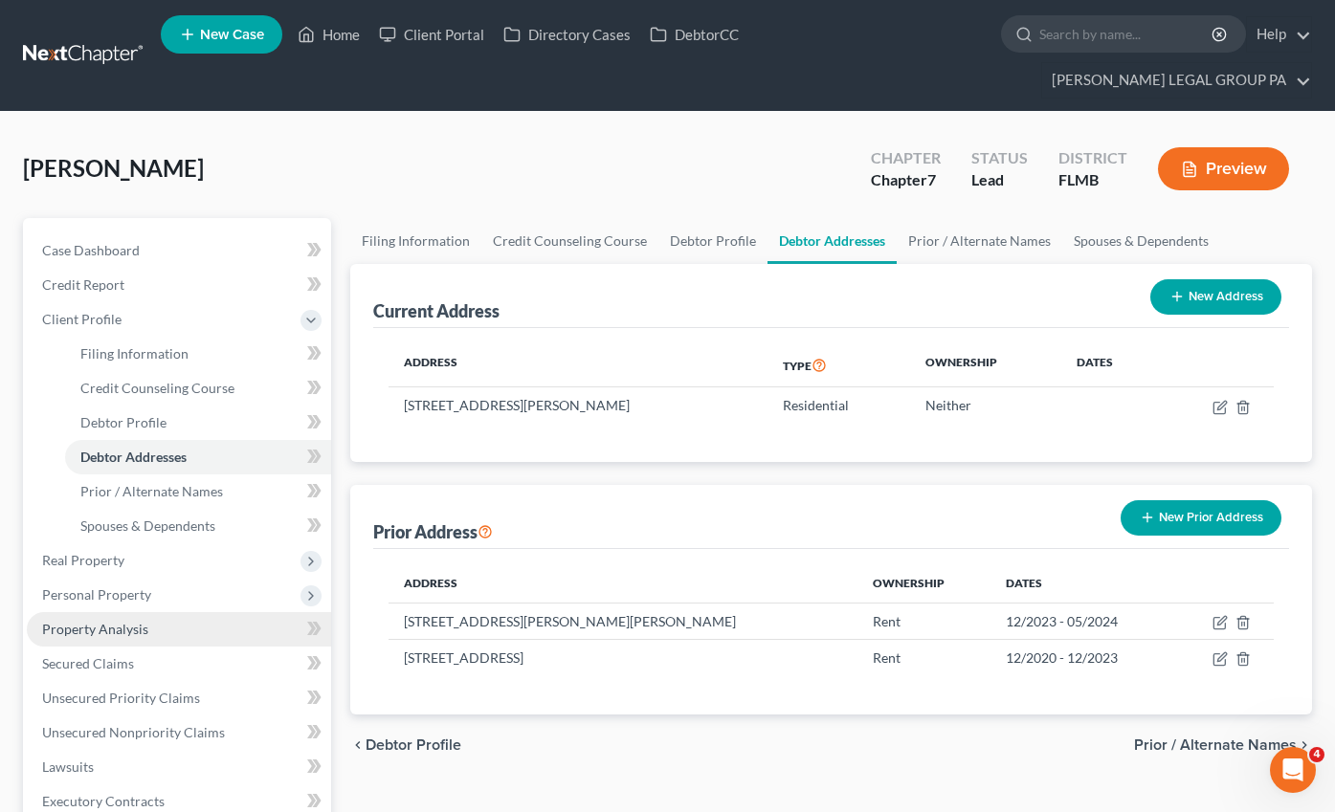
click at [111, 612] on link "Property Analysis" at bounding box center [179, 629] width 304 height 34
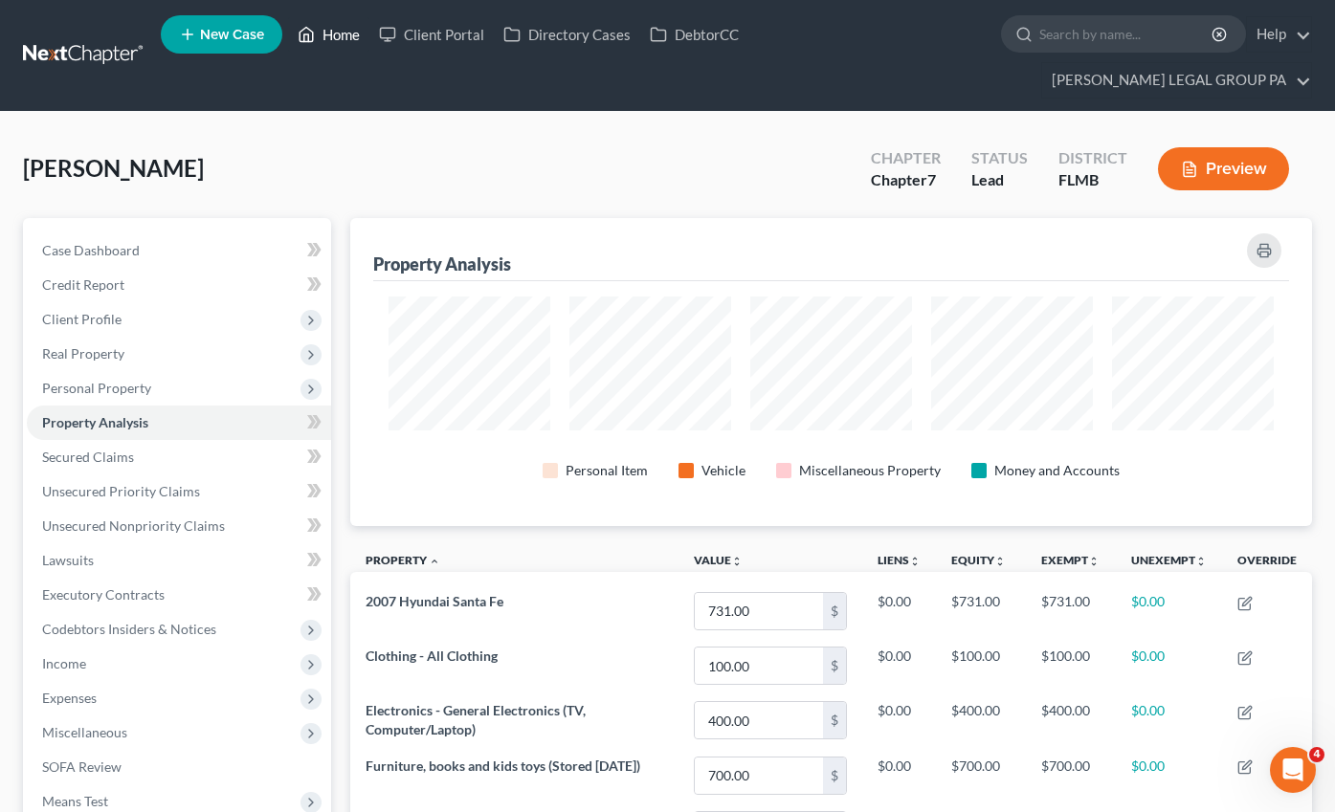
click at [345, 33] on link "Home" at bounding box center [328, 34] width 81 height 34
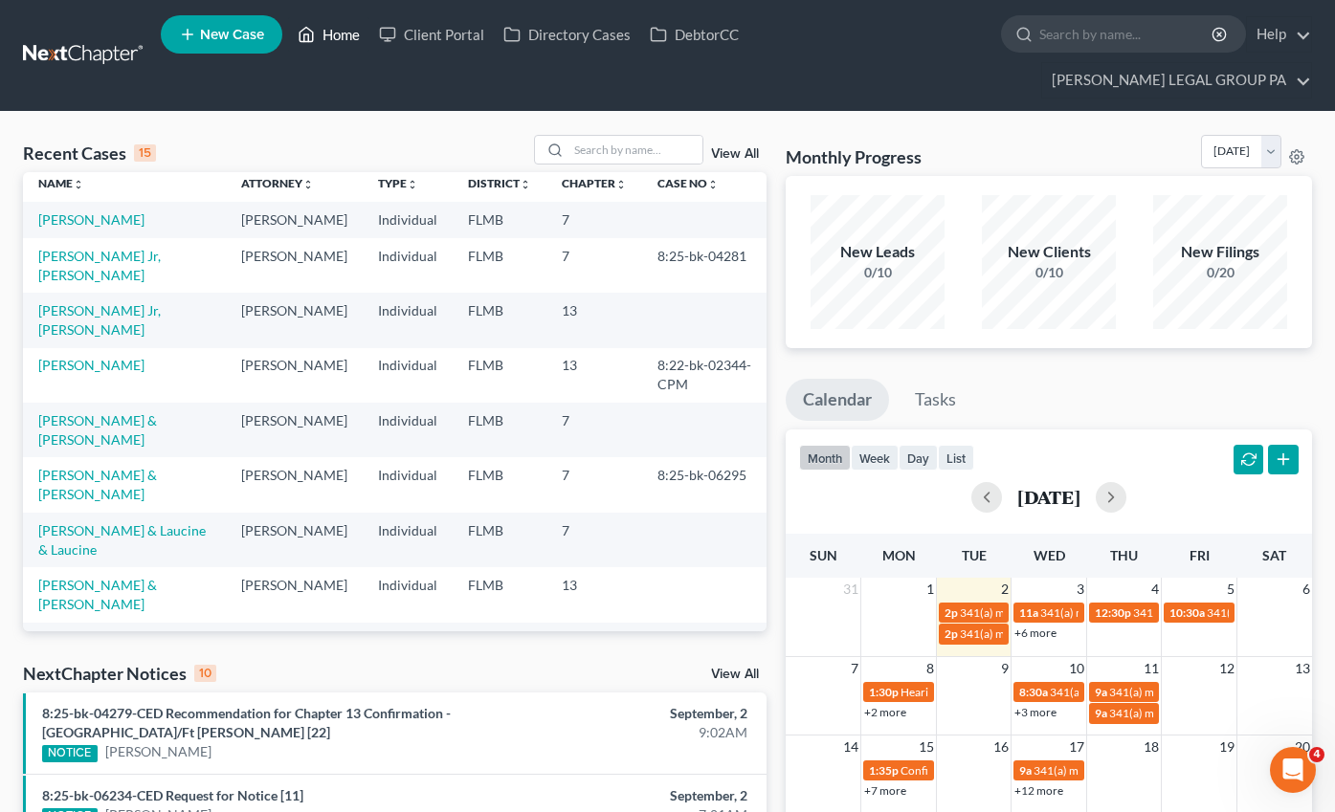
scroll to position [111, 0]
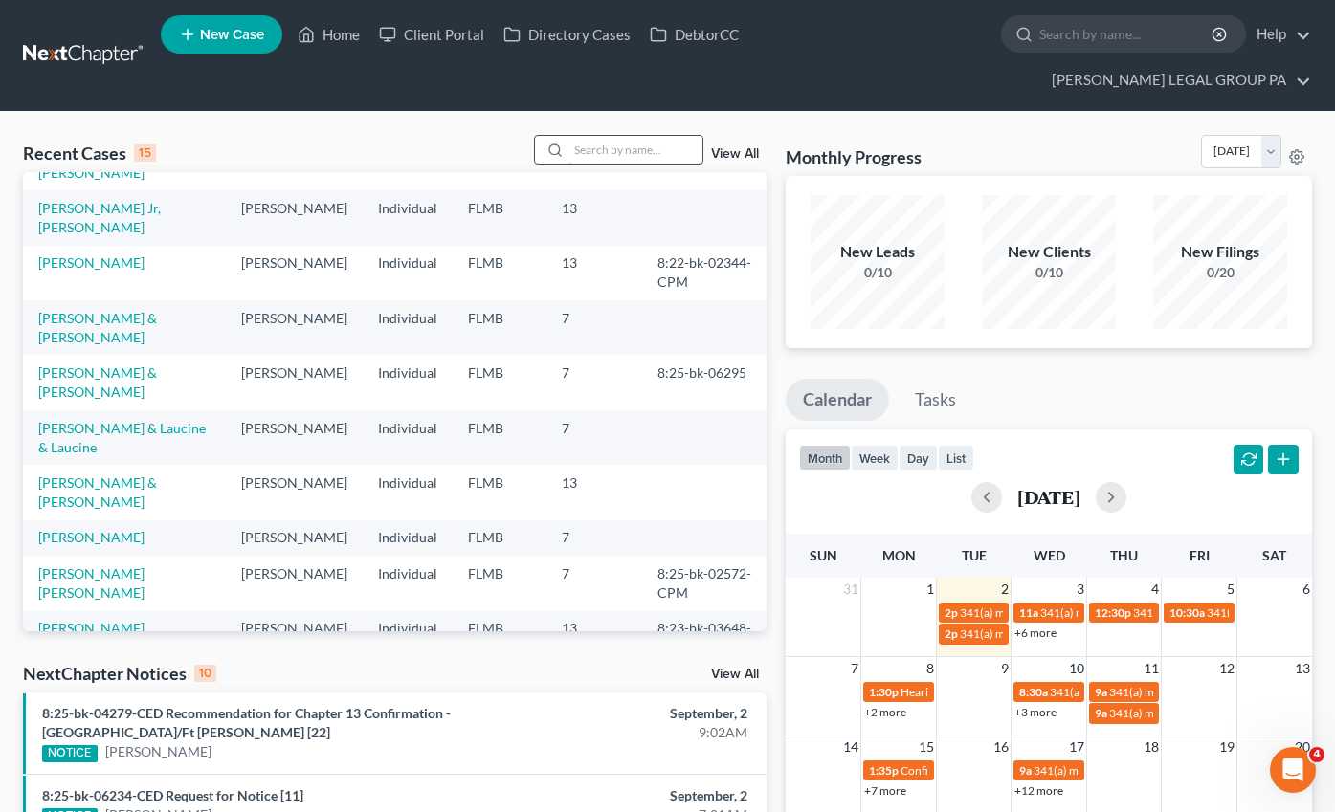
click at [631, 136] on input "search" at bounding box center [635, 150] width 134 height 28
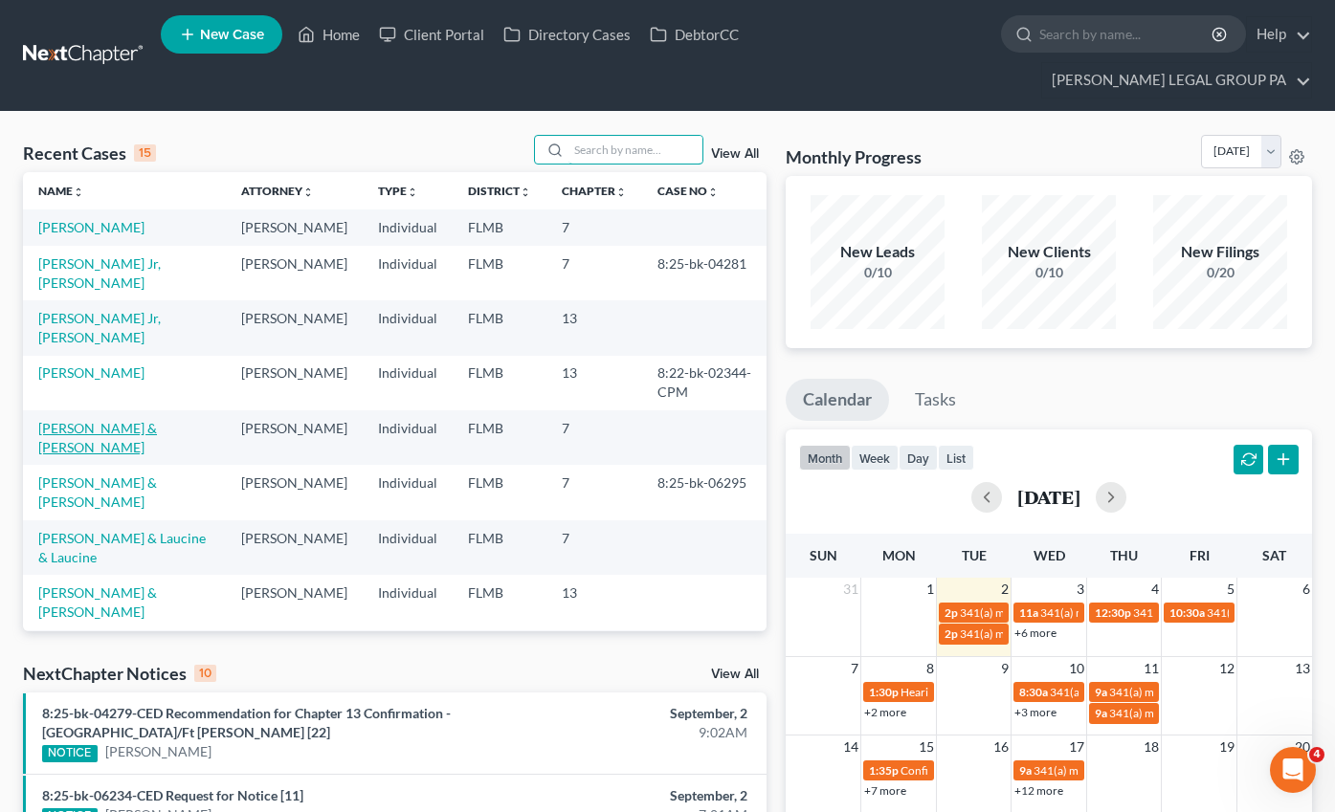
scroll to position [0, 0]
click at [611, 136] on input "search" at bounding box center [635, 150] width 134 height 28
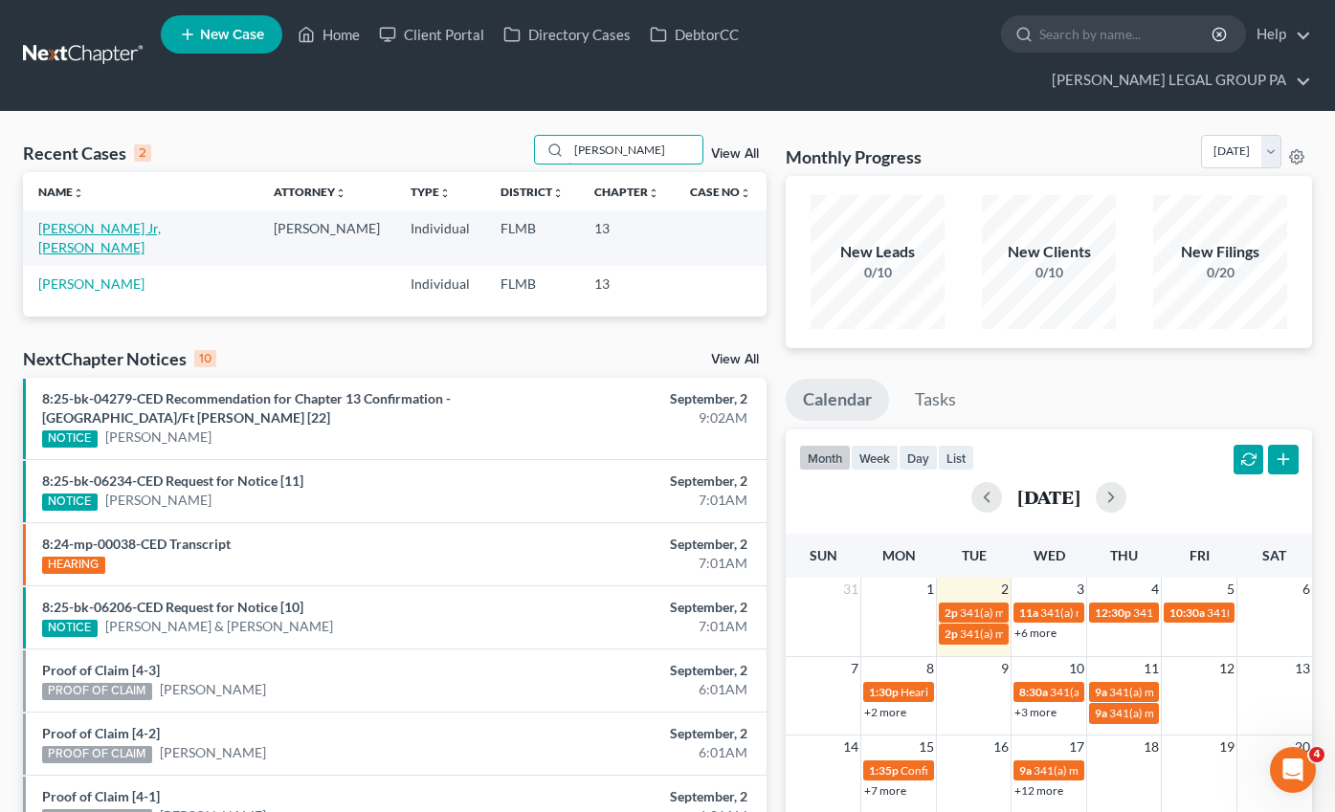
type input "bakker"
click at [91, 220] on link "[PERSON_NAME] Jr, [PERSON_NAME]" at bounding box center [99, 237] width 122 height 35
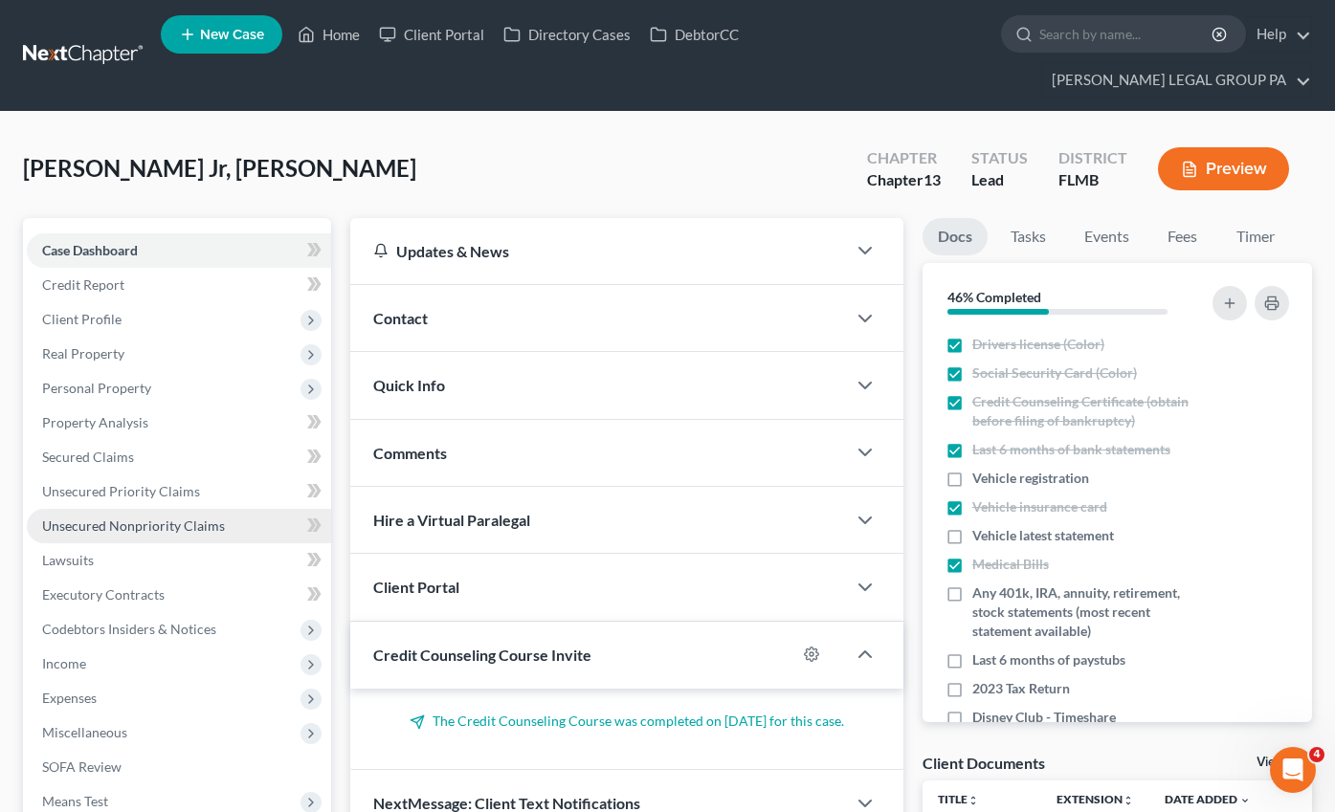
click at [156, 518] on span "Unsecured Nonpriority Claims" at bounding box center [133, 526] width 183 height 16
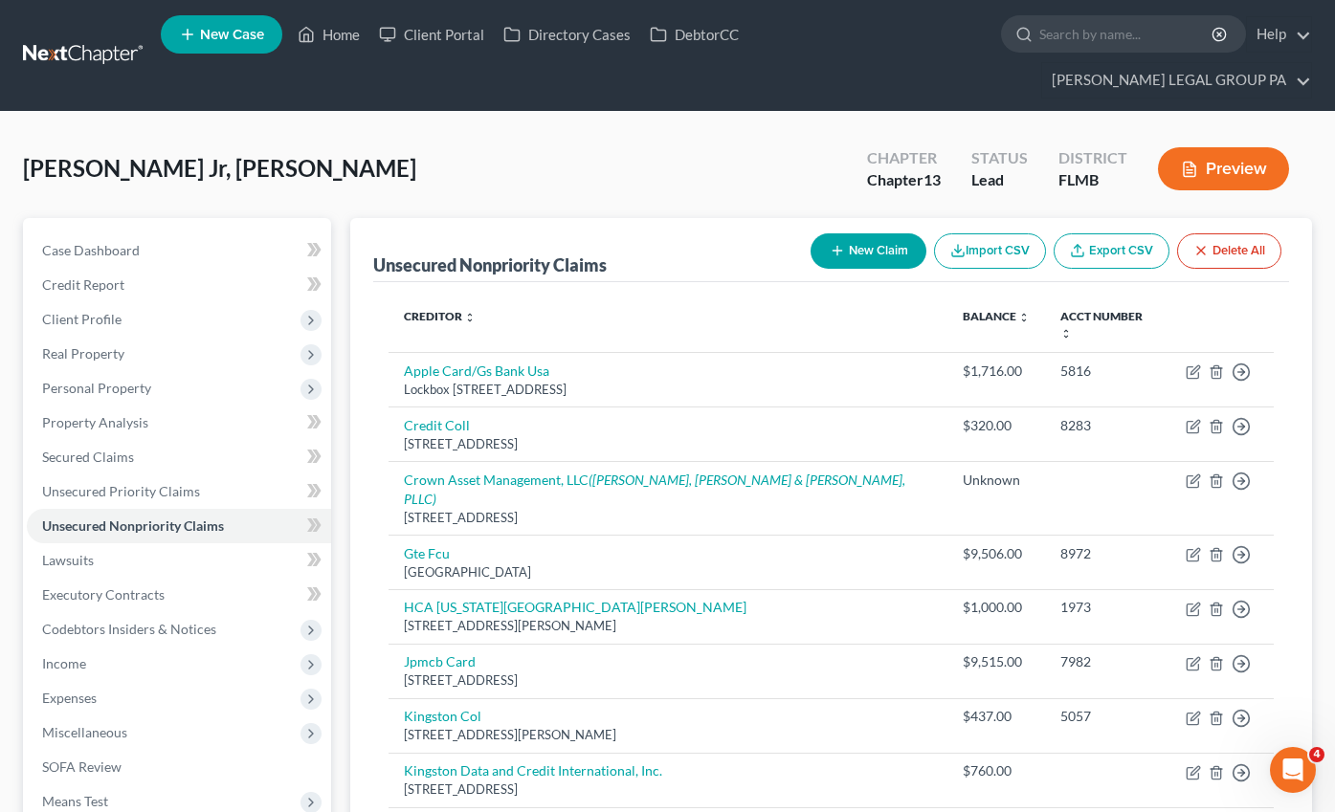
click at [1102, 233] on link "Export CSV" at bounding box center [1111, 250] width 116 height 35
click at [1214, 233] on button "Delete All" at bounding box center [1229, 250] width 104 height 35
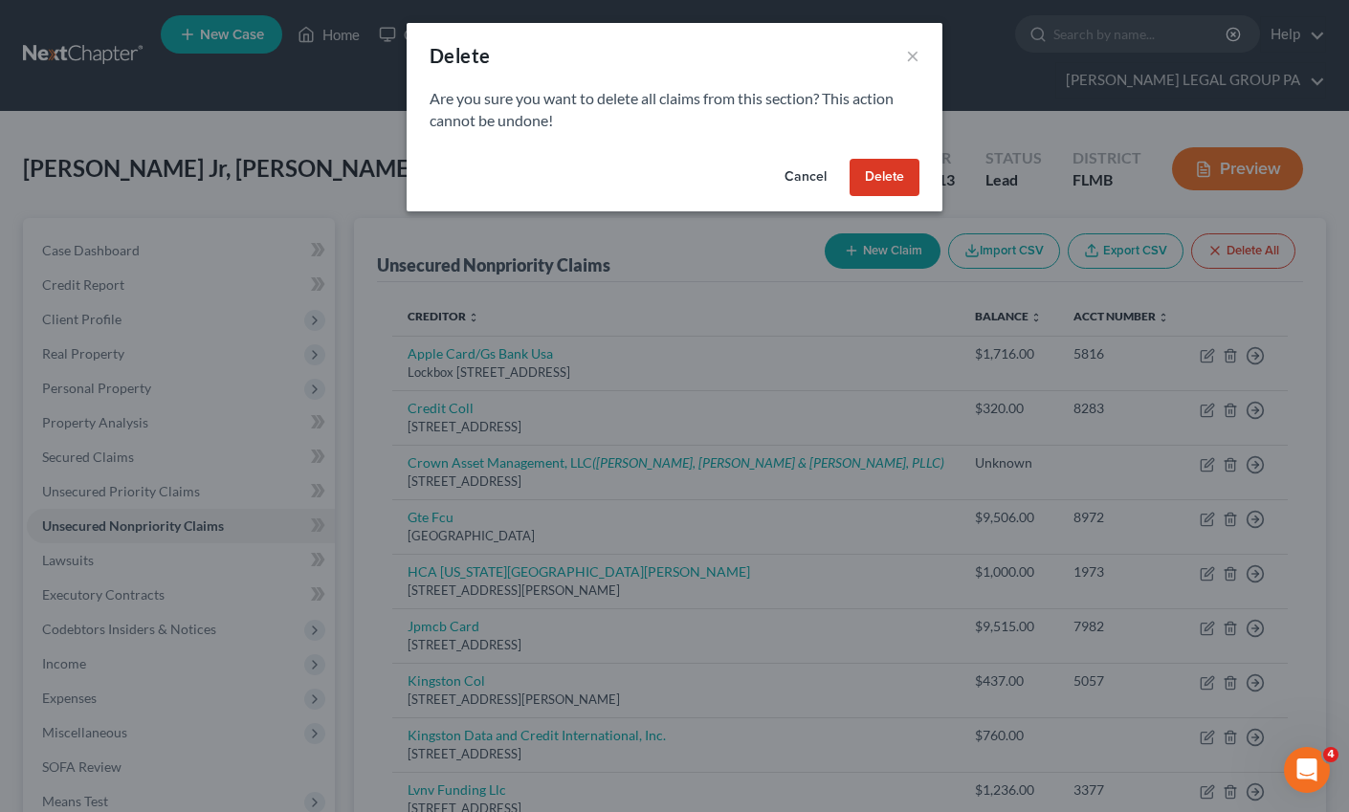
click at [874, 167] on button "Delete" at bounding box center [885, 178] width 70 height 38
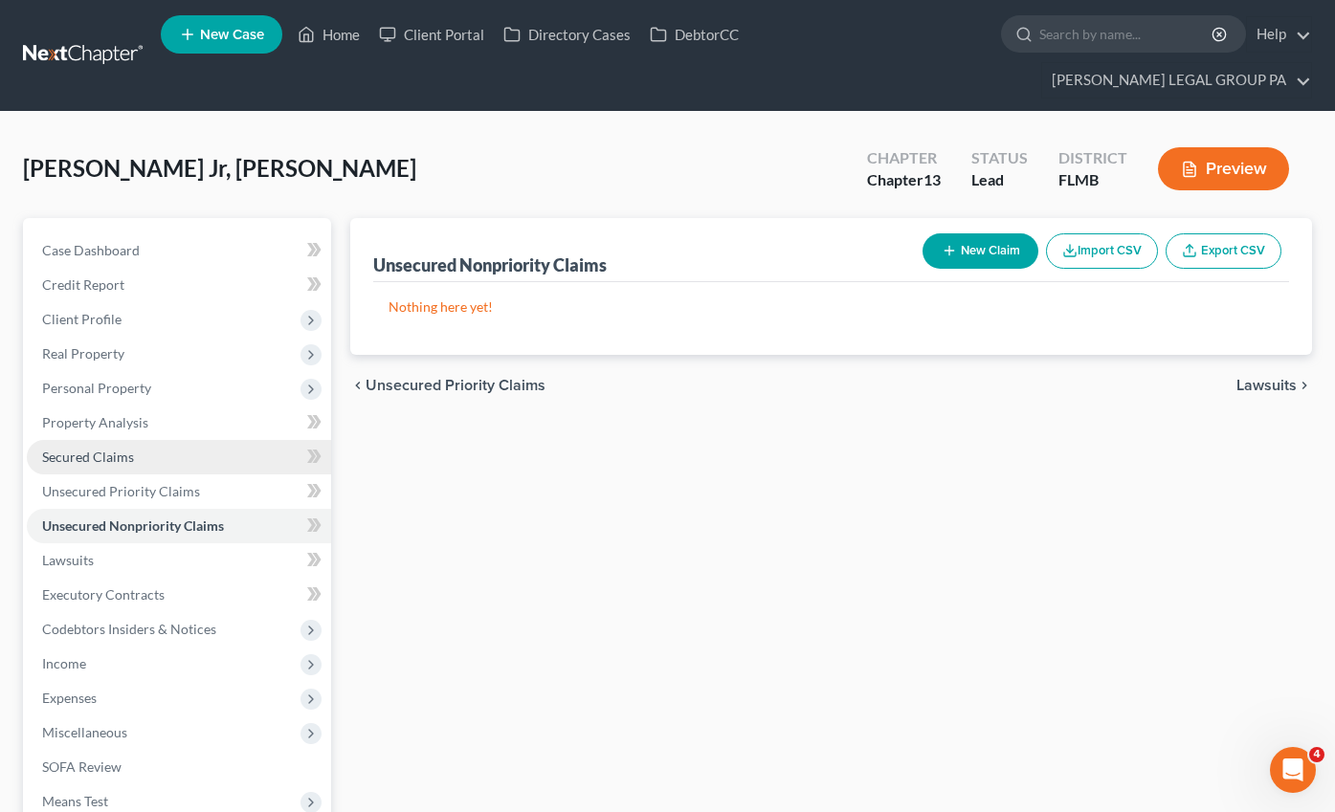
click at [88, 449] on span "Secured Claims" at bounding box center [88, 457] width 92 height 16
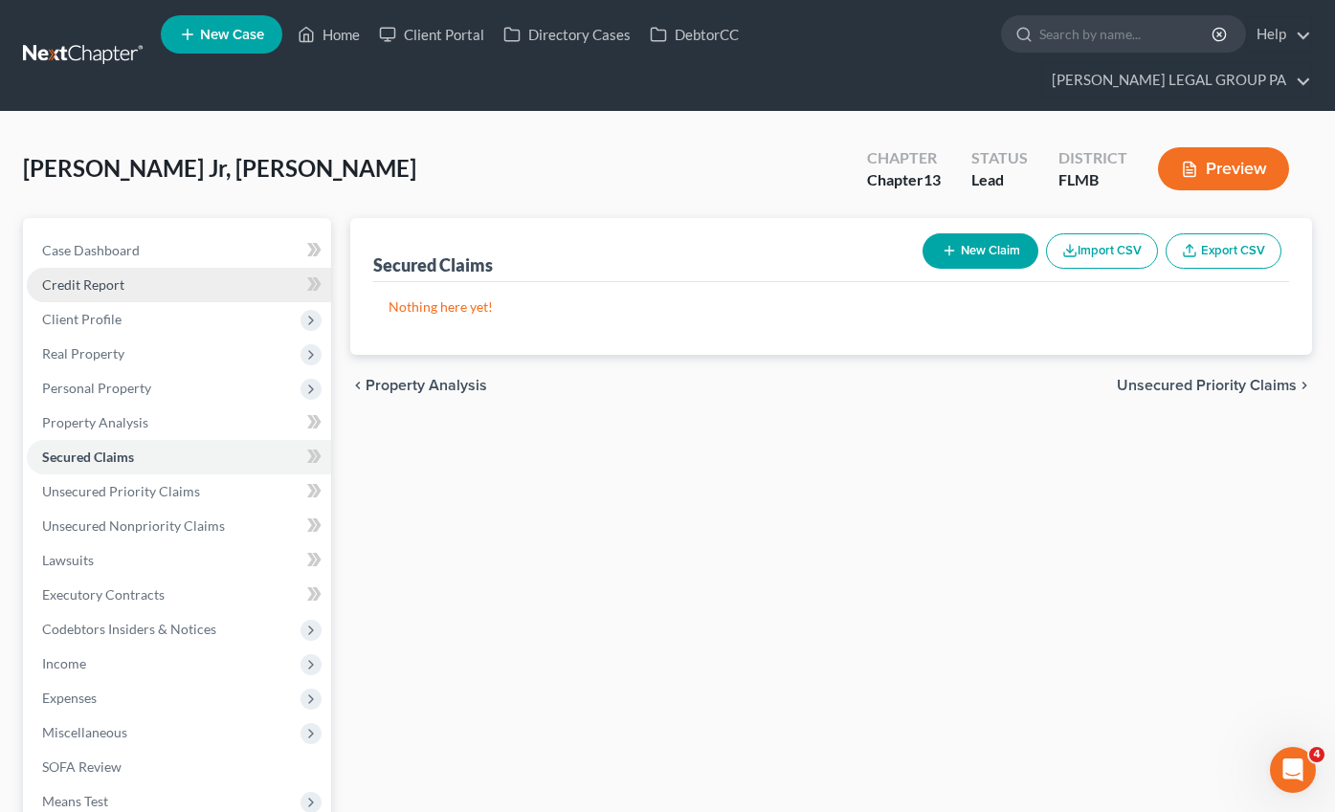
click at [72, 277] on span "Credit Report" at bounding box center [83, 285] width 82 height 16
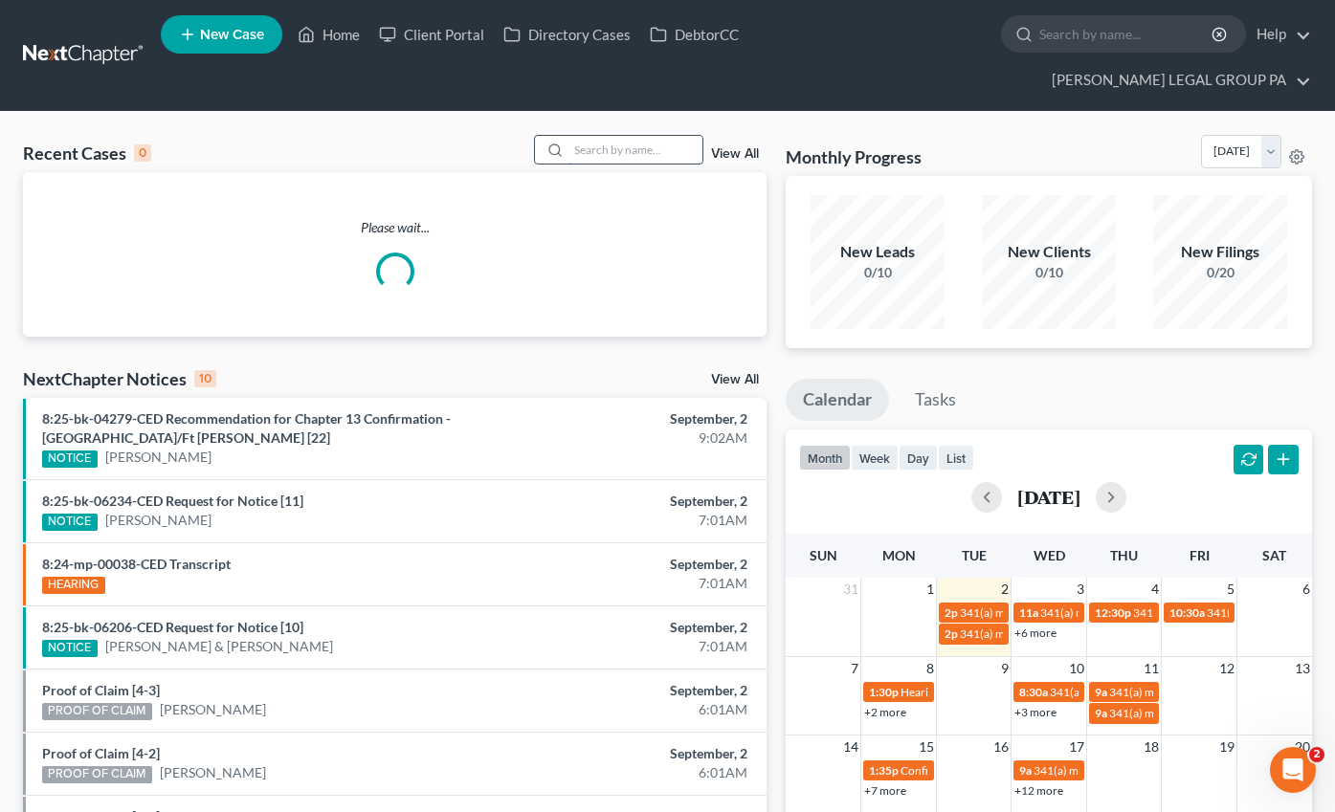
click at [652, 136] on input "search" at bounding box center [635, 150] width 134 height 28
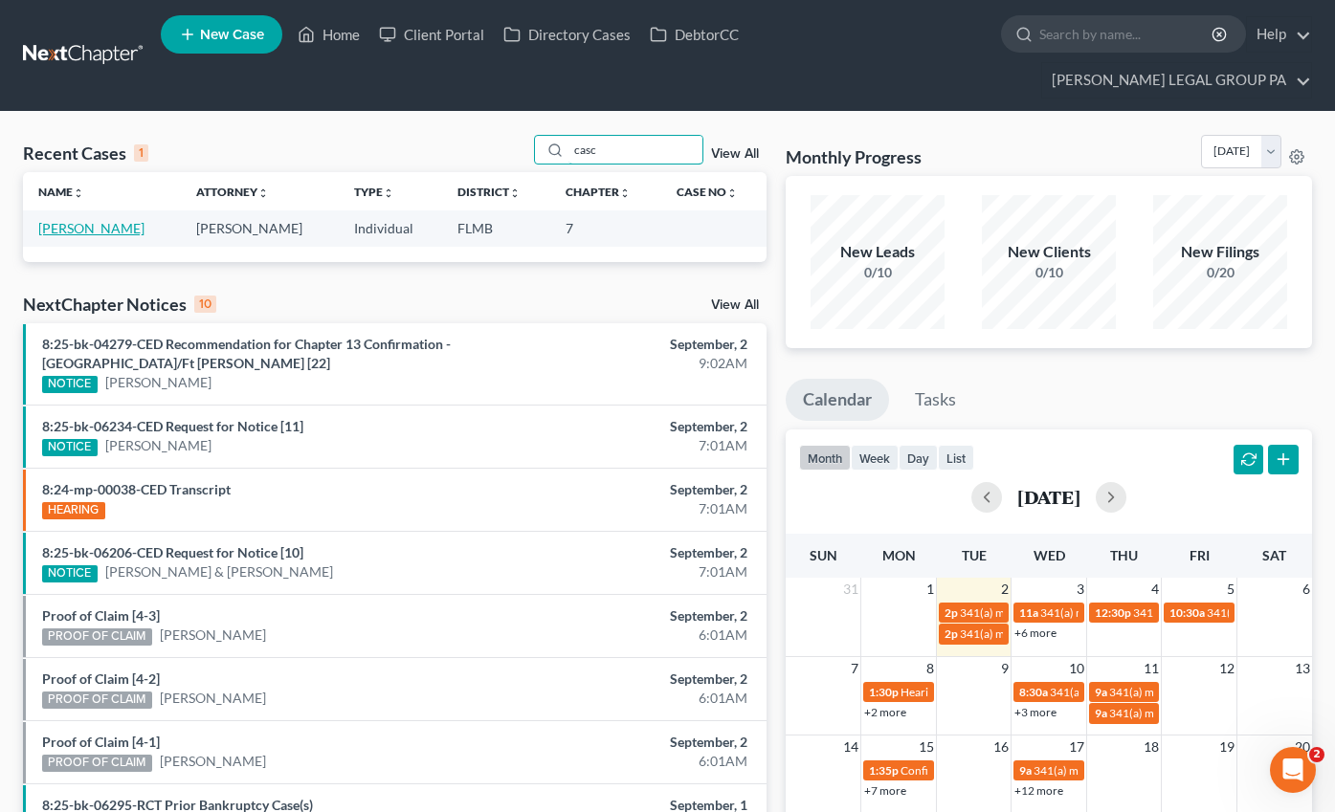
type input "casc"
click at [108, 220] on link "Cascone, Samantha" at bounding box center [91, 228] width 106 height 16
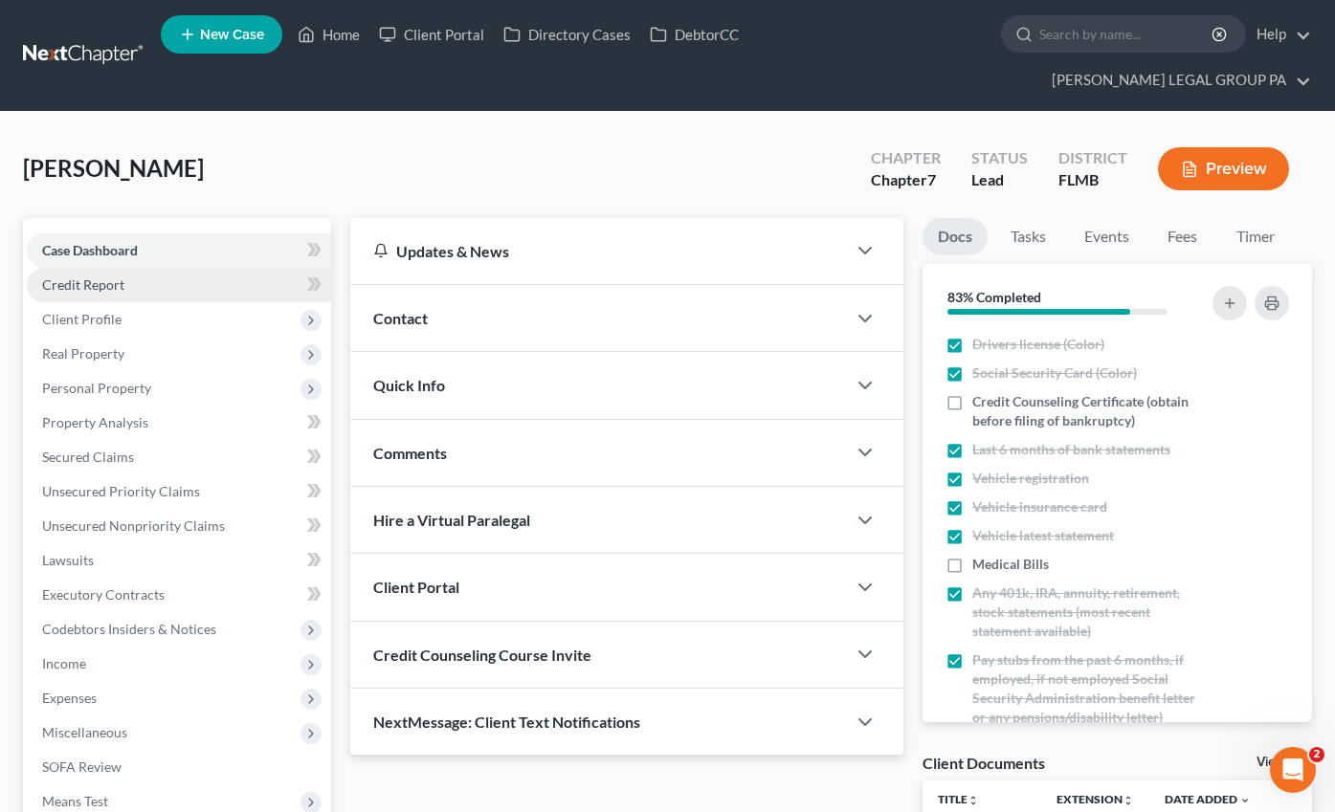
click at [87, 277] on span "Credit Report" at bounding box center [83, 285] width 82 height 16
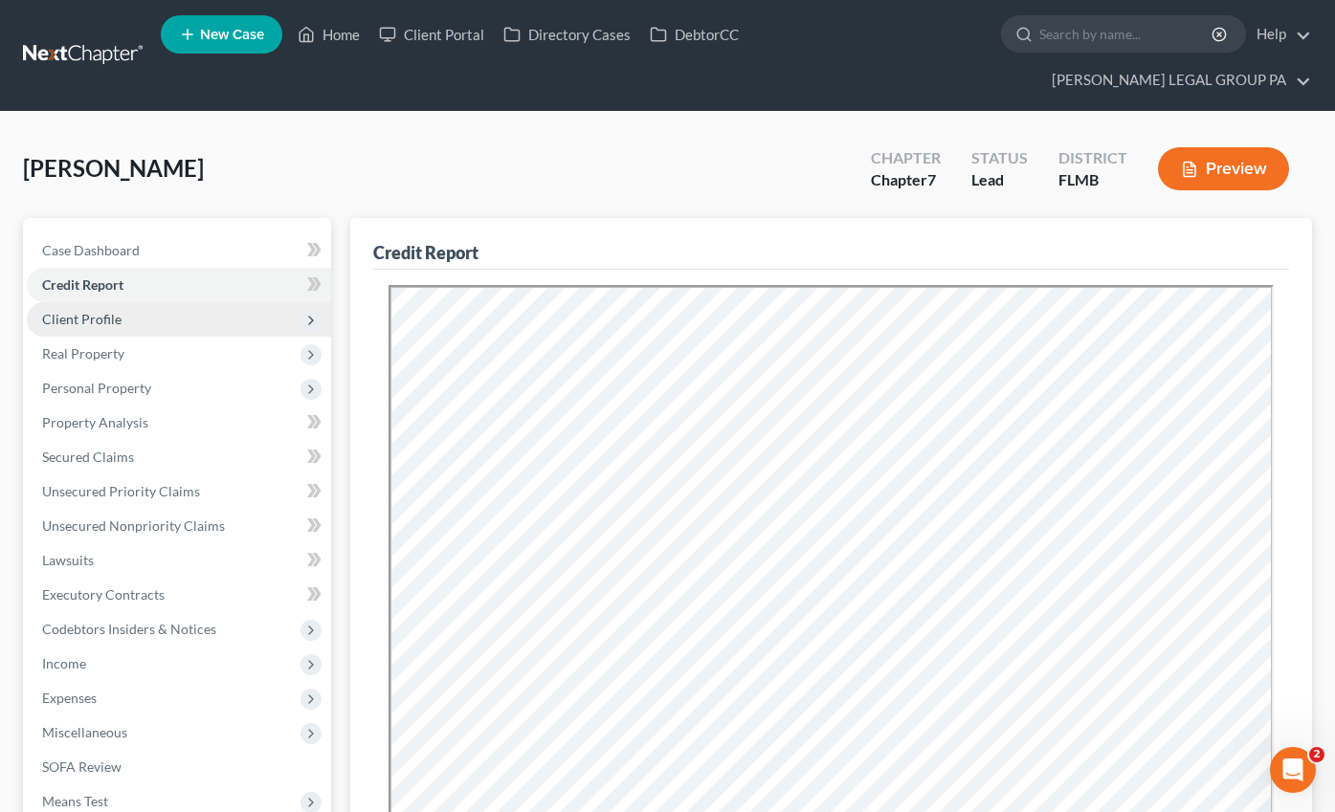
click at [87, 311] on span "Client Profile" at bounding box center [81, 319] width 79 height 16
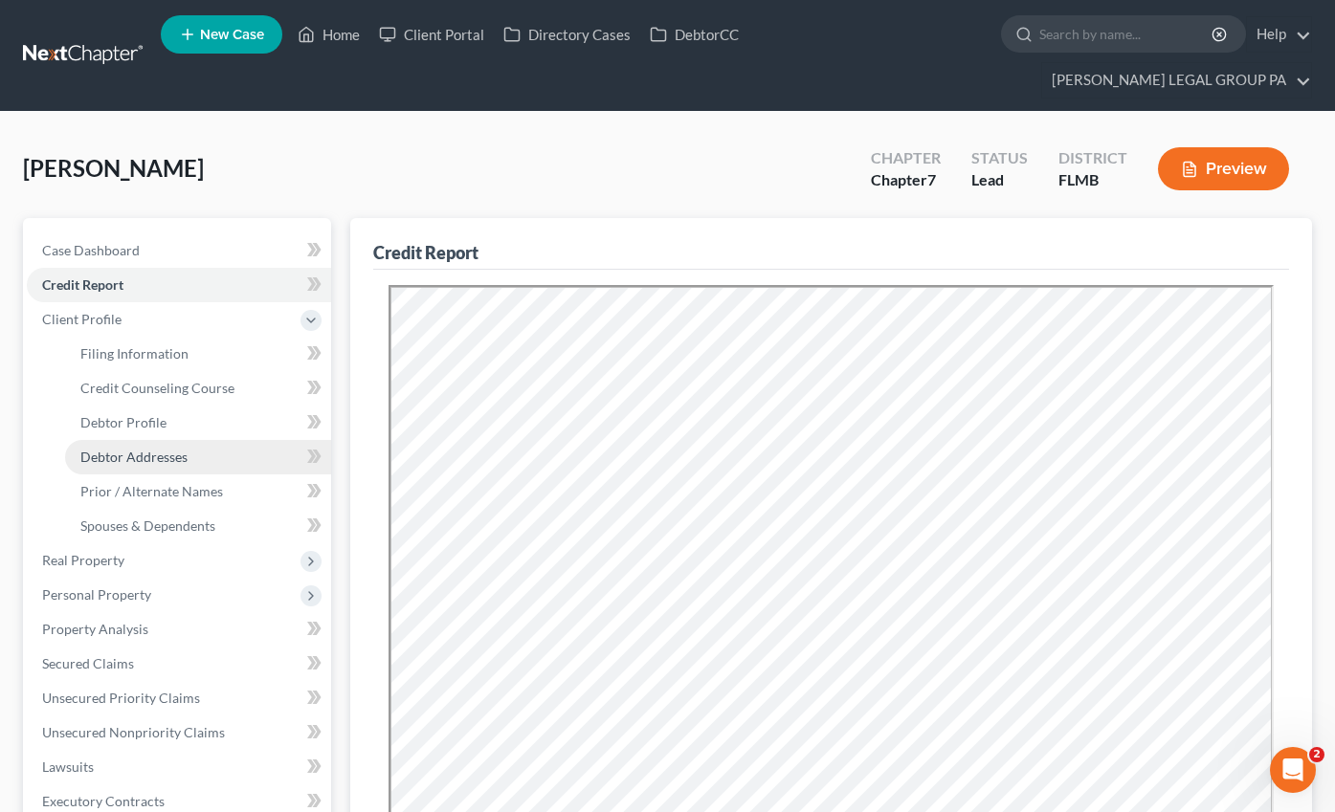
click at [149, 449] on span "Debtor Addresses" at bounding box center [133, 457] width 107 height 16
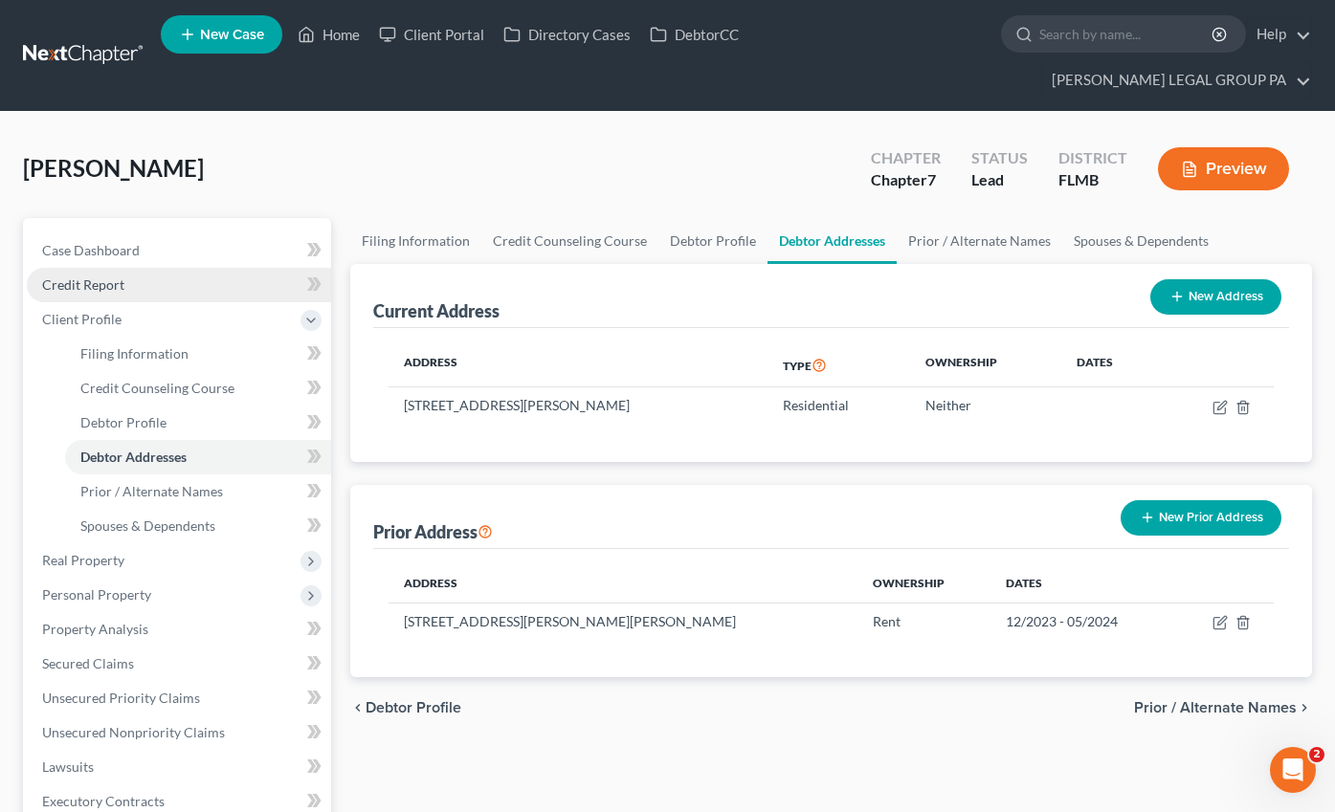
click at [91, 277] on span "Credit Report" at bounding box center [83, 285] width 82 height 16
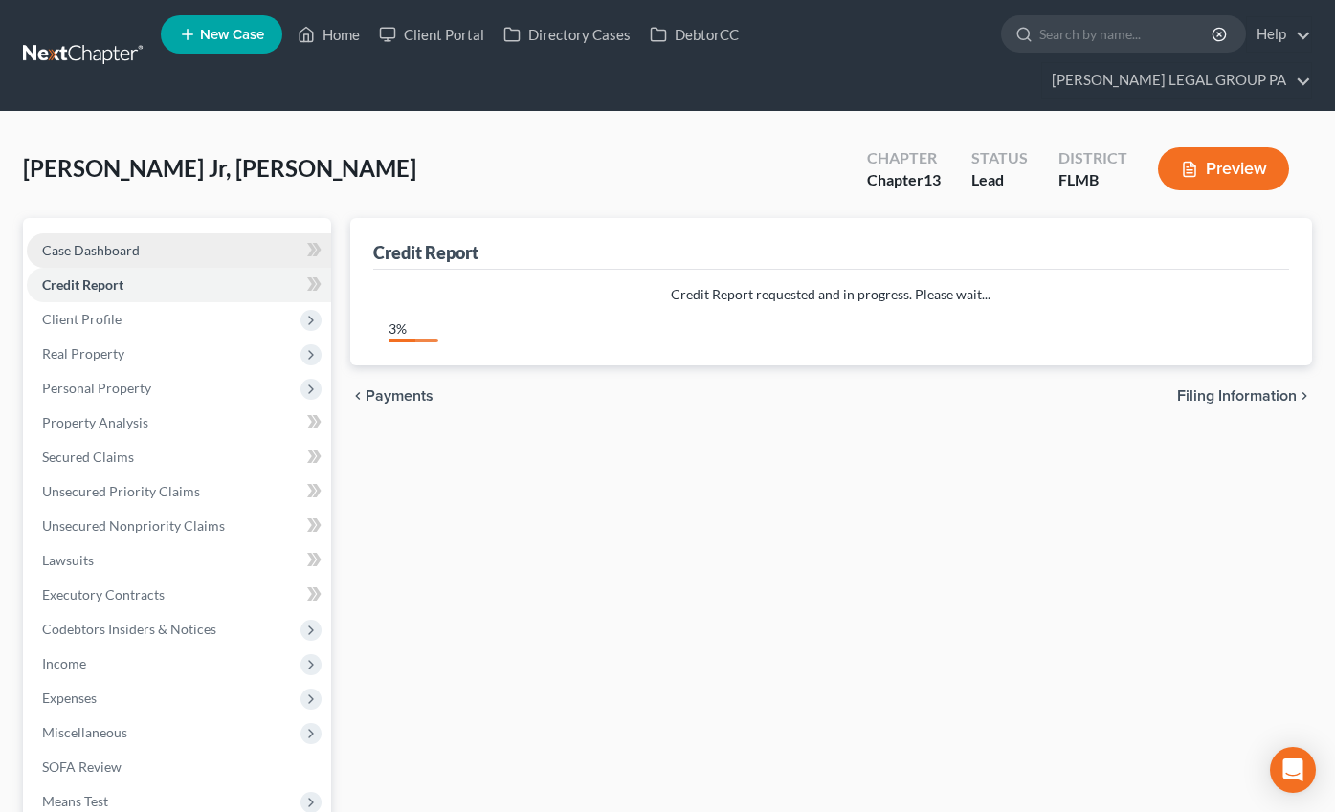
click at [87, 242] on span "Case Dashboard" at bounding box center [91, 250] width 98 height 16
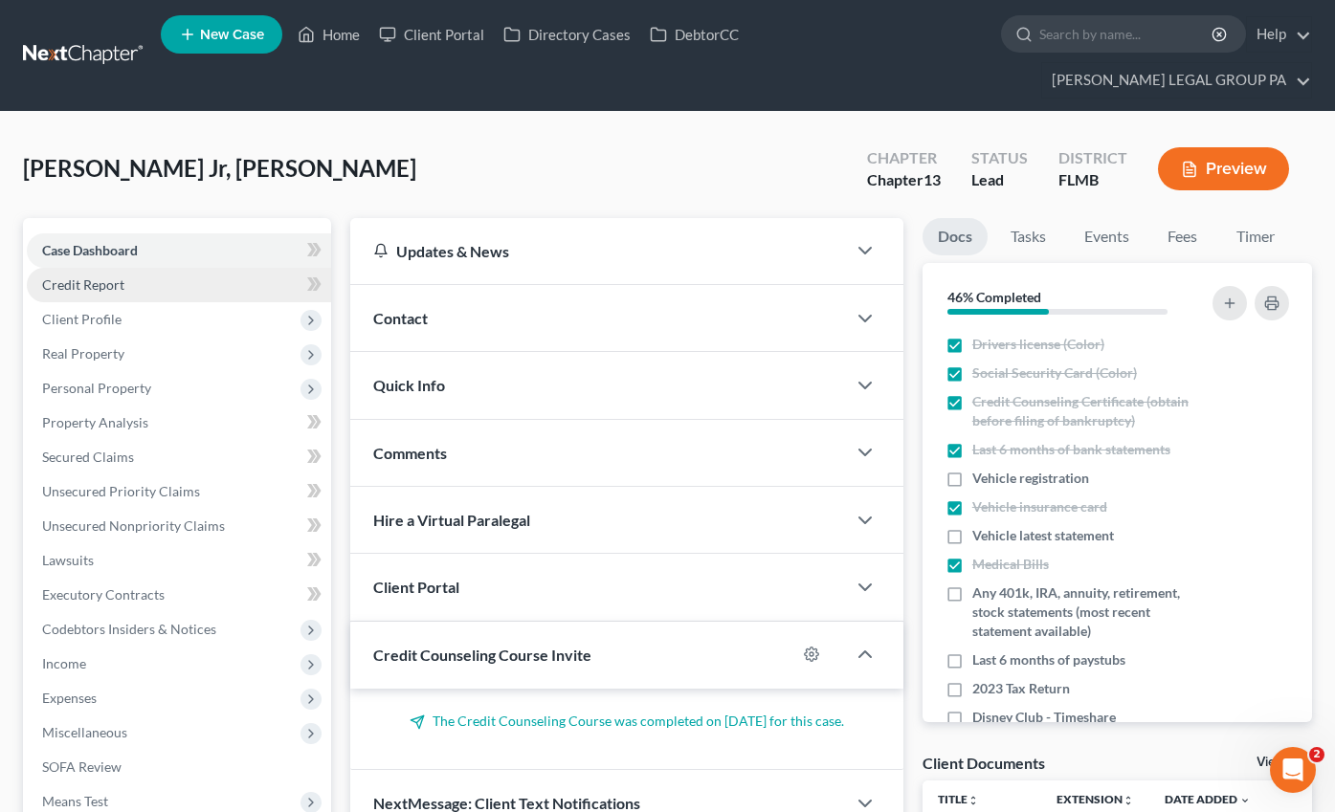
click at [109, 277] on span "Credit Report" at bounding box center [83, 285] width 82 height 16
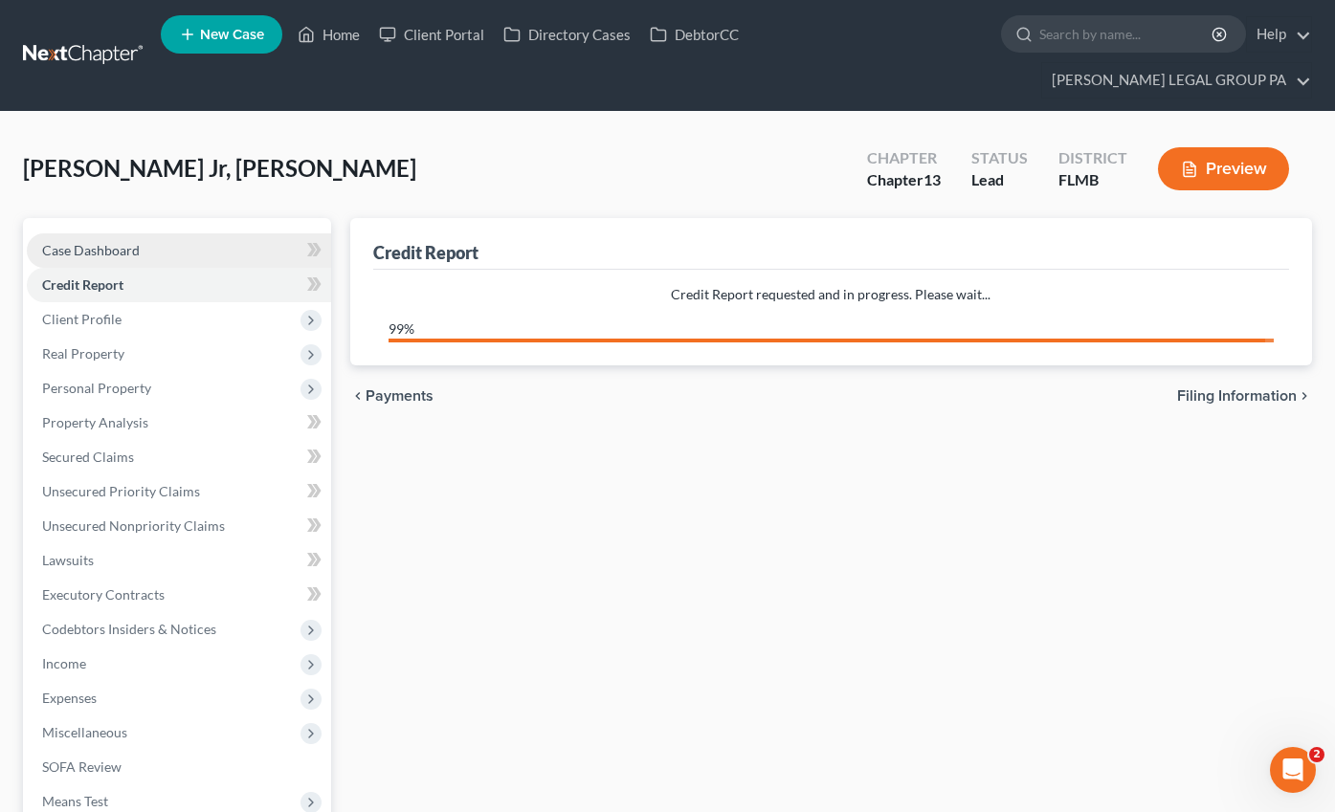
click at [102, 233] on link "Case Dashboard" at bounding box center [179, 250] width 304 height 34
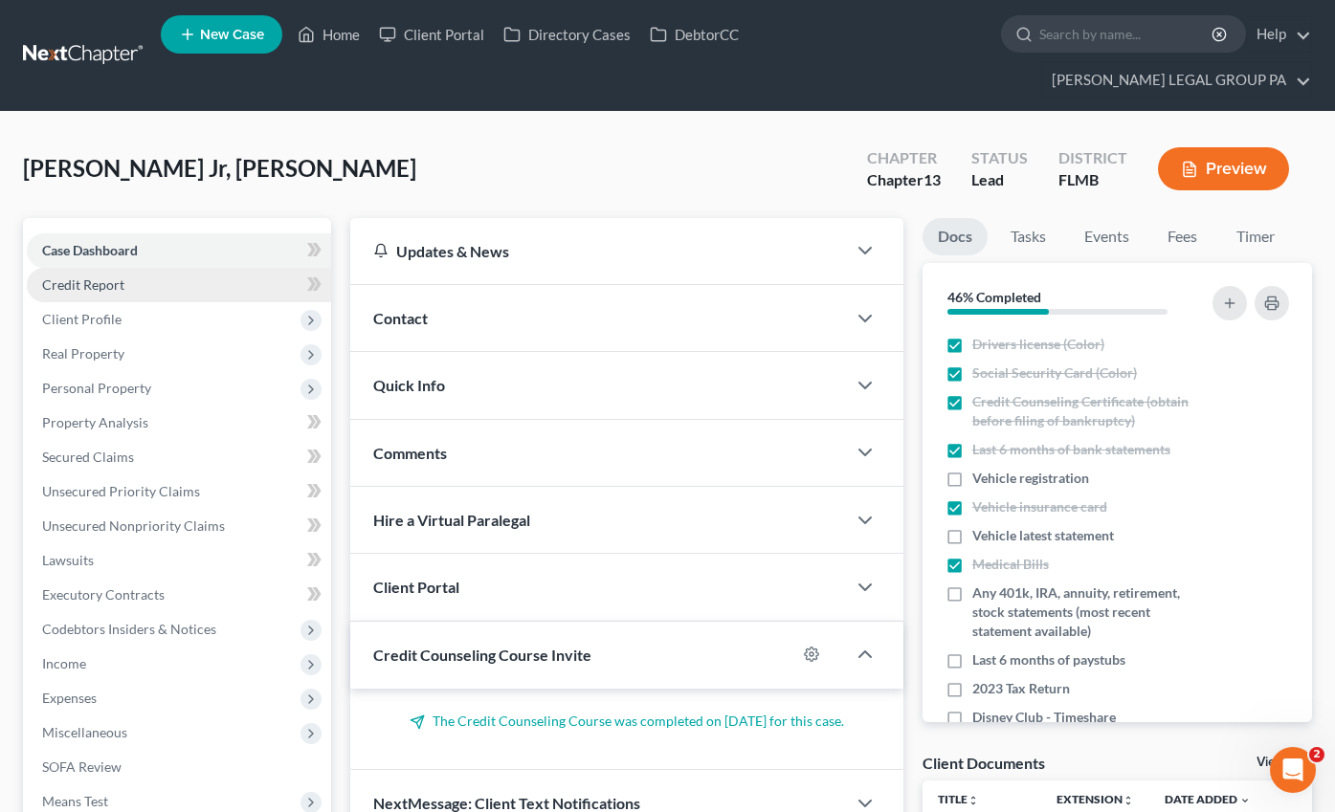
click at [73, 277] on span "Credit Report" at bounding box center [83, 285] width 82 height 16
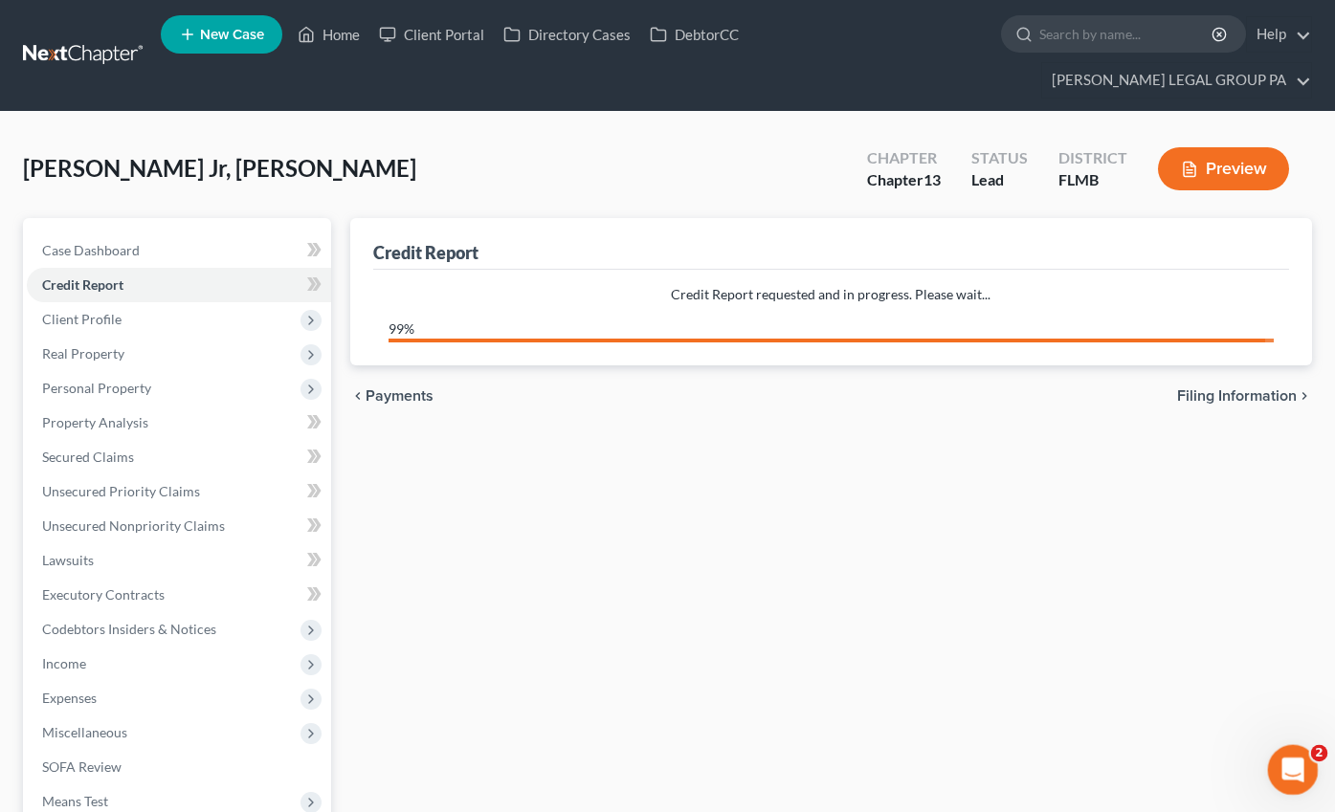
click at [1305, 785] on div "Open Intercom Messenger" at bounding box center [1289, 767] width 63 height 63
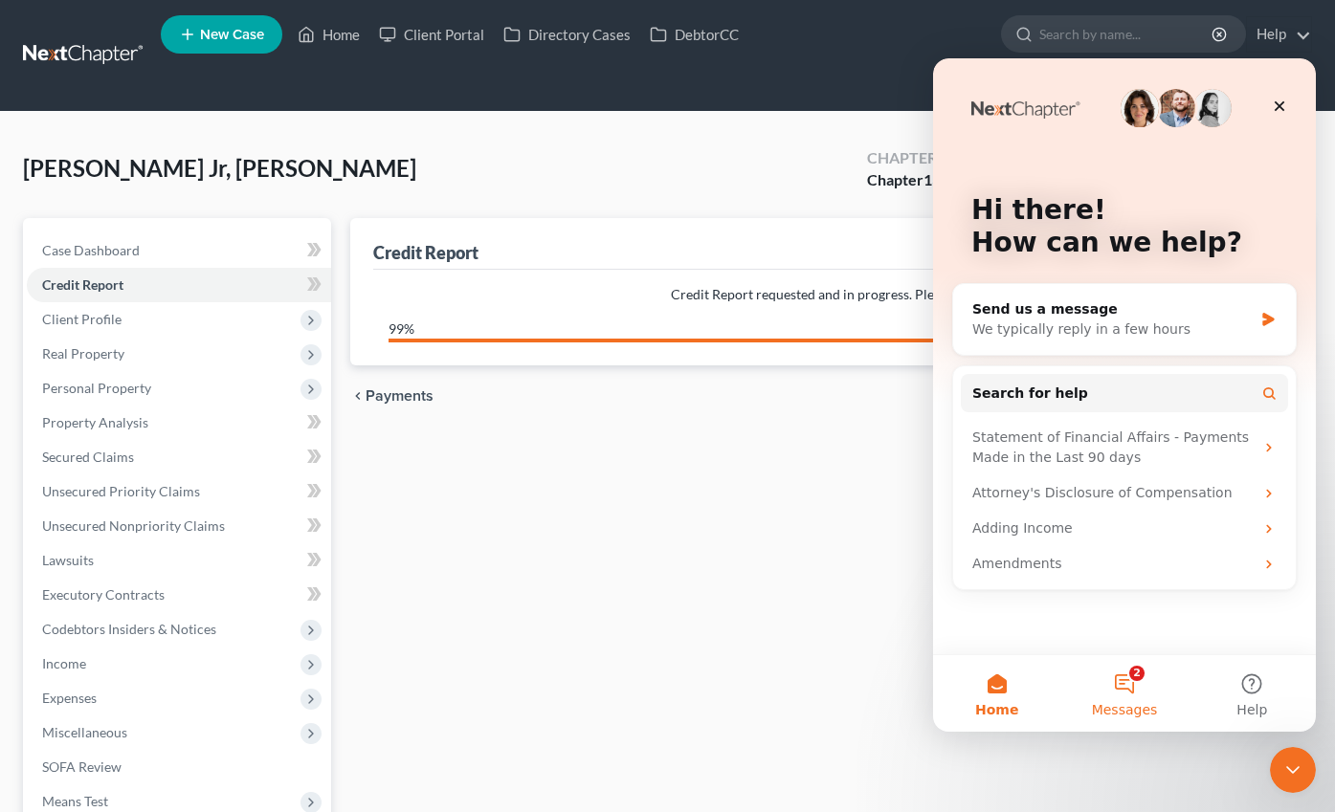
click at [1119, 686] on button "2 Messages" at bounding box center [1123, 693] width 127 height 77
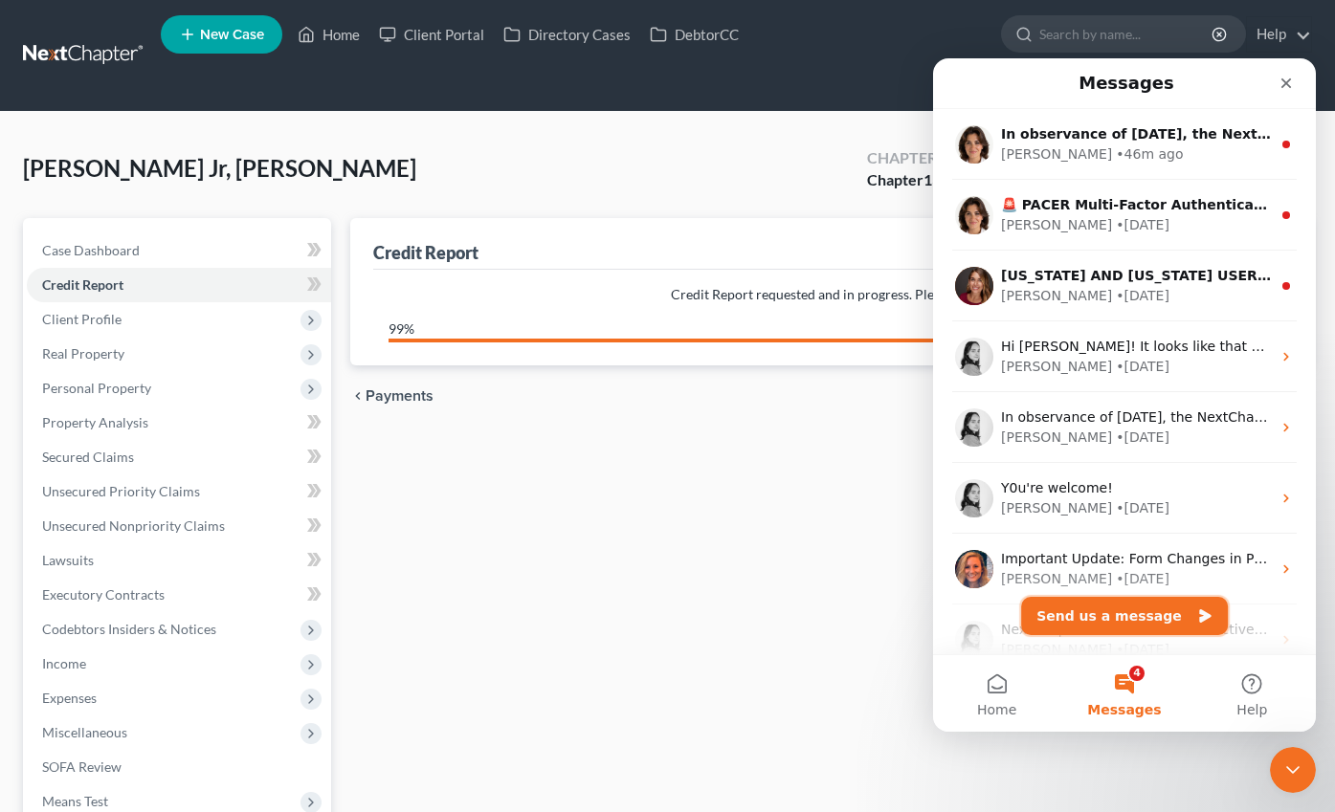
click at [1133, 619] on button "Send us a message" at bounding box center [1124, 616] width 207 height 38
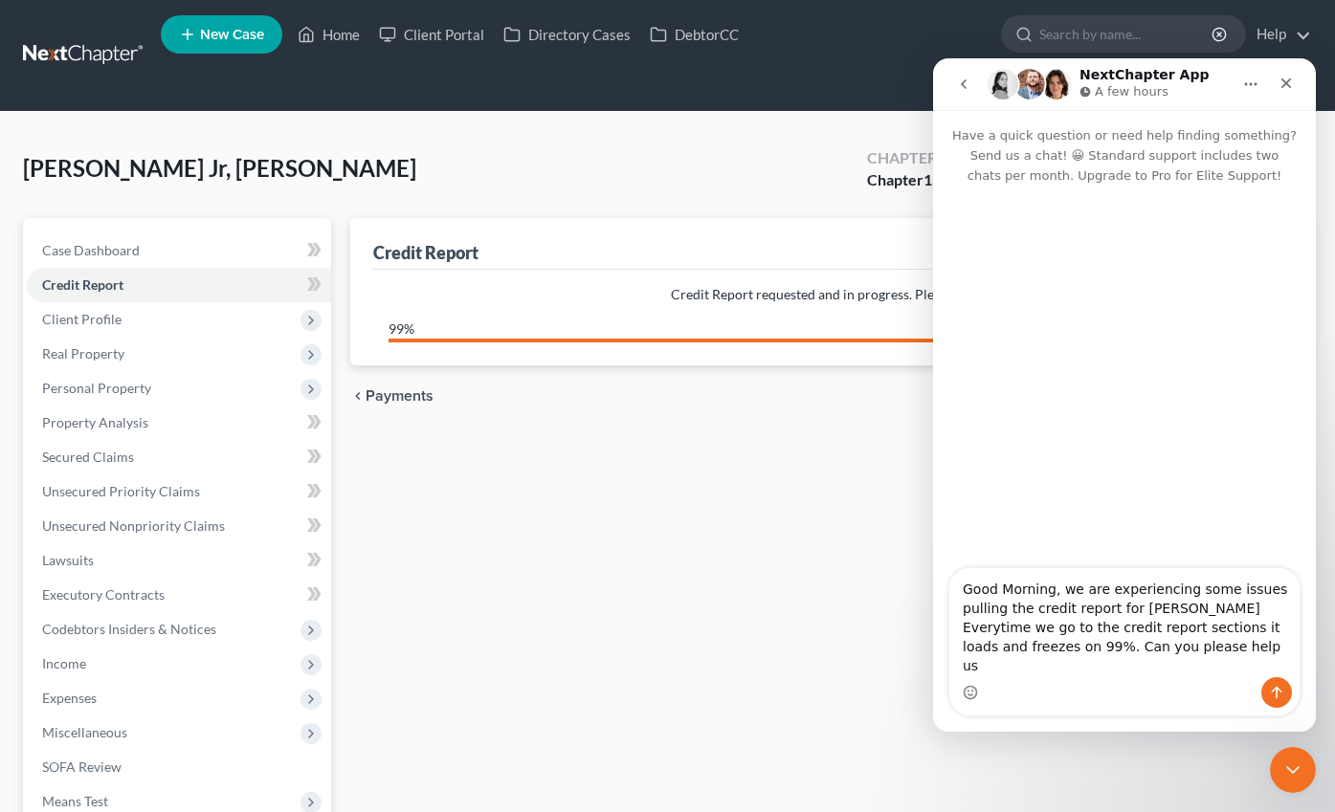
type textarea "Good Morning, we are experiencing some issues pulling the credit report for [PE…"
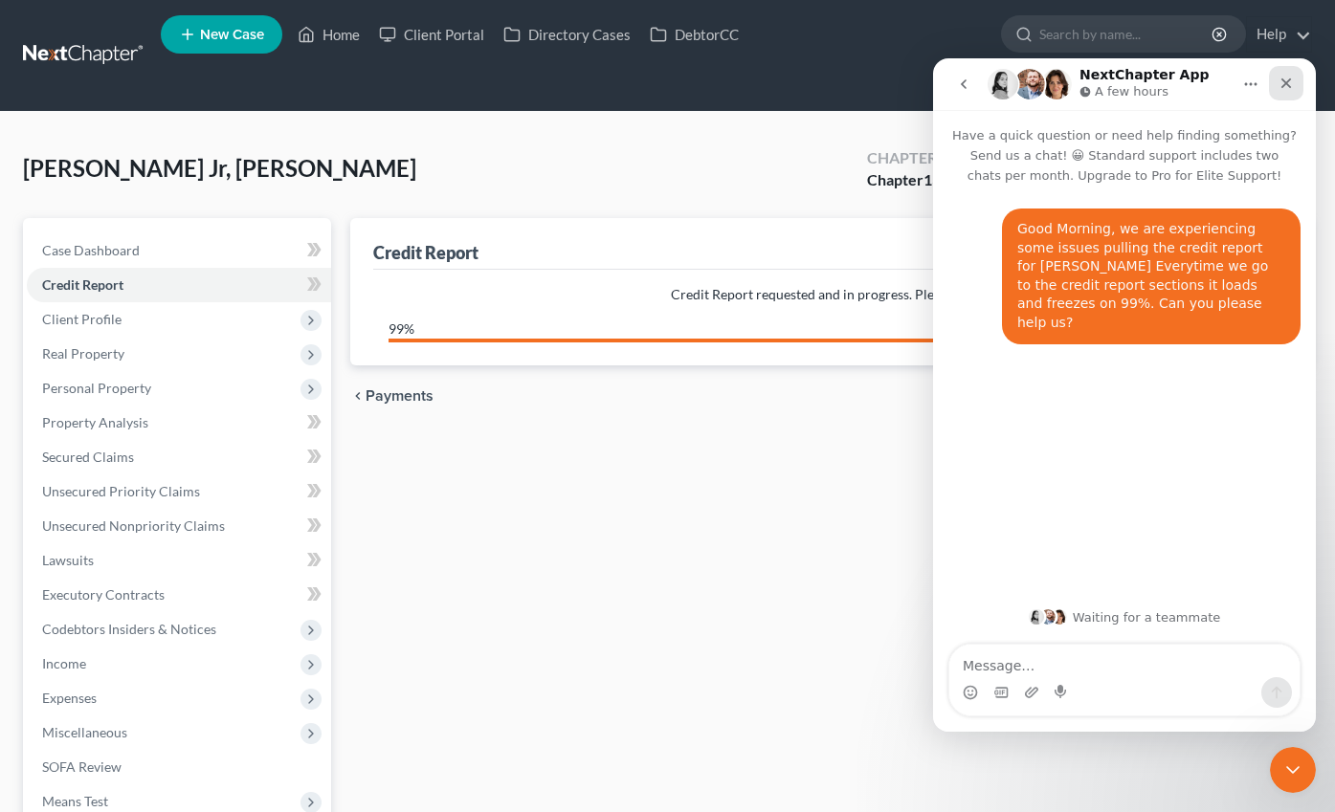
click at [1291, 89] on icon "Close" at bounding box center [1285, 83] width 15 height 15
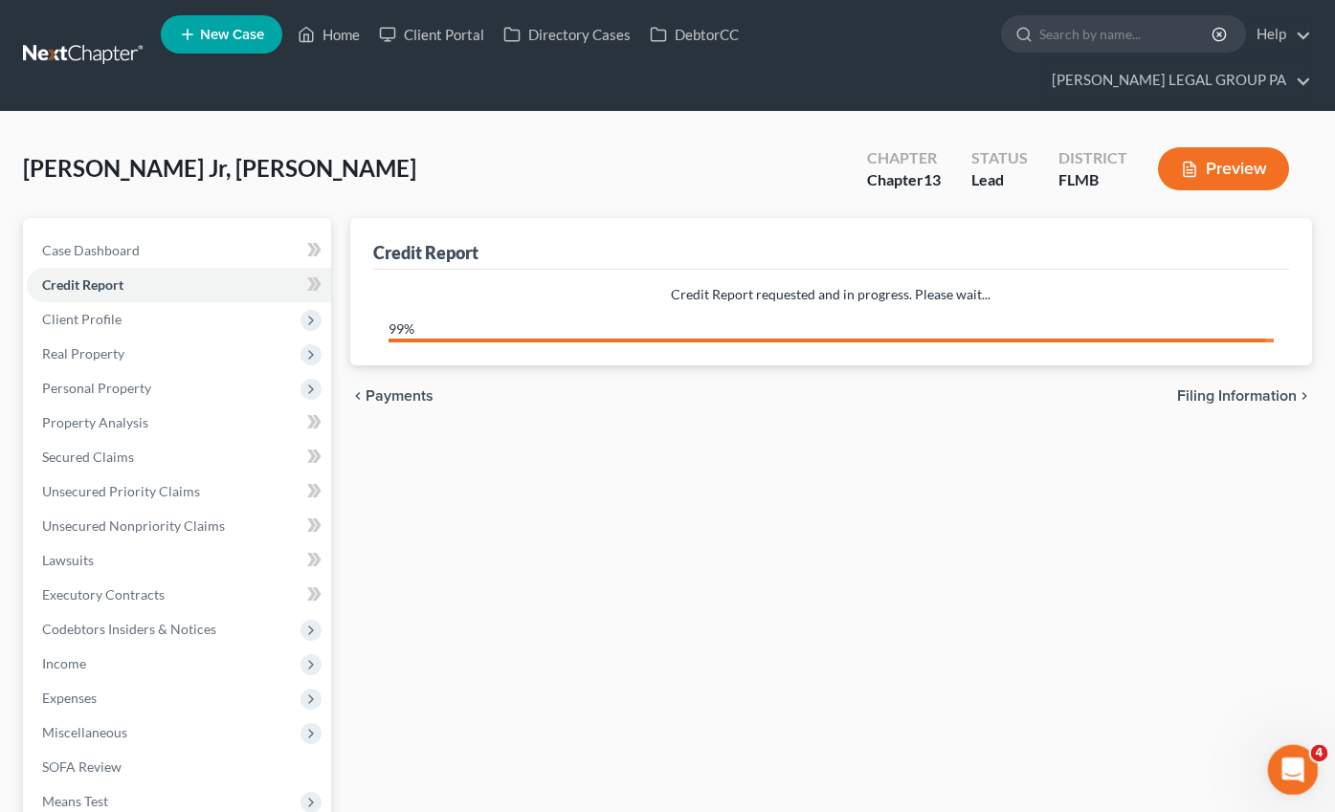
click at [1311, 767] on div "Open Intercom Messenger" at bounding box center [1289, 767] width 63 height 63
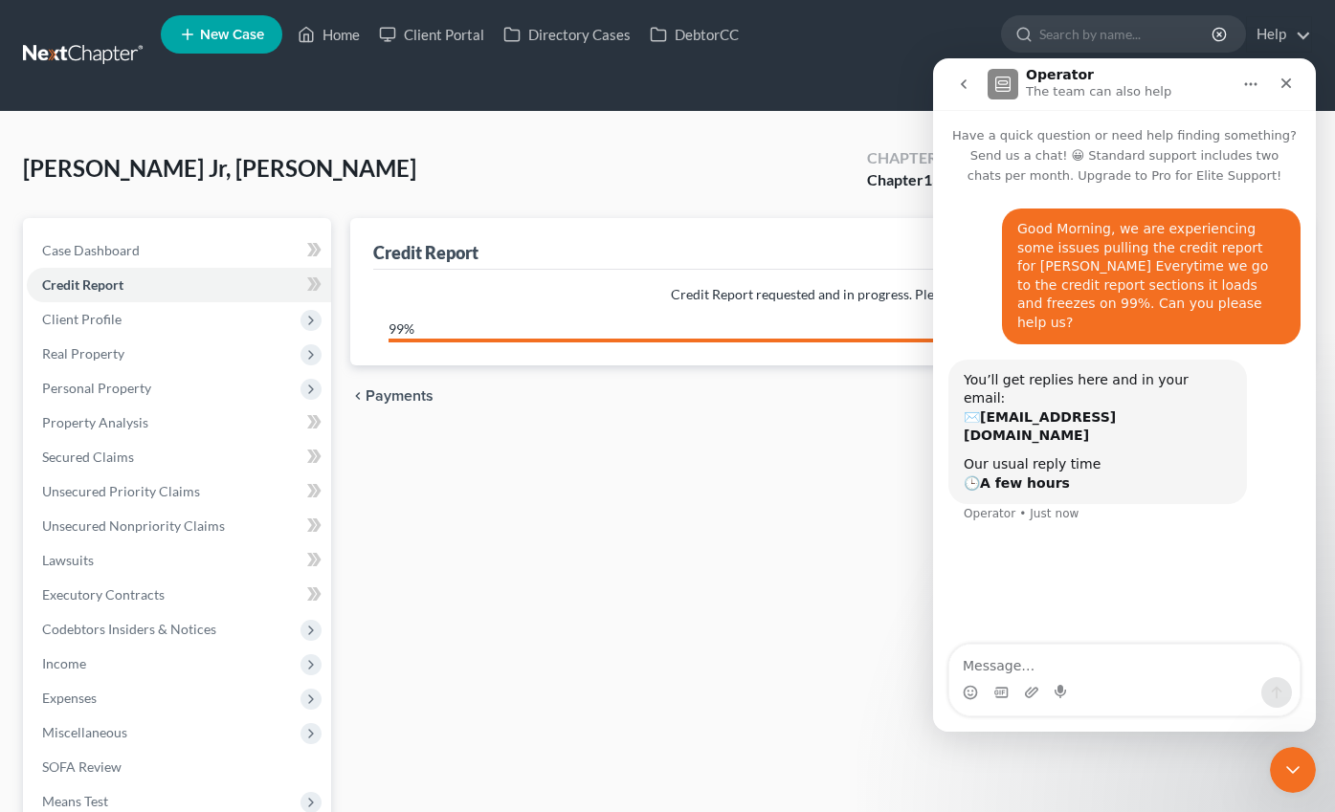
click at [964, 89] on icon "go back" at bounding box center [963, 84] width 15 height 15
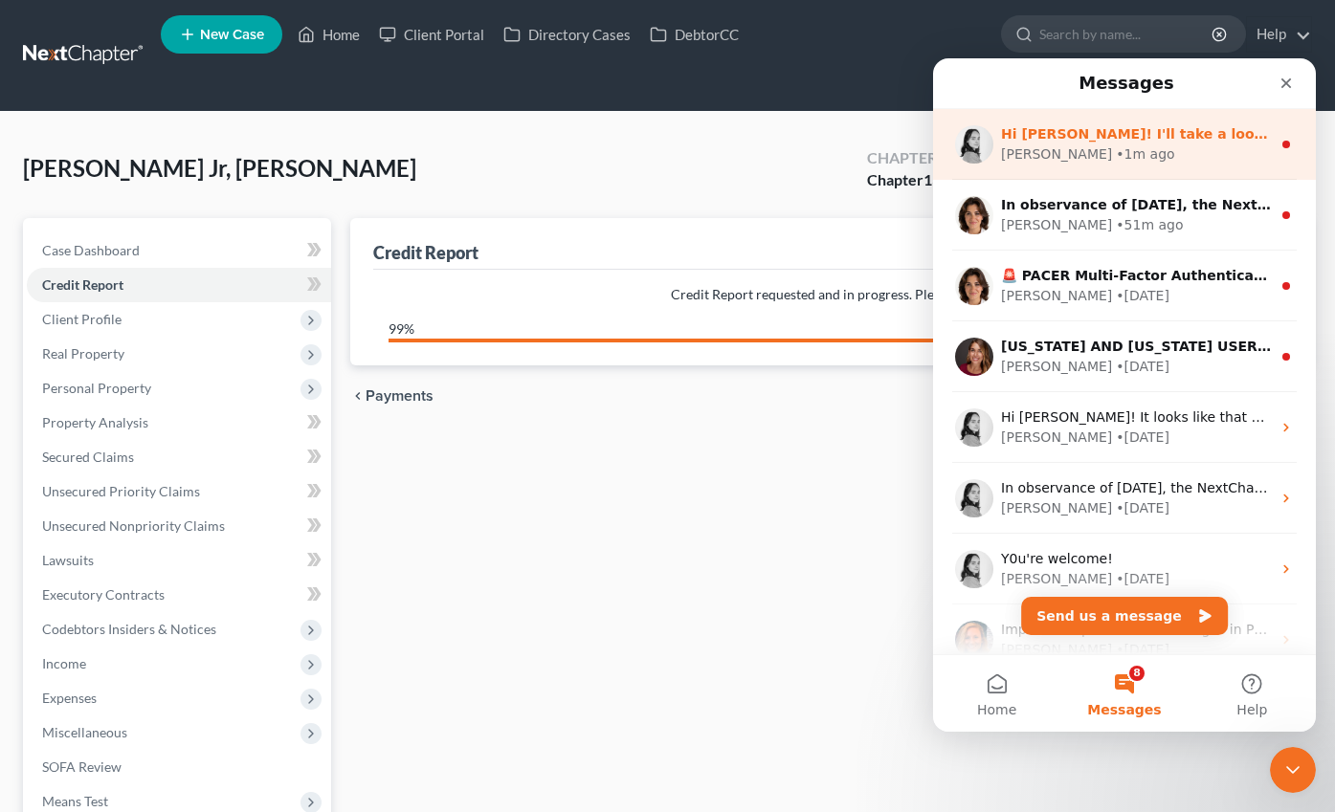
click at [1187, 131] on span "Hi Samuel! I'll take a look at this now and report back!" at bounding box center [1242, 133] width 482 height 15
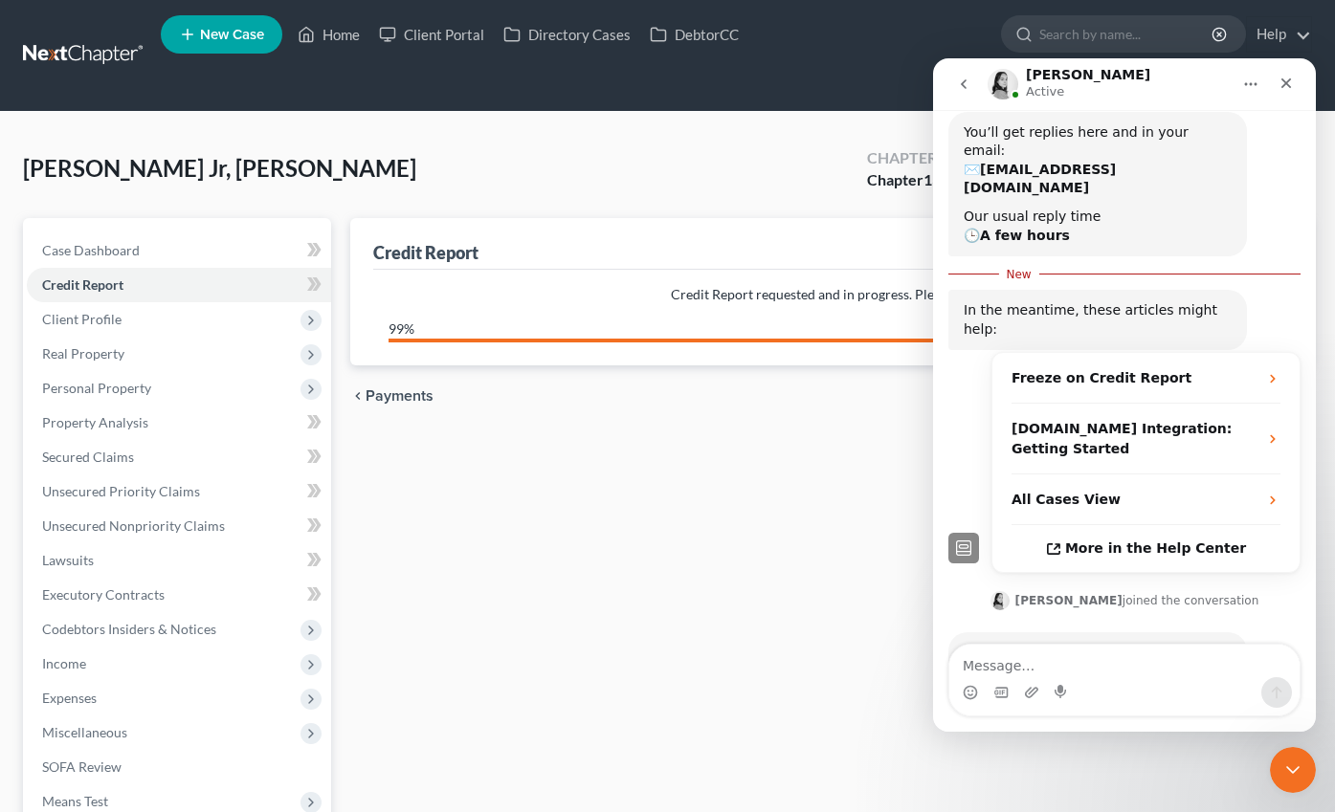
scroll to position [261, 0]
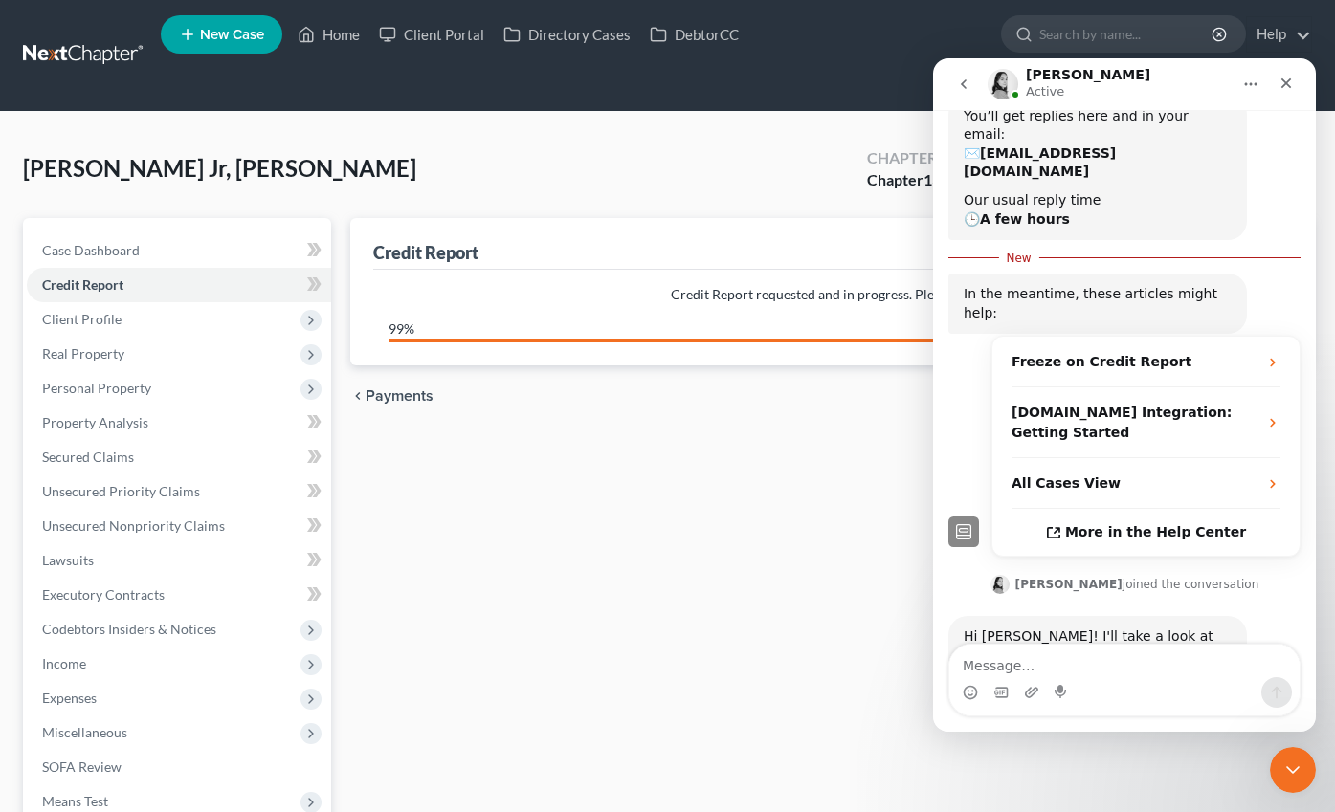
click at [1098, 672] on textarea "Message…" at bounding box center [1124, 661] width 350 height 33
click at [648, 553] on div "Credit Report Credit Report requested and in progress. Please wait... 99% chevr…" at bounding box center [831, 615] width 981 height 795
drag, startPoint x: 1290, startPoint y: 87, endPoint x: 1693, endPoint y: 415, distance: 519.6
click at [1290, 87] on icon "Close" at bounding box center [1286, 83] width 11 height 11
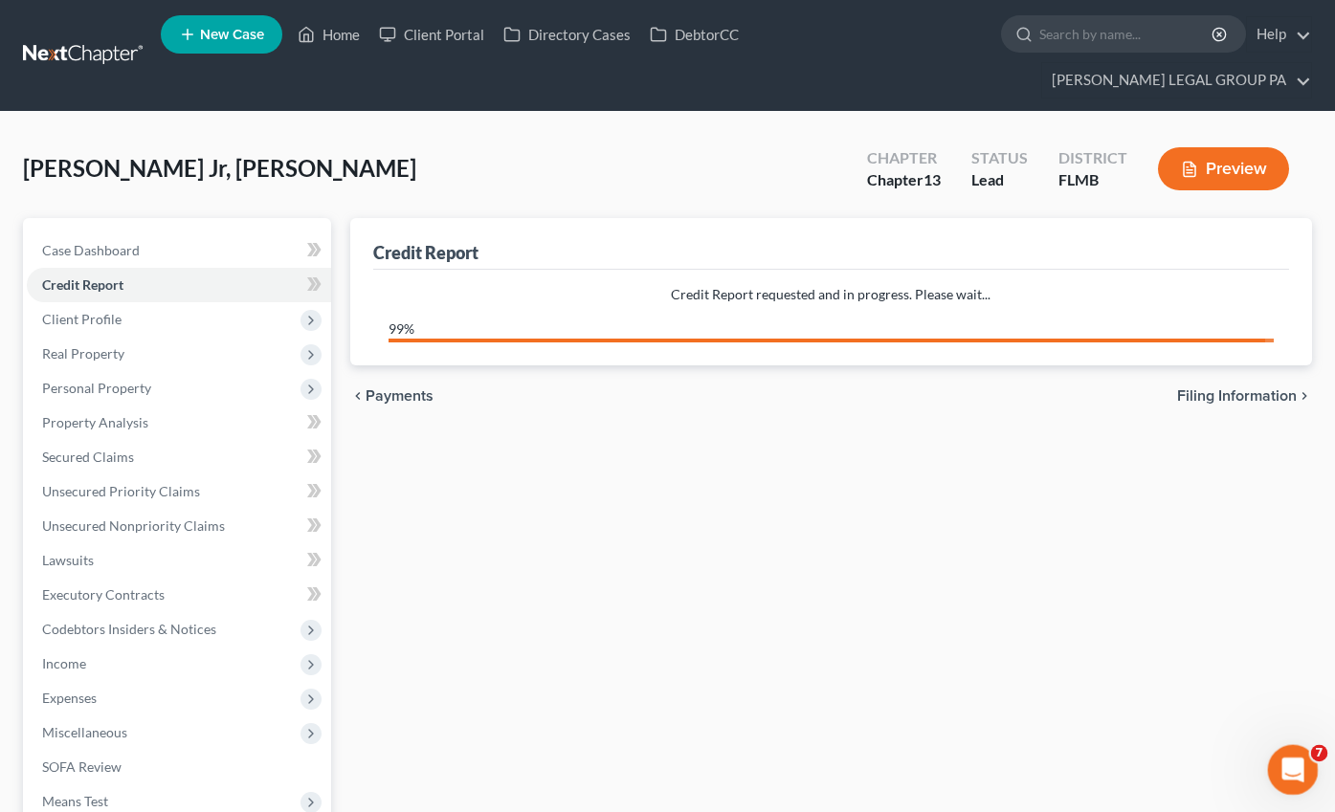
click at [1299, 767] on icon "Open Intercom Messenger" at bounding box center [1290, 768] width 32 height 32
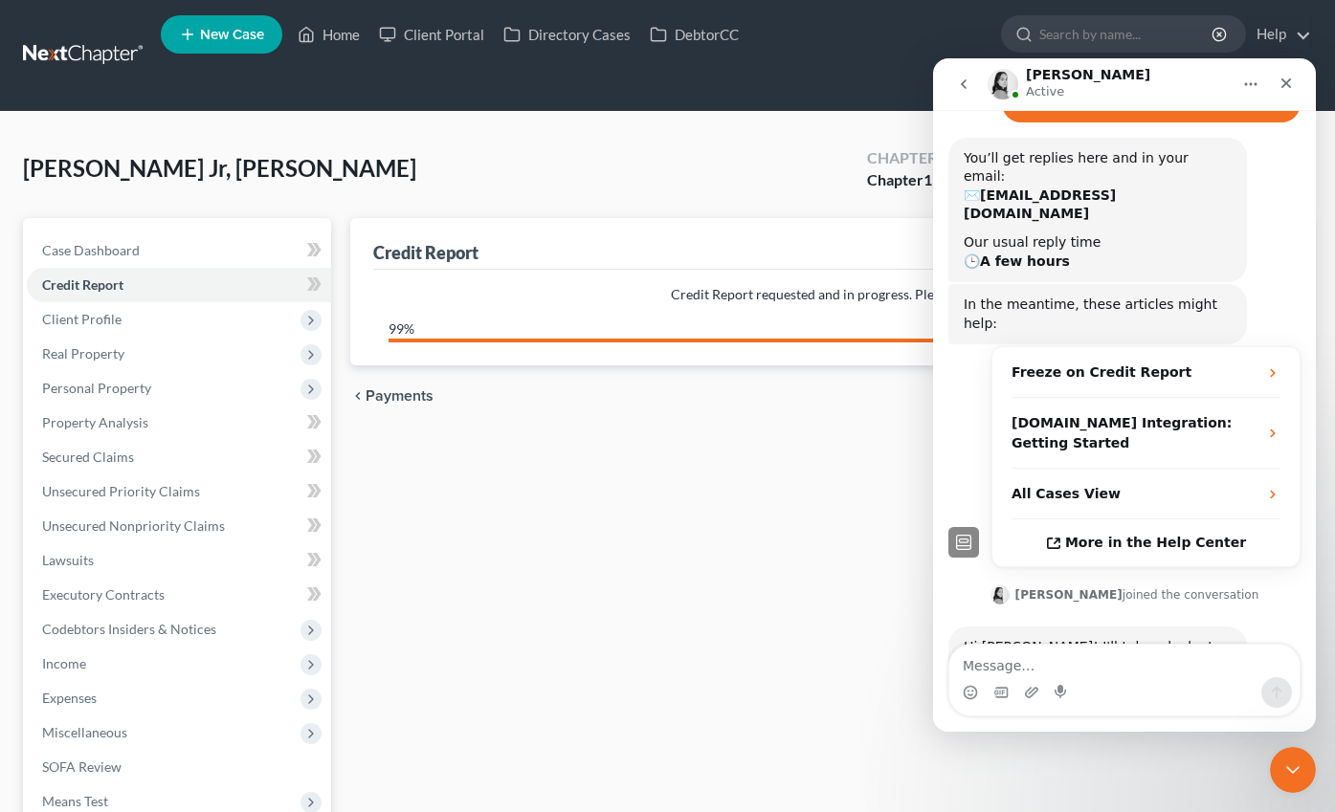
scroll to position [230, 0]
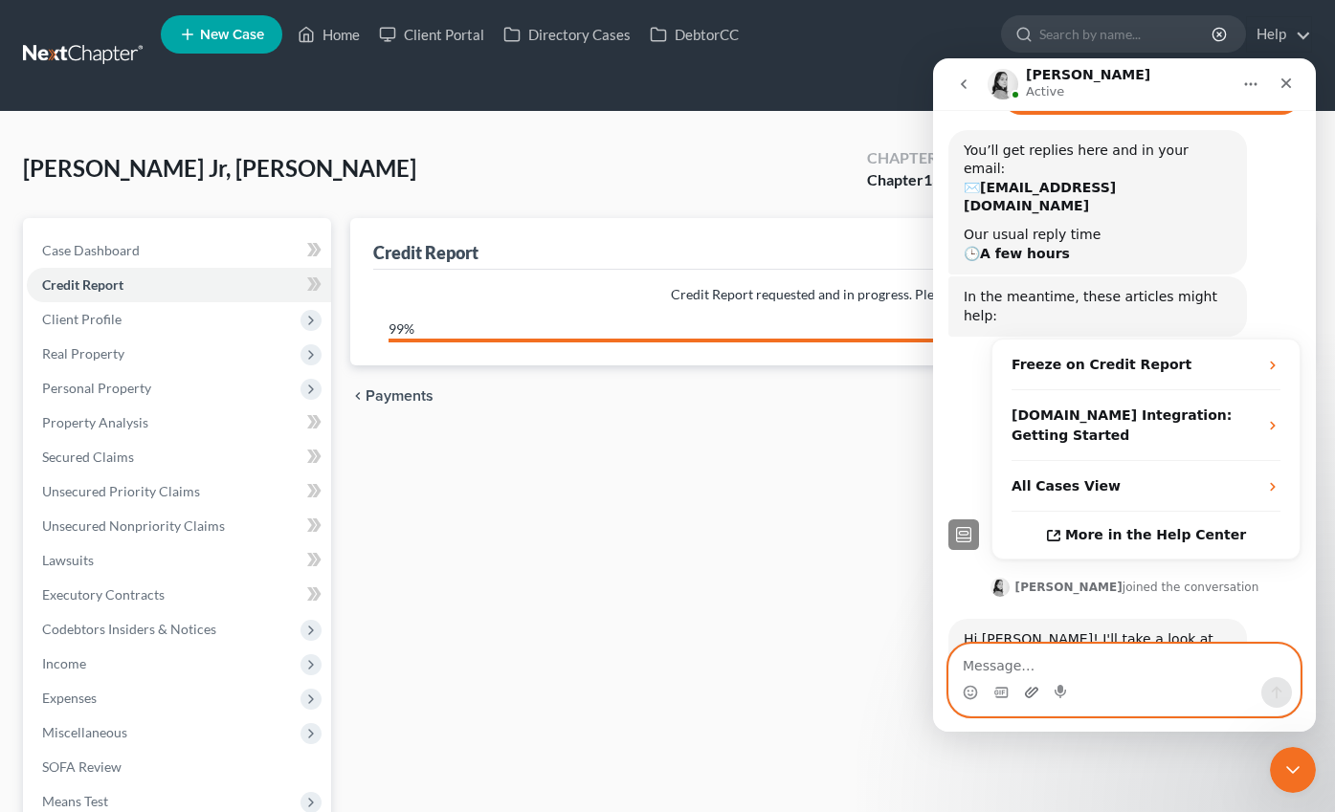
click at [1032, 697] on icon "Upload attachment" at bounding box center [1031, 692] width 15 height 15
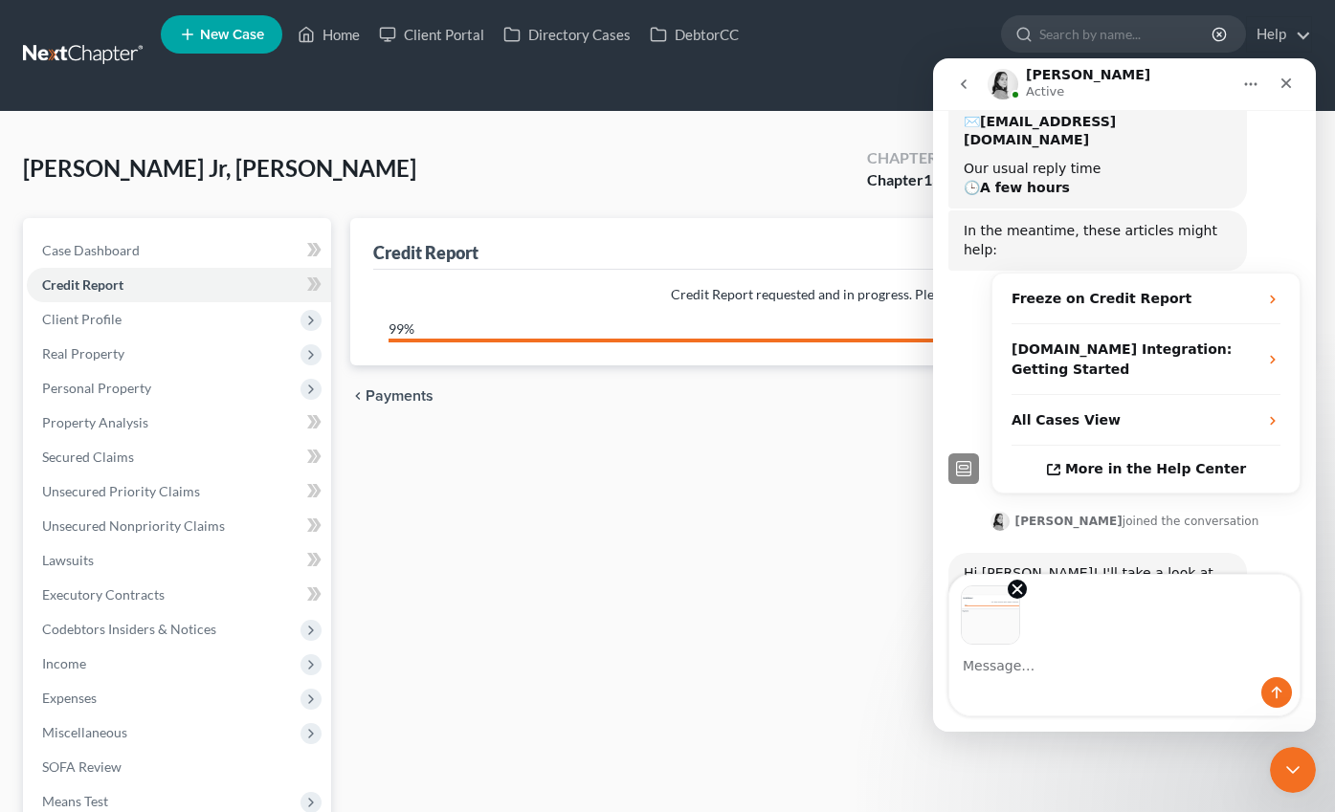
scroll to position [299, 0]
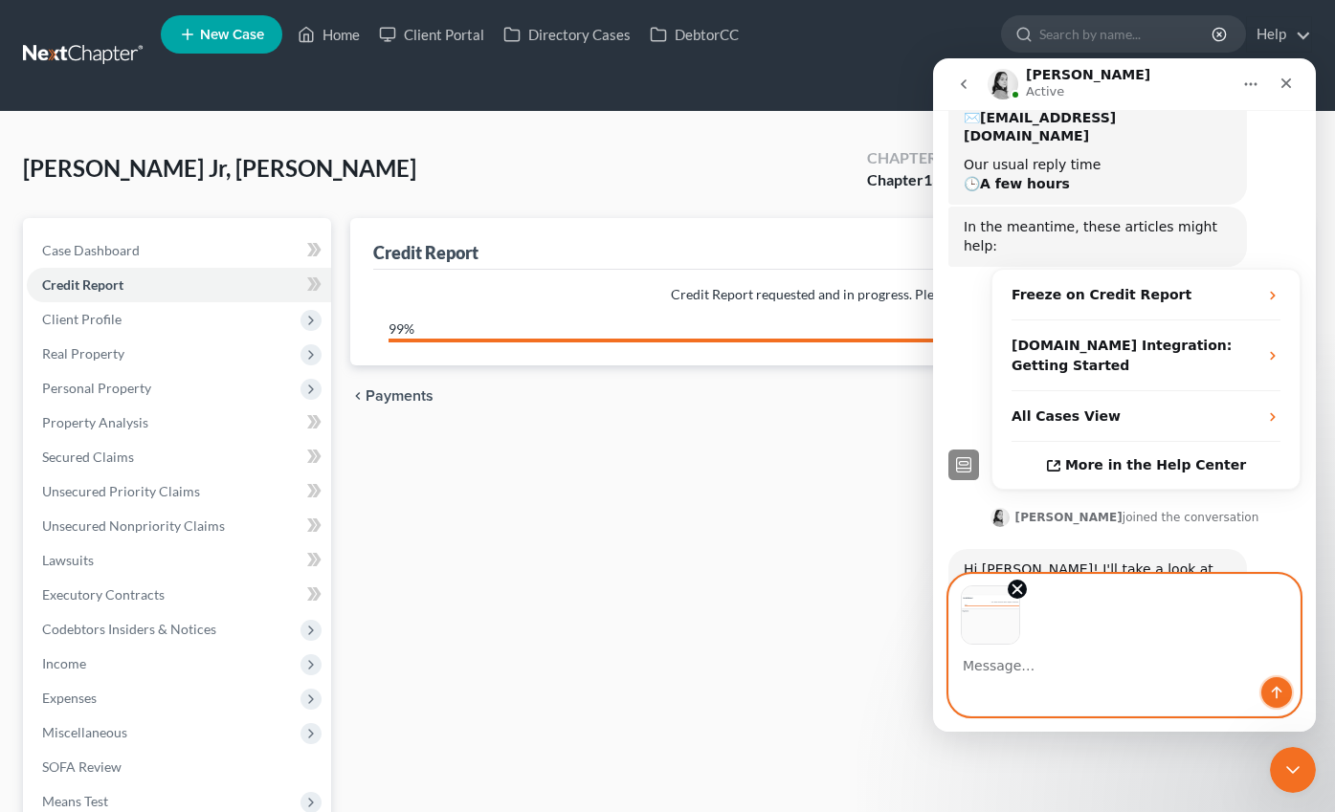
click at [1288, 694] on button "Send a message…" at bounding box center [1276, 692] width 31 height 31
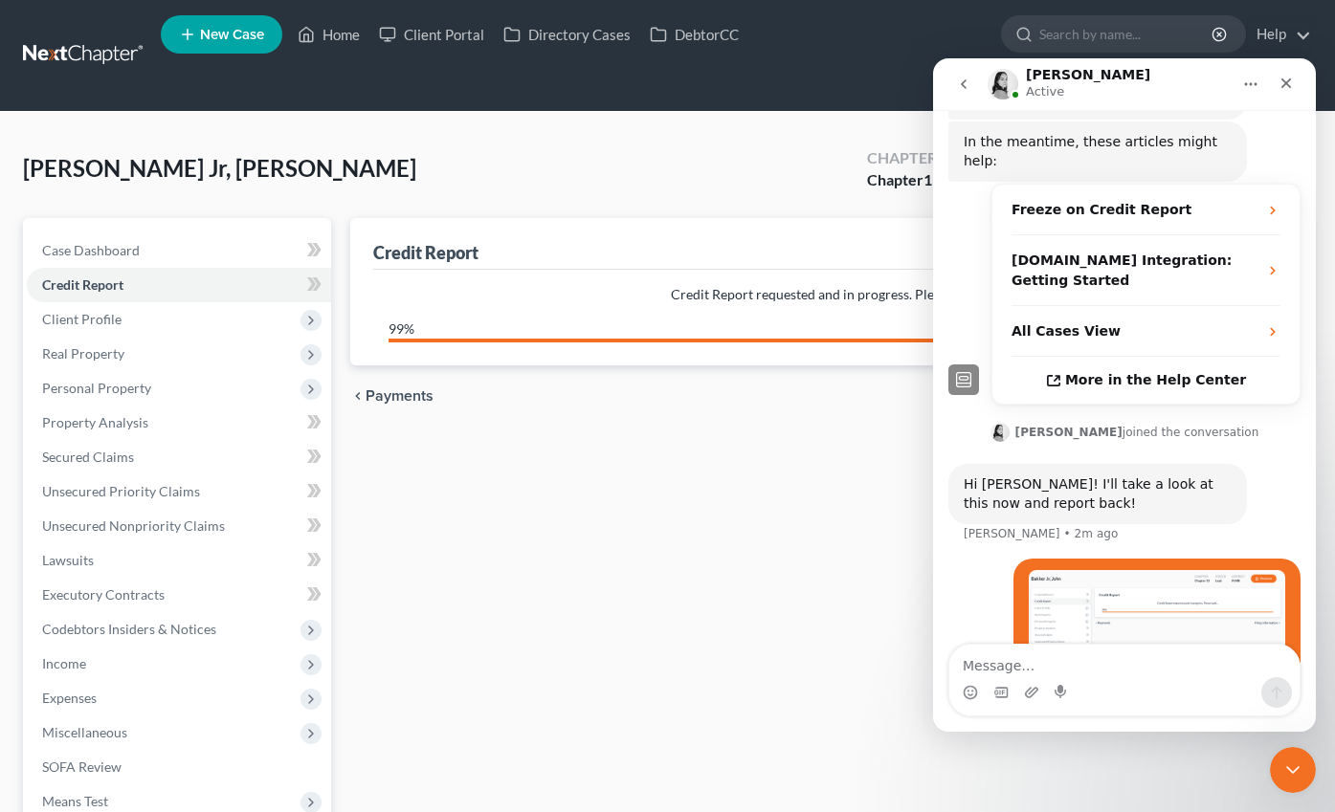
scroll to position [389, 0]
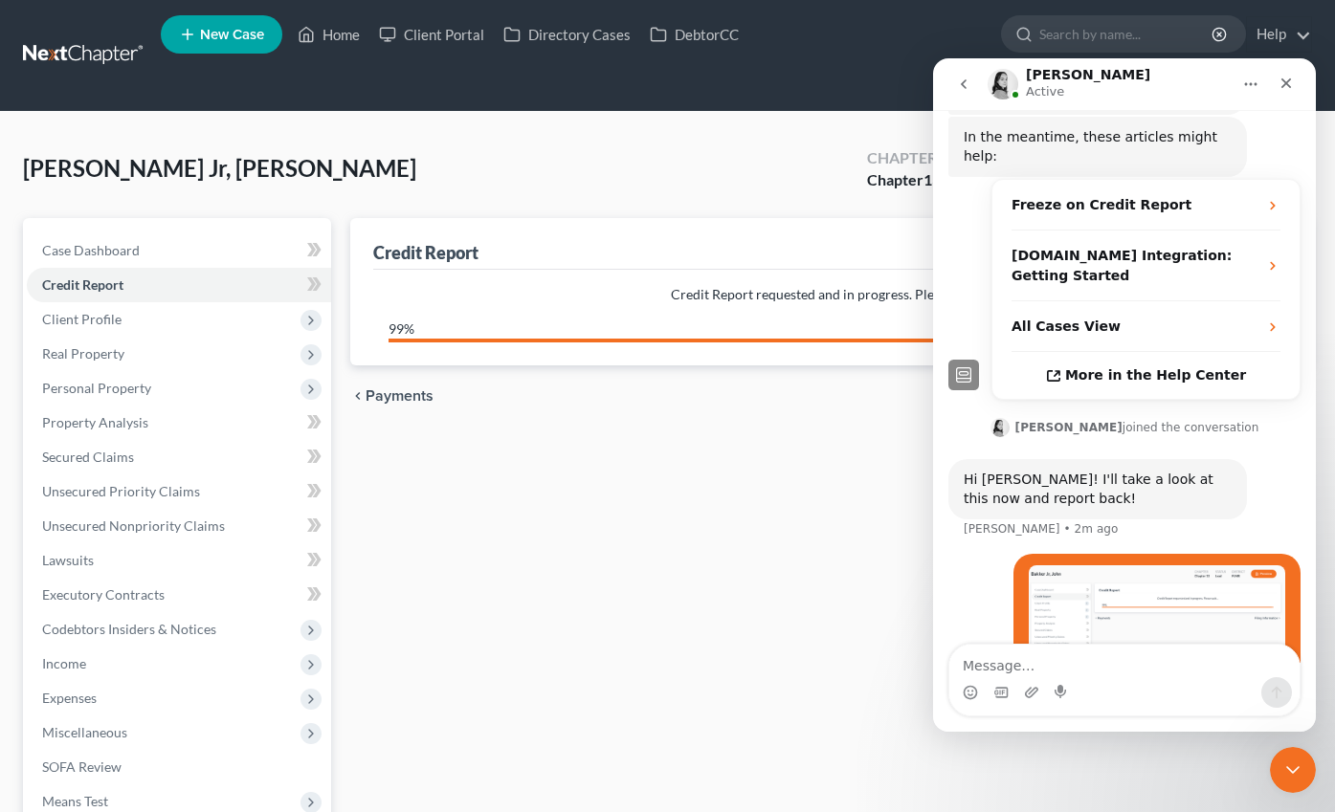
click at [1051, 667] on textarea "Message…" at bounding box center [1124, 661] width 350 height 33
type textarea "Thanks"
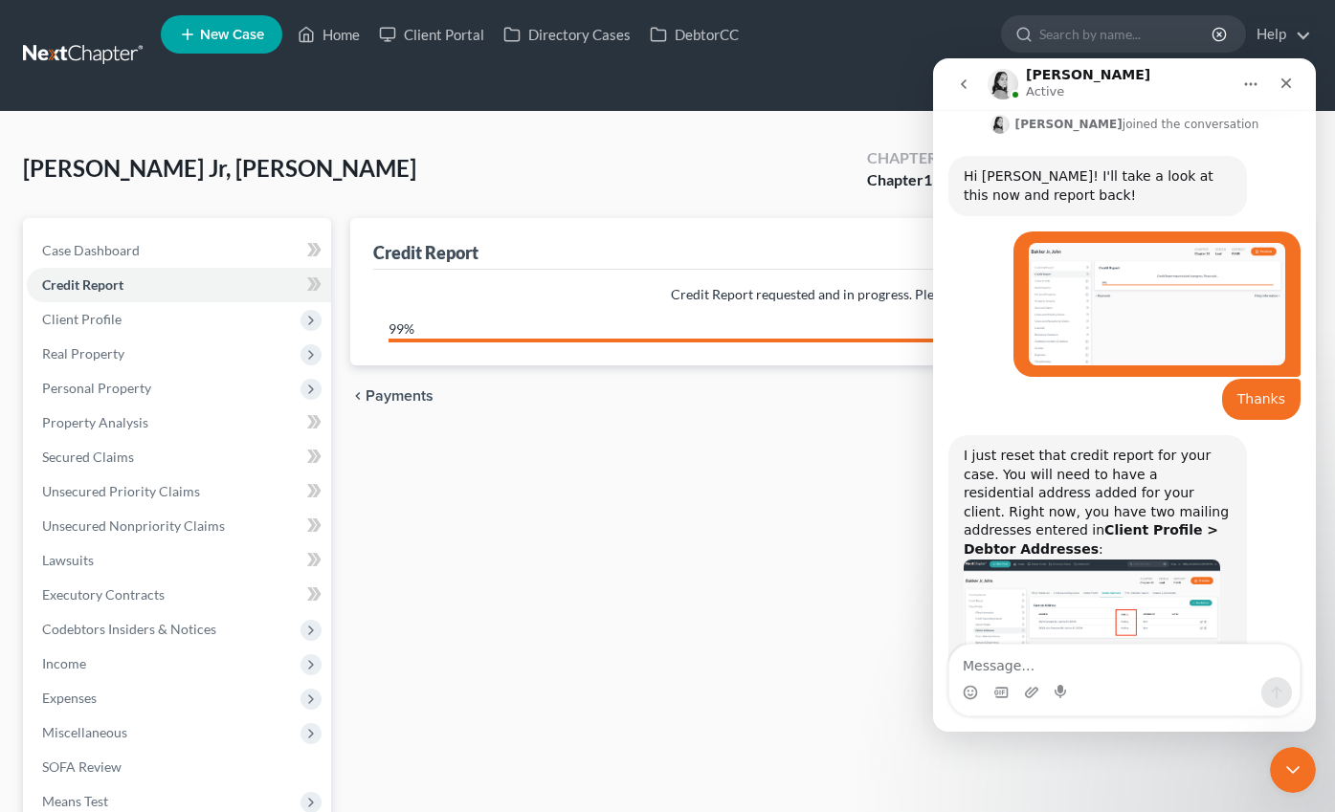
scroll to position [696, 0]
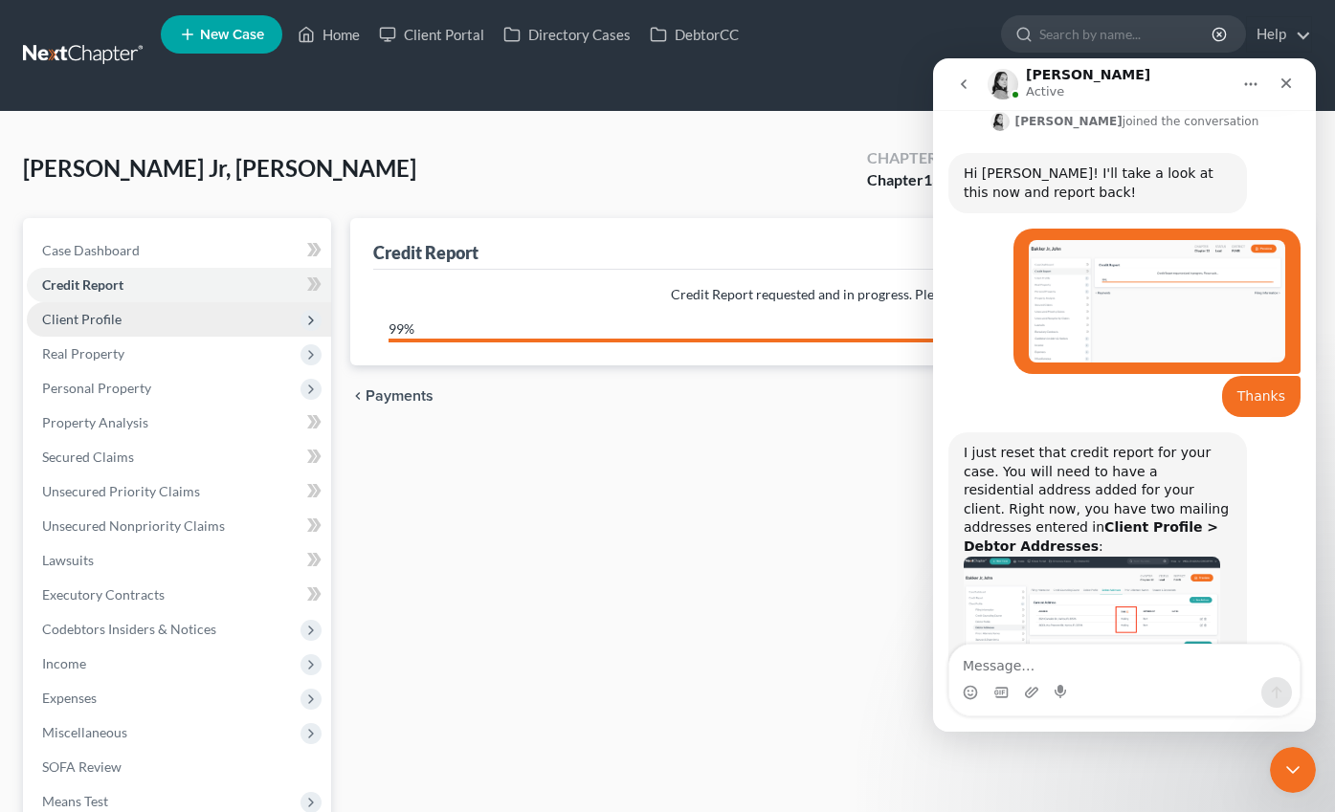
click at [121, 302] on span "Client Profile" at bounding box center [179, 319] width 304 height 34
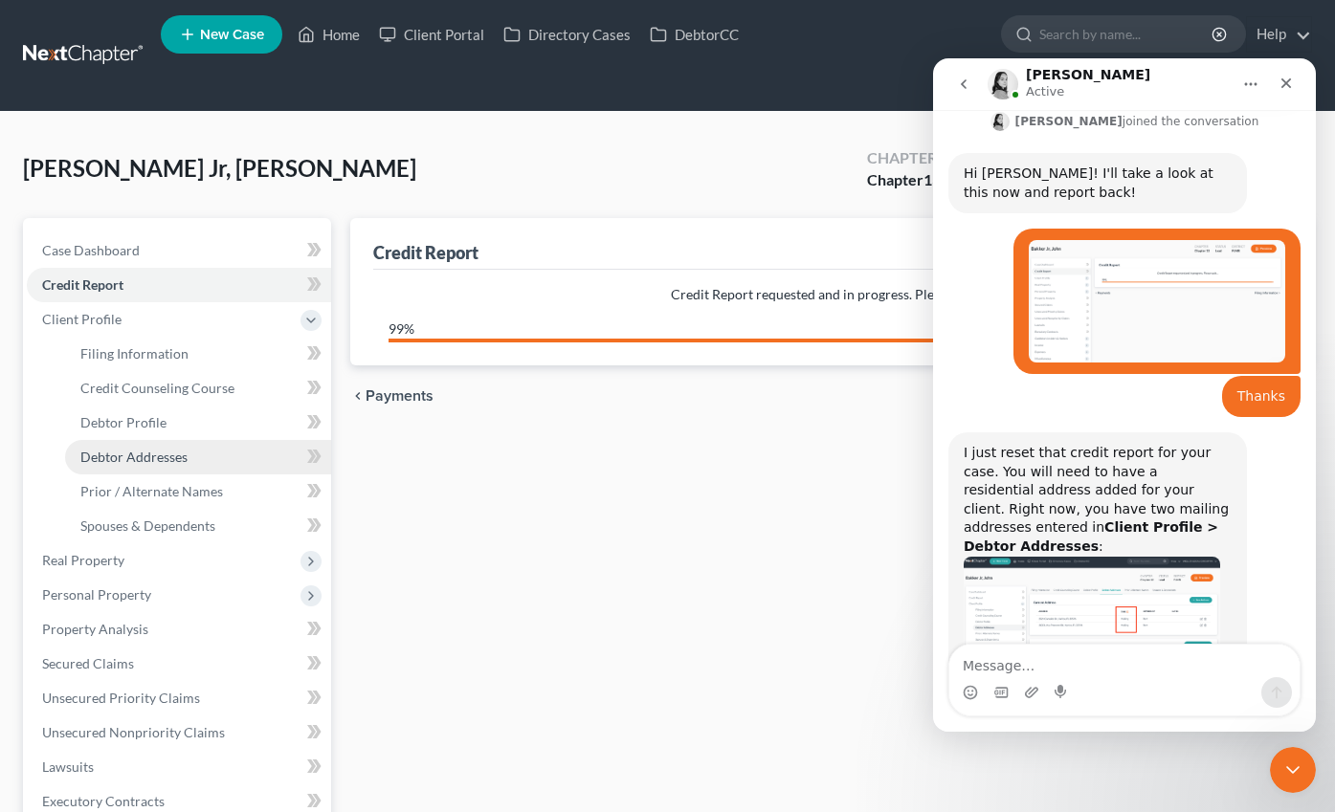
click at [117, 449] on span "Debtor Addresses" at bounding box center [133, 457] width 107 height 16
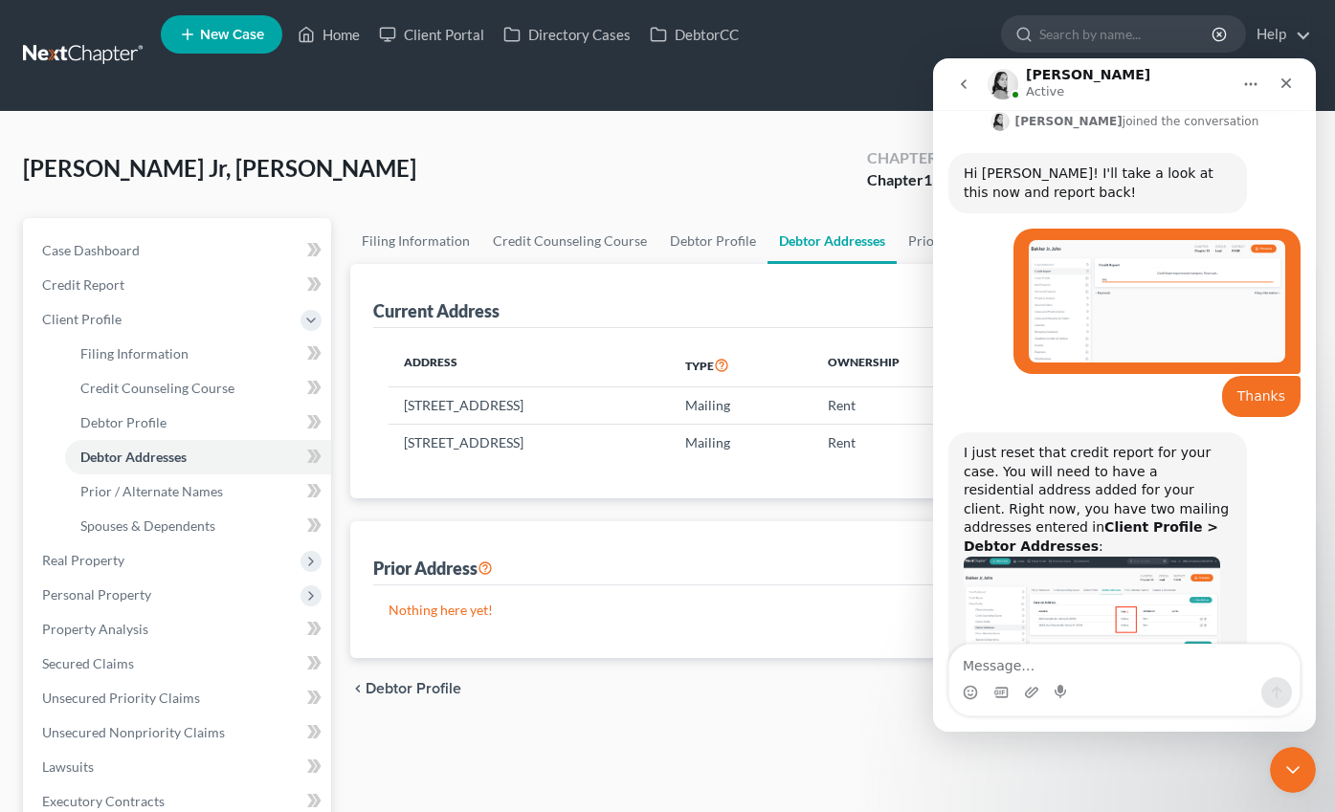
click at [646, 328] on div "Address Type Ownership Dates 2524 Clareside Dr., Valrico, FL 33596 Mailing Rent…" at bounding box center [831, 413] width 916 height 171
click at [1289, 83] on icon "Close" at bounding box center [1285, 83] width 15 height 15
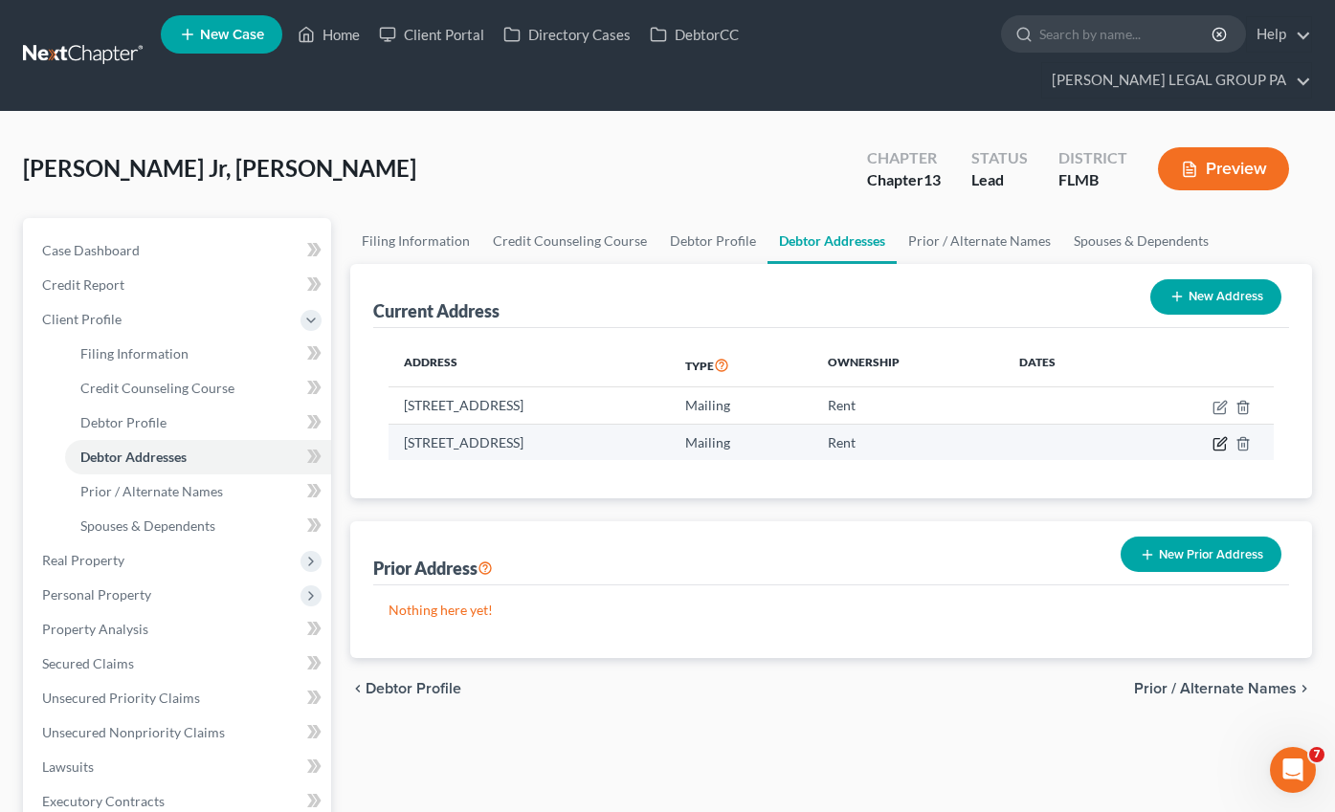
click at [1219, 436] on icon "button" at bounding box center [1219, 443] width 15 height 15
select select "9"
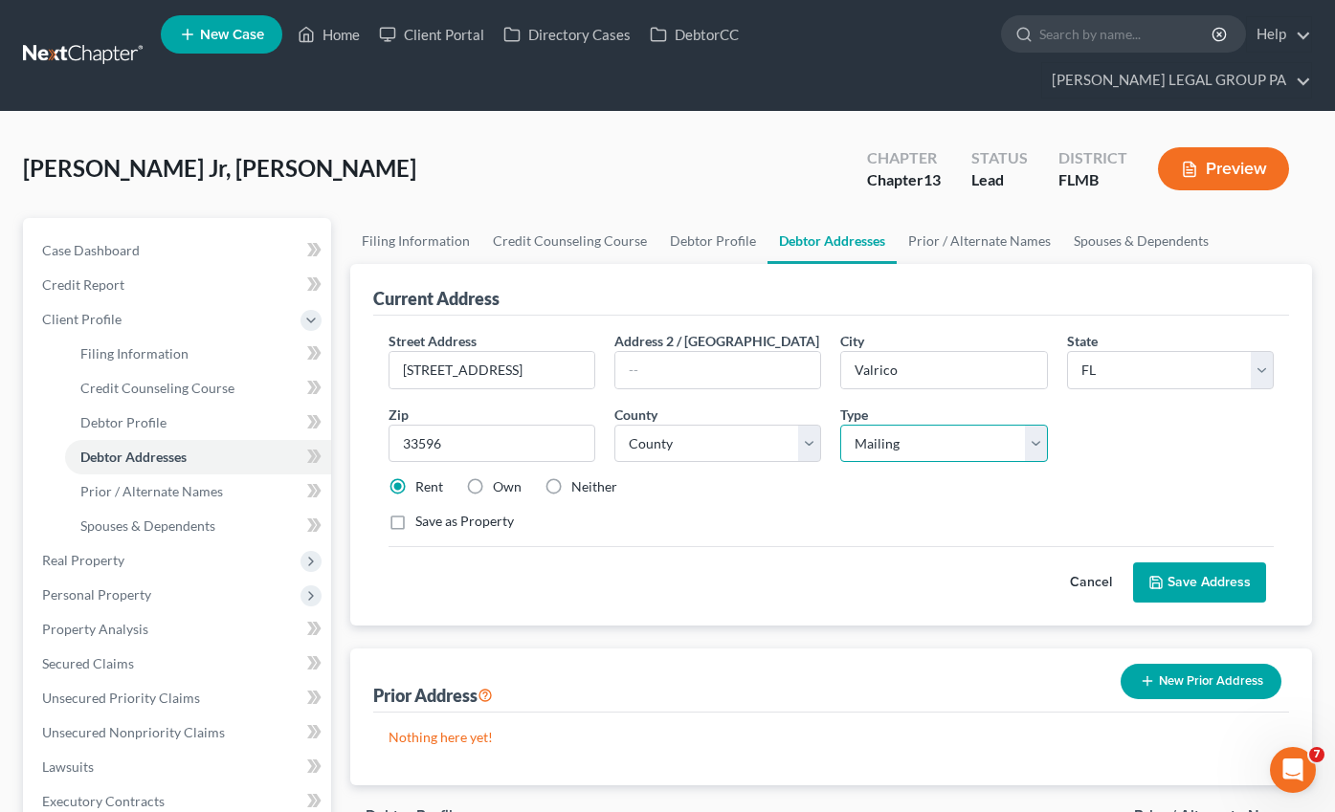
click at [894, 425] on select "Select Residential Mailing Rental Business" at bounding box center [943, 444] width 207 height 38
select select "0"
click at [840, 425] on select "Select Residential Mailing Rental Business" at bounding box center [943, 444] width 207 height 38
click at [1196, 563] on button "Save Address" at bounding box center [1199, 583] width 133 height 40
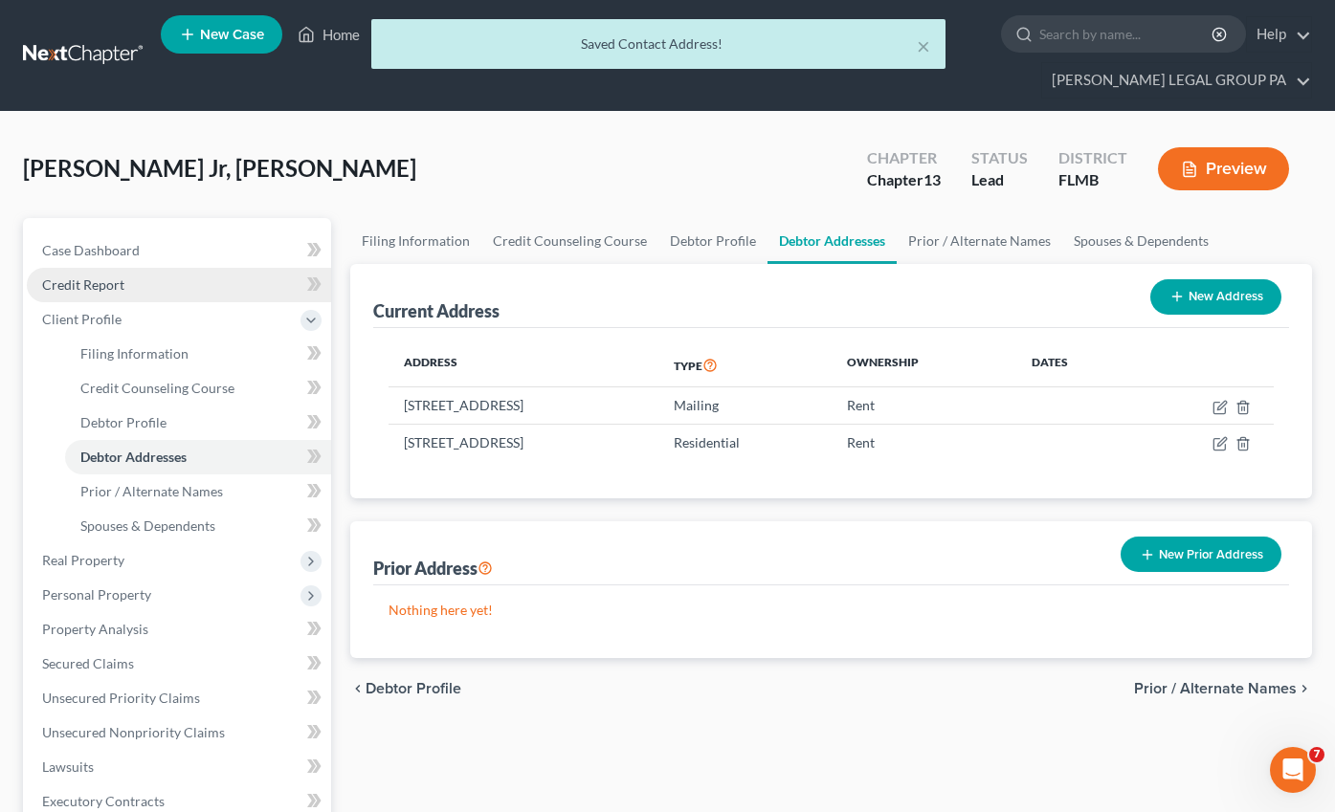
click at [94, 277] on span "Credit Report" at bounding box center [83, 285] width 82 height 16
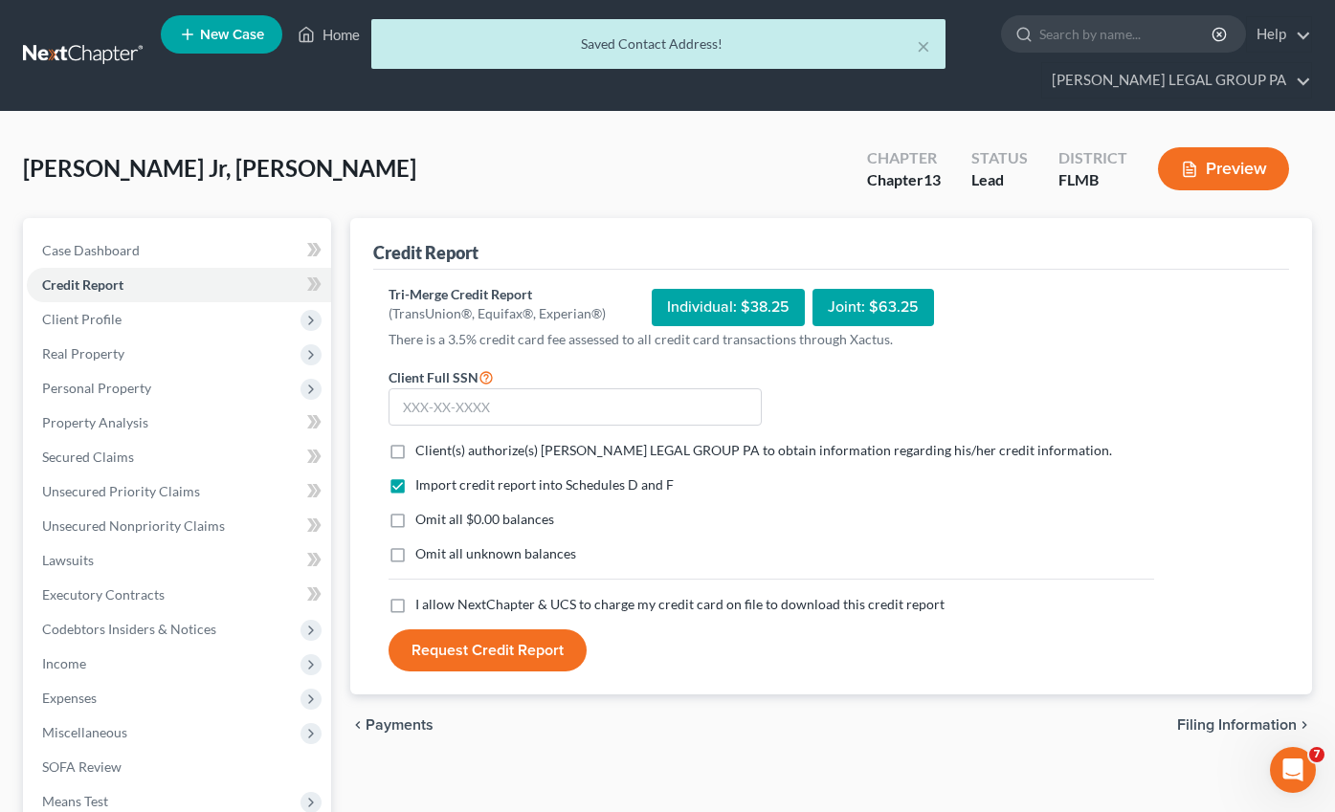
click at [415, 441] on label "Client(s) authorize(s) [PERSON_NAME] LEGAL GROUP PA to obtain information regar…" at bounding box center [763, 450] width 697 height 19
click at [423, 441] on input "Client(s) authorize(s) [PERSON_NAME] LEGAL GROUP PA to obtain information regar…" at bounding box center [429, 447] width 12 height 12
checkbox input "true"
click at [415, 510] on label "Omit all $0.00 balances" at bounding box center [484, 519] width 139 height 19
click at [423, 510] on input "Omit all $0.00 balances" at bounding box center [429, 516] width 12 height 12
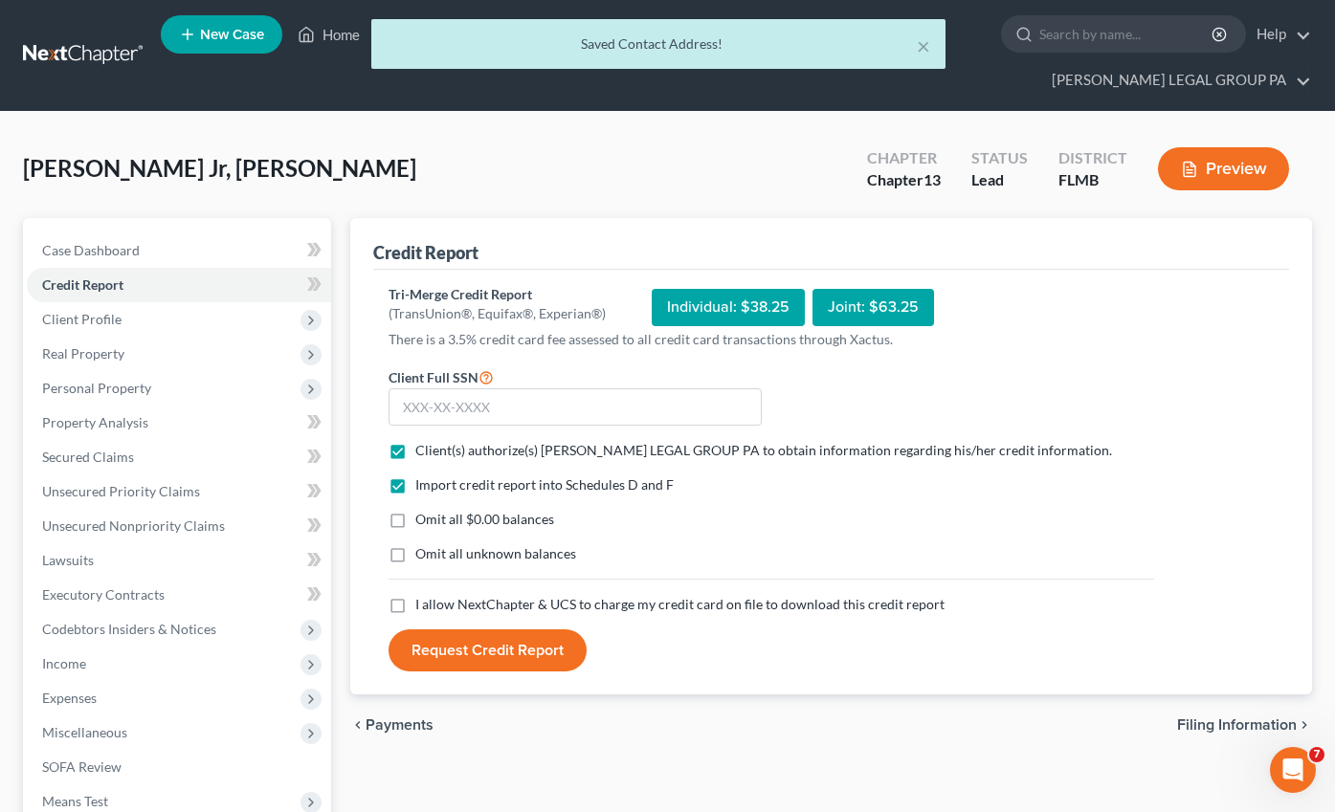
checkbox input "true"
click at [415, 544] on label "Omit all unknown balances" at bounding box center [495, 553] width 161 height 19
click at [423, 544] on input "Omit all unknown balances" at bounding box center [429, 550] width 12 height 12
checkbox input "true"
click at [415, 595] on label "I allow NextChapter & UCS to charge my credit card on file to download this cre…" at bounding box center [679, 604] width 529 height 19
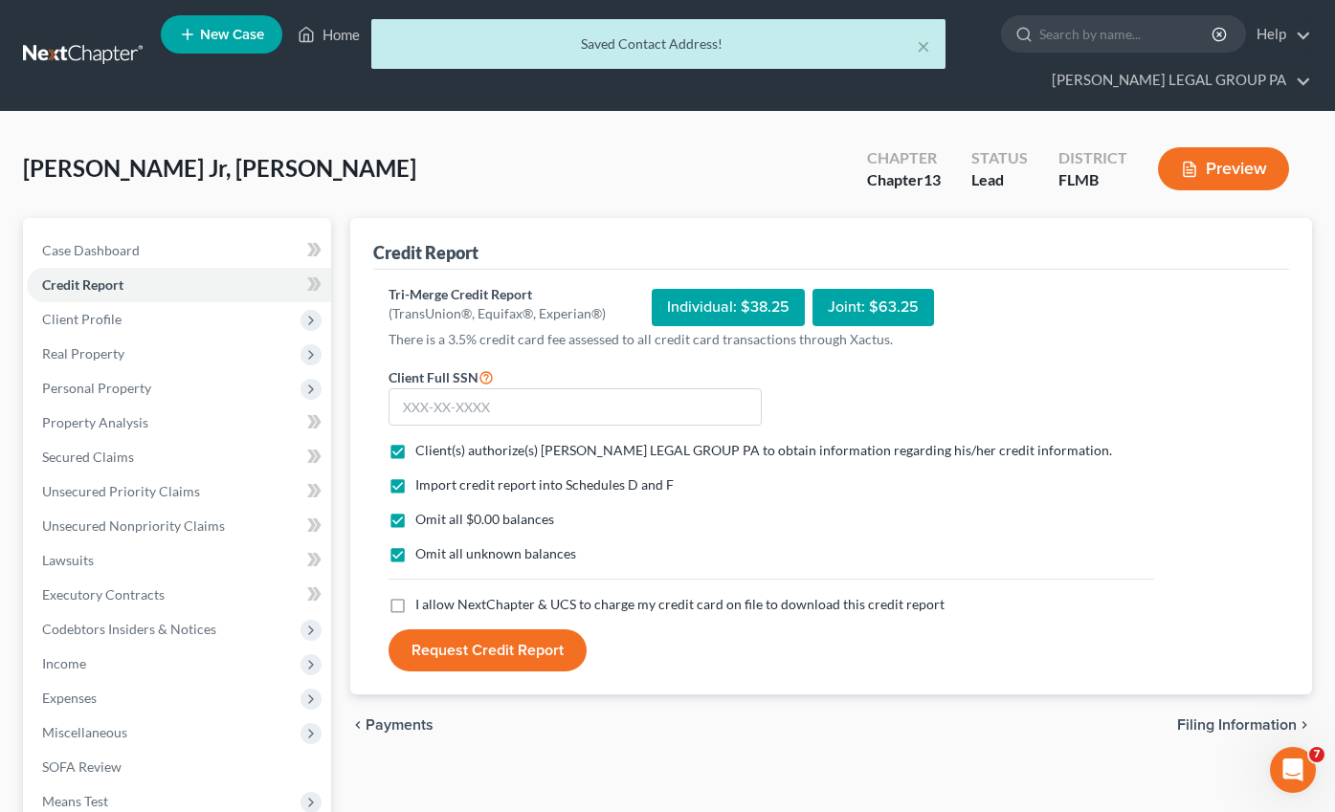
click at [423, 595] on input "I allow NextChapter & UCS to charge my credit card on file to download this cre…" at bounding box center [429, 601] width 12 height 12
checkbox input "true"
click at [425, 388] on input "text" at bounding box center [574, 407] width 373 height 38
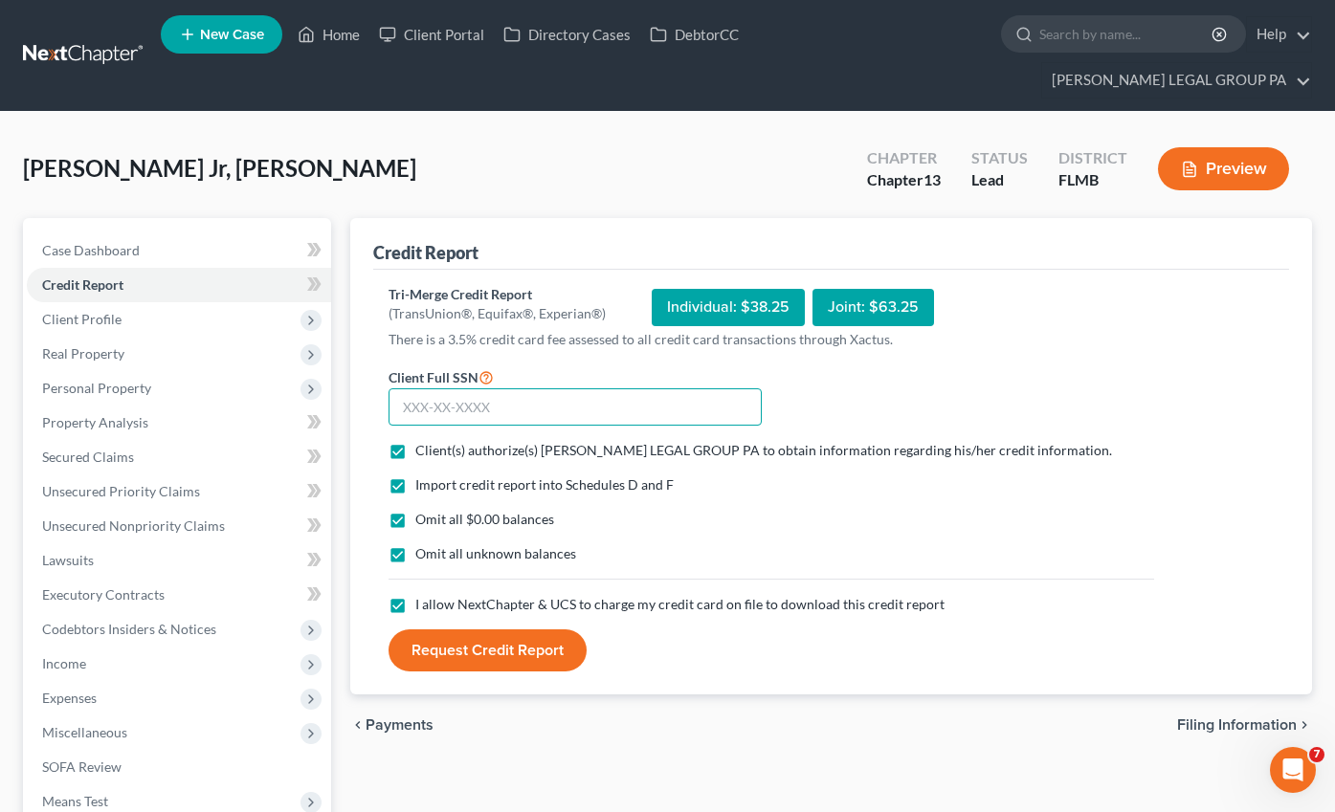
click at [493, 388] on input "text" at bounding box center [574, 407] width 373 height 38
type input "348-64-9606"
click at [488, 630] on button "Request Credit Report" at bounding box center [487, 651] width 198 height 42
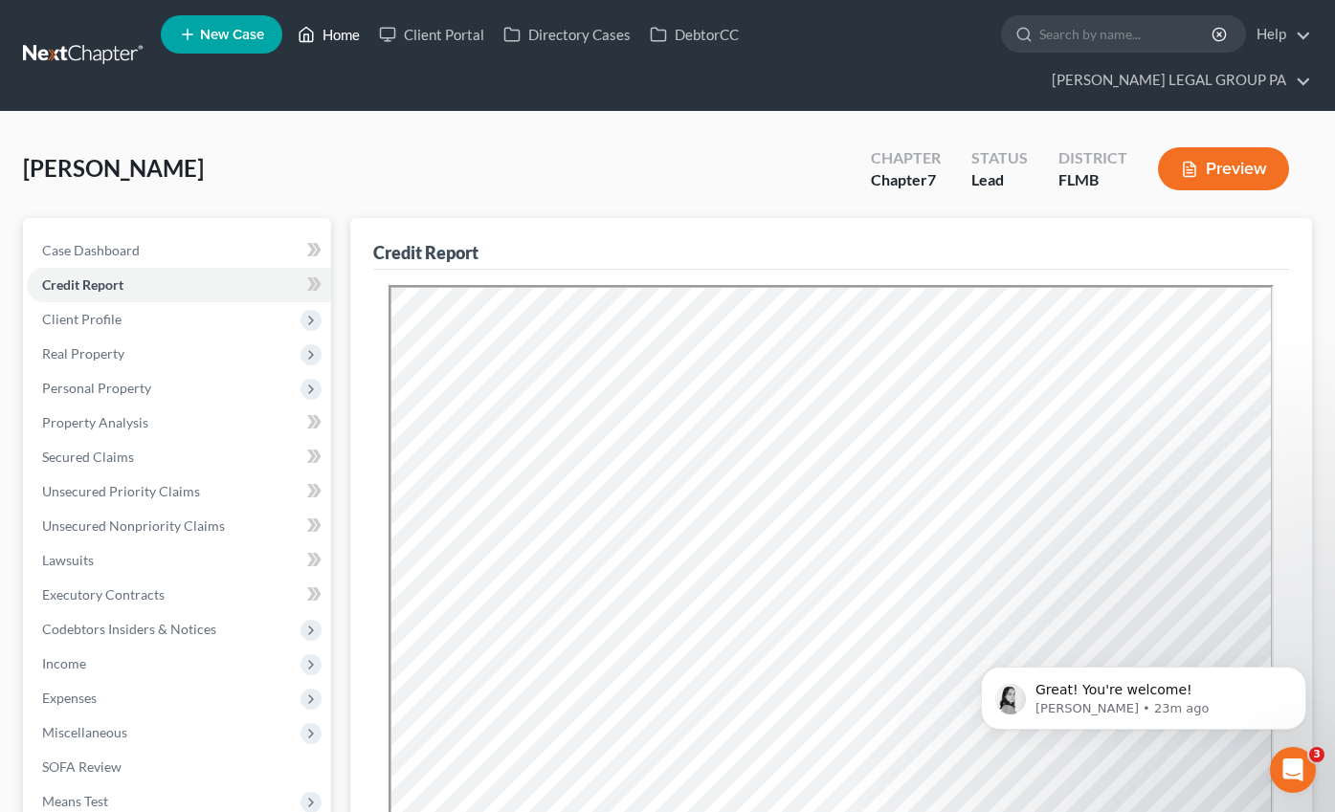
click at [340, 34] on link "Home" at bounding box center [328, 34] width 81 height 34
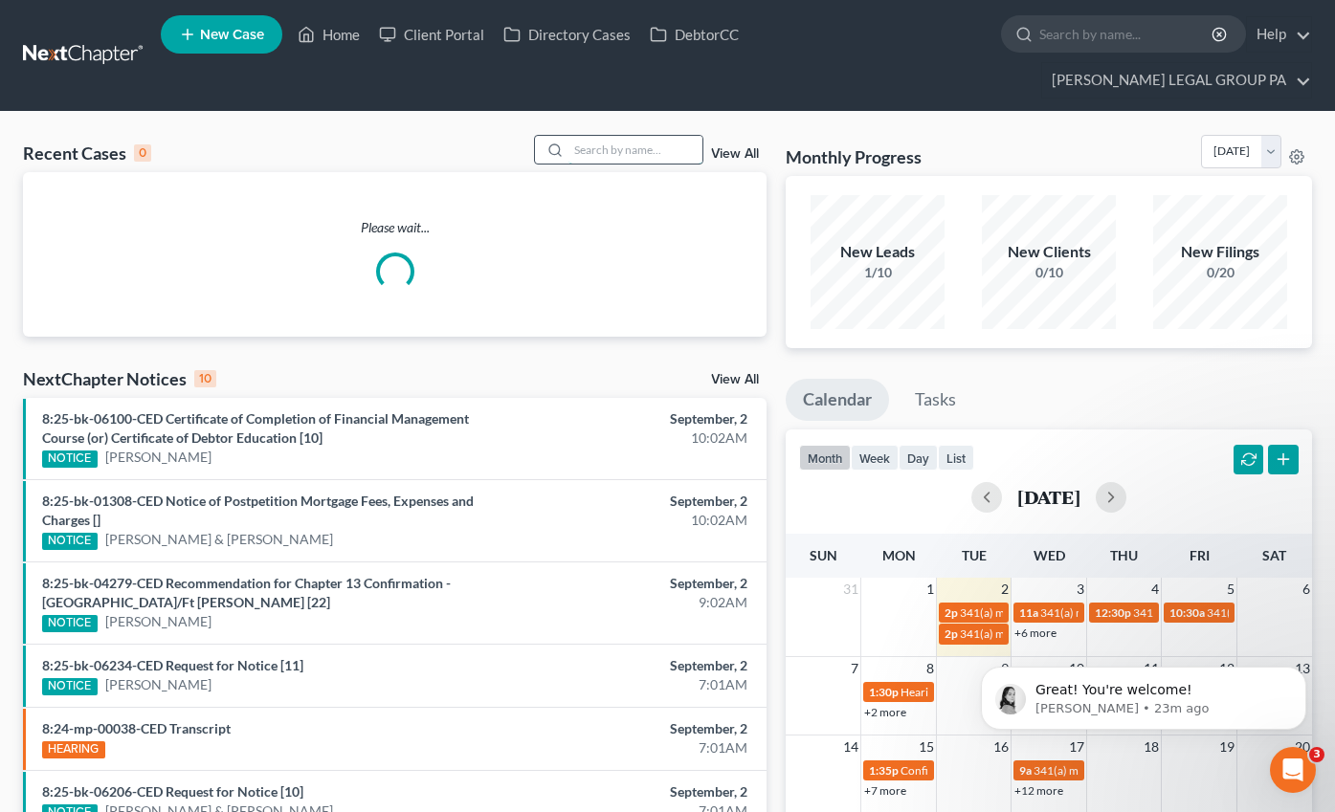
click at [692, 136] on input "search" at bounding box center [635, 150] width 134 height 28
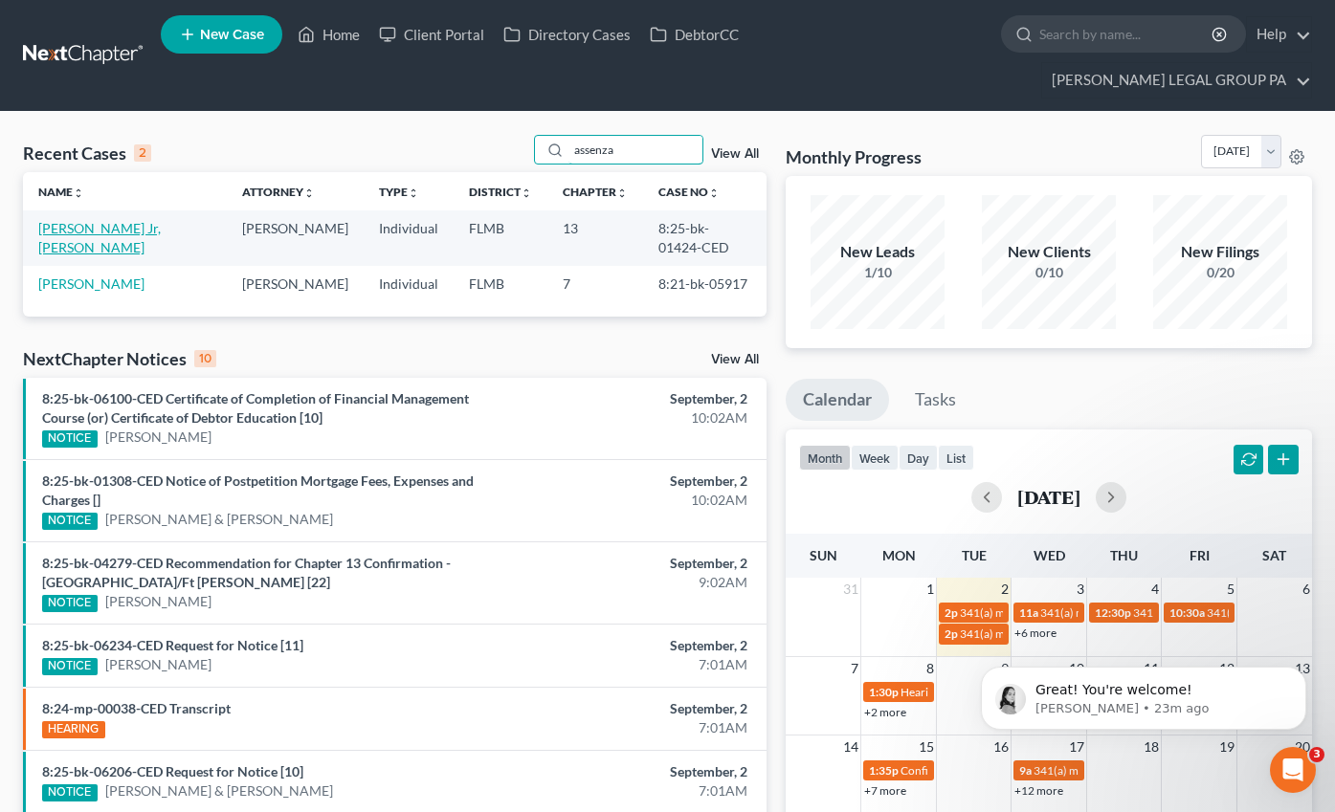
type input "assenza"
click at [84, 220] on link "[PERSON_NAME] Jr, [PERSON_NAME]" at bounding box center [99, 237] width 122 height 35
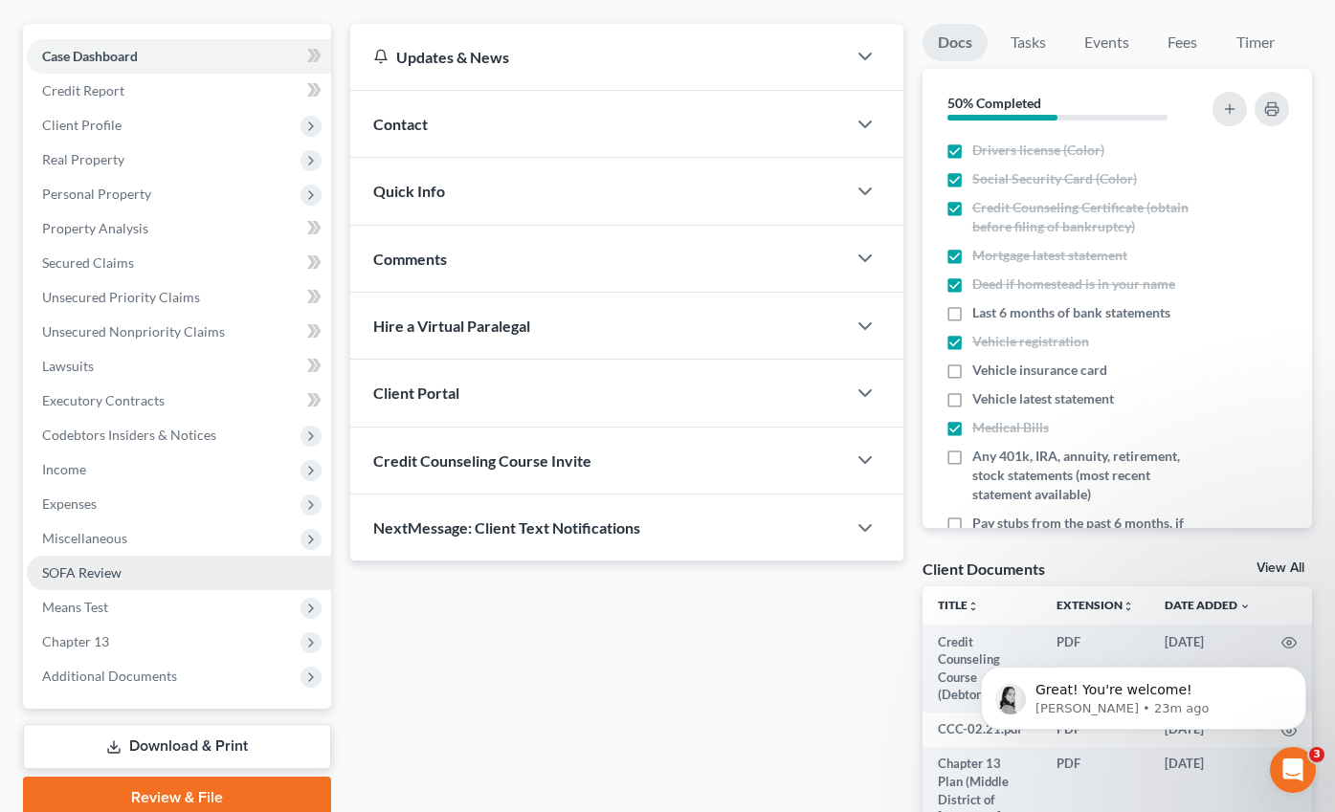
scroll to position [336, 0]
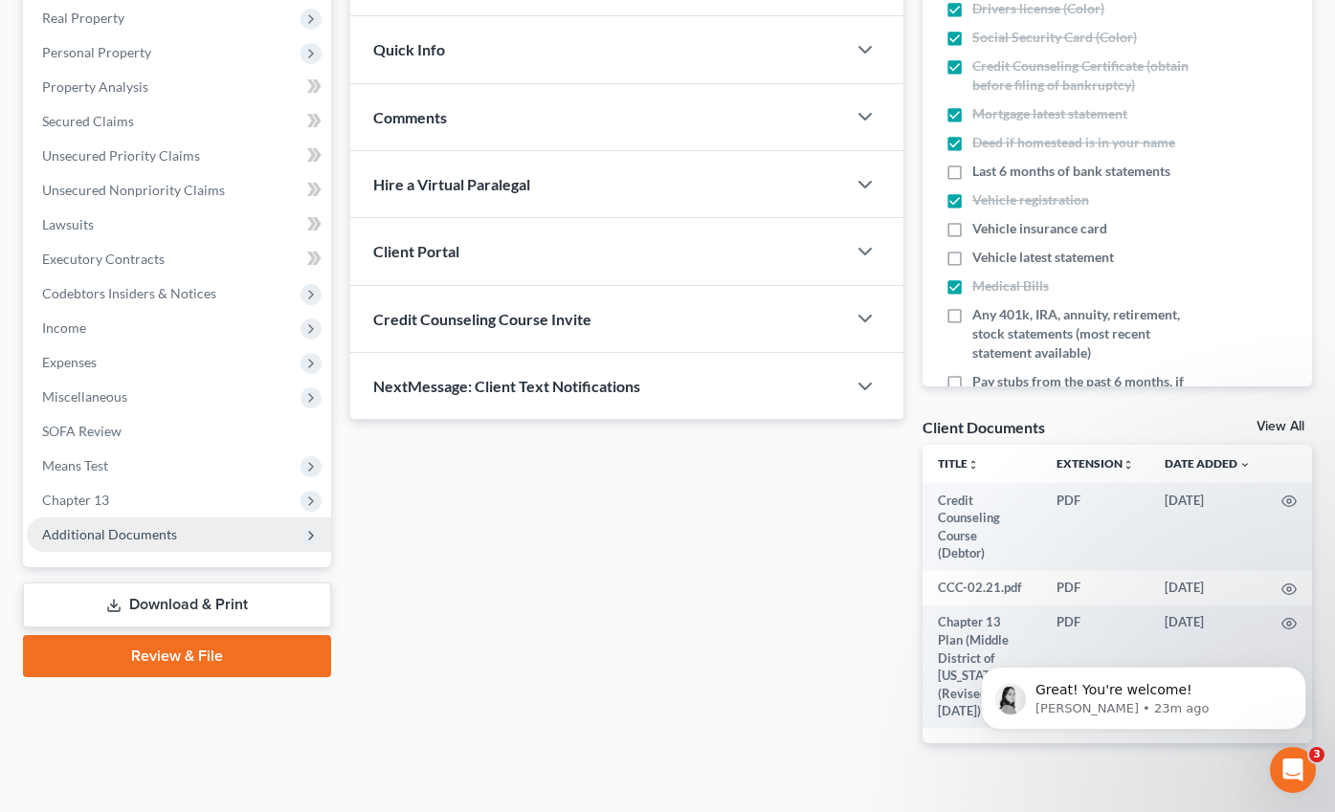
click at [105, 526] on span "Additional Documents" at bounding box center [109, 534] width 135 height 16
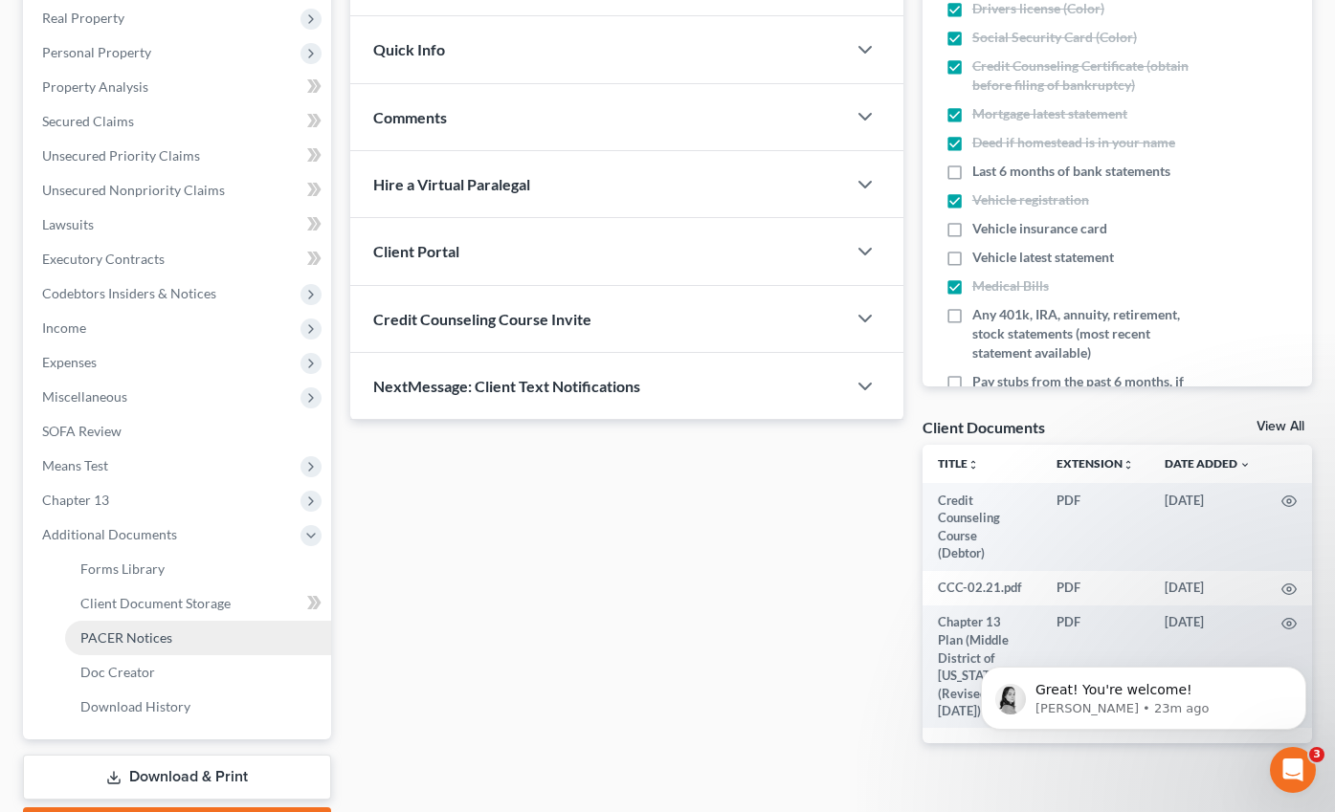
click at [102, 621] on link "PACER Notices" at bounding box center [198, 638] width 266 height 34
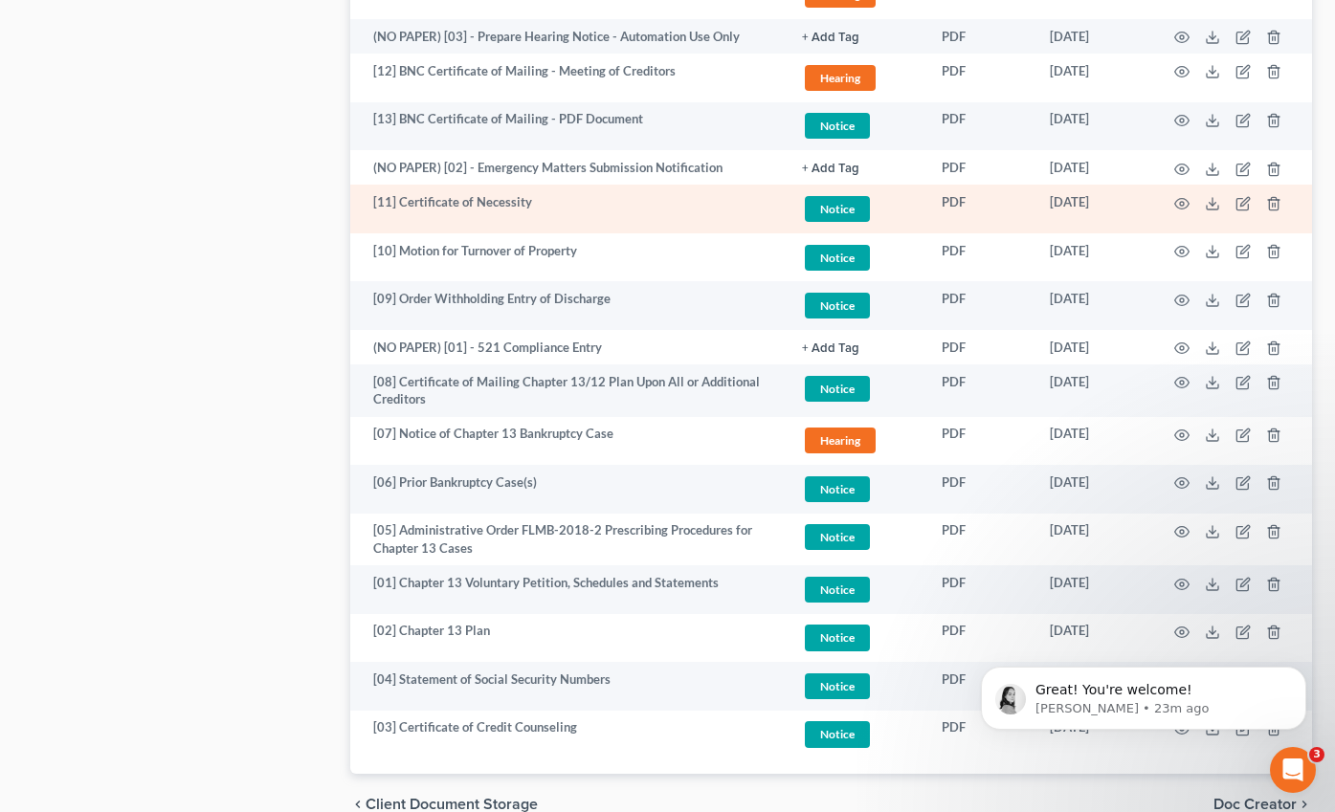
scroll to position [1651, 0]
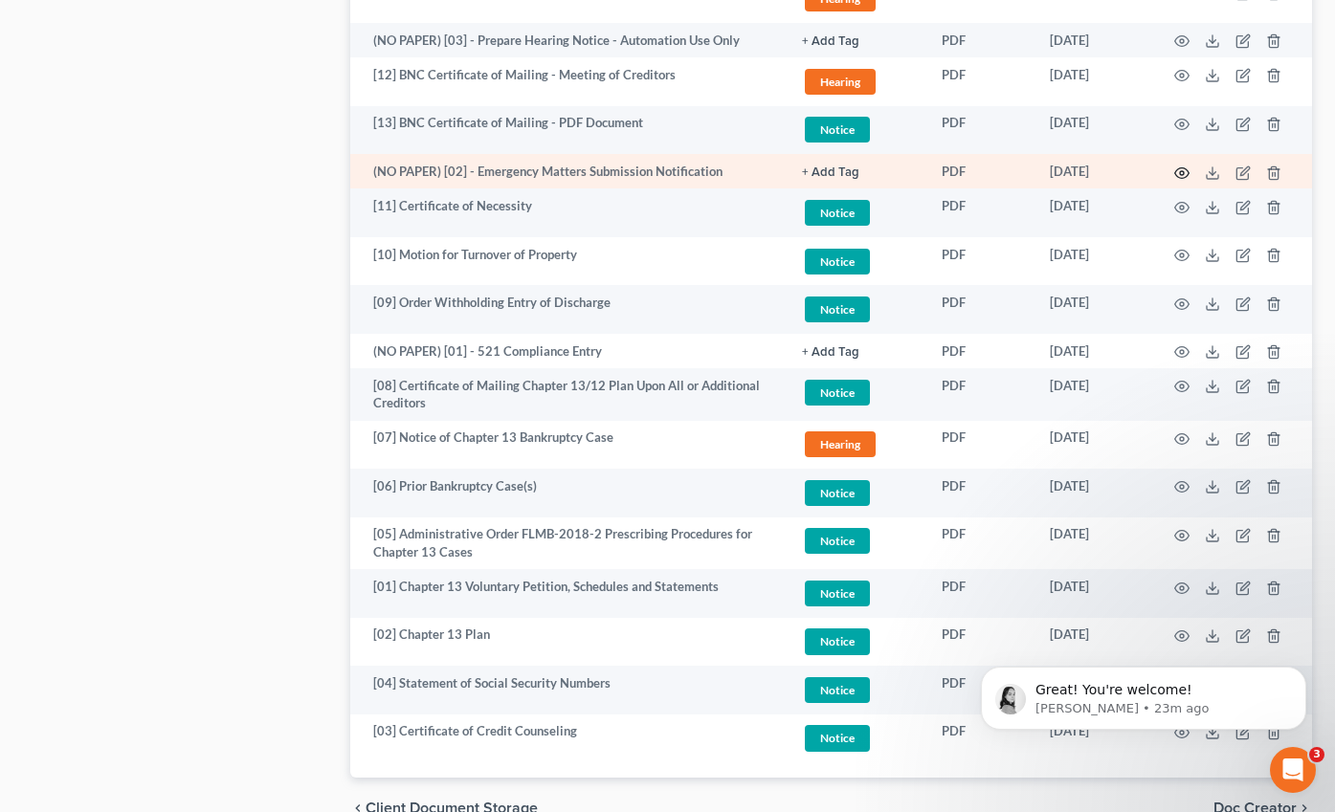
click at [1184, 166] on icon "button" at bounding box center [1181, 173] width 15 height 15
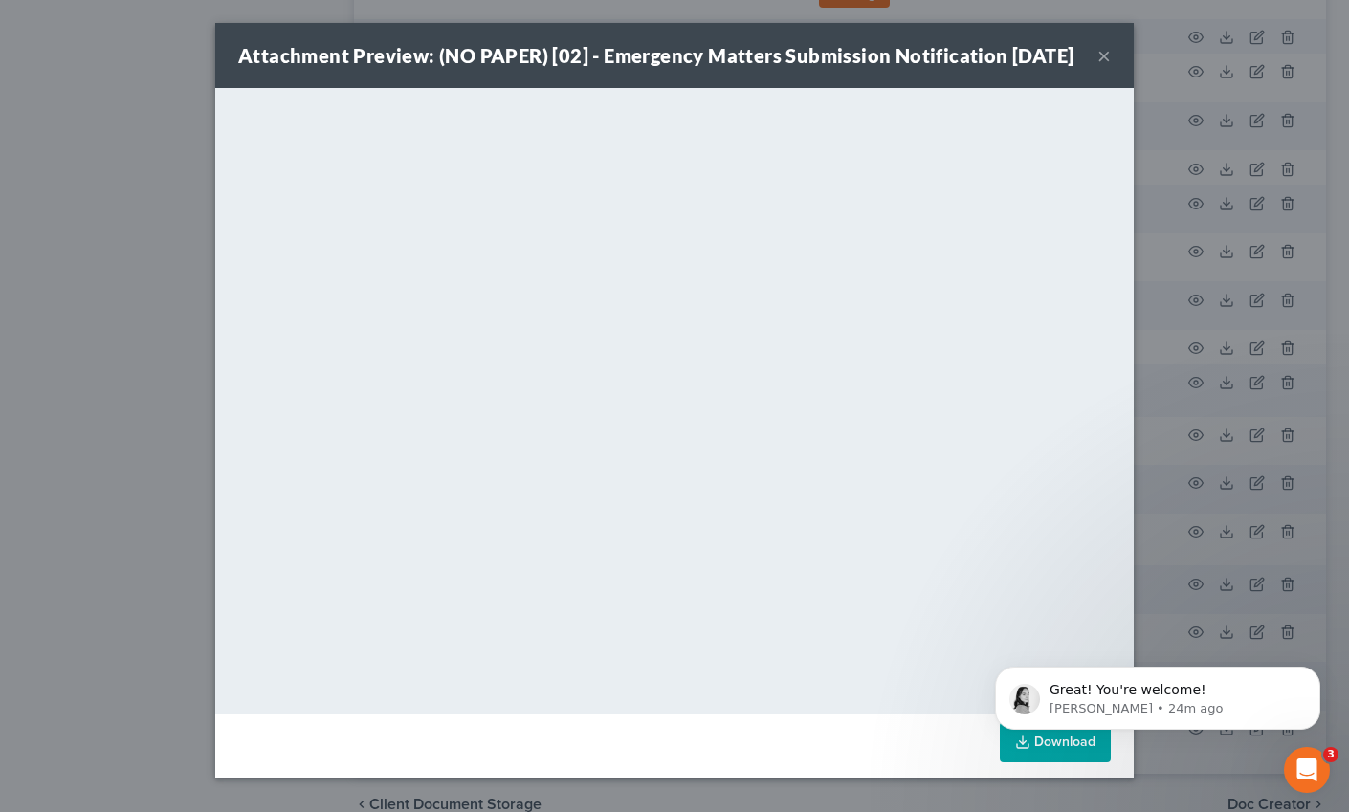
click at [1097, 63] on button "×" at bounding box center [1103, 55] width 13 height 23
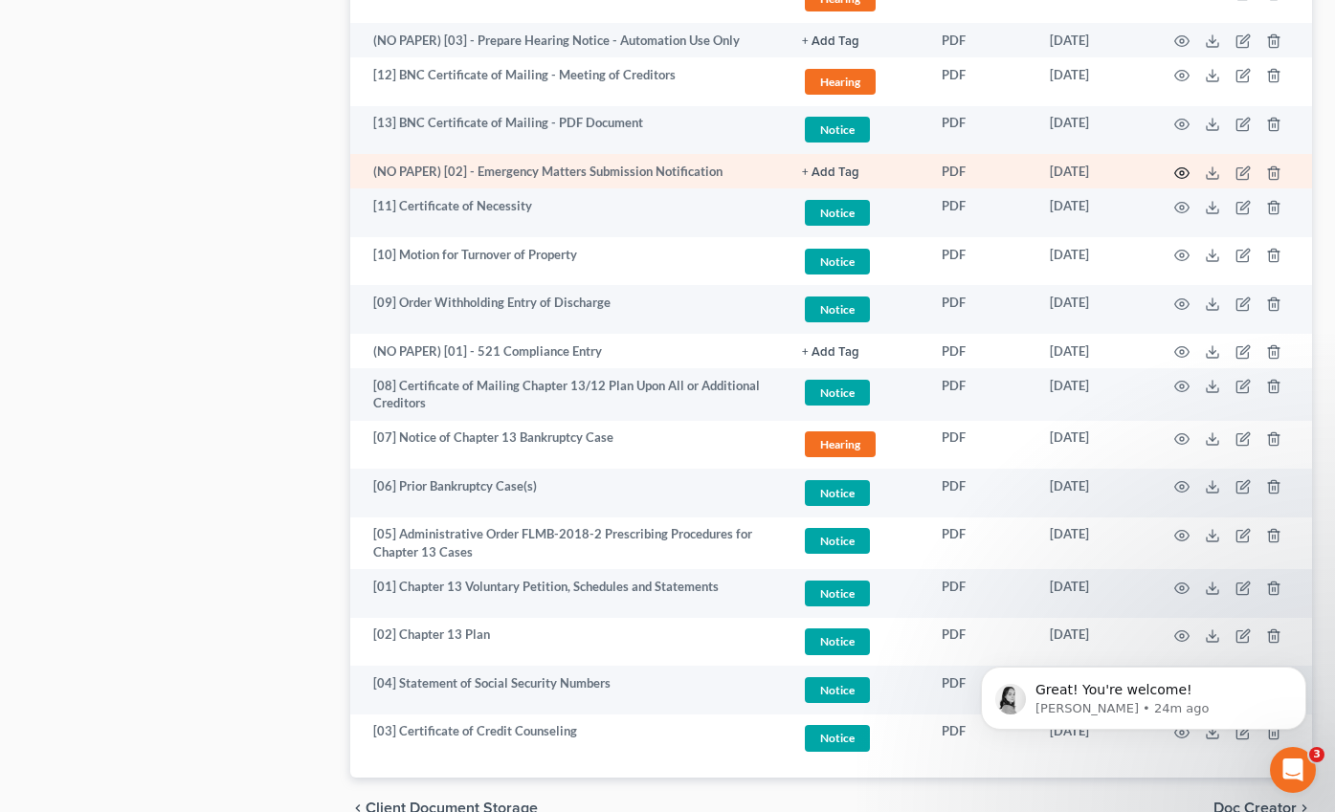
click at [1179, 166] on icon "button" at bounding box center [1181, 173] width 15 height 15
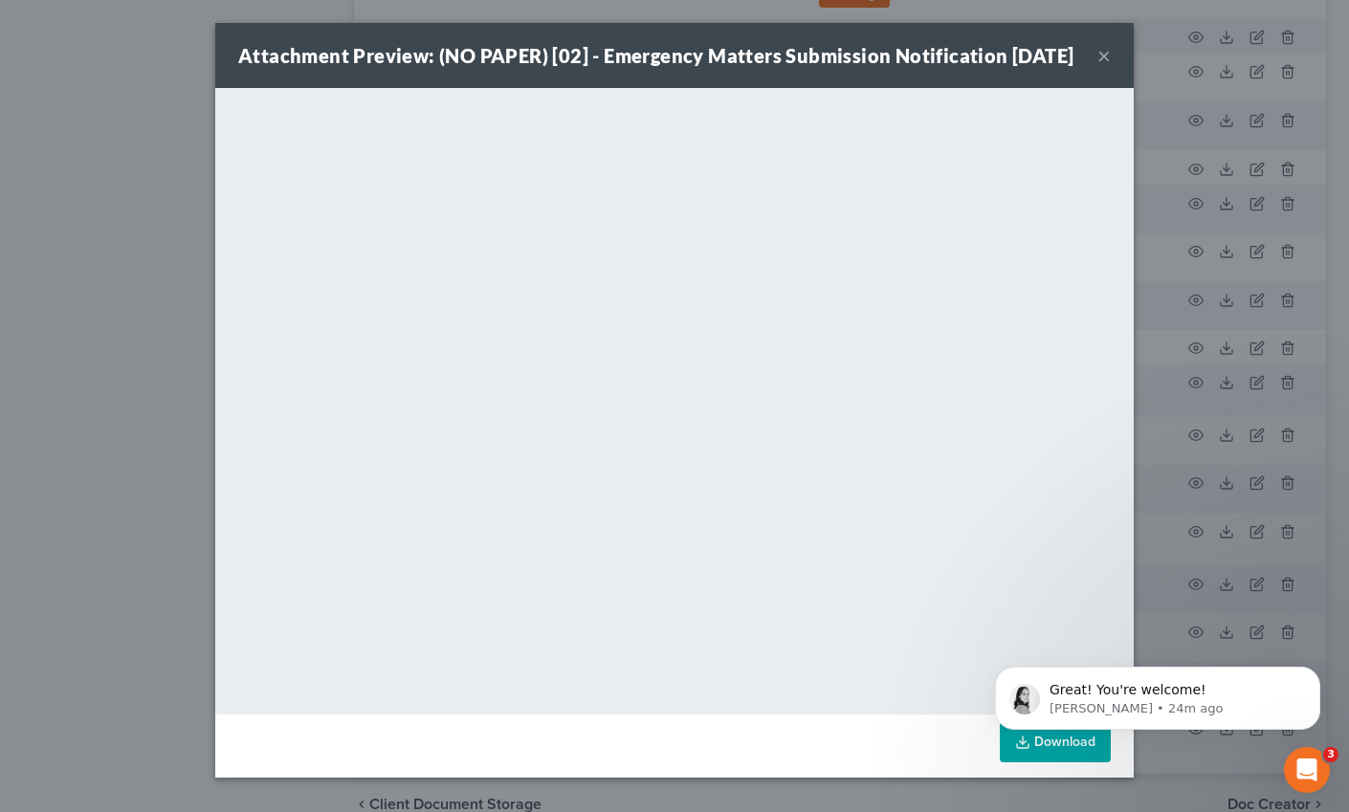
click at [1101, 67] on button "×" at bounding box center [1103, 55] width 13 height 23
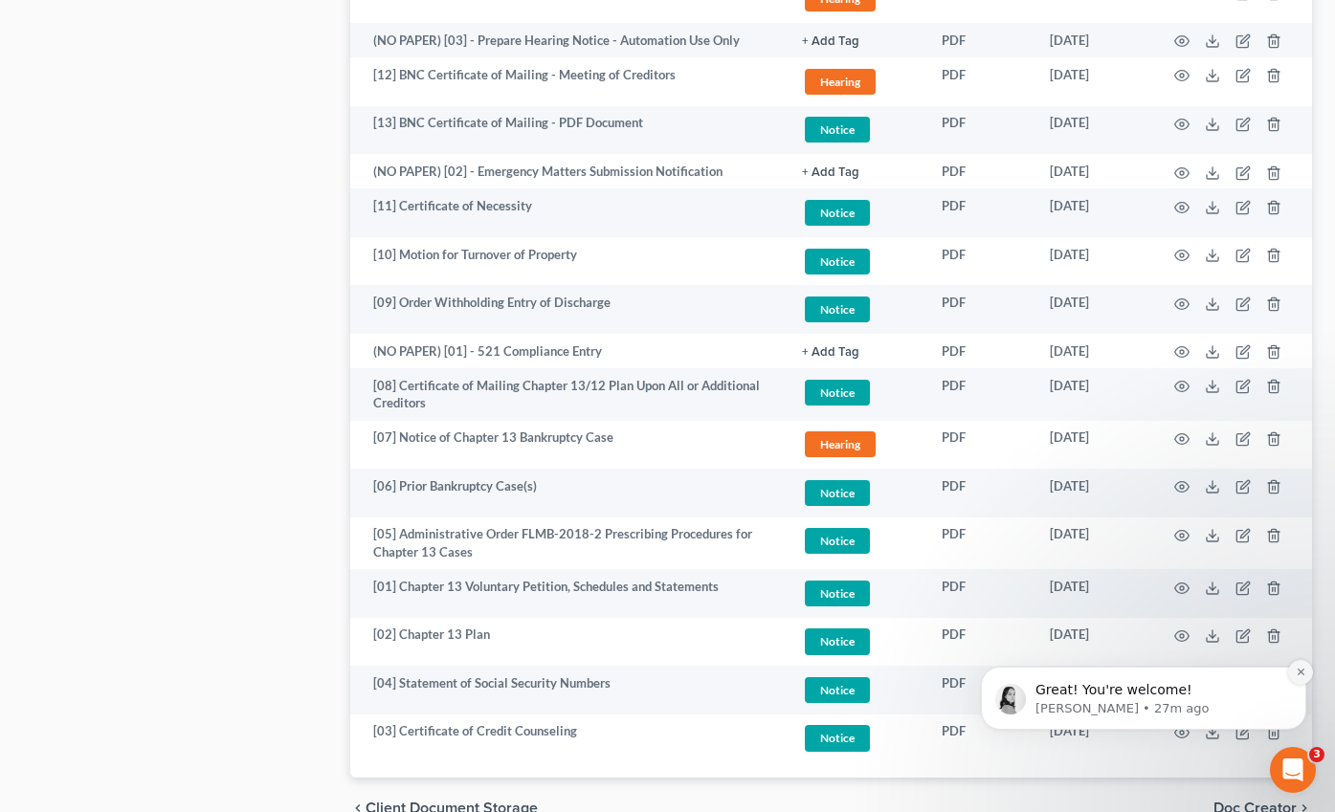
click at [1299, 667] on icon "Dismiss notification" at bounding box center [1300, 672] width 11 height 11
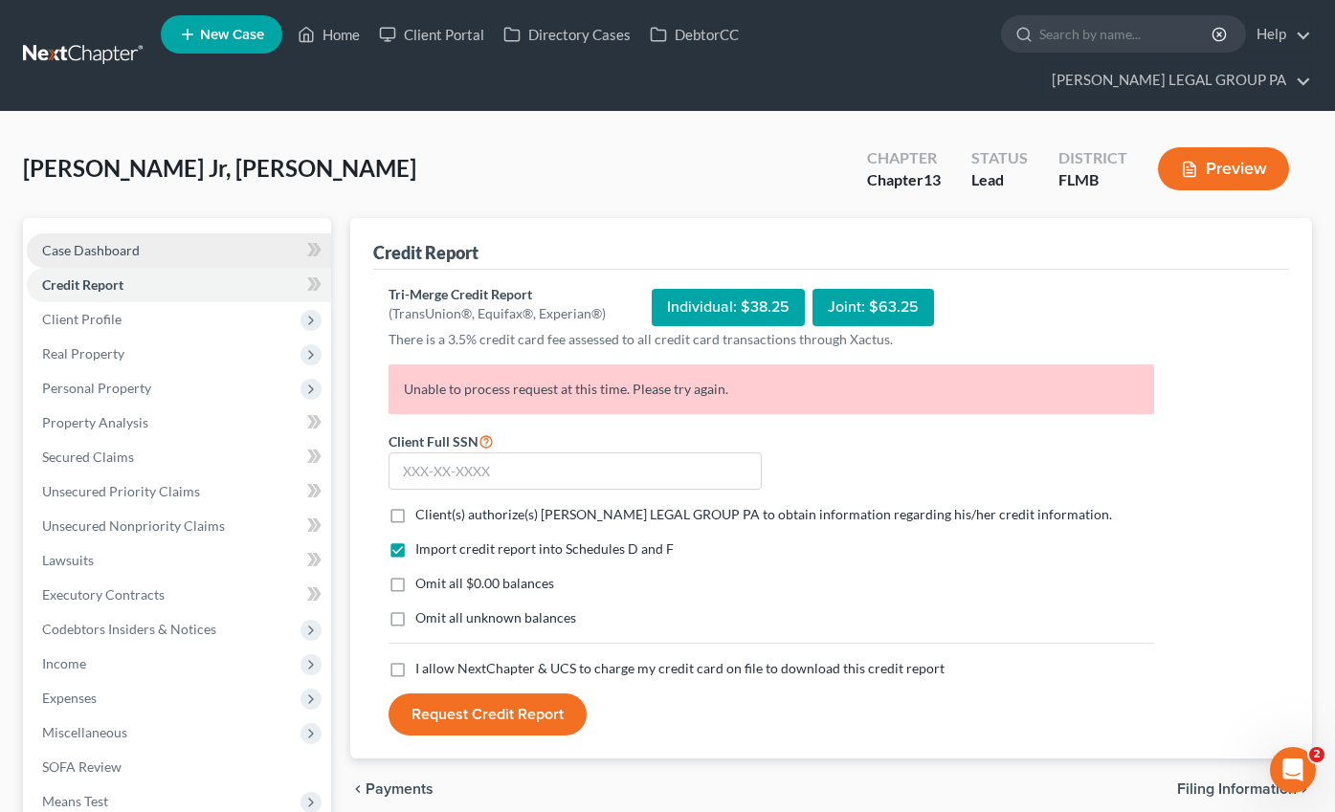
click at [98, 242] on span "Case Dashboard" at bounding box center [91, 250] width 98 height 16
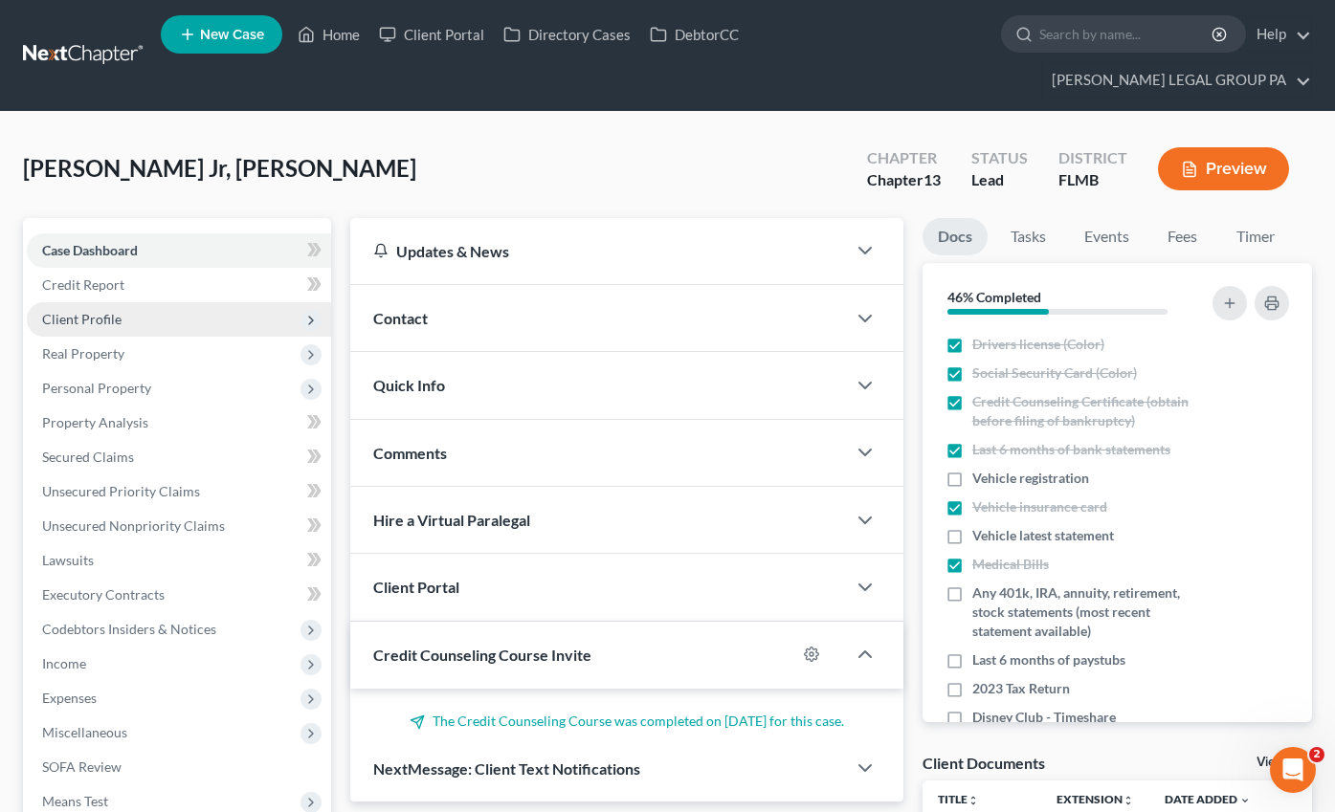
click at [109, 311] on span "Client Profile" at bounding box center [81, 319] width 79 height 16
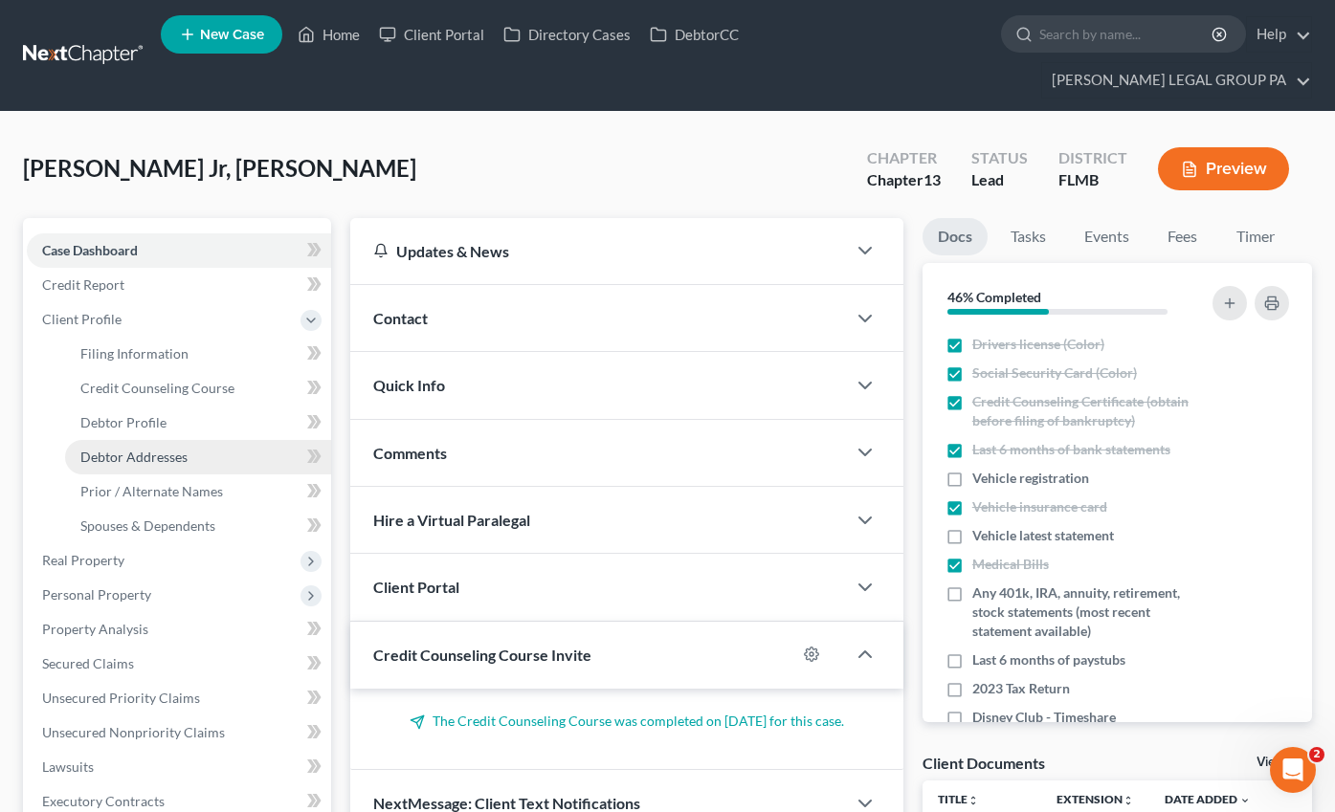
click at [144, 449] on span "Debtor Addresses" at bounding box center [133, 457] width 107 height 16
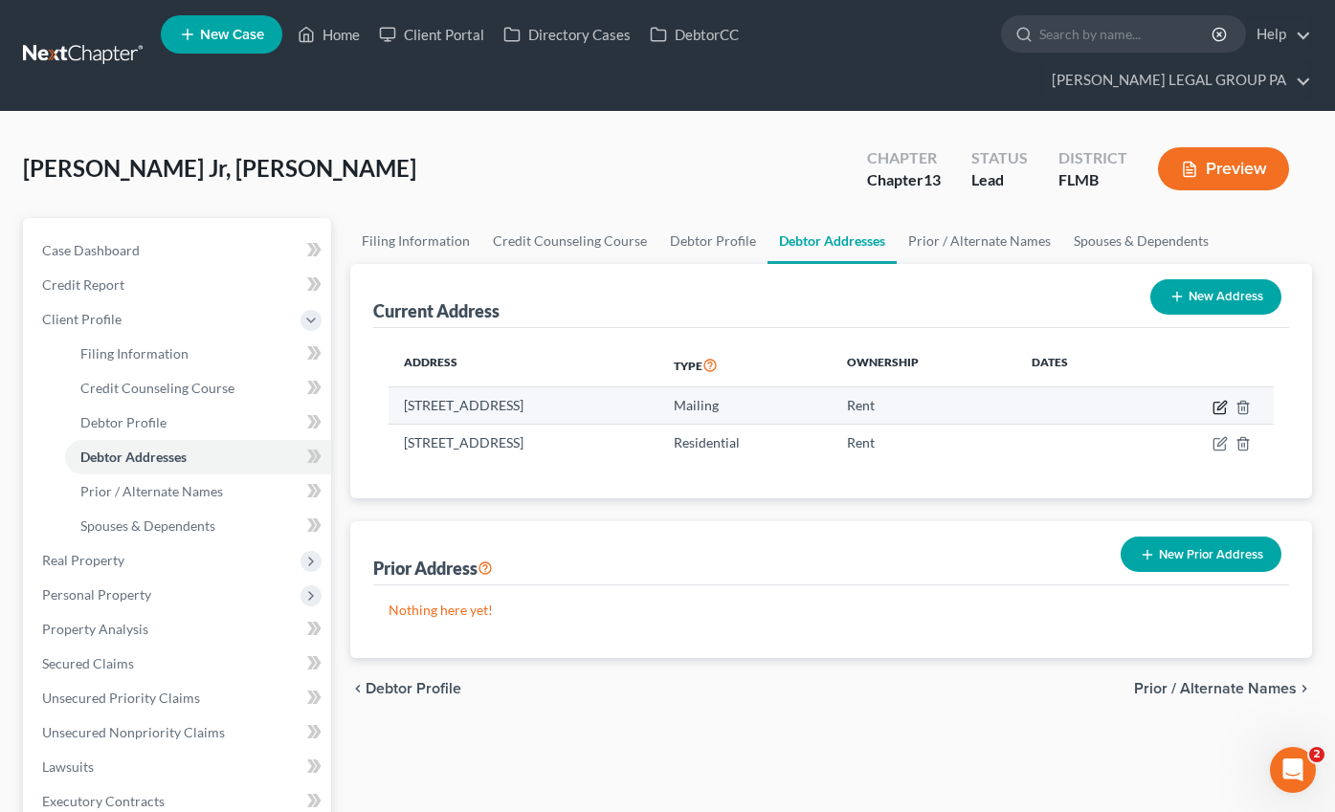
click at [1216, 400] on icon "button" at bounding box center [1219, 407] width 15 height 15
select select "9"
select select "27"
select select "0"
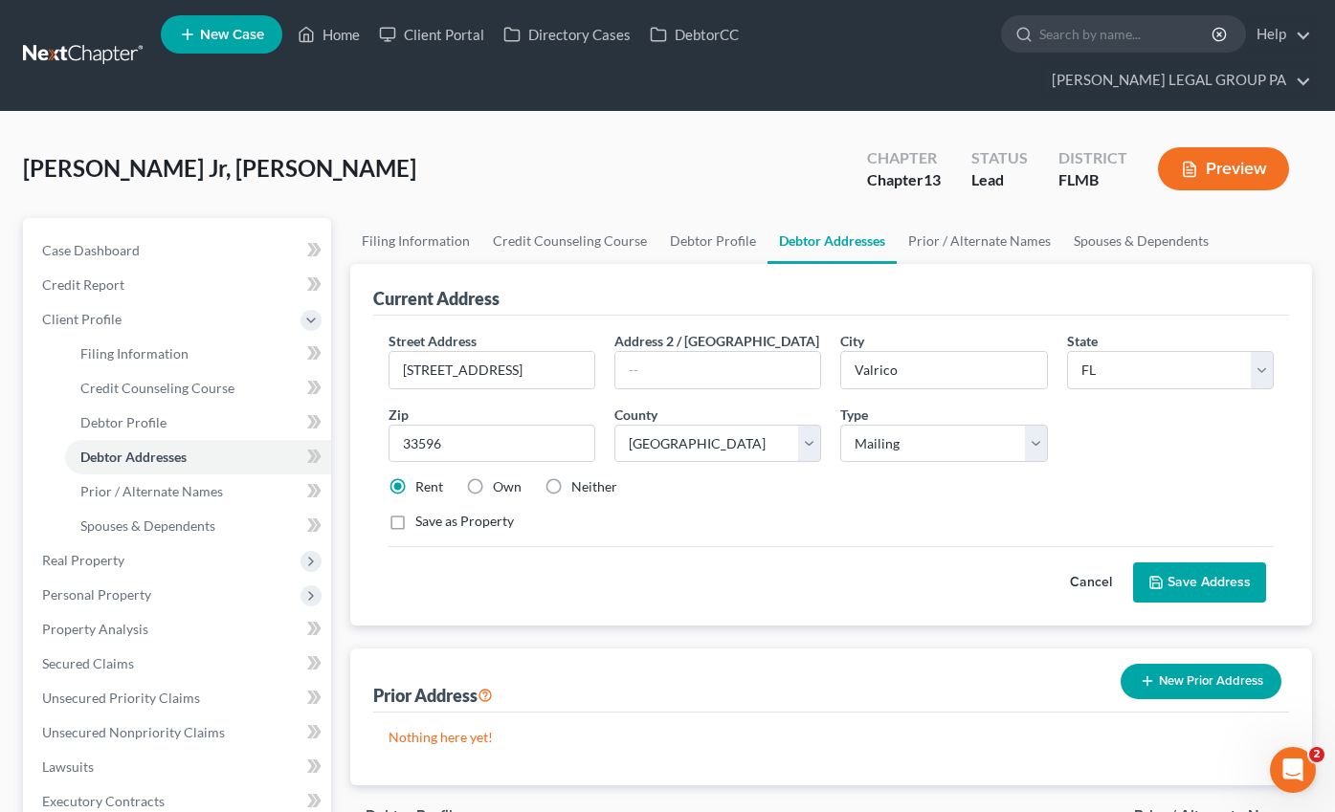
click at [571, 477] on label "Neither" at bounding box center [594, 486] width 46 height 19
click at [579, 477] on input "Neither" at bounding box center [585, 483] width 12 height 12
radio input "true"
click at [1193, 563] on button "Save Address" at bounding box center [1199, 583] width 133 height 40
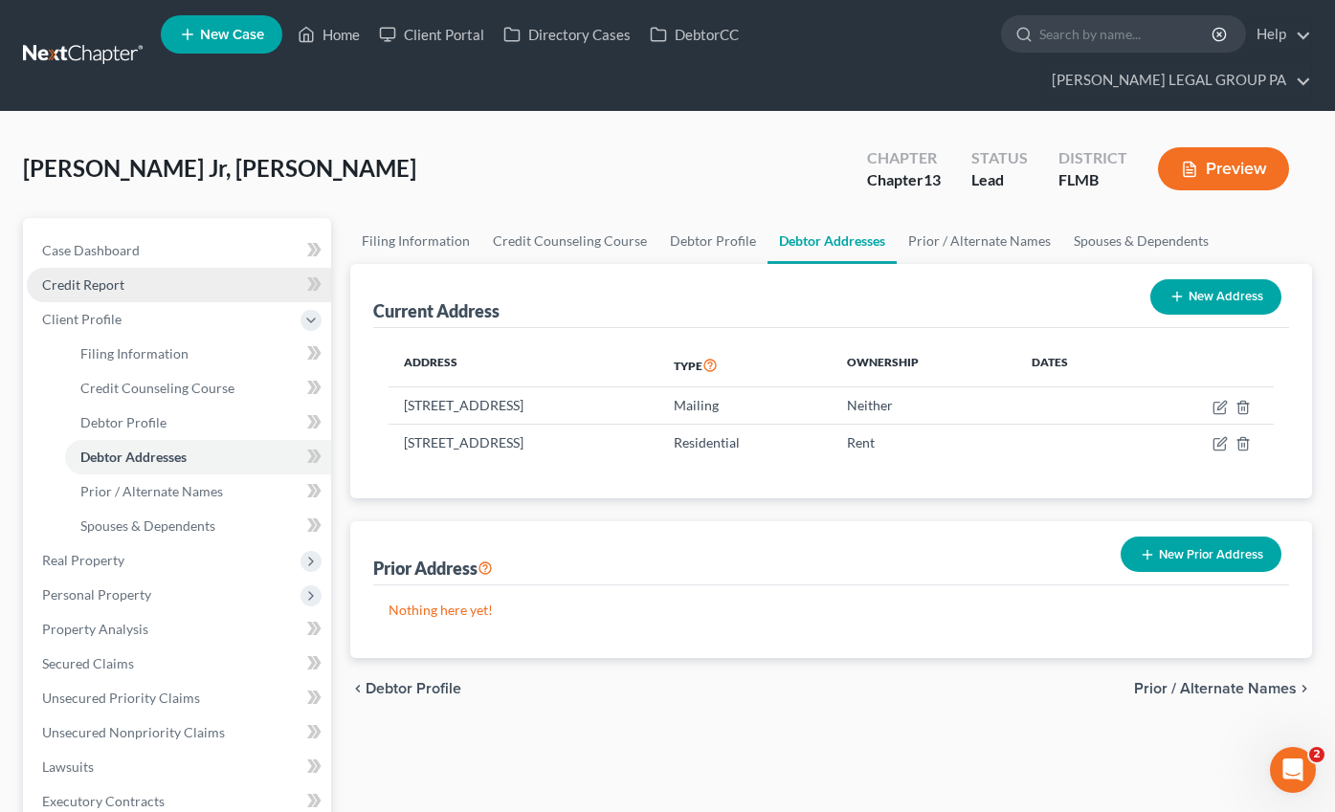
click at [92, 277] on span "Credit Report" at bounding box center [83, 285] width 82 height 16
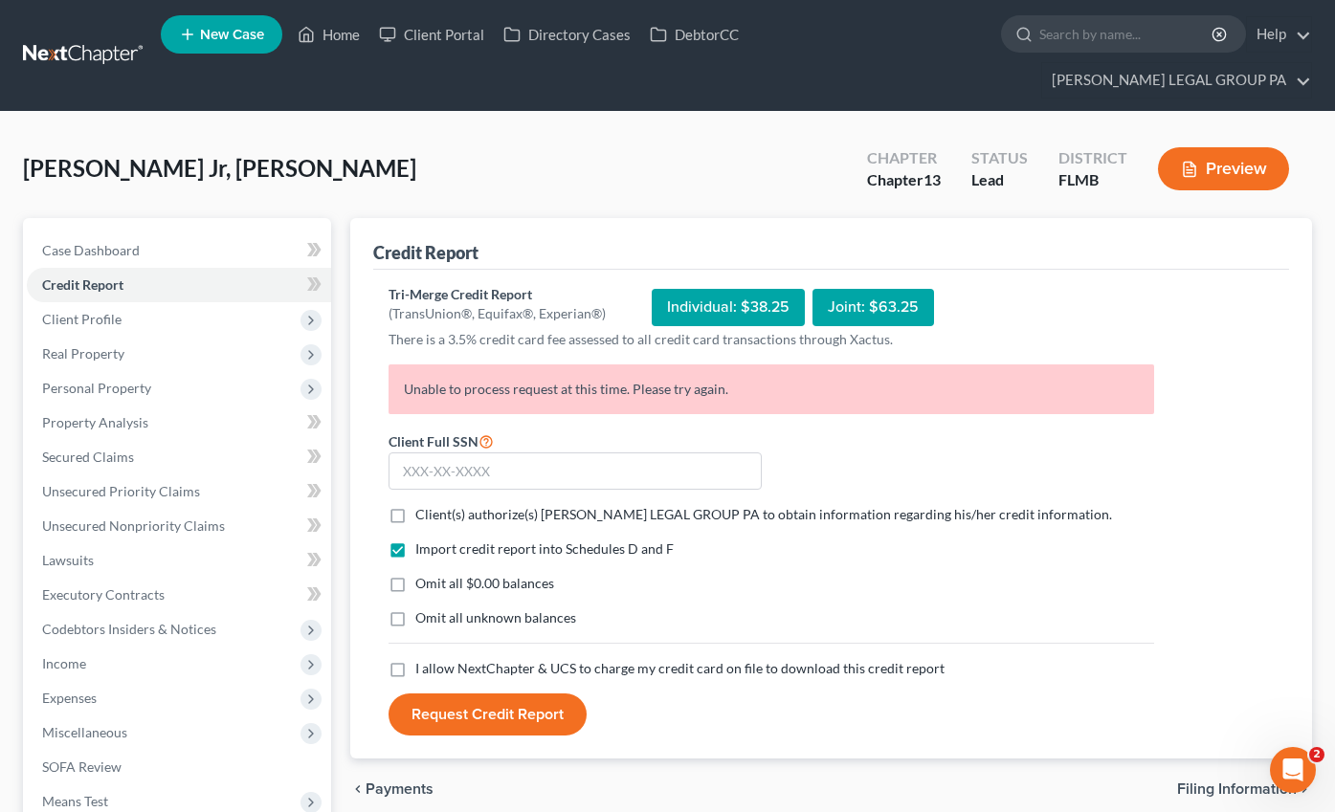
click at [415, 505] on label "Client(s) authorize(s) [PERSON_NAME] LEGAL GROUP PA to obtain information regar…" at bounding box center [763, 514] width 697 height 19
click at [423, 505] on input "Client(s) authorize(s) [PERSON_NAME] LEGAL GROUP PA to obtain information regar…" at bounding box center [429, 511] width 12 height 12
checkbox input "true"
click at [415, 574] on label "Omit all $0.00 balances" at bounding box center [484, 583] width 139 height 19
click at [423, 574] on input "Omit all $0.00 balances" at bounding box center [429, 580] width 12 height 12
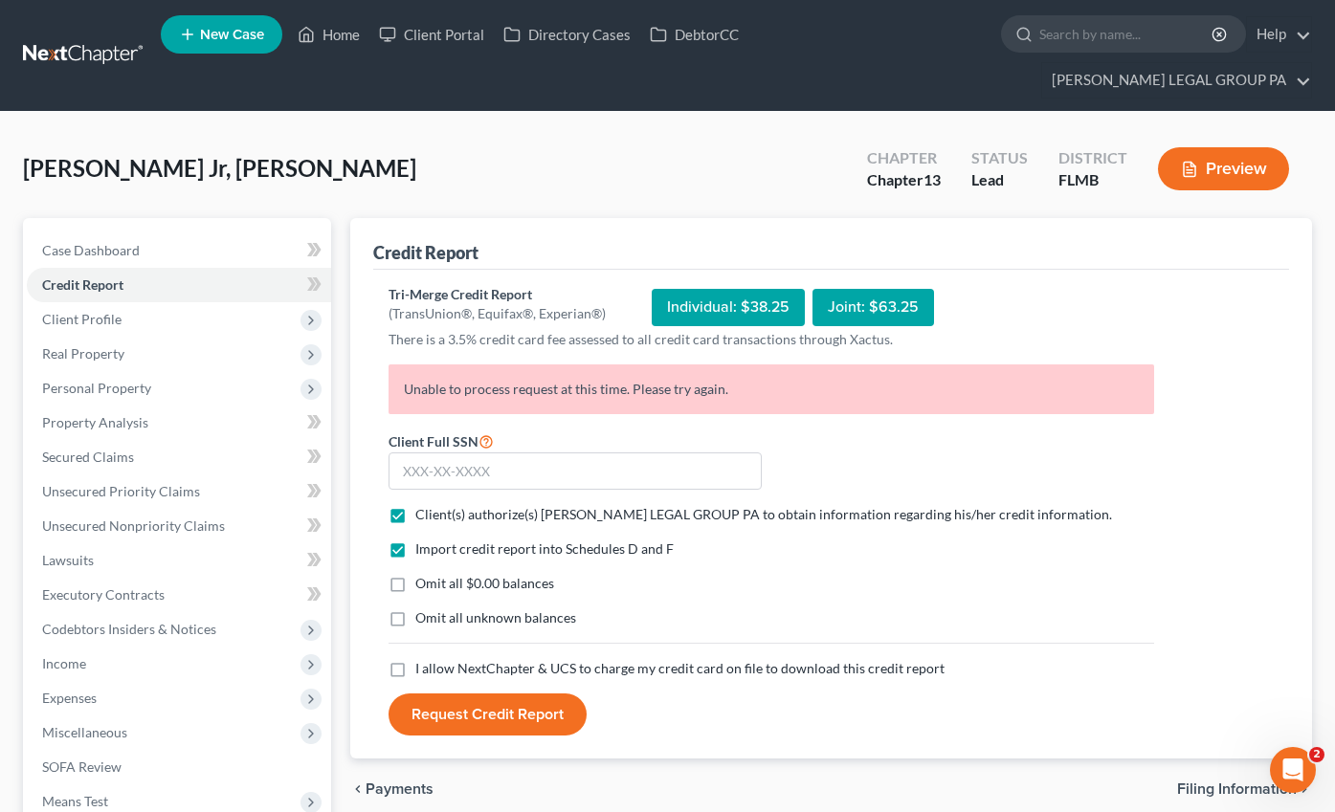
checkbox input "true"
click at [415, 609] on label "Omit all unknown balances" at bounding box center [495, 618] width 161 height 19
click at [423, 609] on input "Omit all unknown balances" at bounding box center [429, 615] width 12 height 12
checkbox input "true"
click at [415, 659] on label "I allow NextChapter & UCS to charge my credit card on file to download this cre…" at bounding box center [679, 668] width 529 height 19
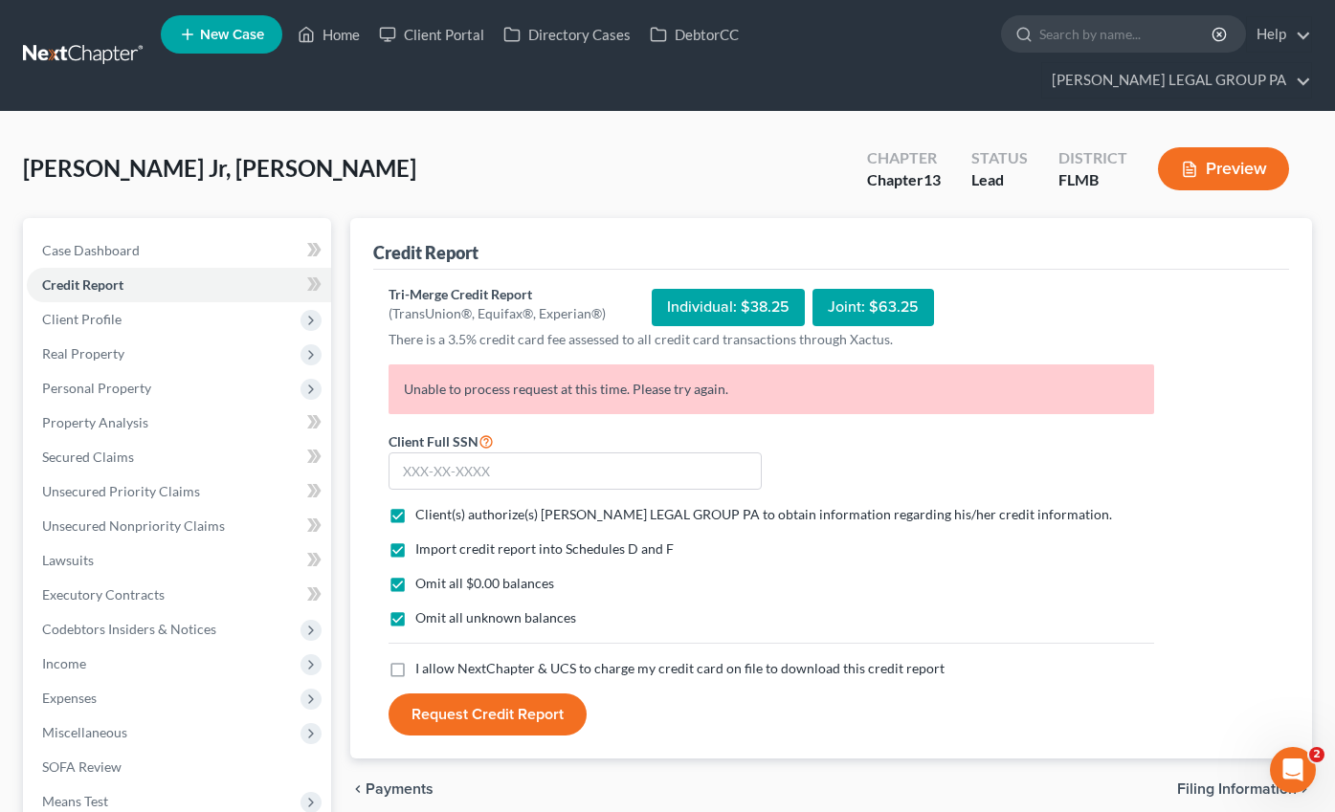
click at [423, 659] on input "I allow NextChapter & UCS to charge my credit card on file to download this cre…" at bounding box center [429, 665] width 12 height 12
checkbox input "true"
click at [449, 453] on input "text" at bounding box center [574, 472] width 373 height 38
type input "348-64-9606"
click at [500, 694] on button "Request Credit Report" at bounding box center [487, 715] width 198 height 42
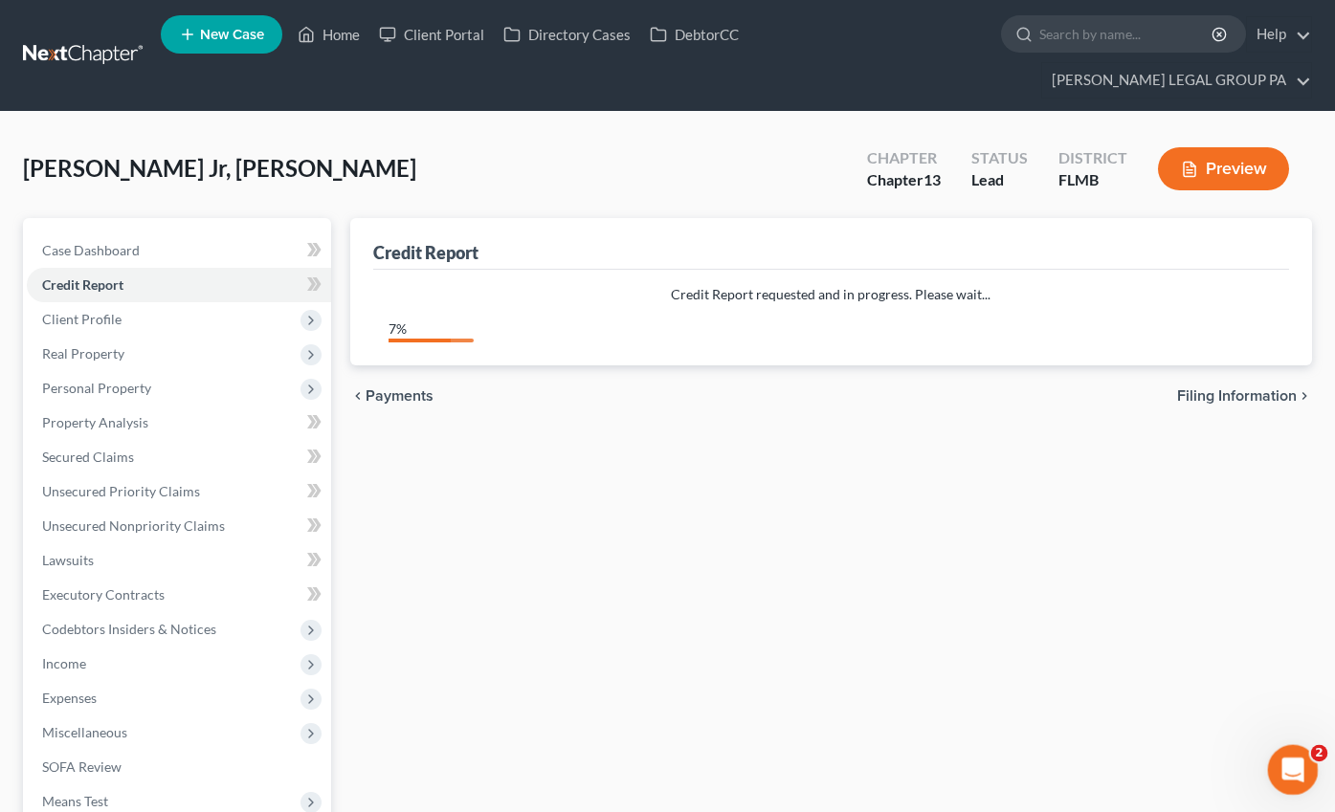
click at [1288, 767] on icon "Open Intercom Messenger" at bounding box center [1290, 768] width 32 height 32
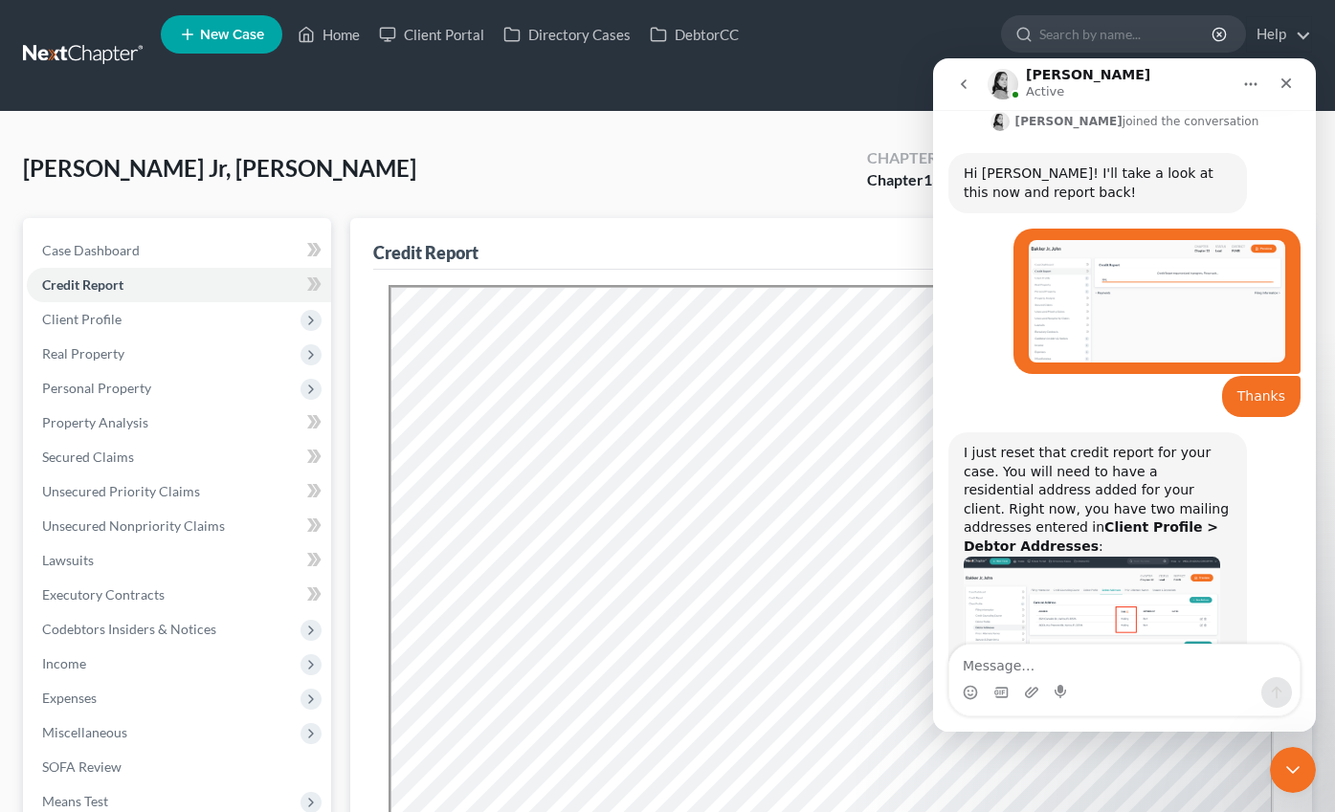
click at [1070, 666] on textarea "Message…" at bounding box center [1124, 661] width 350 height 33
type textarea "It worked thank you."
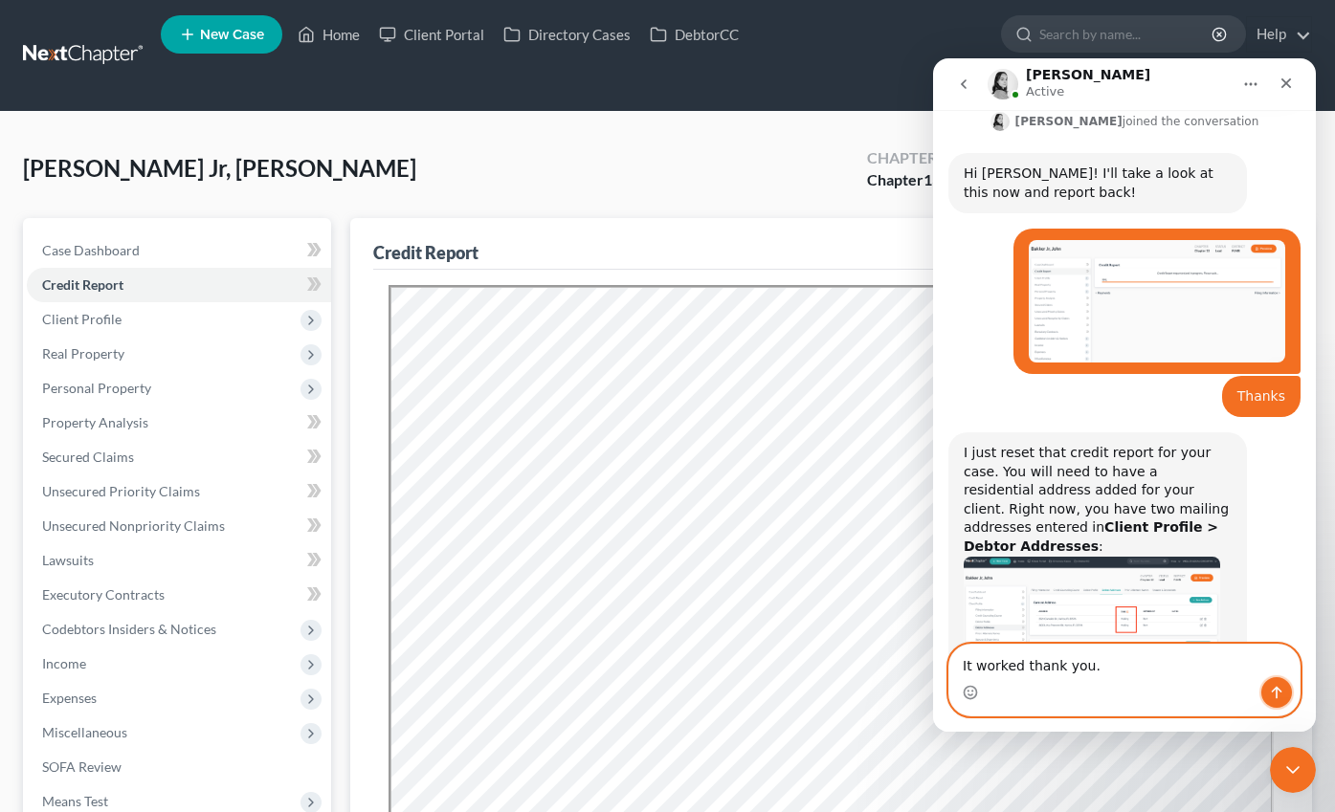
click at [1275, 681] on button "Send a message…" at bounding box center [1276, 692] width 31 height 31
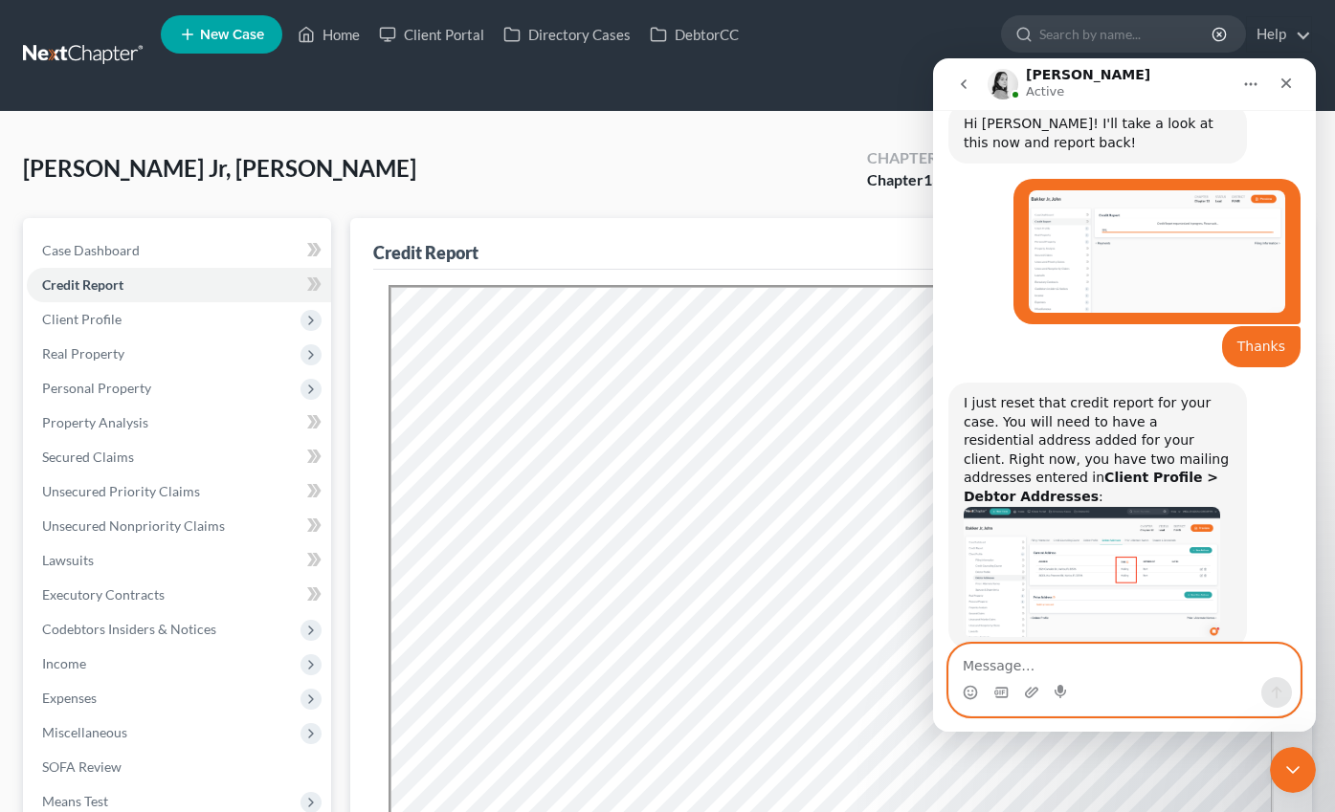
scroll to position [752, 0]
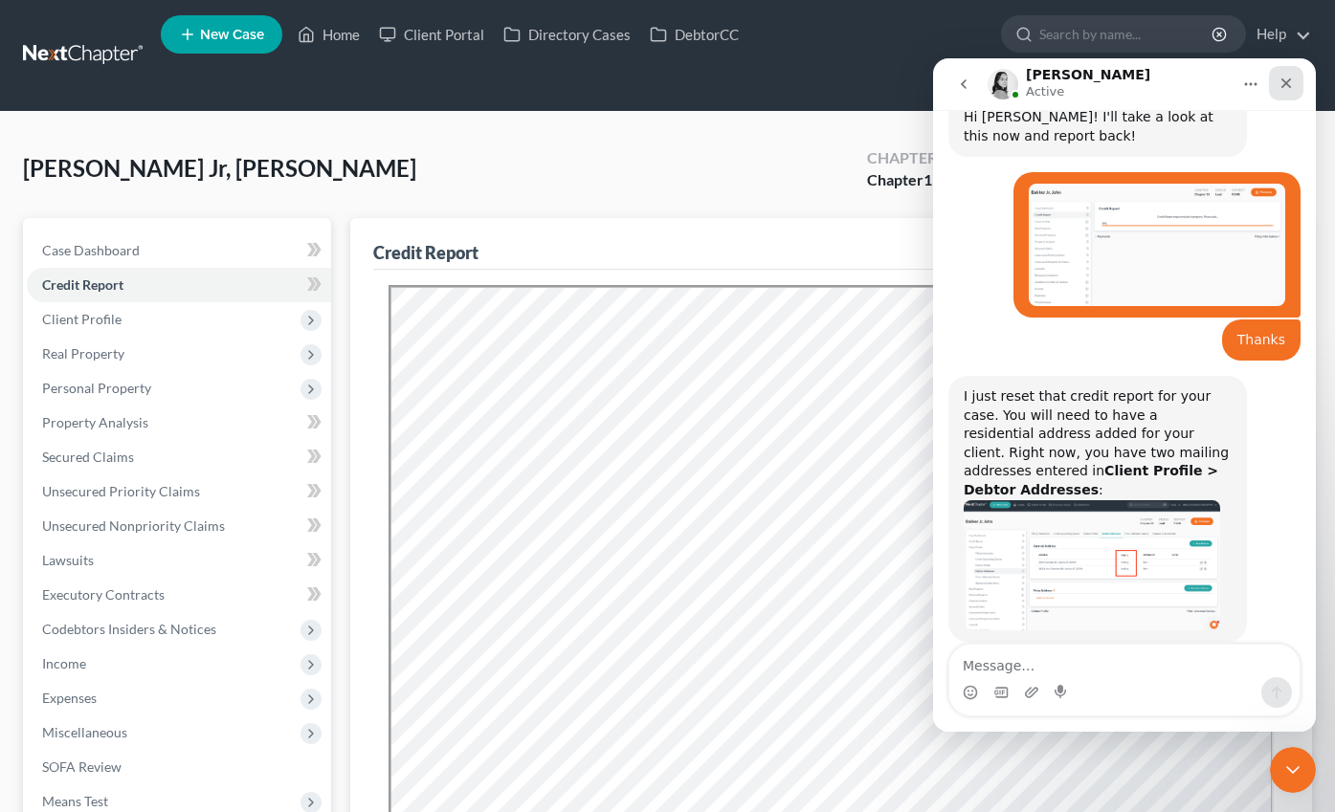
click at [1290, 83] on icon "Close" at bounding box center [1285, 83] width 15 height 15
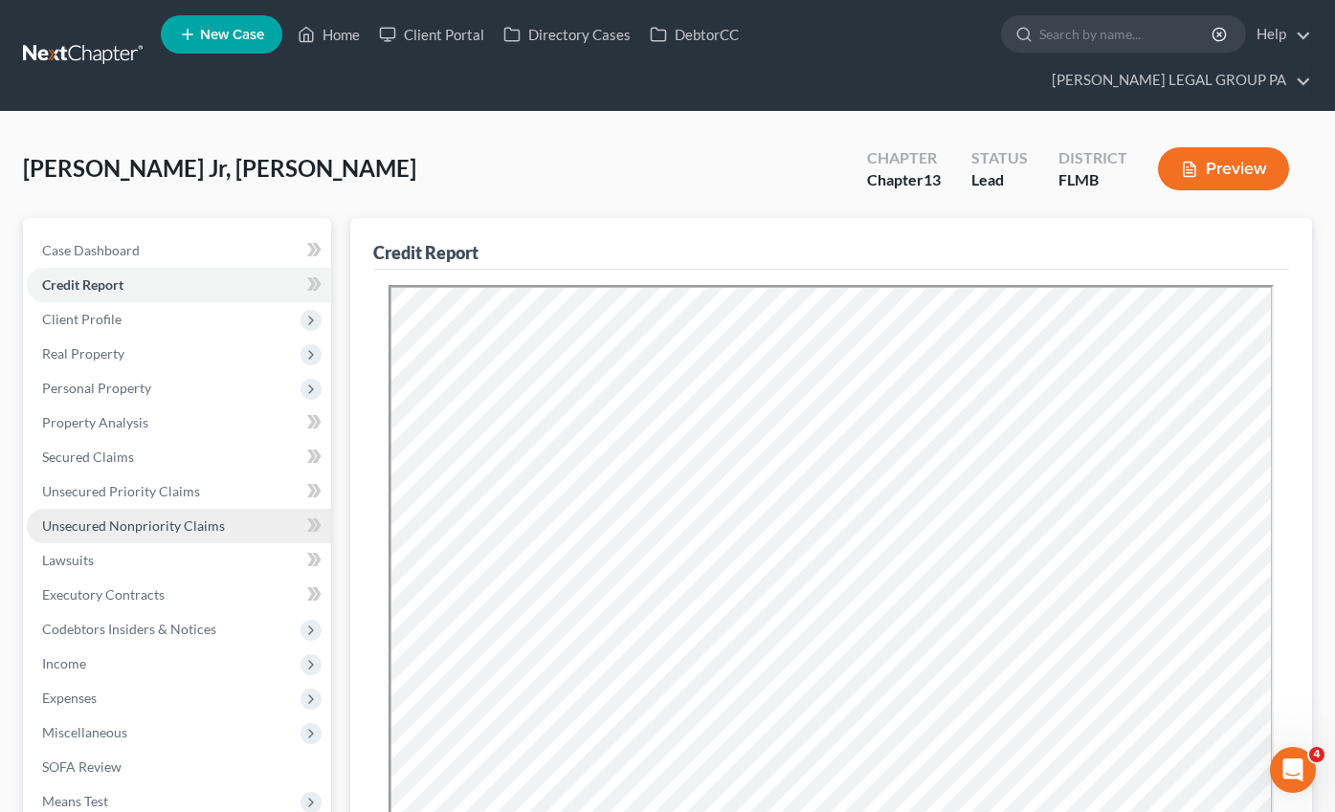
click at [140, 509] on link "Unsecured Nonpriority Claims" at bounding box center [179, 526] width 304 height 34
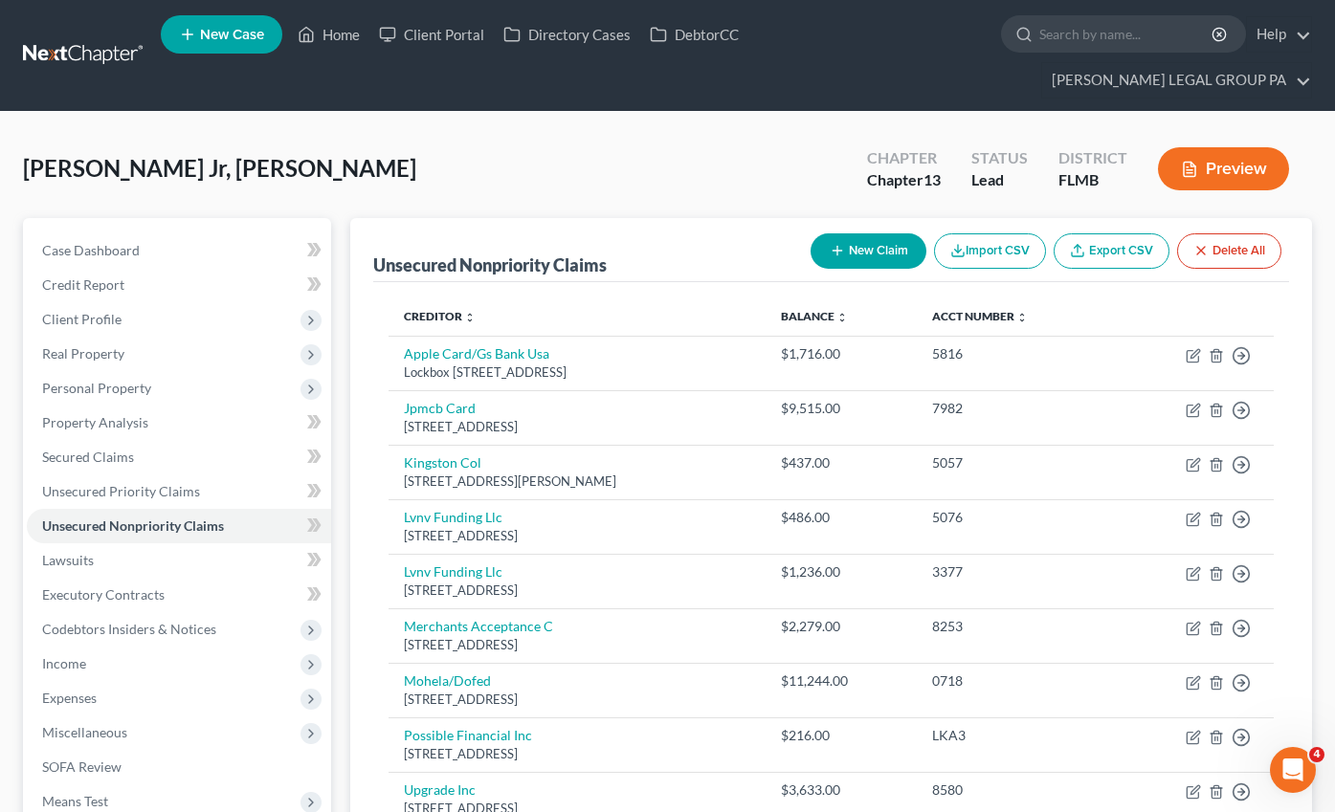
click at [1106, 233] on link "Export CSV" at bounding box center [1111, 250] width 116 height 35
click at [1222, 233] on button "Delete All" at bounding box center [1229, 250] width 104 height 35
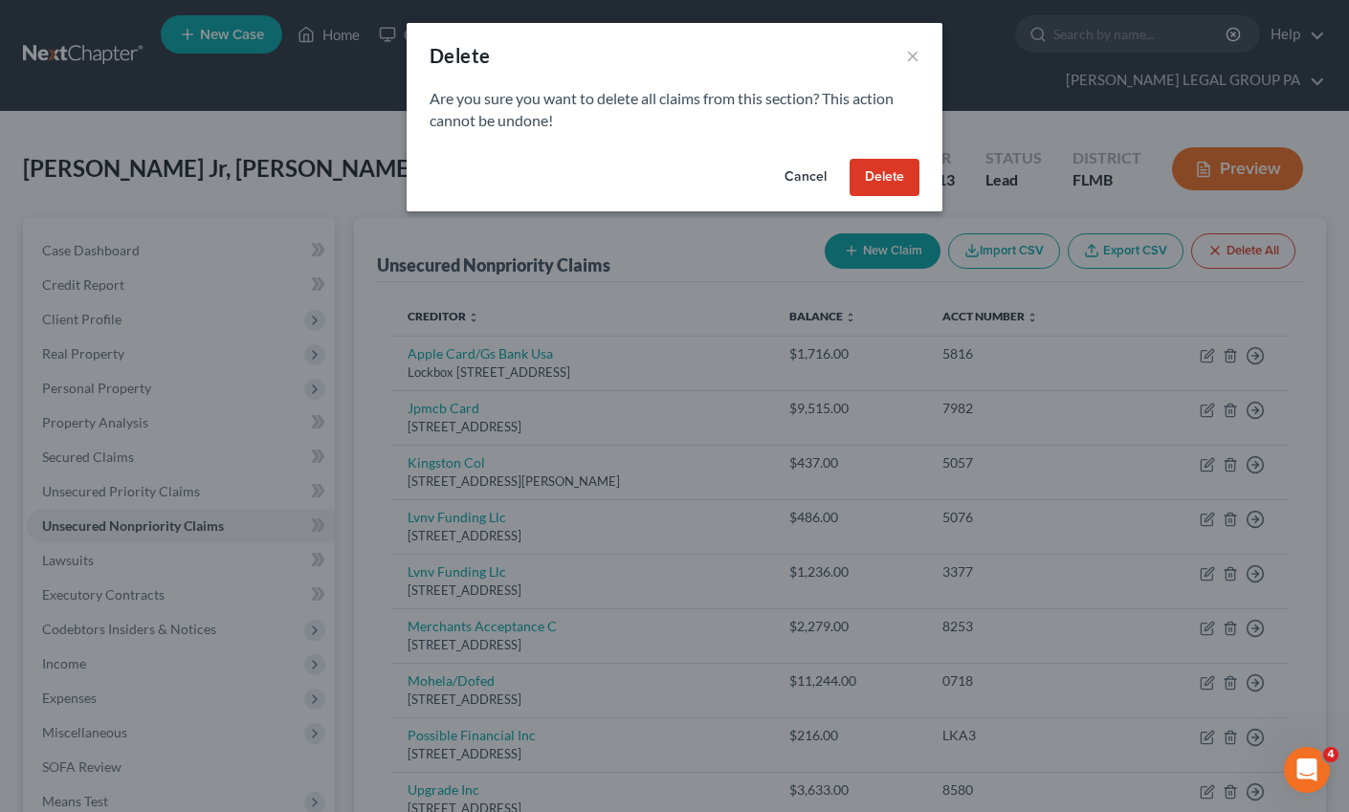
click at [899, 171] on button "Delete" at bounding box center [885, 178] width 70 height 38
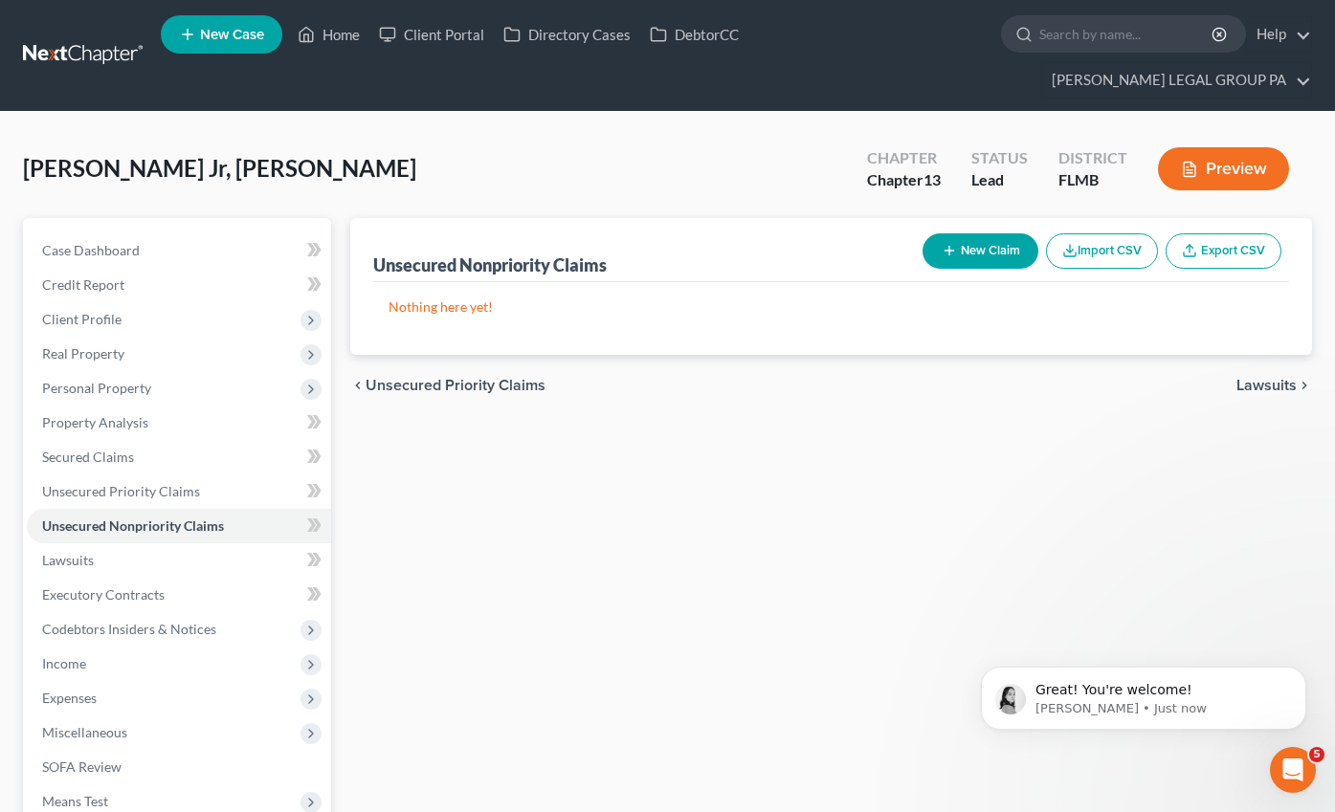
scroll to position [809, 0]
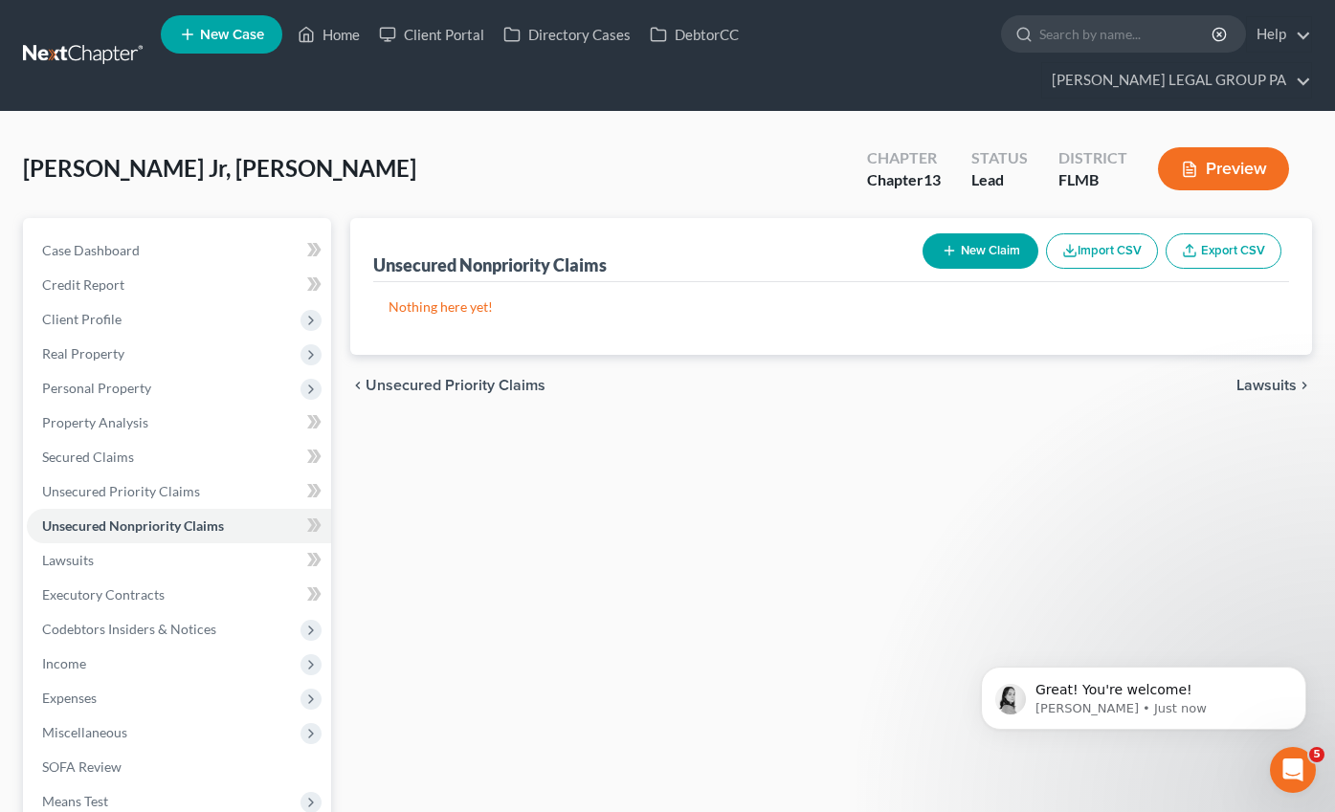
click at [1079, 233] on button "Import CSV" at bounding box center [1102, 250] width 112 height 35
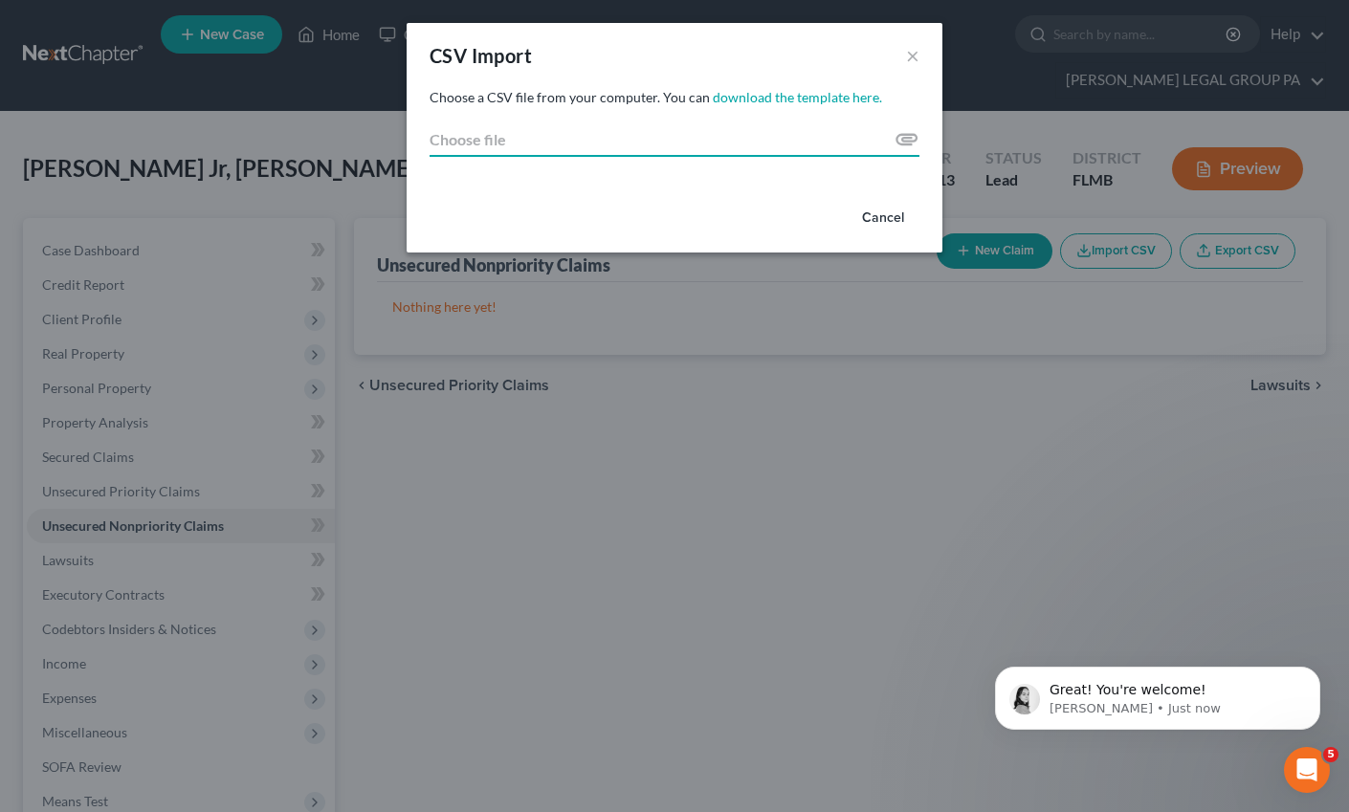
click at [912, 138] on input "Choose file" at bounding box center [675, 139] width 490 height 34
type input "C:\fakepath\export (5).csv"
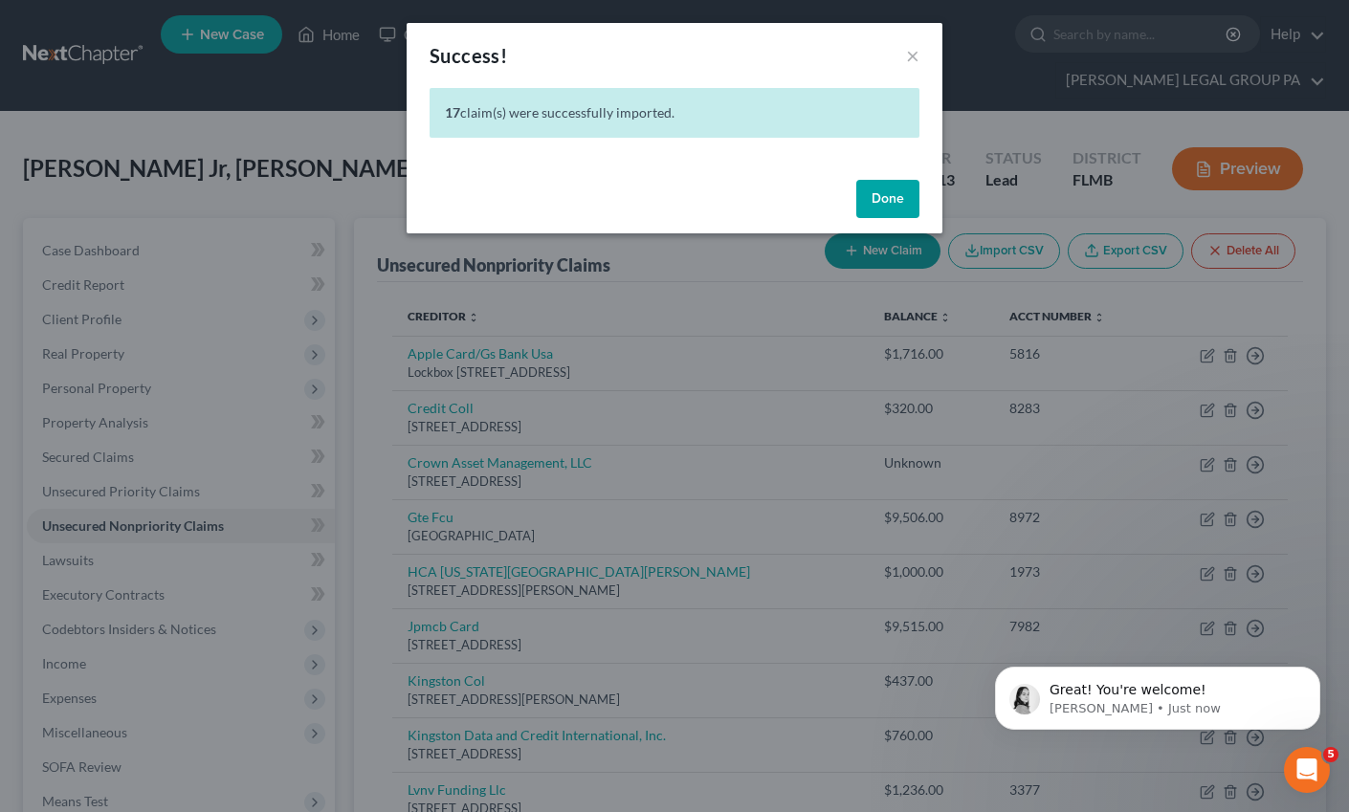
click at [898, 198] on button "Done" at bounding box center [887, 199] width 63 height 38
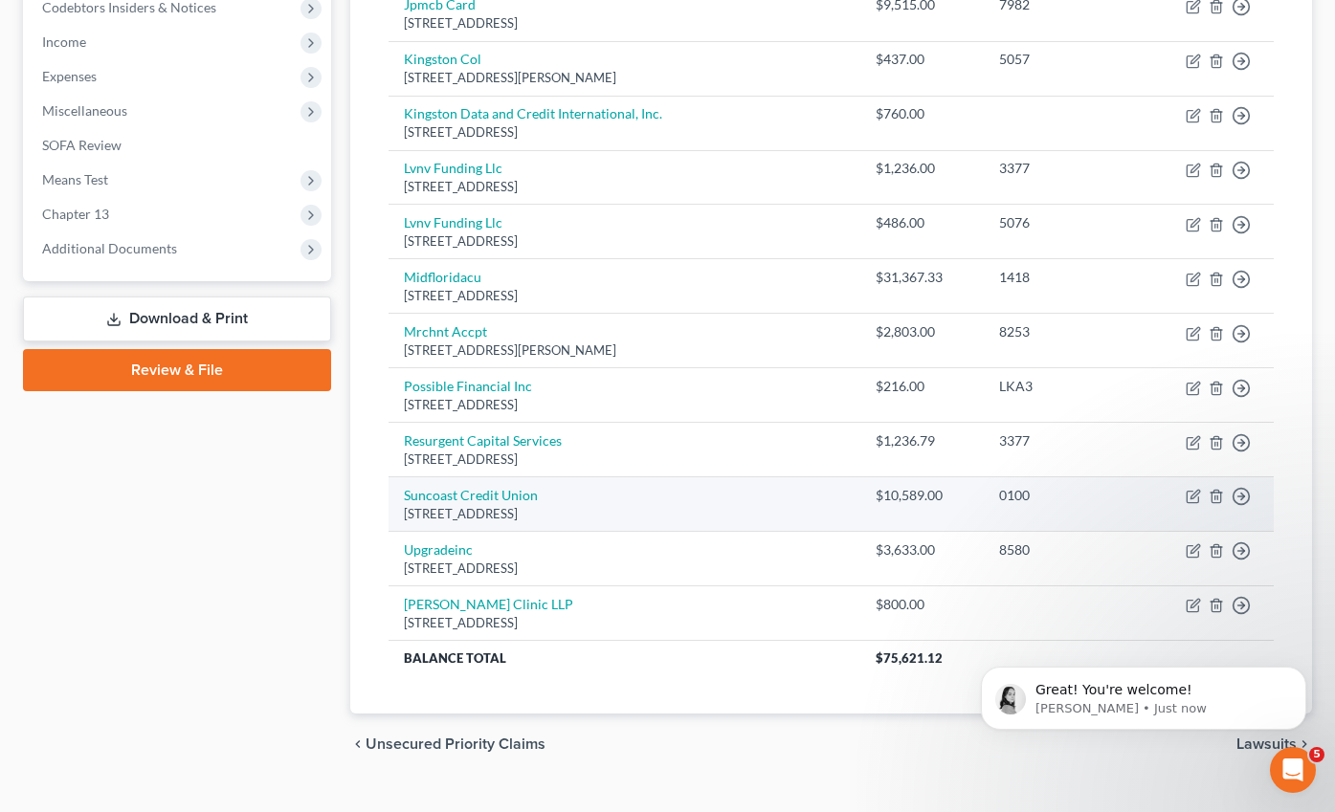
scroll to position [0, 0]
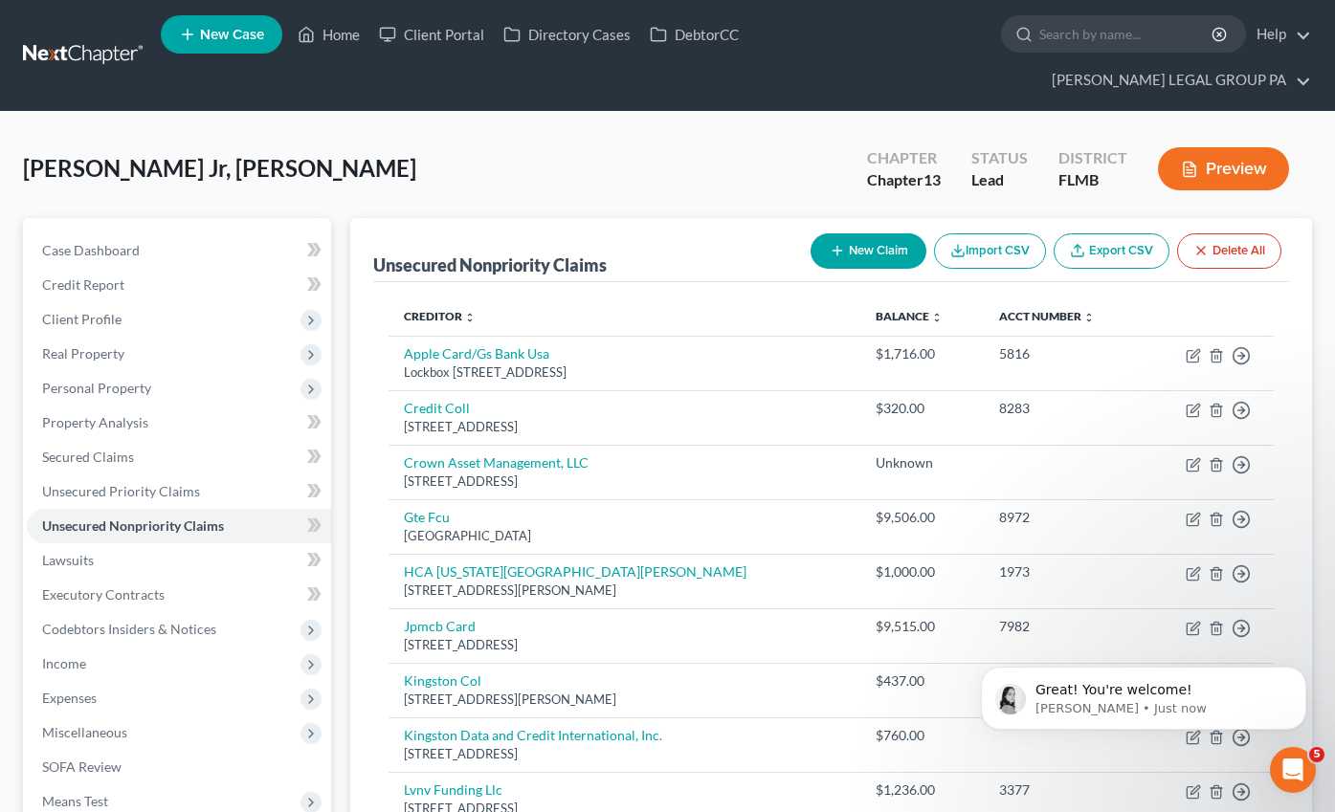
click at [1216, 147] on button "Preview" at bounding box center [1223, 168] width 131 height 43
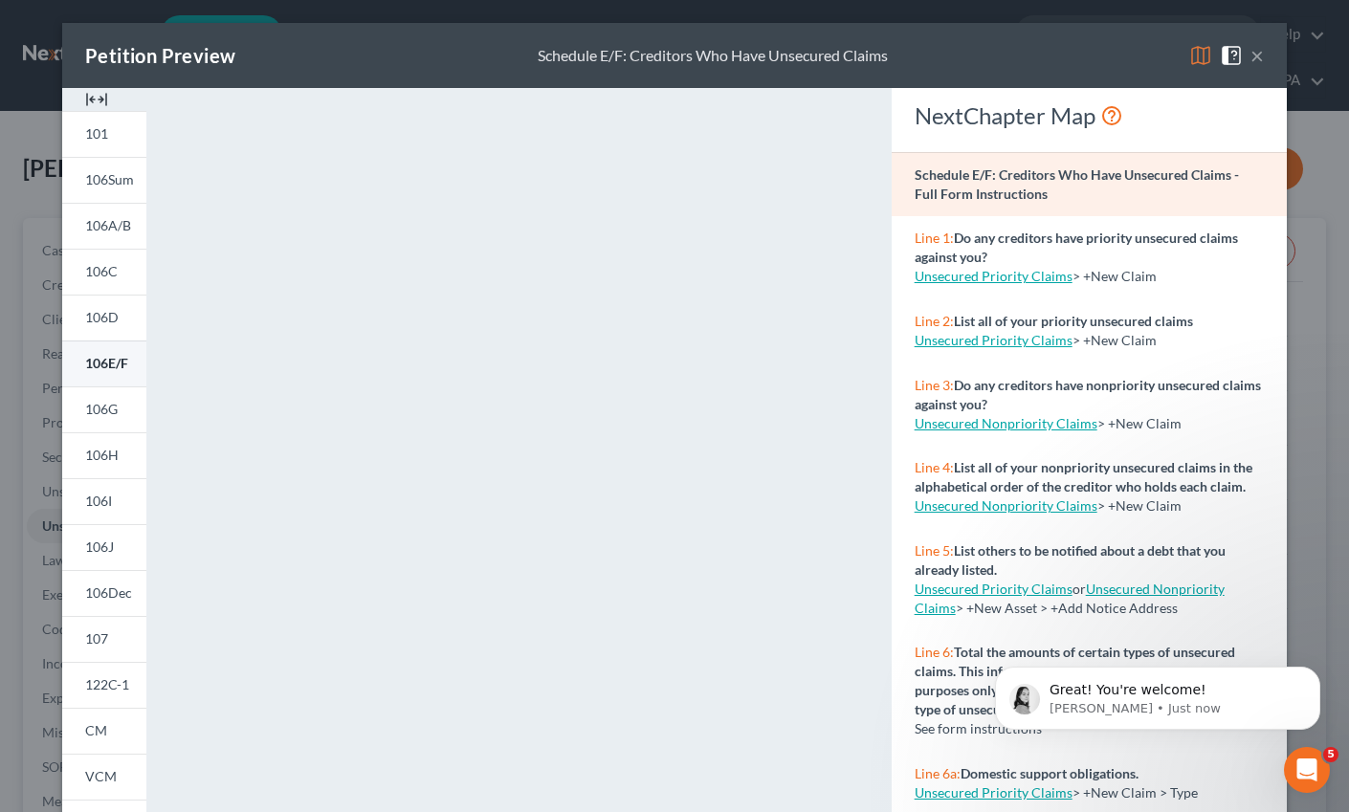
click at [100, 368] on span "106E/F" at bounding box center [106, 363] width 43 height 16
click at [1315, 671] on icon "Dismiss notification" at bounding box center [1314, 672] width 7 height 7
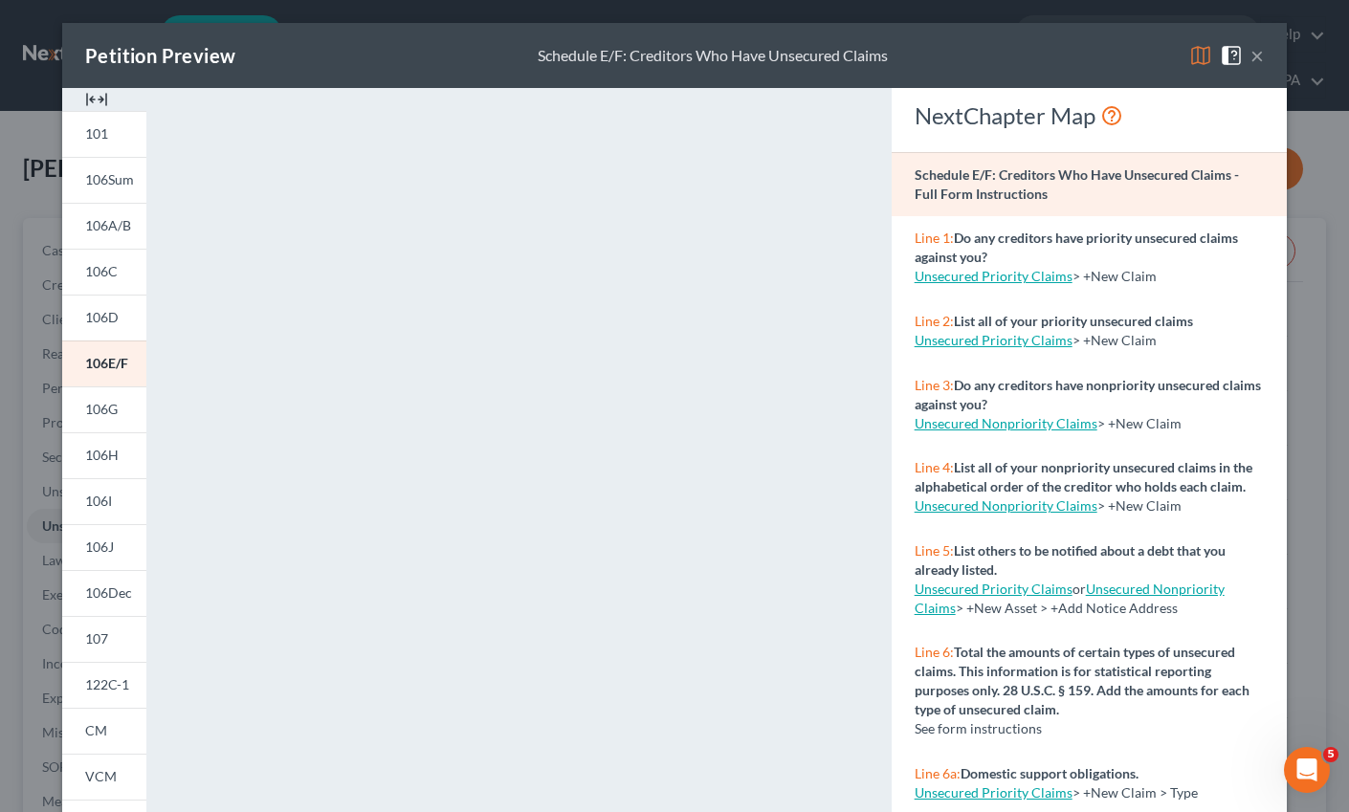
click at [1253, 60] on button "×" at bounding box center [1257, 55] width 13 height 23
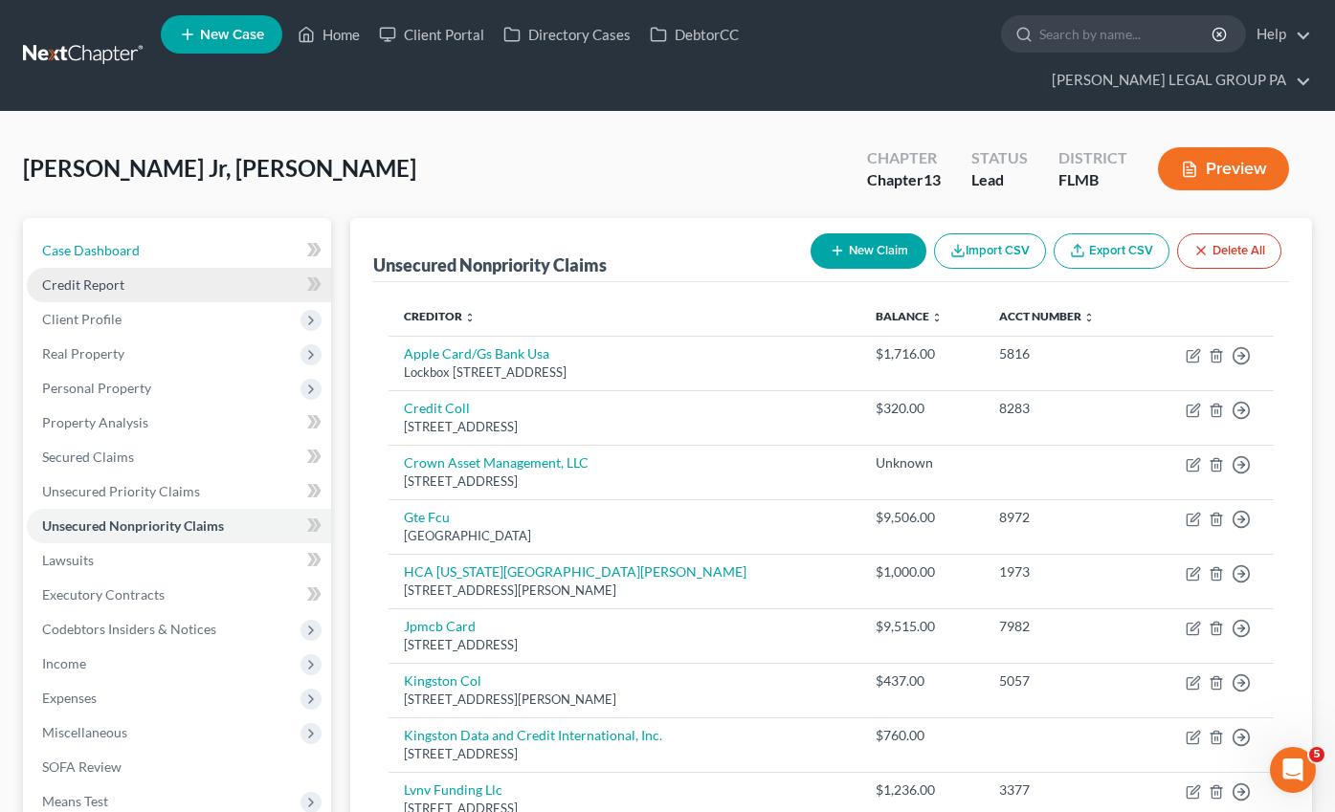
click at [111, 242] on span "Case Dashboard" at bounding box center [91, 250] width 98 height 16
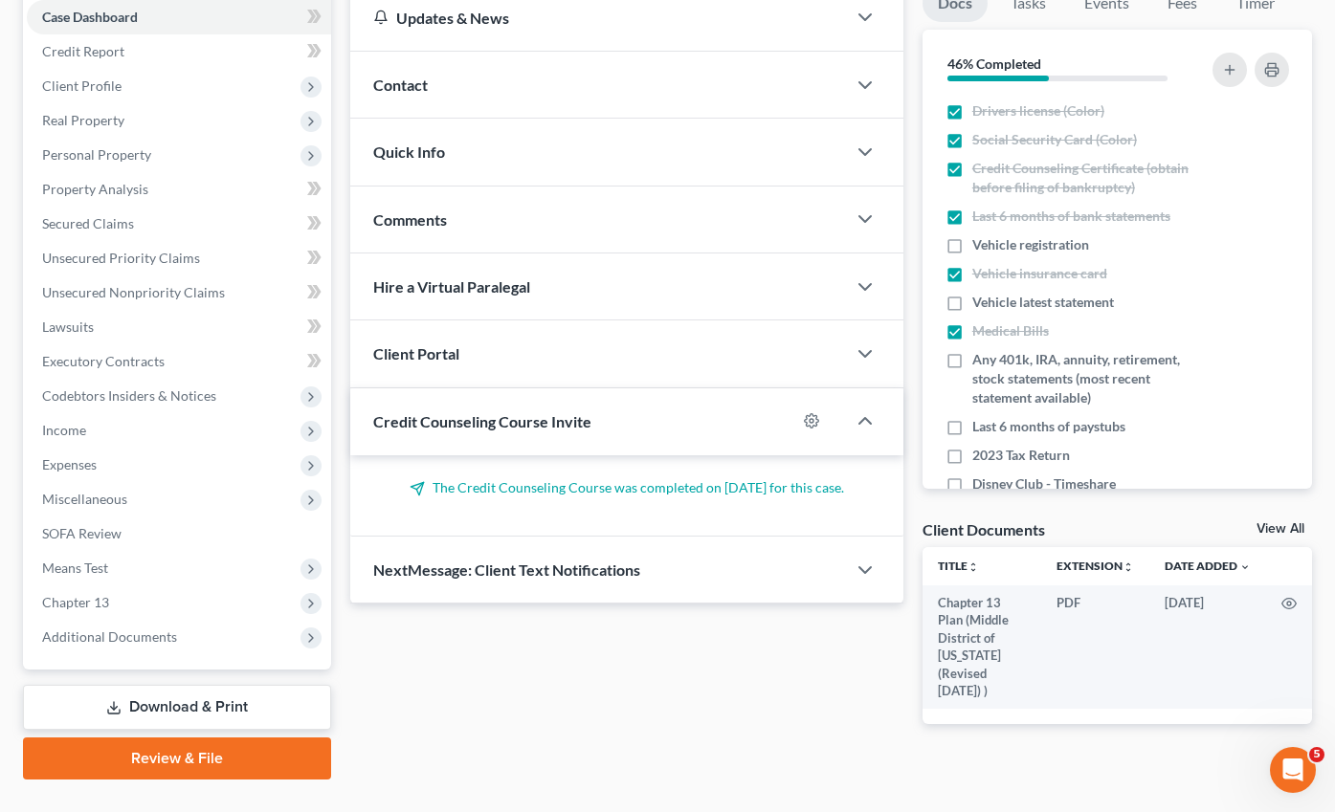
scroll to position [239, 0]
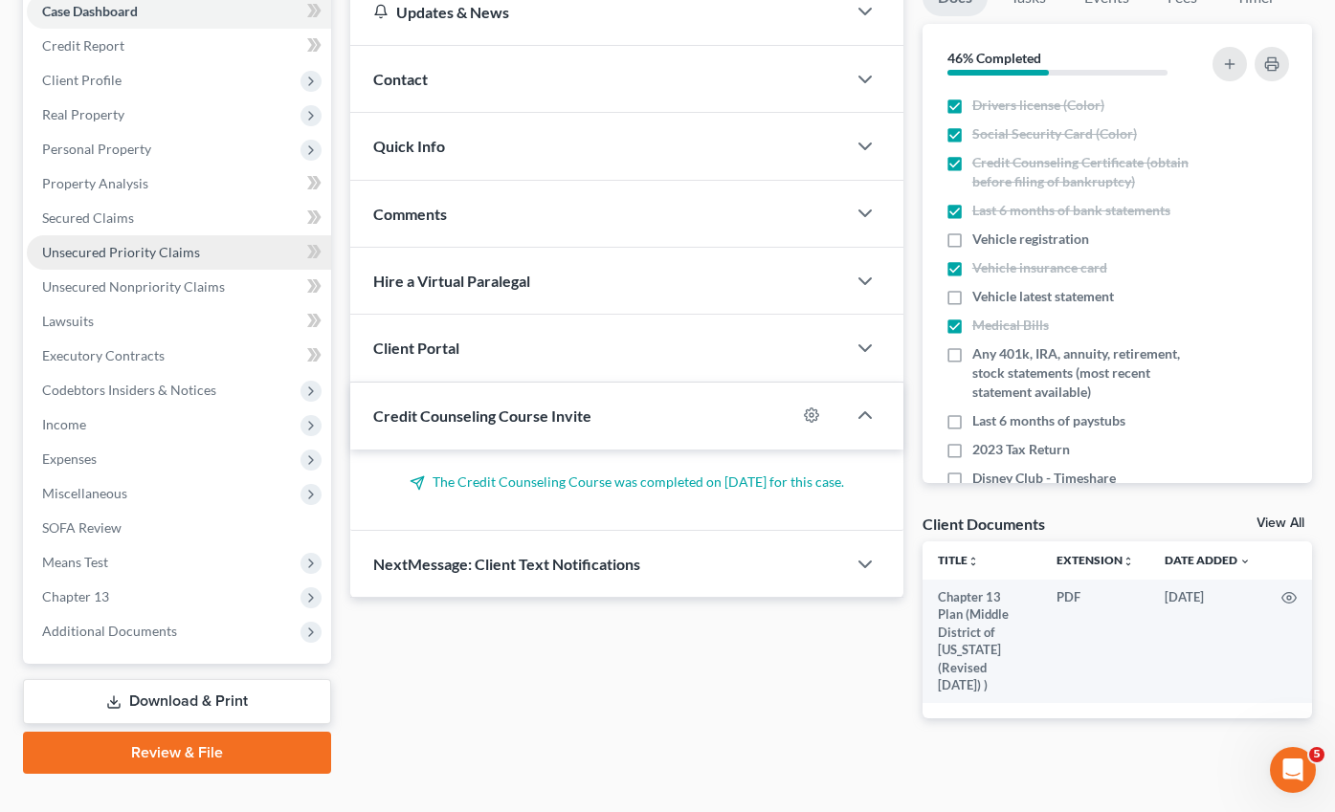
click at [116, 244] on span "Unsecured Priority Claims" at bounding box center [121, 252] width 158 height 16
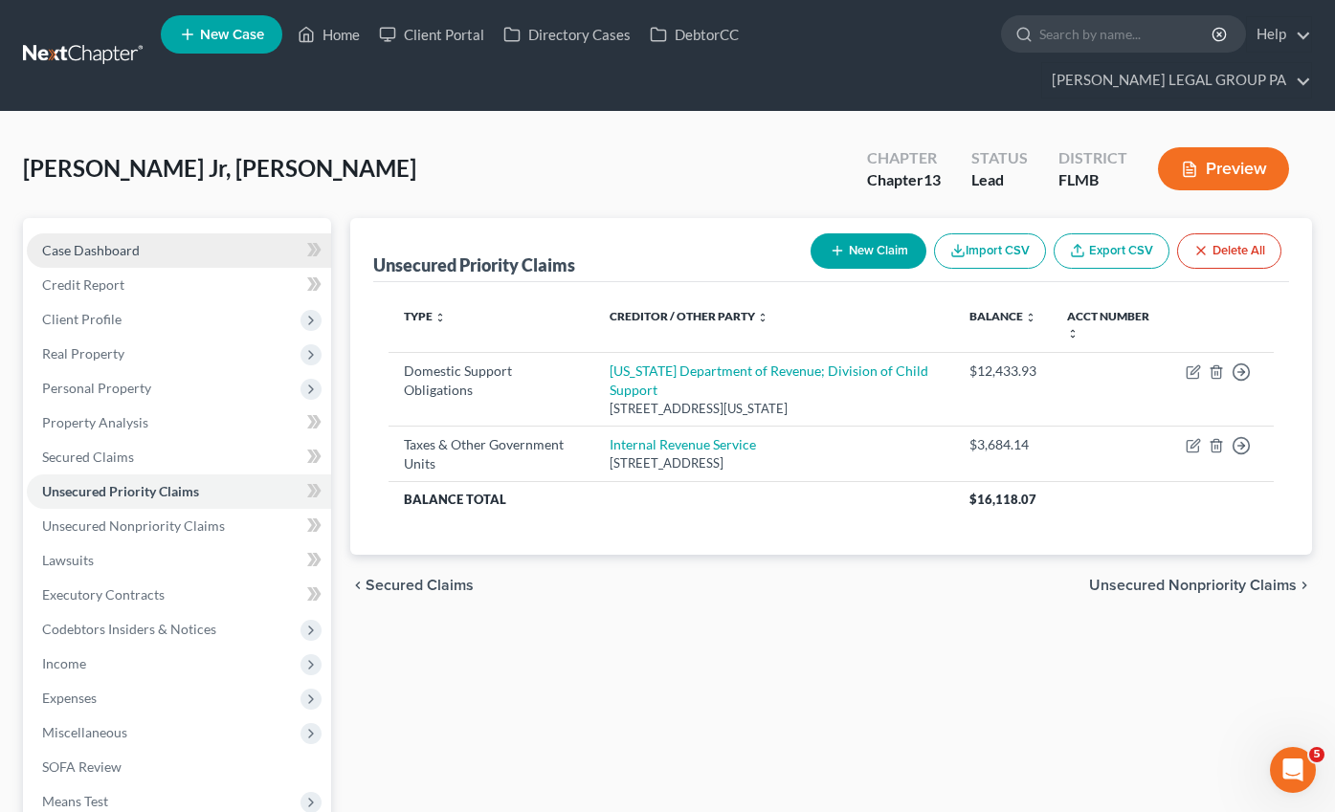
click at [85, 242] on span "Case Dashboard" at bounding box center [91, 250] width 98 height 16
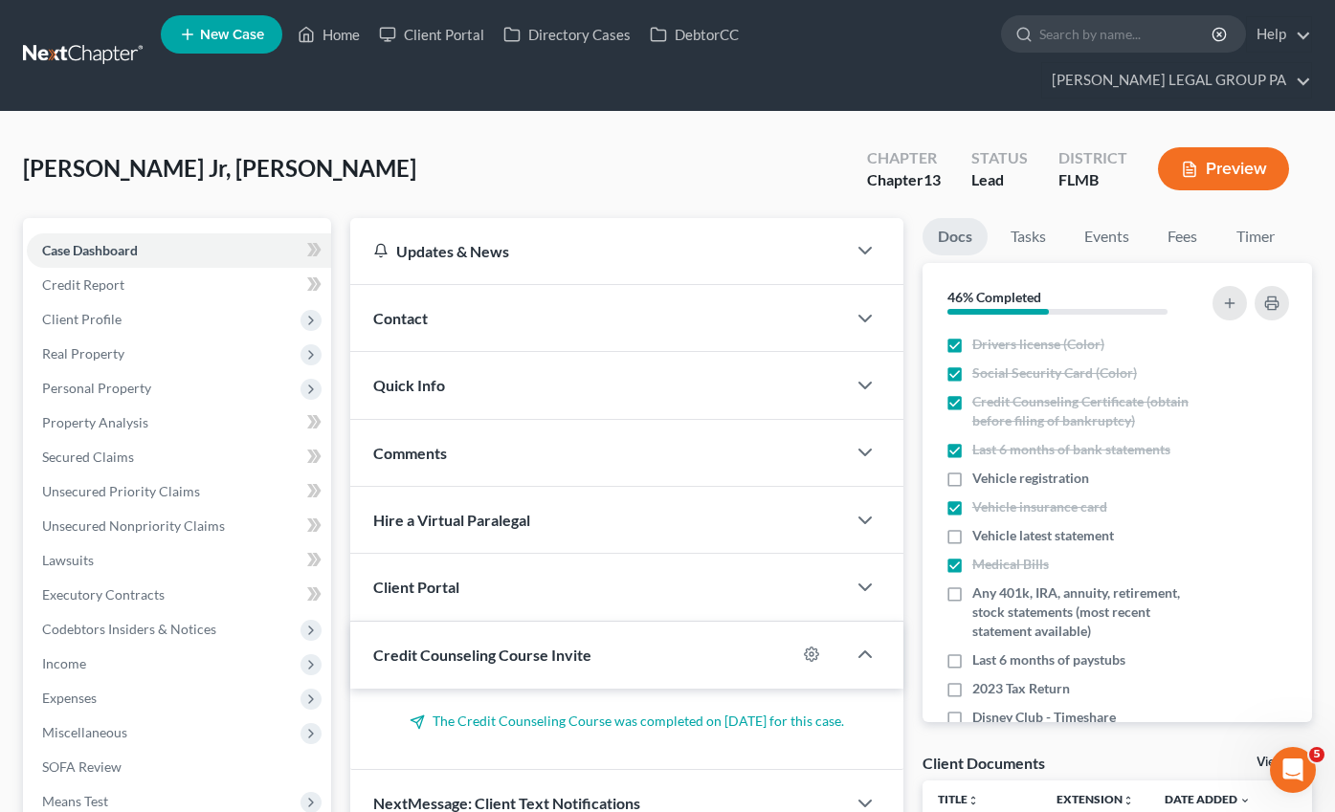
click at [790, 712] on p "The Credit Counseling Course was completed on [DATE] for this case." at bounding box center [626, 721] width 507 height 19
click at [868, 643] on icon "button" at bounding box center [864, 654] width 23 height 23
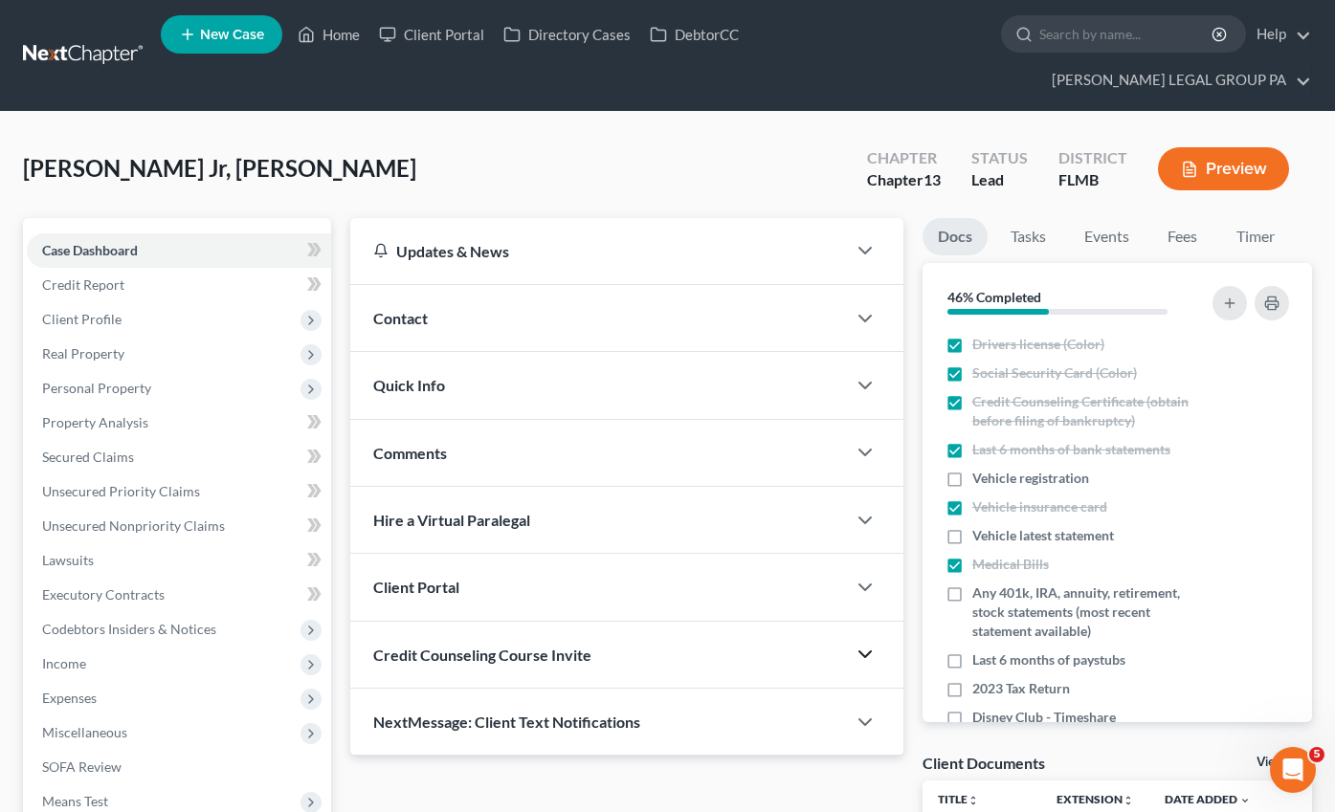
click at [870, 643] on icon "button" at bounding box center [864, 654] width 23 height 23
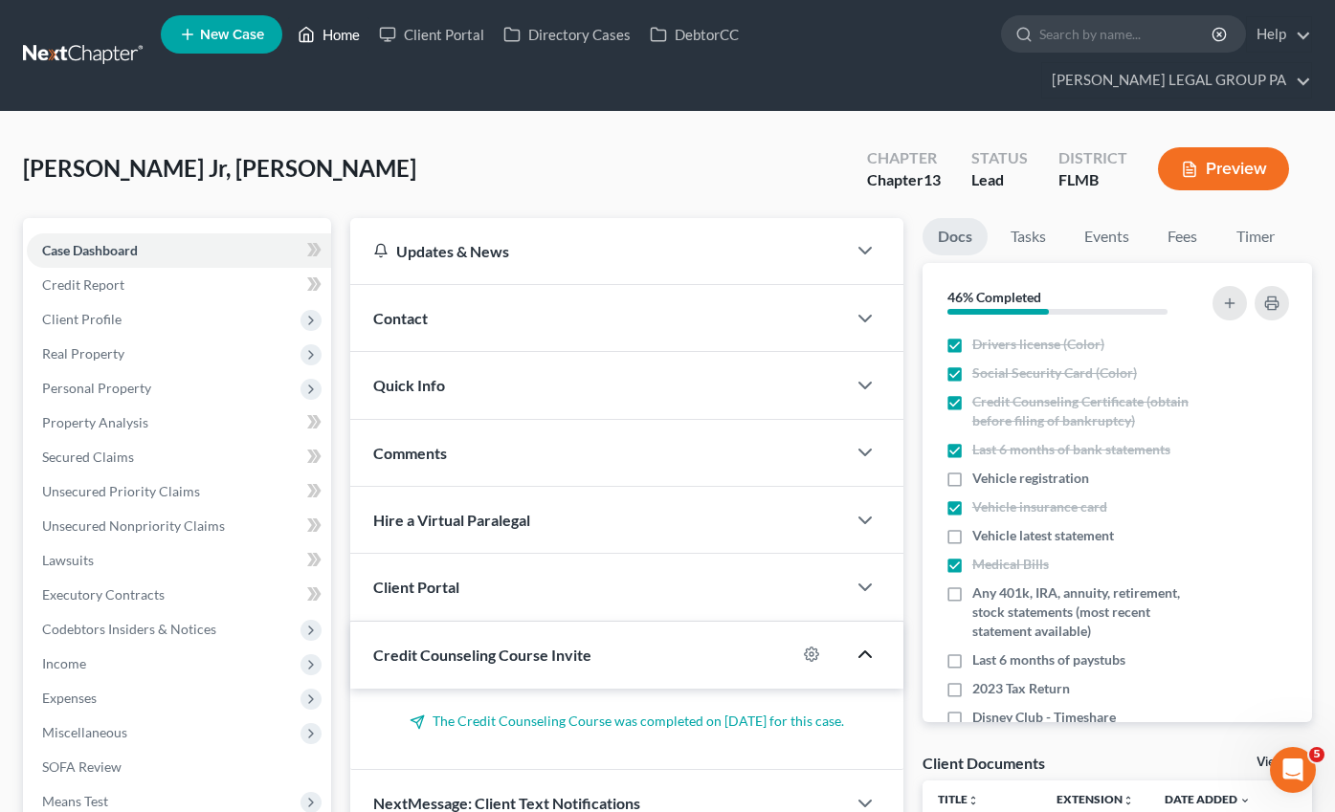
click at [330, 45] on link "Home" at bounding box center [328, 34] width 81 height 34
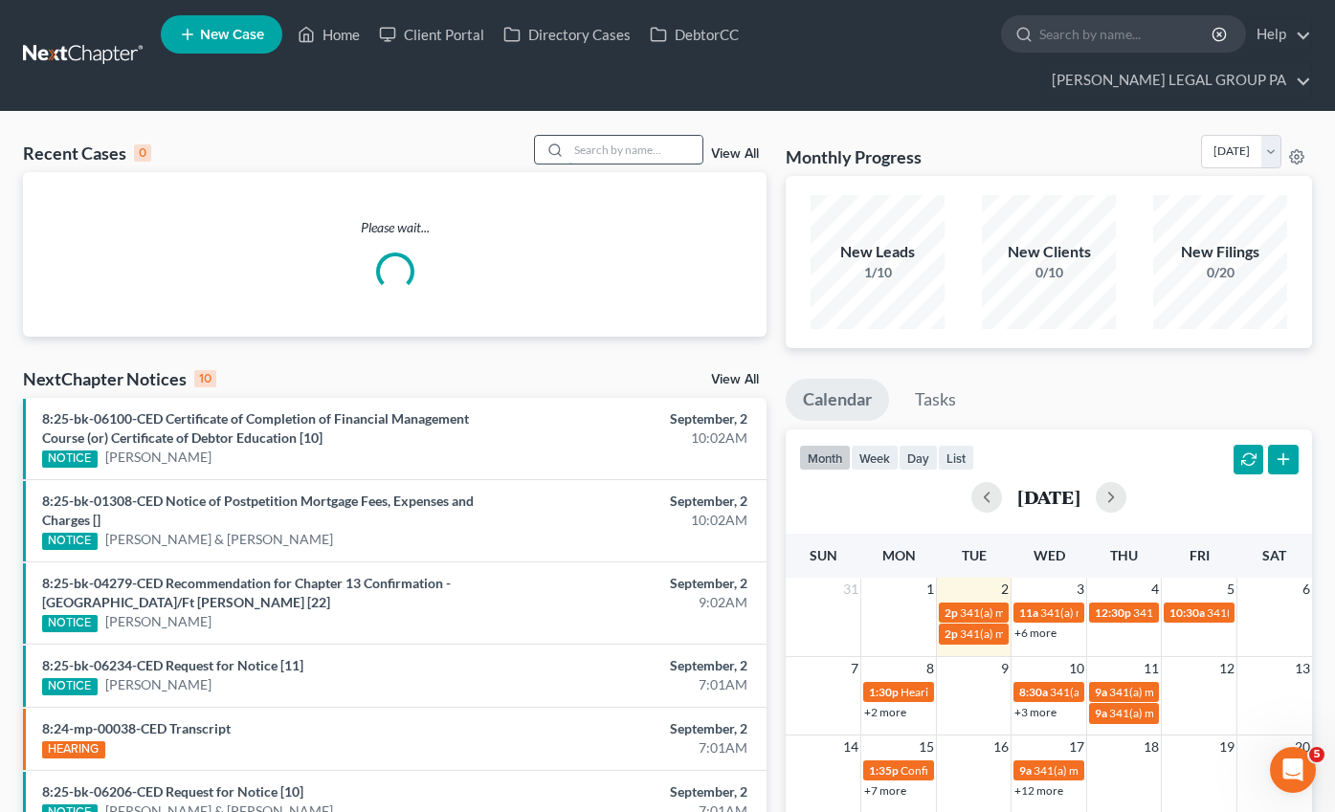
click at [587, 136] on input "search" at bounding box center [635, 150] width 134 height 28
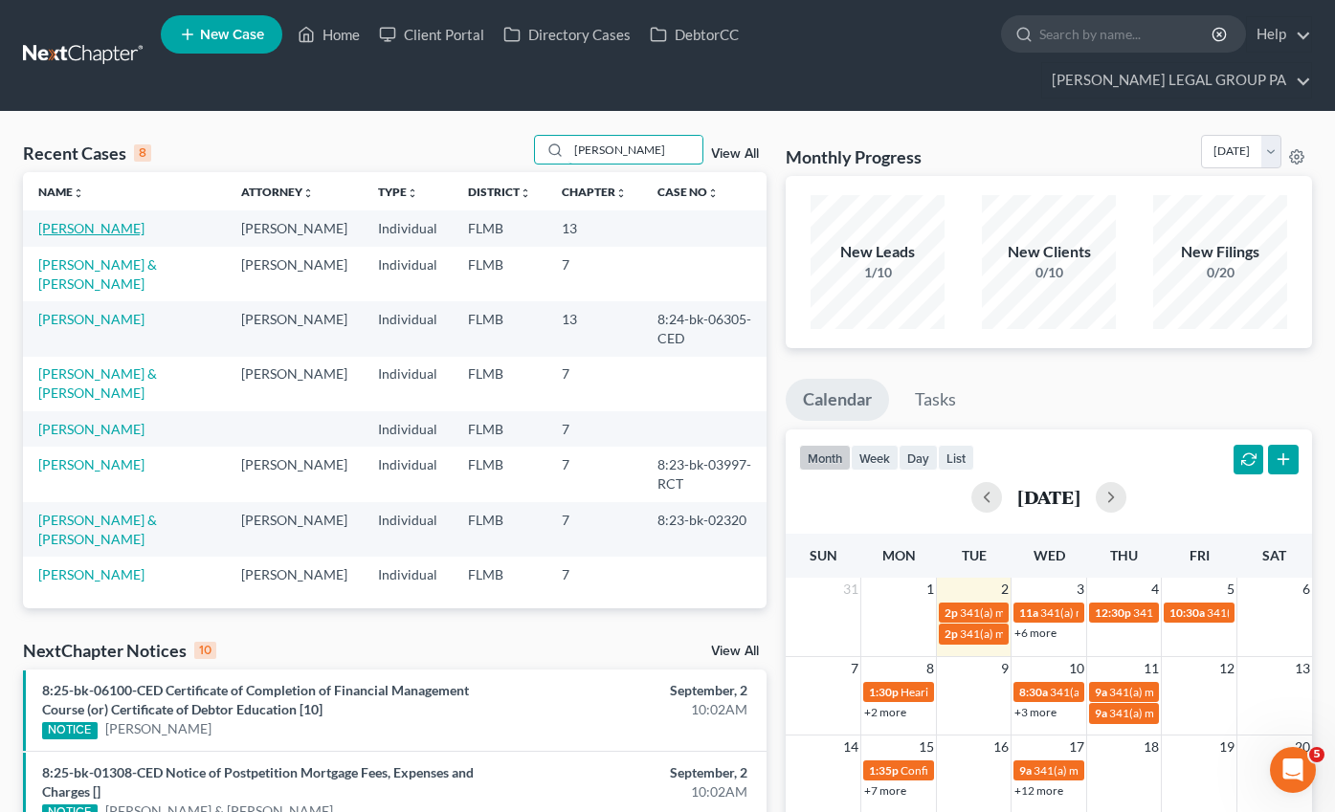
type input "[PERSON_NAME]"
click at [86, 220] on link "[PERSON_NAME]" at bounding box center [91, 228] width 106 height 16
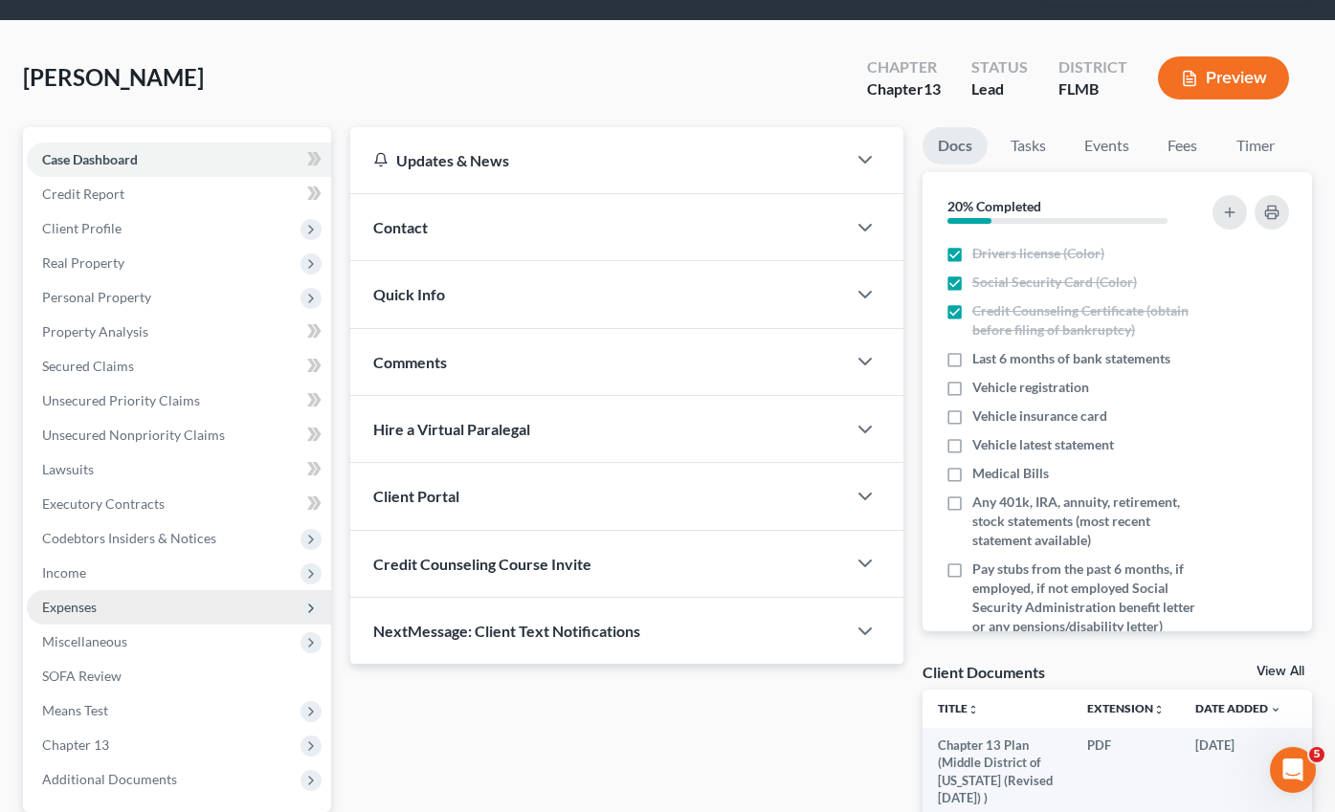
scroll to position [245, 0]
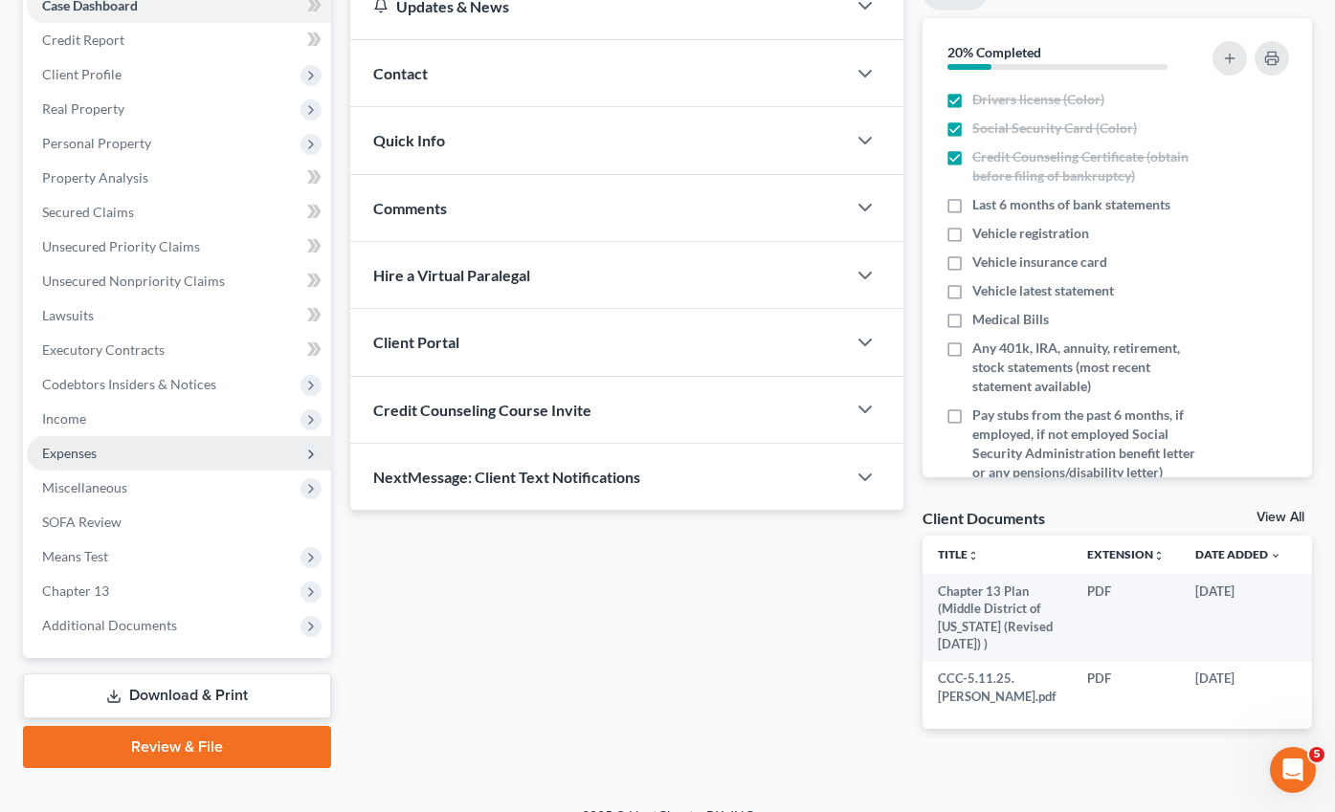
click at [51, 445] on span "Expenses" at bounding box center [69, 453] width 55 height 16
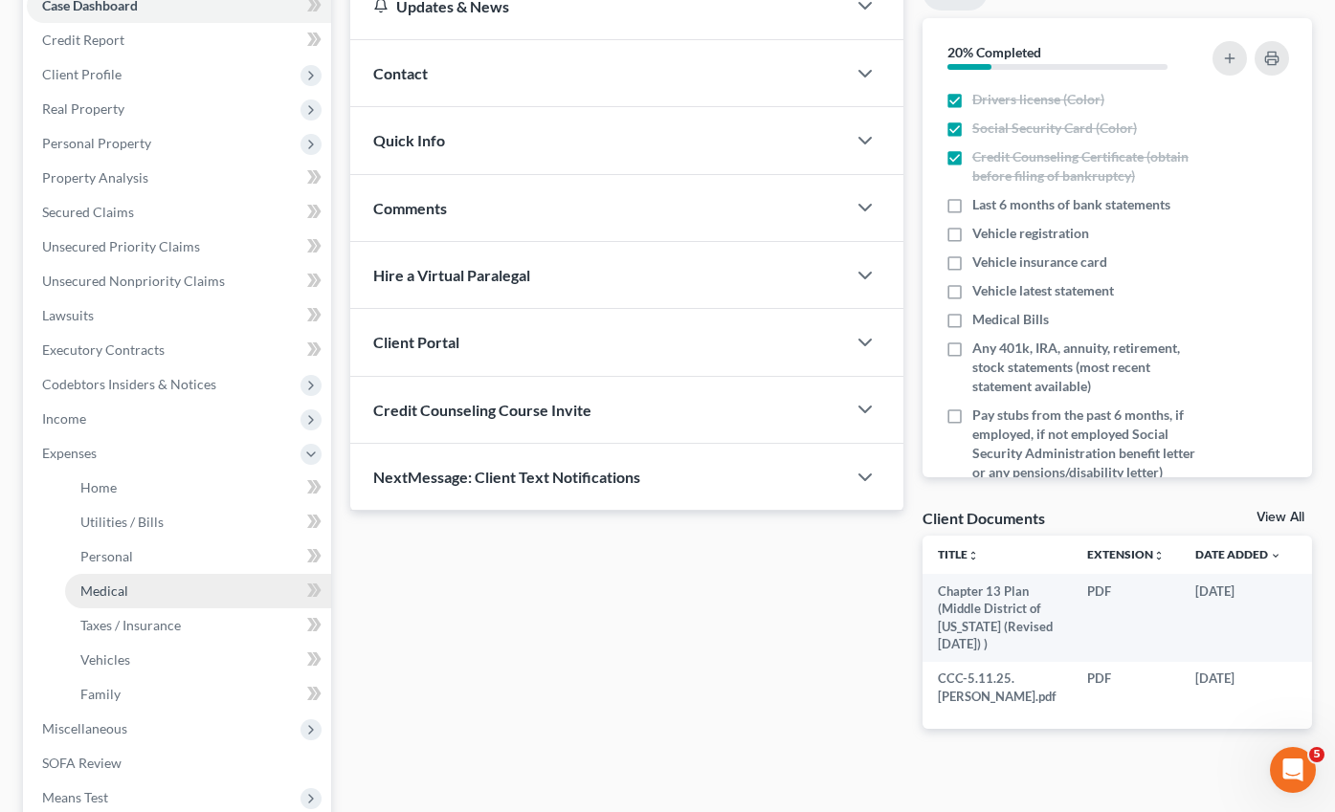
click at [121, 574] on link "Medical" at bounding box center [198, 591] width 266 height 34
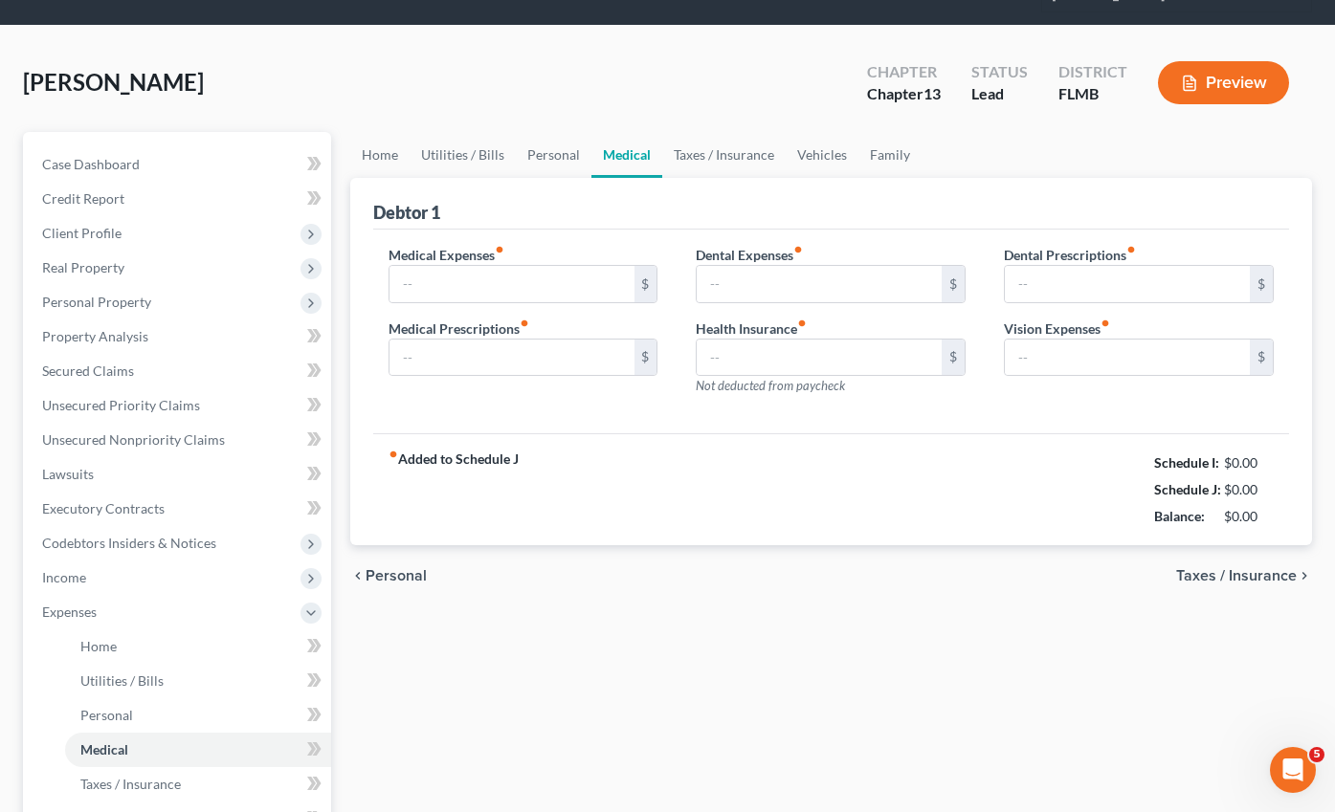
type input "100.00"
type input "55.00"
type input "75.00"
type input "0.00"
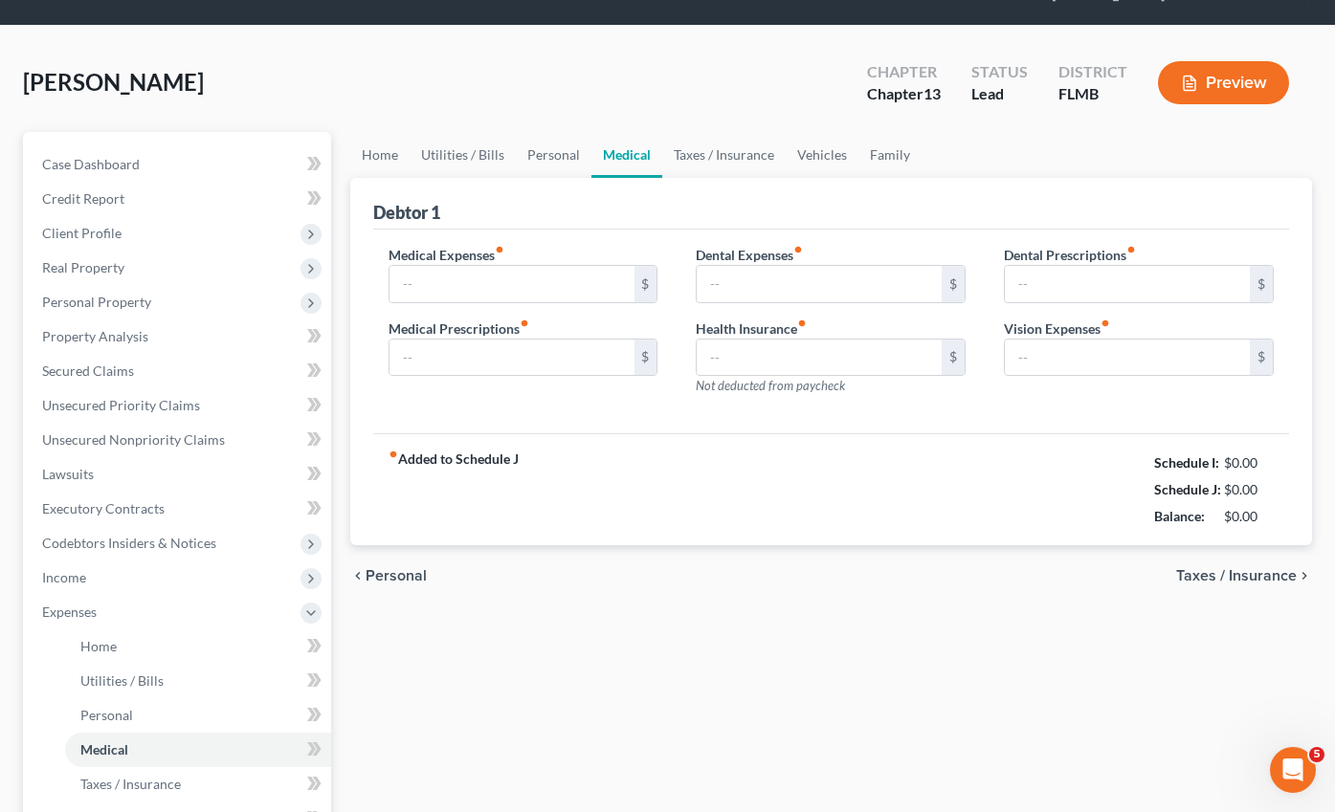
type input "20.00"
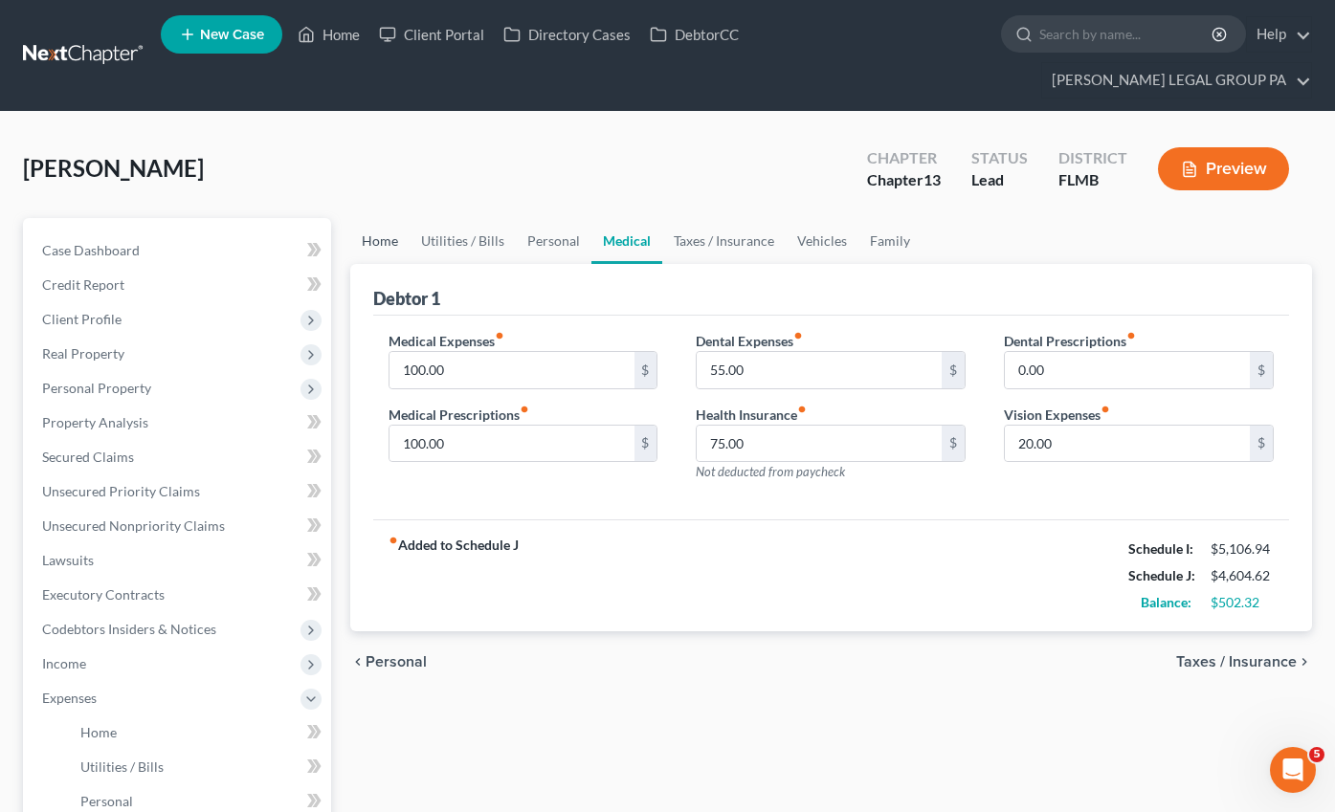
click at [377, 218] on link "Home" at bounding box center [379, 241] width 59 height 46
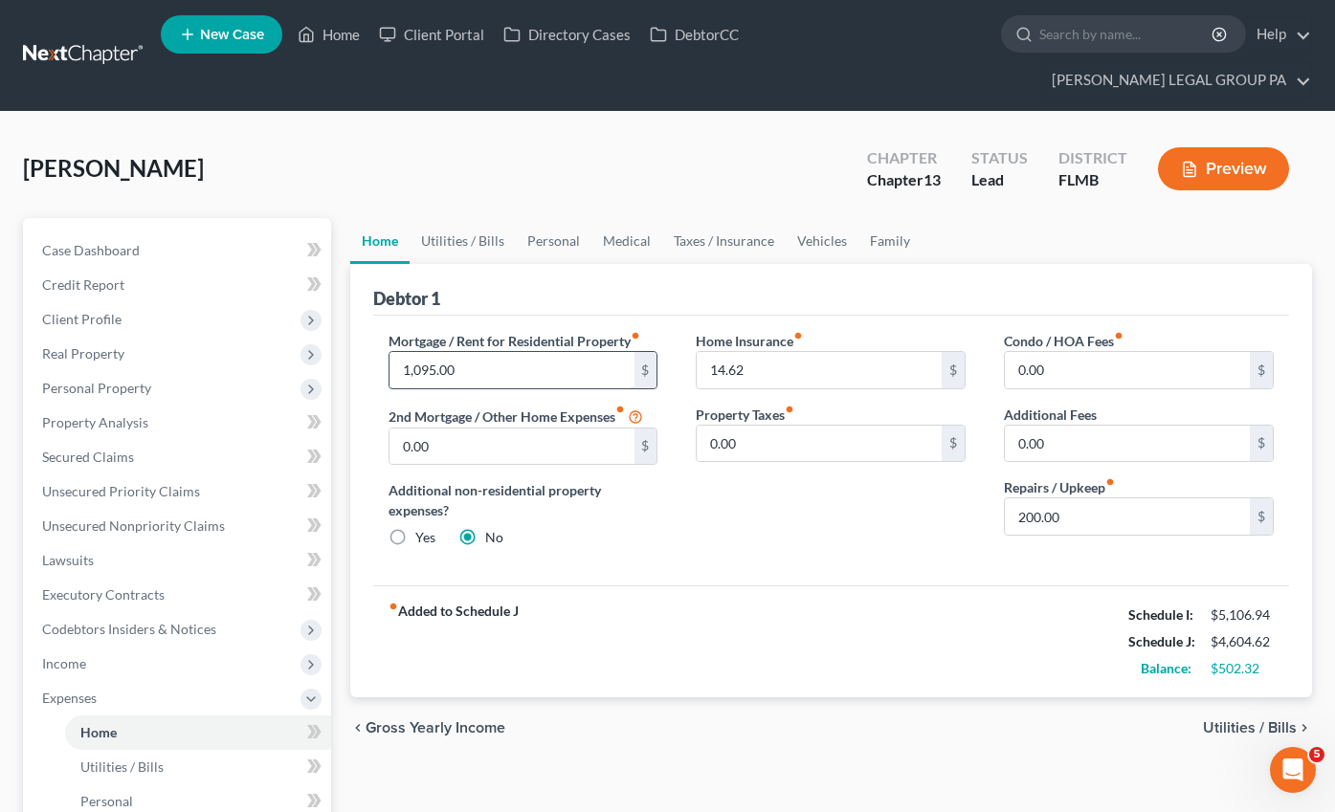
click at [478, 352] on input "1,095.00" at bounding box center [511, 370] width 245 height 36
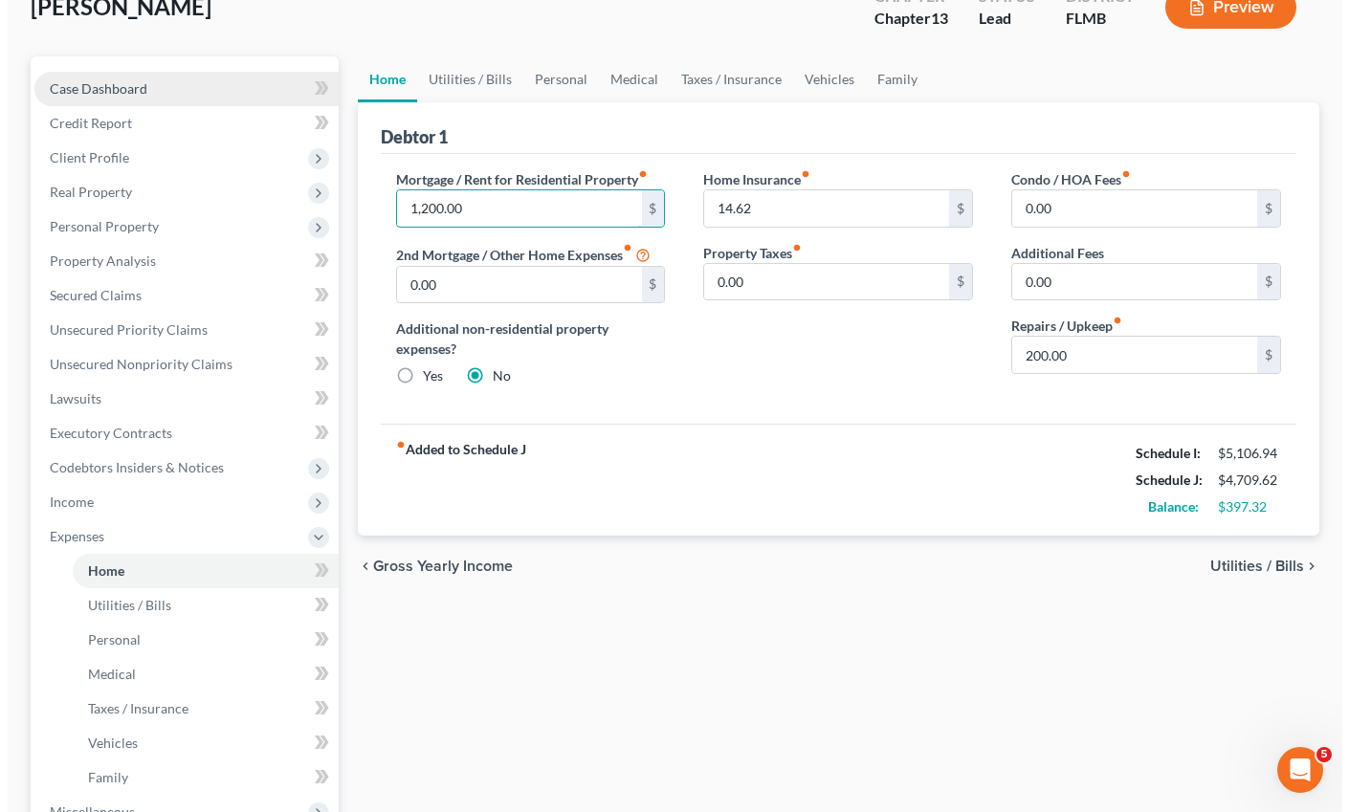
scroll to position [166, 0]
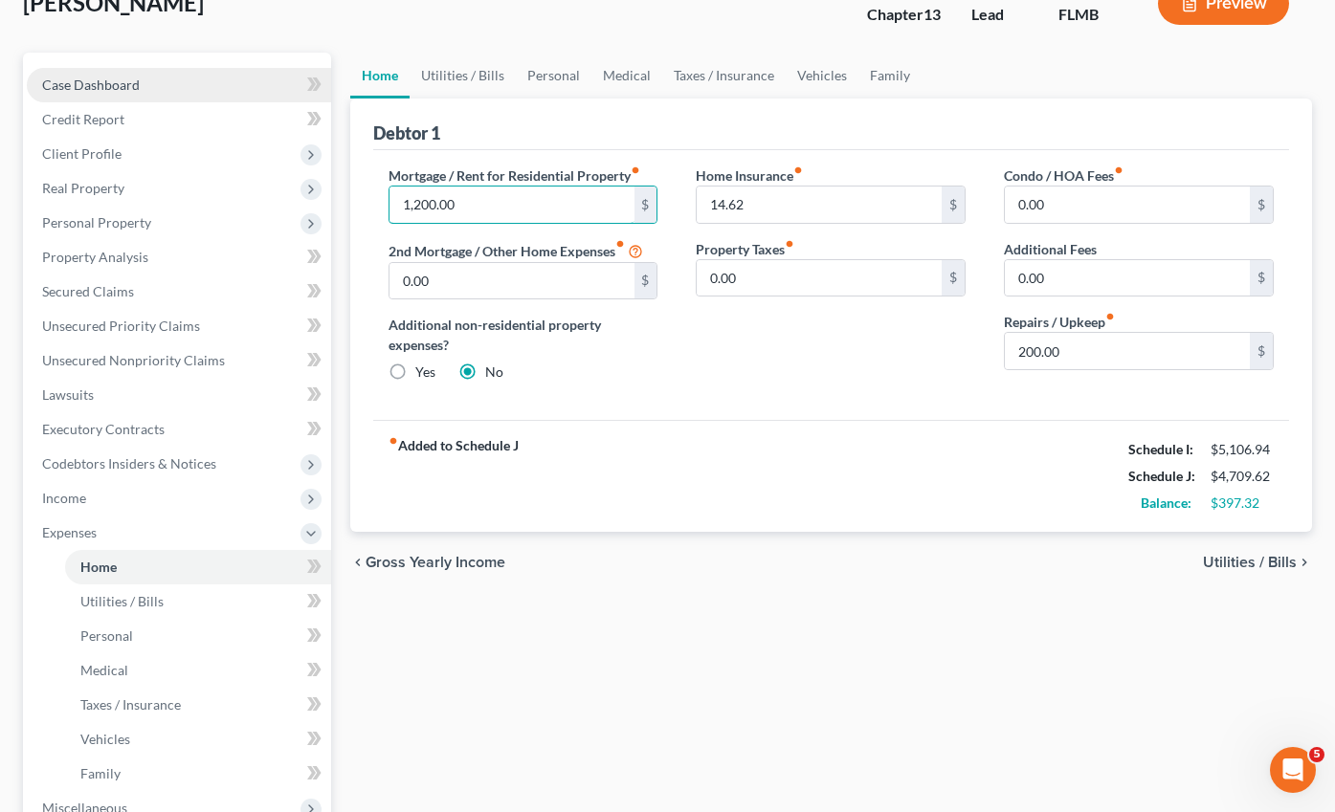
type input "1,200.00"
click at [132, 77] on span "Case Dashboard" at bounding box center [91, 85] width 98 height 16
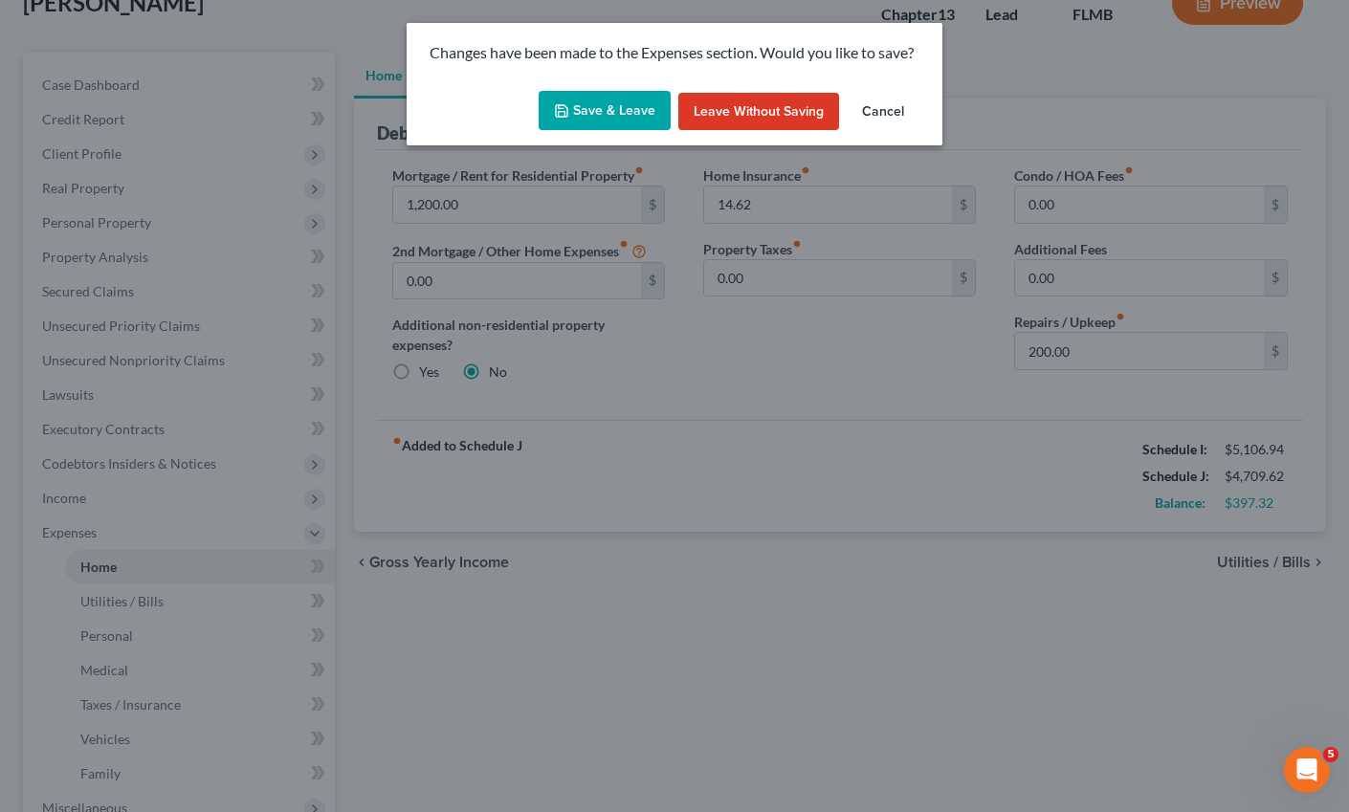
click at [607, 104] on button "Save & Leave" at bounding box center [605, 111] width 132 height 40
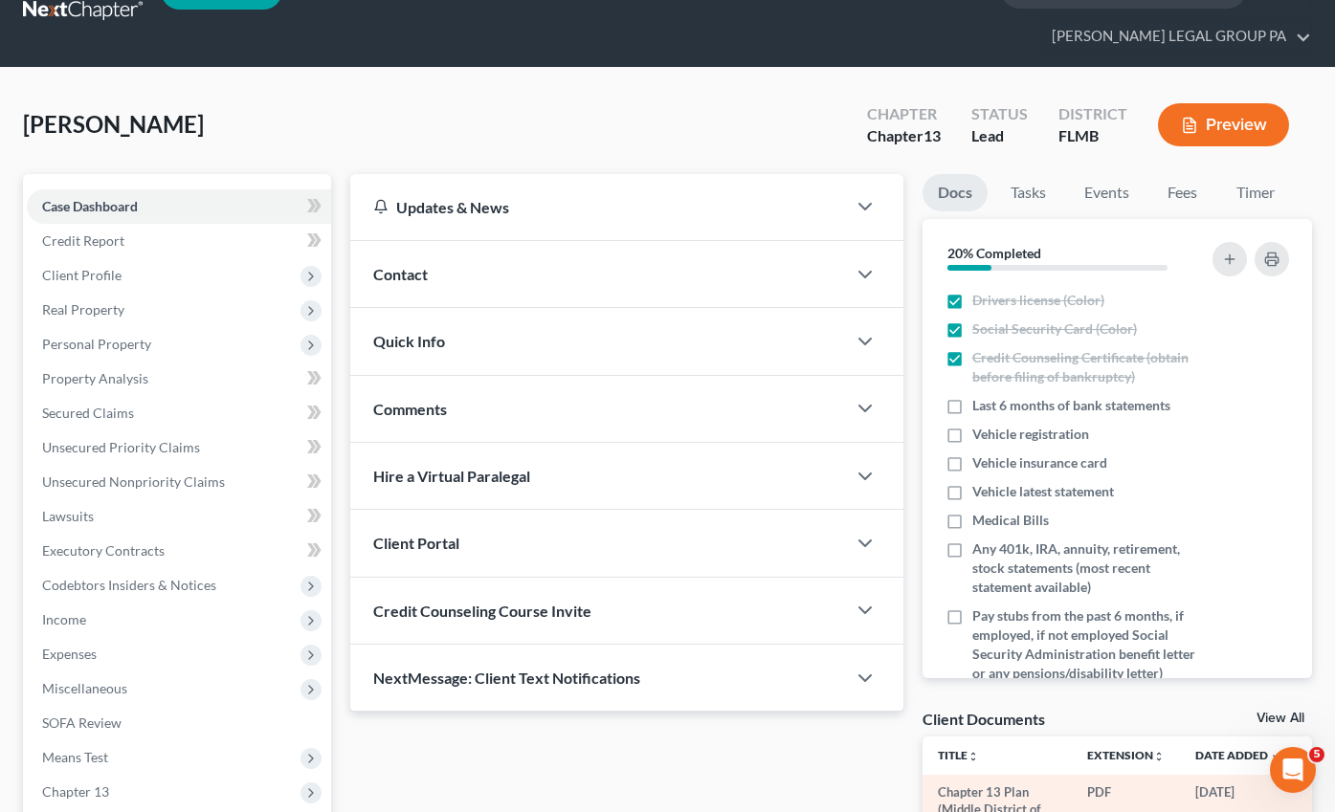
scroll to position [179, 0]
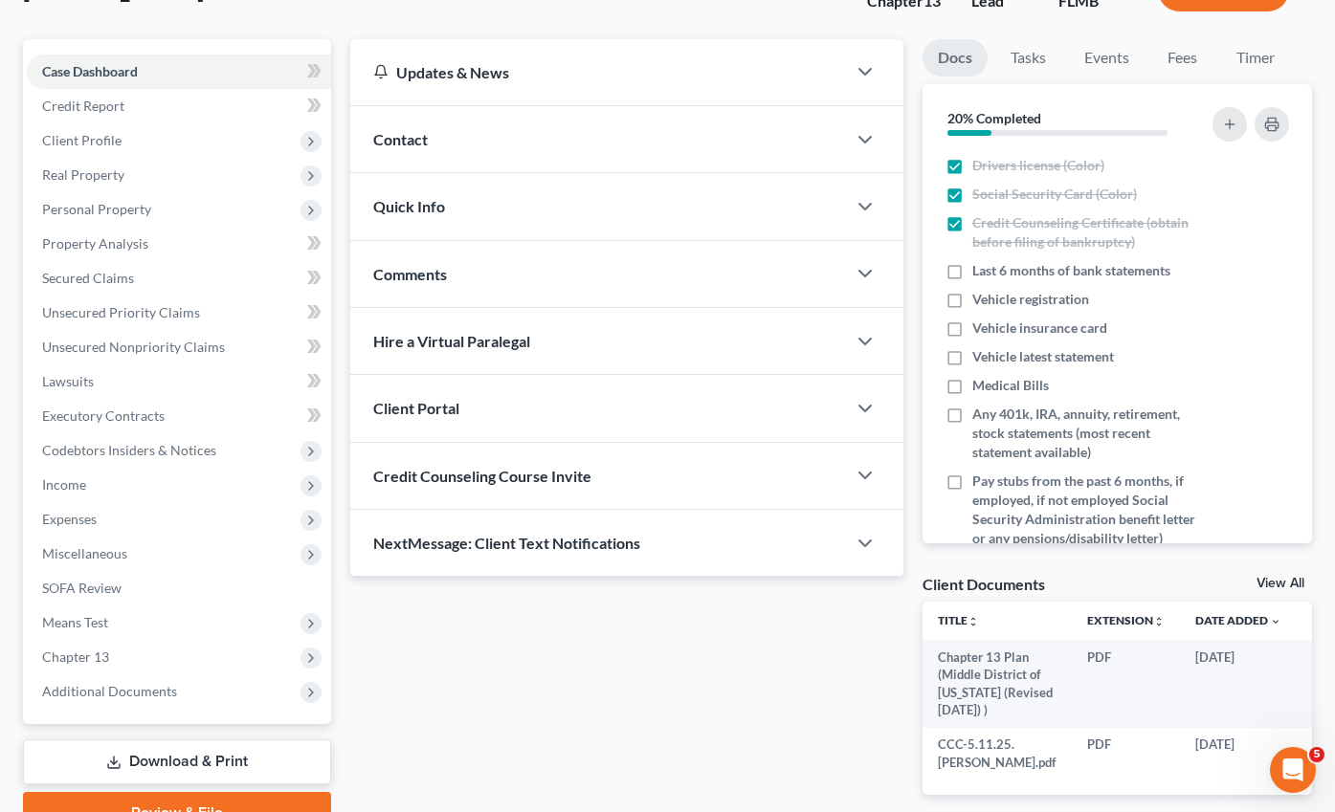
click at [1286, 577] on link "View All" at bounding box center [1280, 583] width 48 height 13
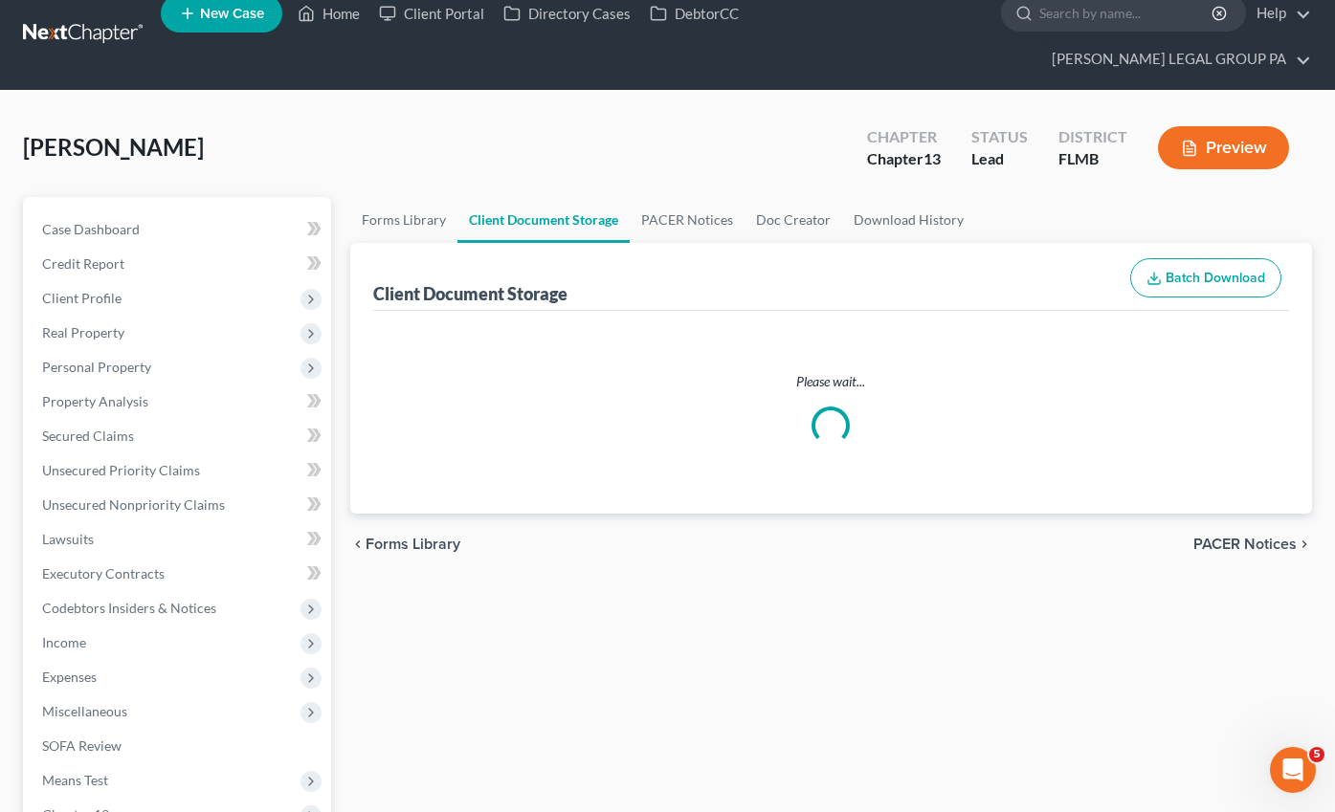
select select "9"
select select "12"
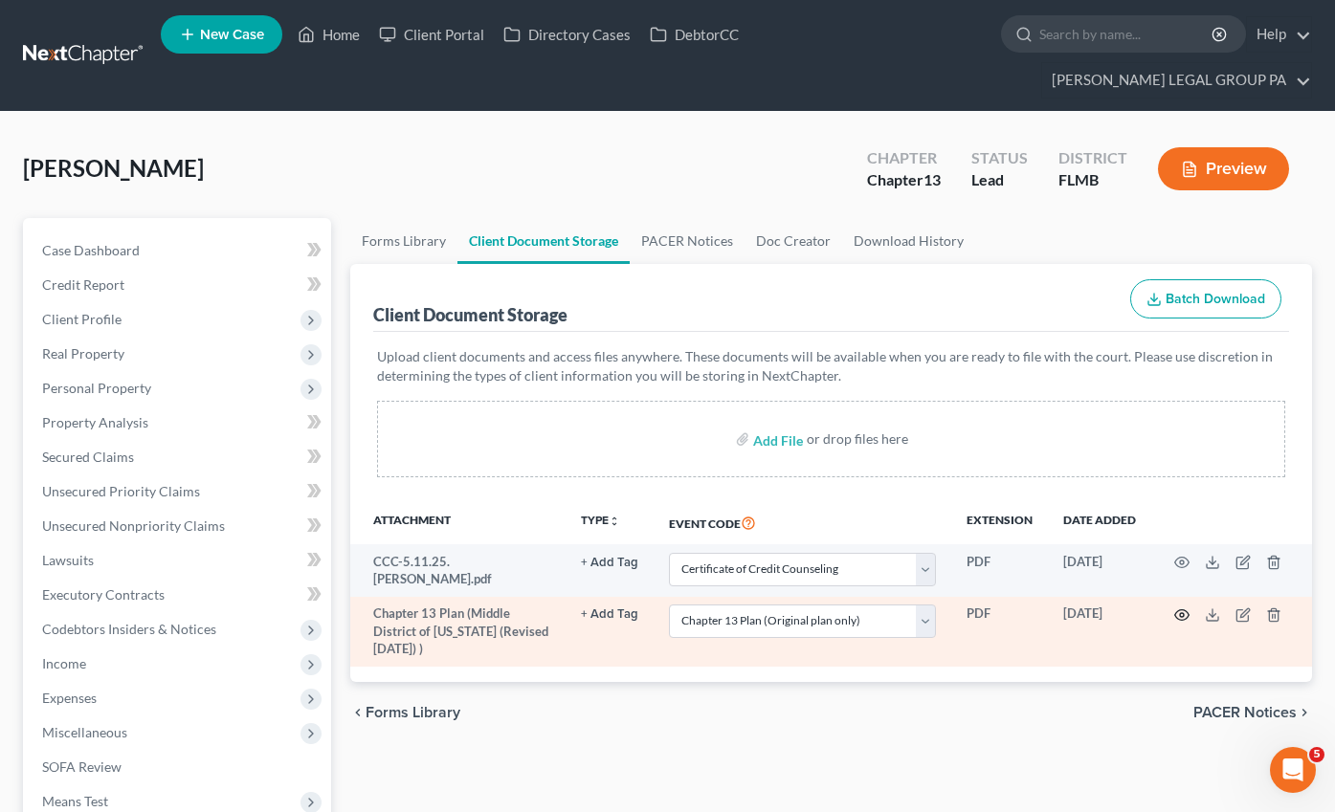
click at [1185, 608] on icon "button" at bounding box center [1181, 615] width 15 height 15
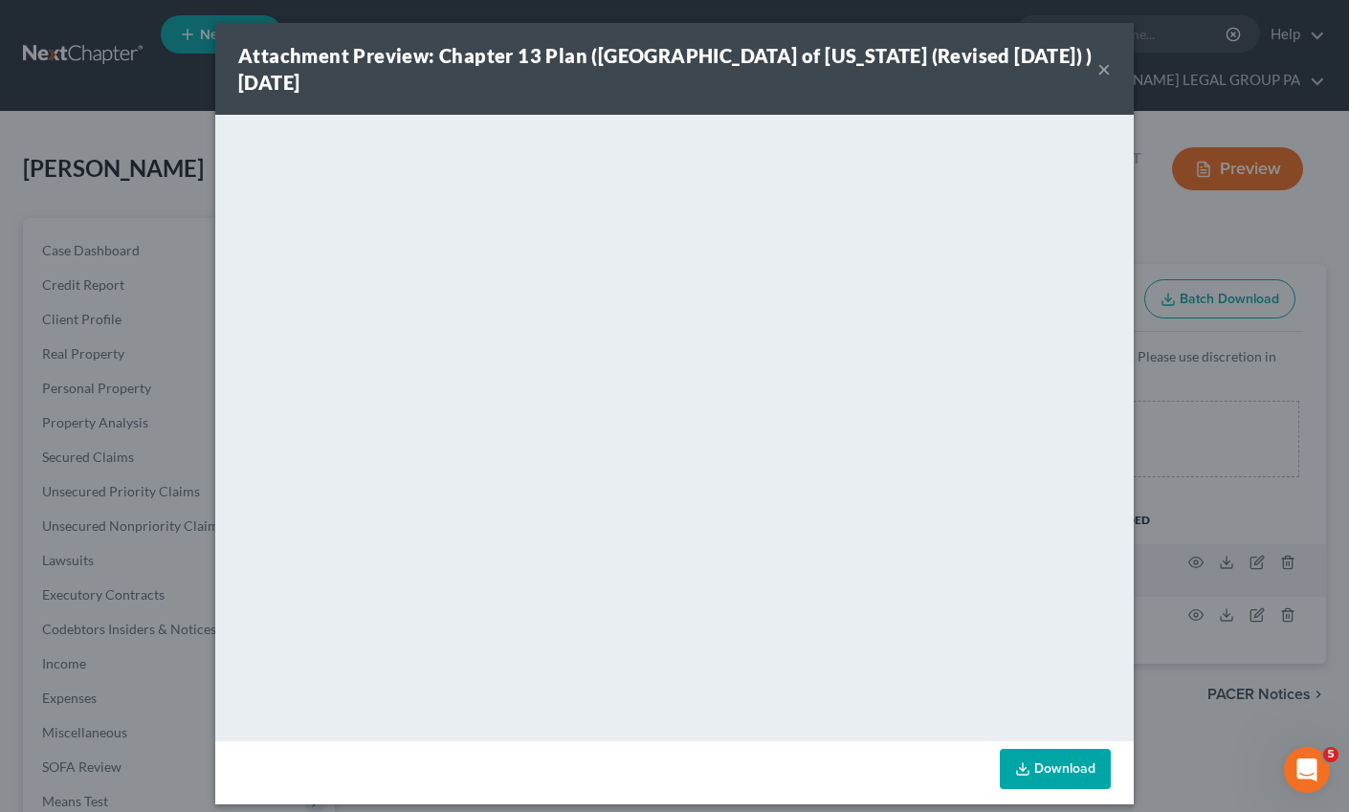
click at [1097, 70] on button "×" at bounding box center [1103, 68] width 13 height 23
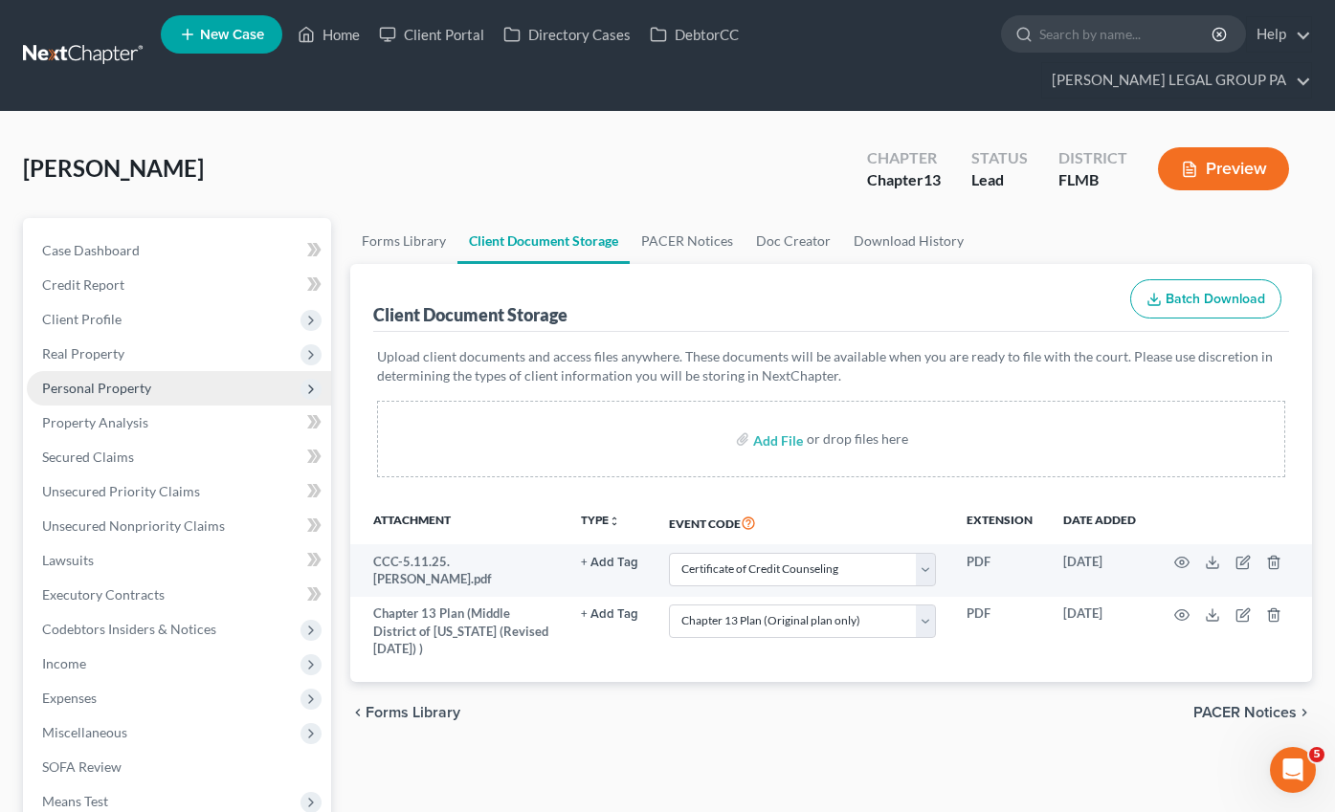
click at [92, 371] on span "Personal Property" at bounding box center [179, 388] width 304 height 34
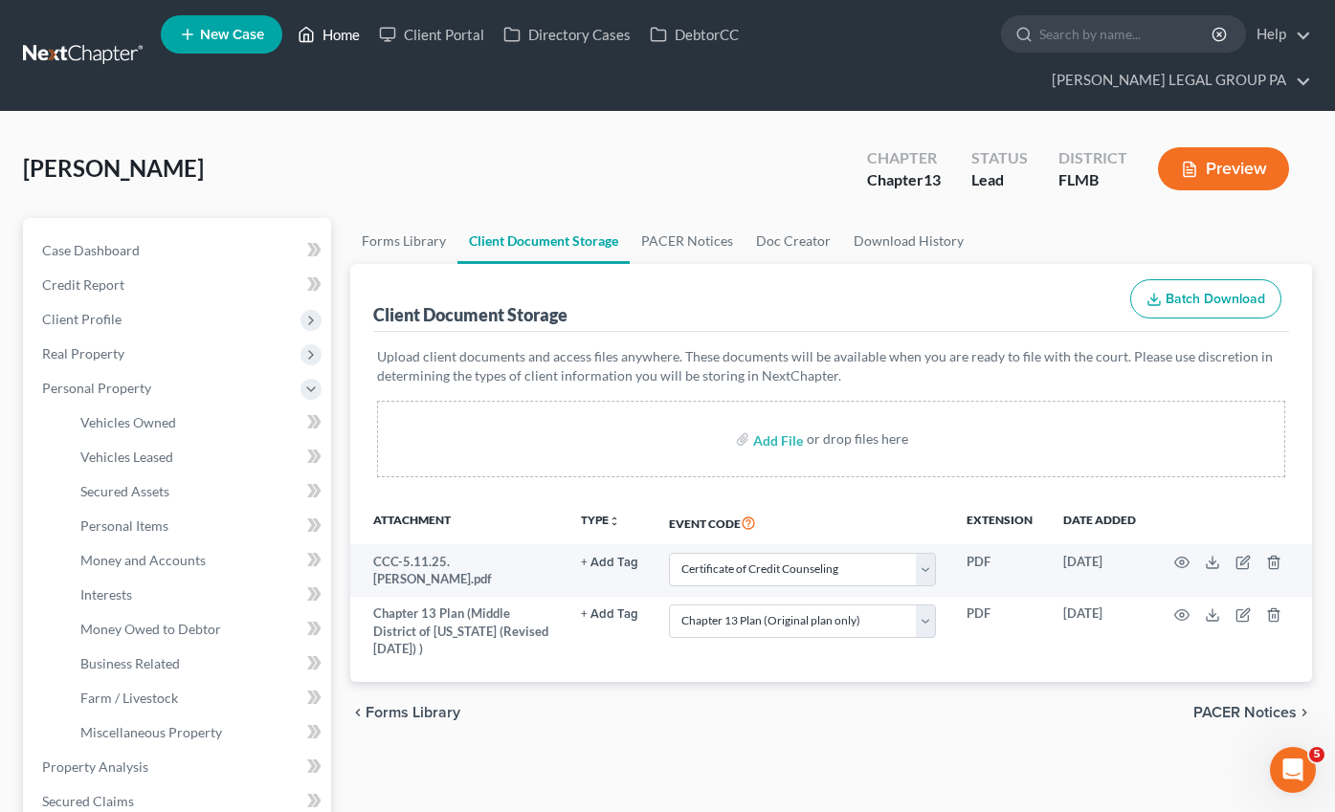
click at [325, 33] on link "Home" at bounding box center [328, 34] width 81 height 34
